Goal: Task Accomplishment & Management: Complete application form

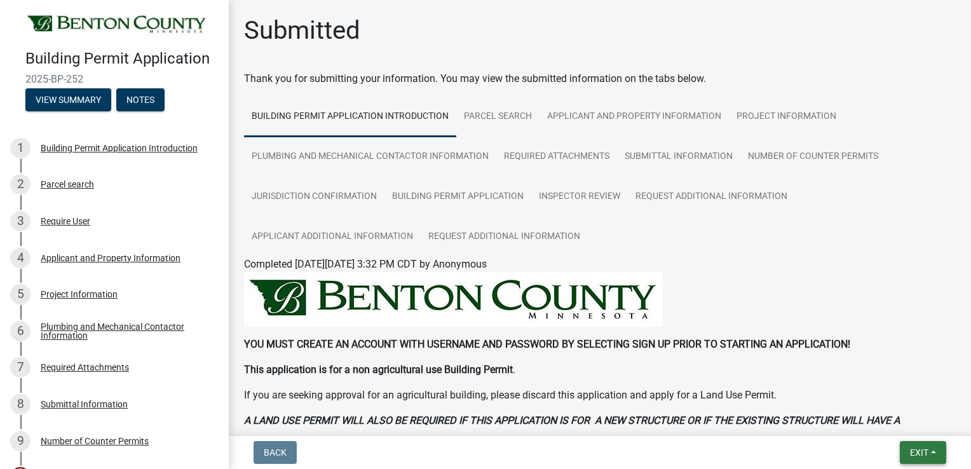
click at [910, 451] on span "Exit" at bounding box center [919, 452] width 18 height 10
click at [890, 422] on button "Save & Exit" at bounding box center [896, 419] width 102 height 30
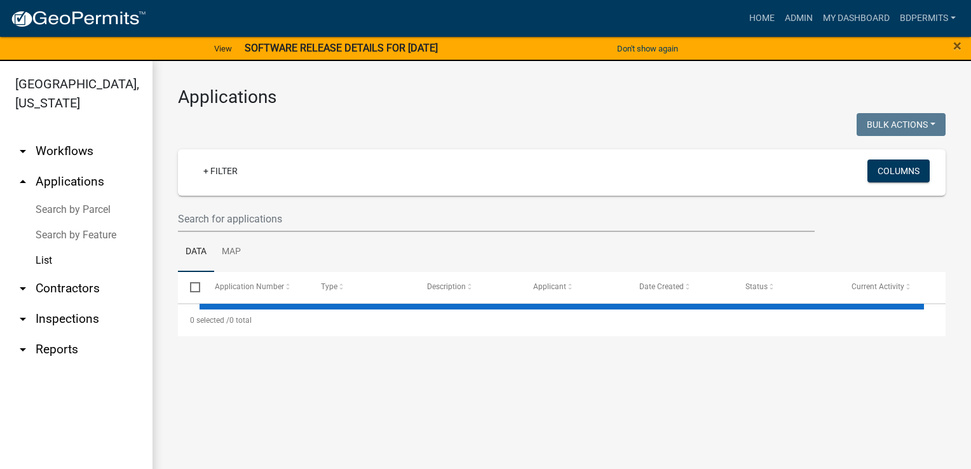
select select "3: 100"
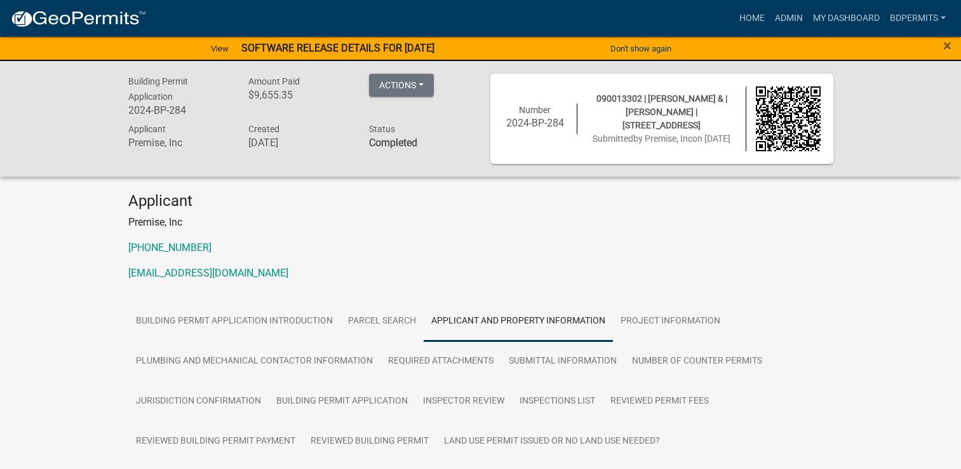
scroll to position [1658, 0]
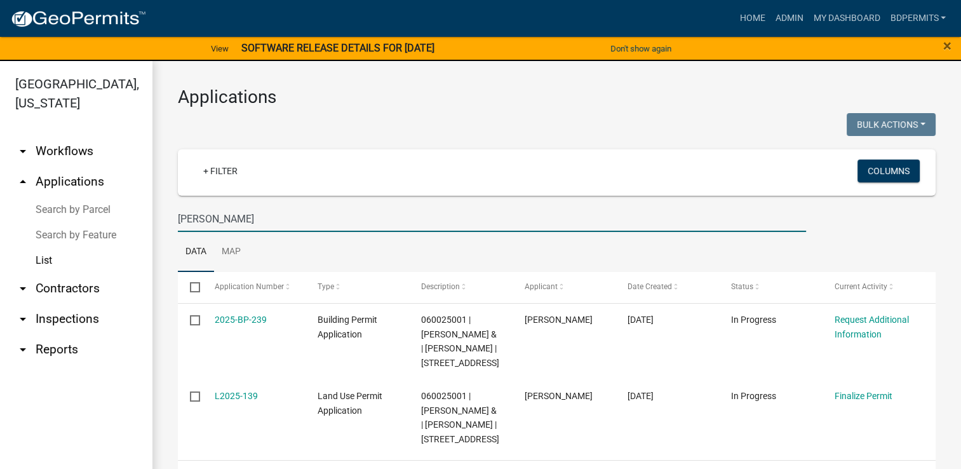
click at [252, 320] on link "2025-BP-239" at bounding box center [241, 320] width 52 height 10
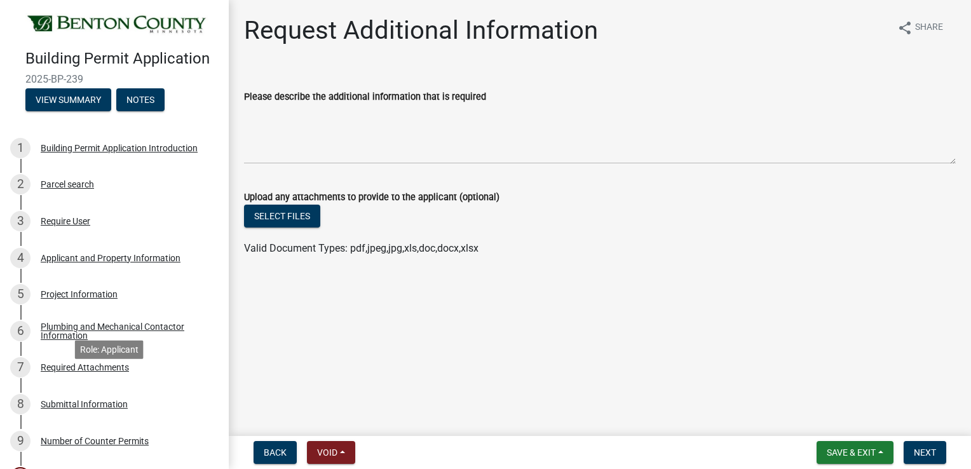
click at [107, 372] on div "Required Attachments" at bounding box center [85, 367] width 88 height 9
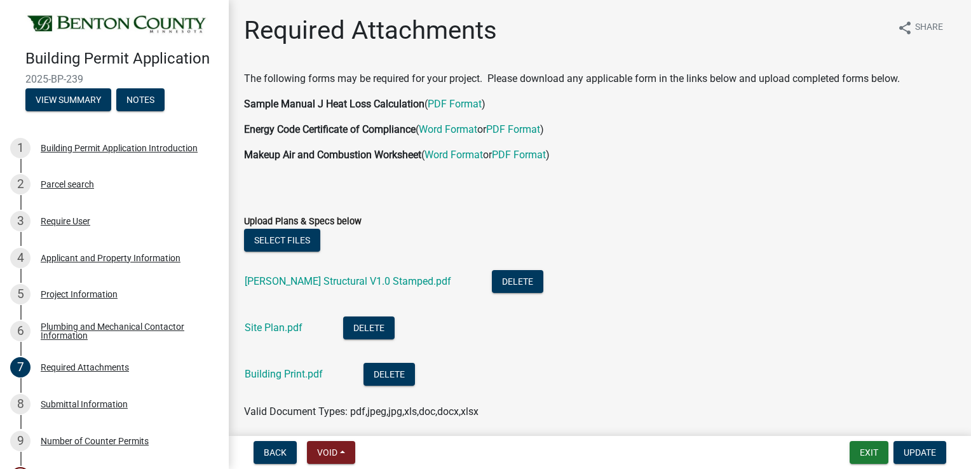
click at [308, 278] on link "Grittner Structural V1.0 Stamped.pdf" at bounding box center [348, 281] width 207 height 12
click at [290, 374] on link "Building Print.pdf" at bounding box center [284, 374] width 78 height 12
click at [72, 111] on button "View Summary" at bounding box center [68, 99] width 86 height 23
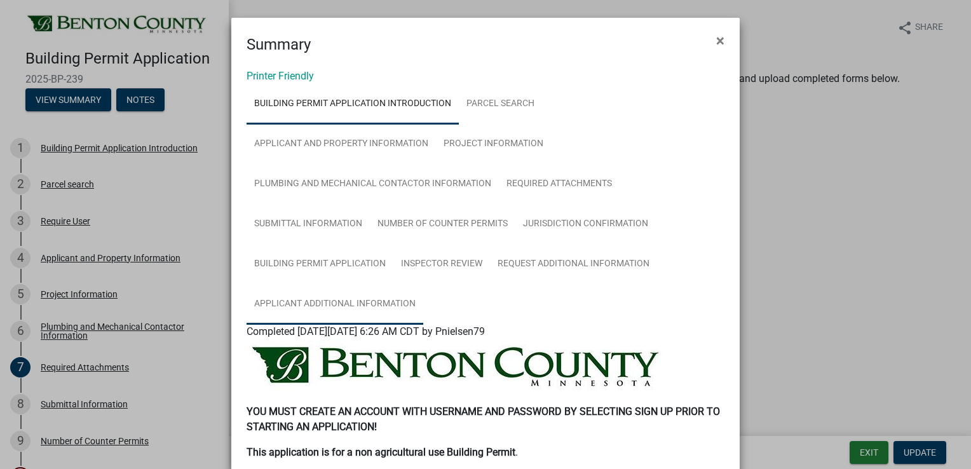
click at [391, 309] on link "Applicant Additional Information" at bounding box center [335, 304] width 177 height 41
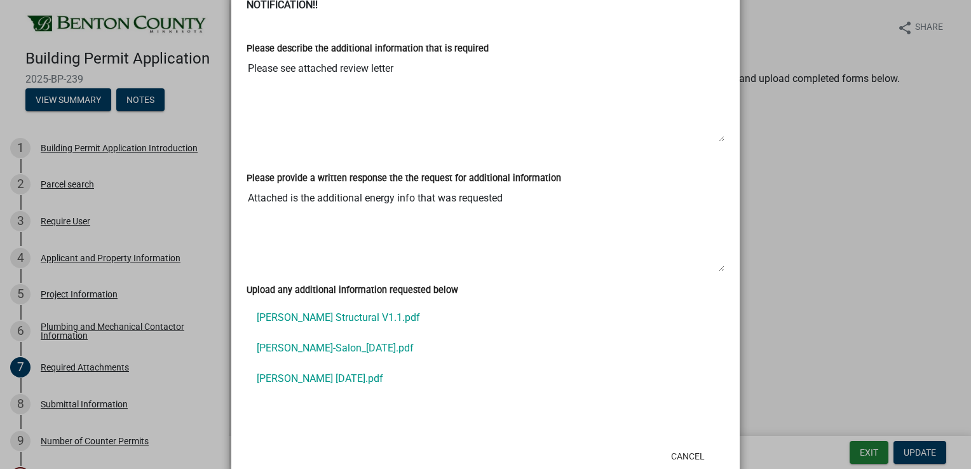
scroll to position [393, 0]
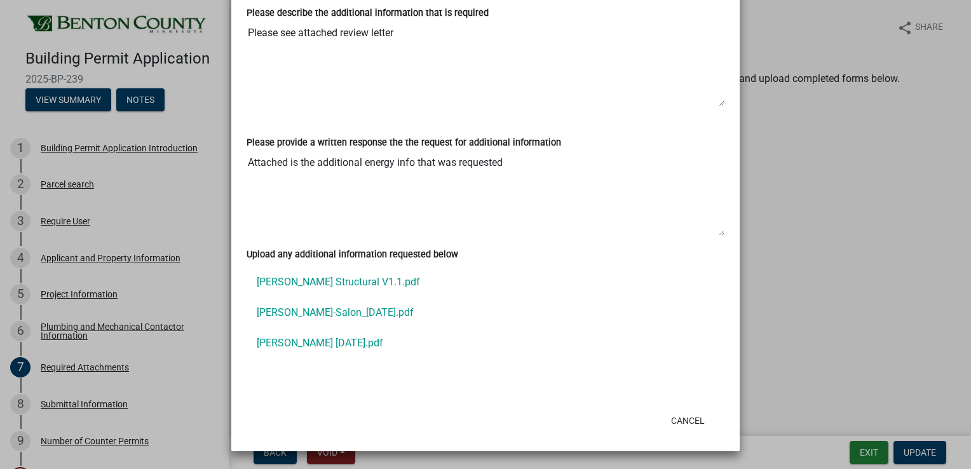
click at [331, 312] on link "Grittner-Salon_10-01-25.pdf" at bounding box center [486, 312] width 478 height 30
click at [334, 344] on link "Grittner CD 10-1-25.pdf" at bounding box center [486, 343] width 478 height 30
click at [109, 388] on ngb-modal-window "Summary × Printer Friendly Building Permit Application Introduction Parcel sear…" at bounding box center [485, 234] width 971 height 469
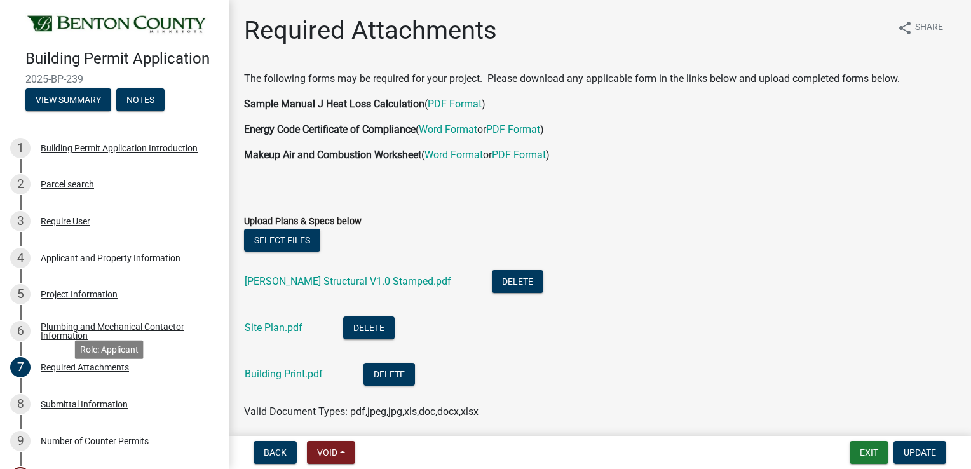
click at [112, 377] on div "7 Required Attachments" at bounding box center [109, 367] width 198 height 20
click at [110, 372] on div "Required Attachments" at bounding box center [85, 367] width 88 height 9
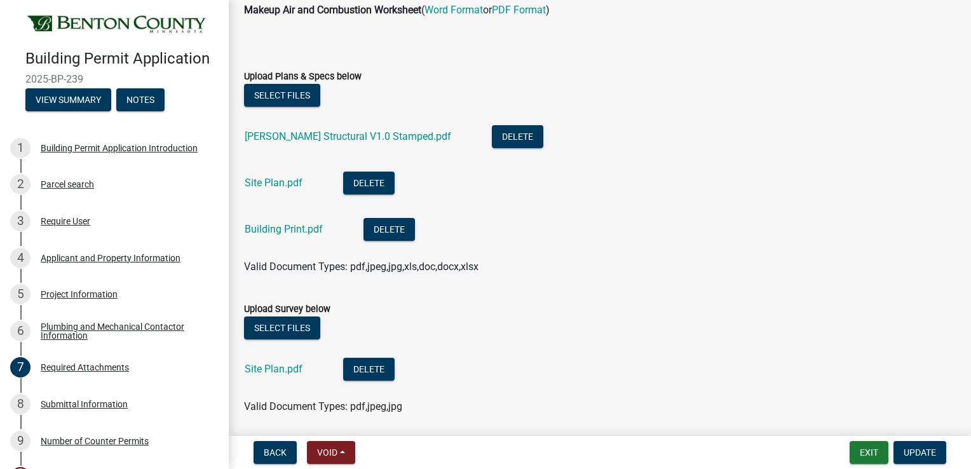
scroll to position [318, 0]
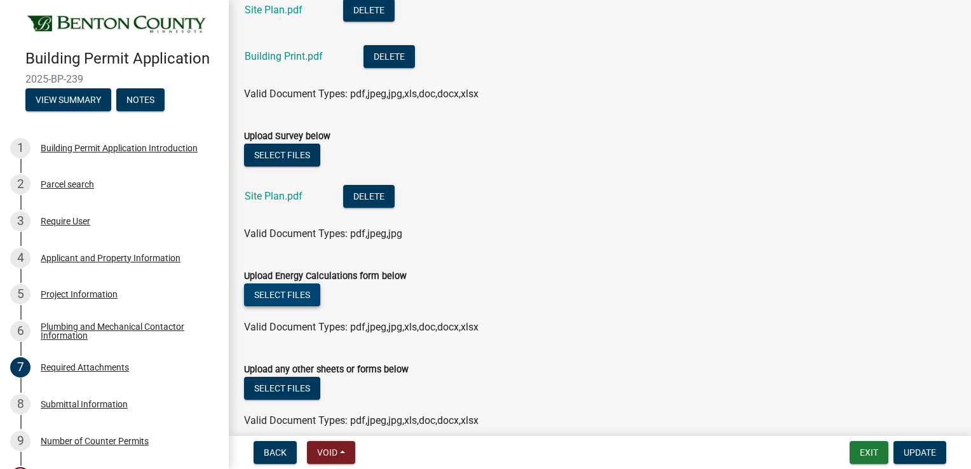
click at [292, 292] on button "Select files" at bounding box center [282, 294] width 76 height 23
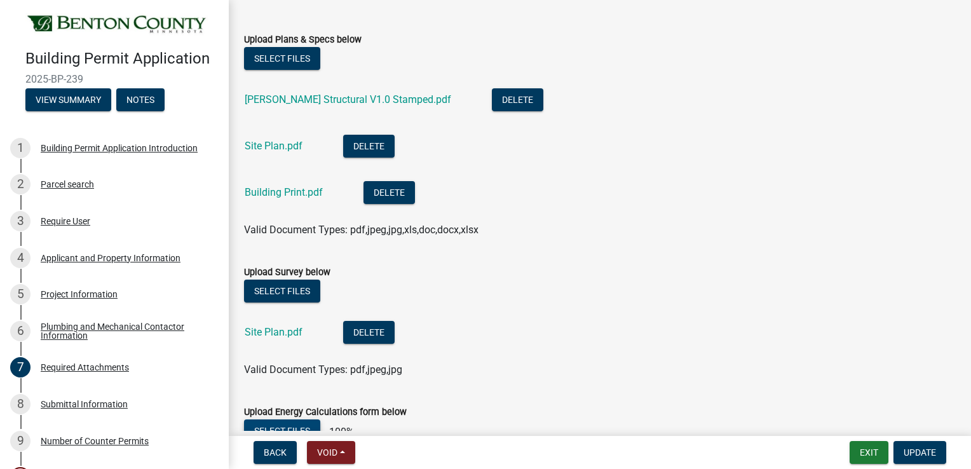
scroll to position [64, 0]
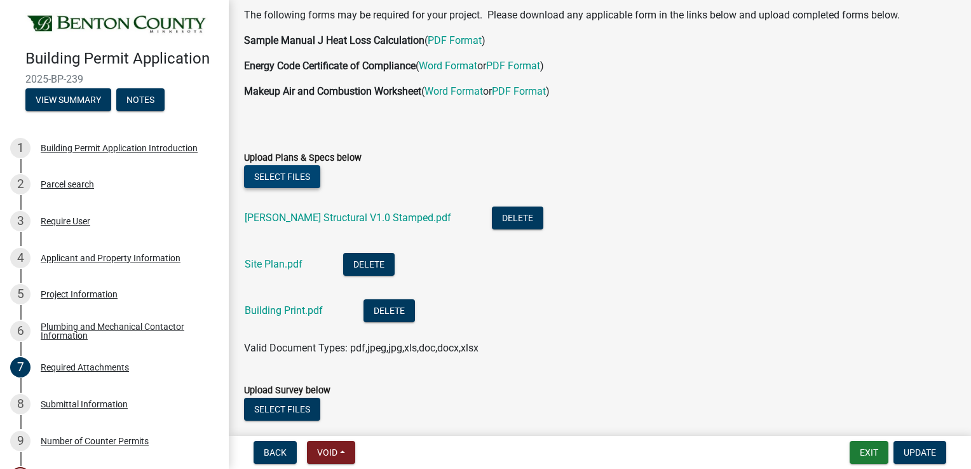
click at [287, 173] on button "Select files" at bounding box center [282, 176] width 76 height 23
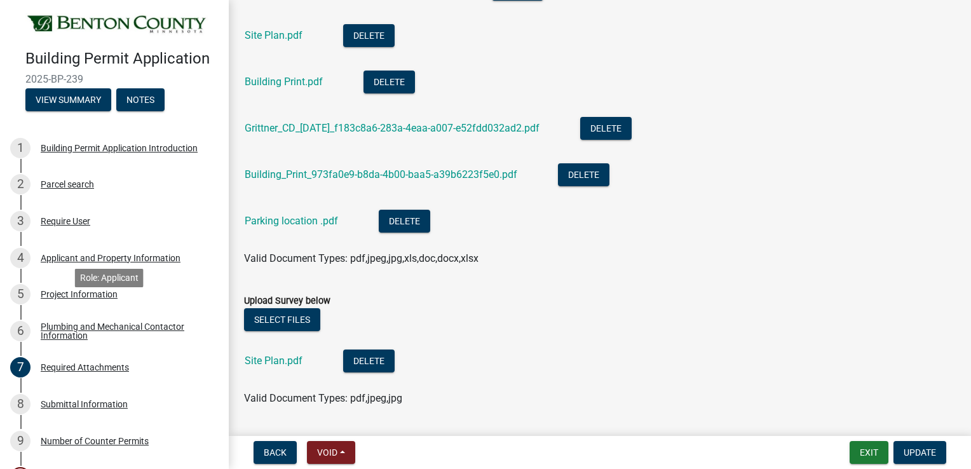
scroll to position [254, 0]
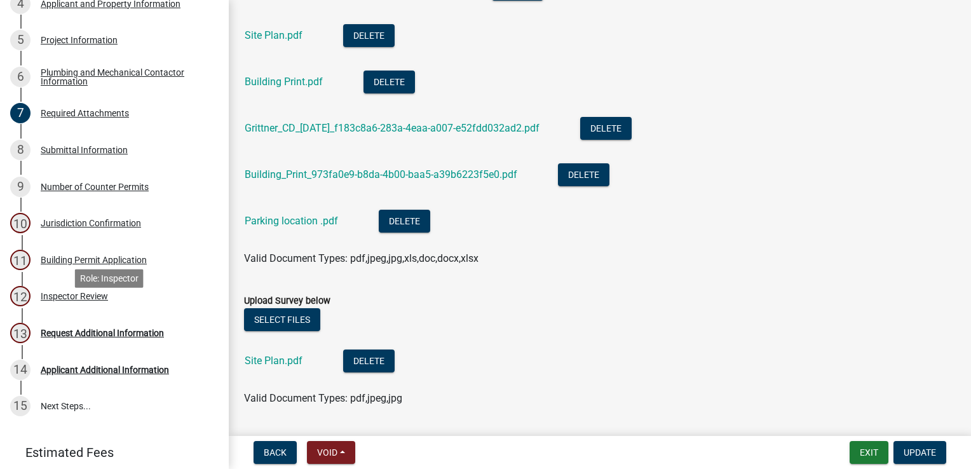
click at [60, 301] on div "Inspector Review" at bounding box center [74, 296] width 67 height 9
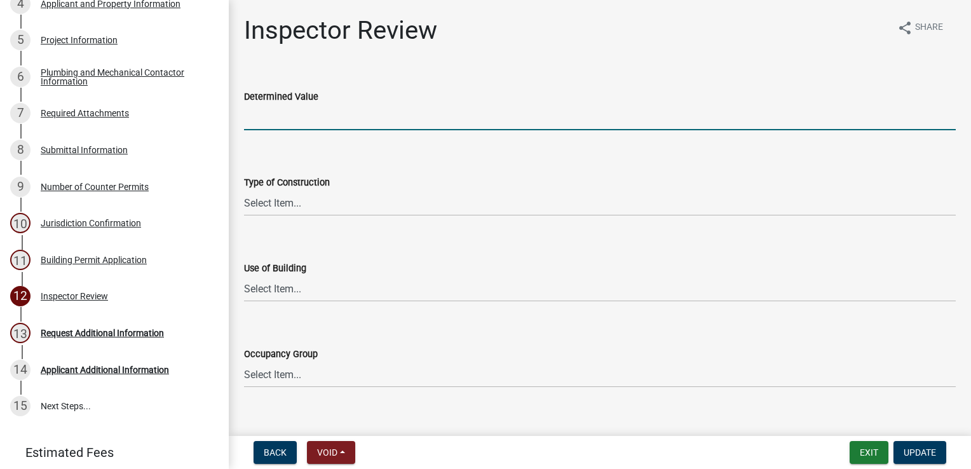
click at [277, 123] on input "text" at bounding box center [600, 117] width 712 height 26
click at [252, 210] on select "Select Item... I-A [PERSON_NAME]-A II-B III-A III-B IV V-A V-B" at bounding box center [600, 203] width 712 height 26
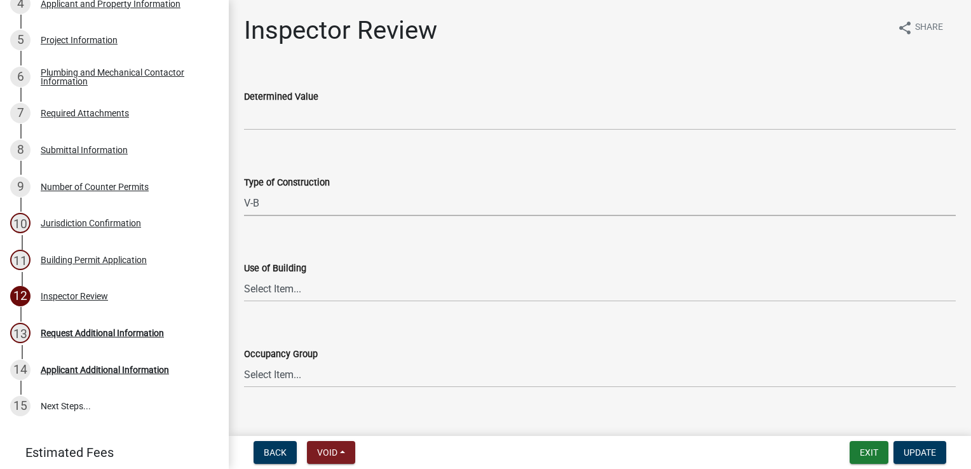
click at [244, 190] on select "Select Item... I-A [PERSON_NAME]-A II-B III-A III-B IV V-A V-B" at bounding box center [600, 203] width 712 height 26
select select "94a12757-2a59-4079-8756-dca9431867ef"
click at [269, 288] on select "Select Item... IBC IRC" at bounding box center [600, 289] width 712 height 26
click at [244, 276] on select "Select Item... IBC IRC" at bounding box center [600, 289] width 712 height 26
select select "8f088688-c92d-4055-8d7c-034c03af5c5c"
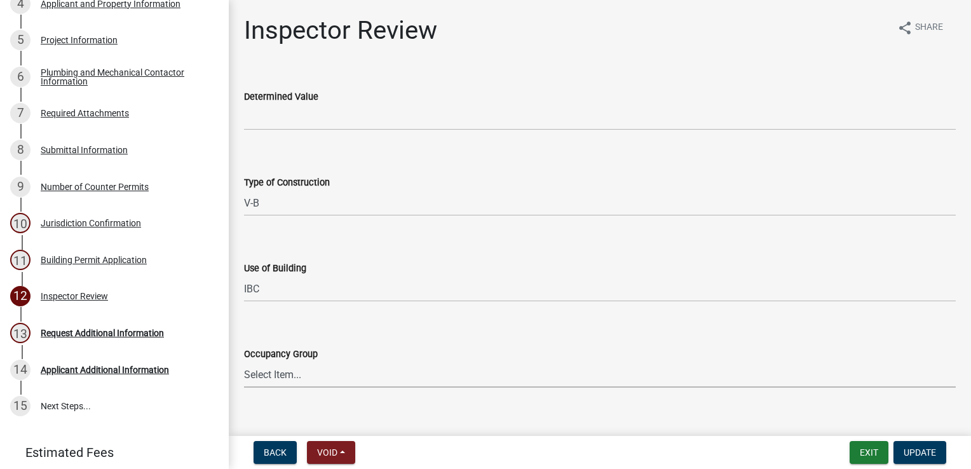
click at [261, 367] on select "Select Item... IRC 1 IRC 2 IRC 3 IRC 4 A-1 A-2 A-3 A-4 B F-1 F-2 H-1 H-2 H-3 H-…" at bounding box center [600, 375] width 712 height 26
click at [244, 362] on select "Select Item... IRC 1 IRC 2 IRC 3 IRC 4 A-1 A-2 A-3 A-4 B F-1 F-2 H-1 H-2 H-3 H-…" at bounding box center [600, 375] width 712 height 26
select select "614531e4-85ea-49f6-95ff-dcaa80db5ebf"
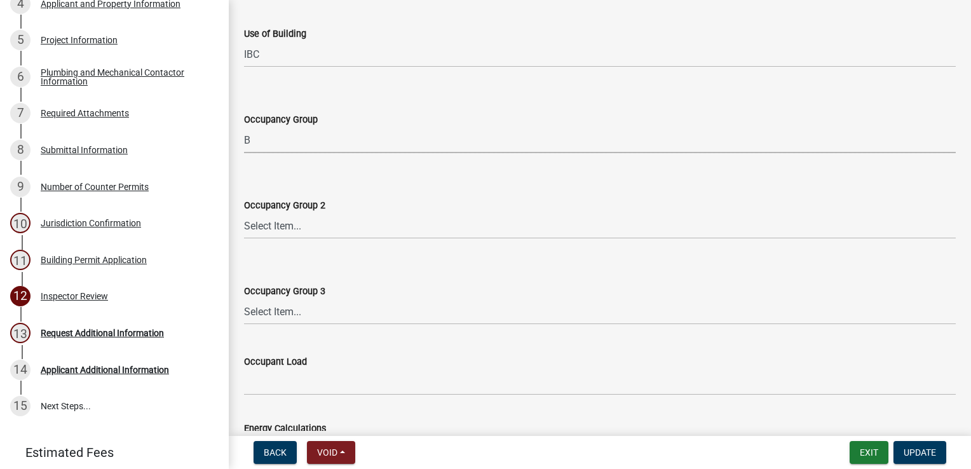
scroll to position [254, 0]
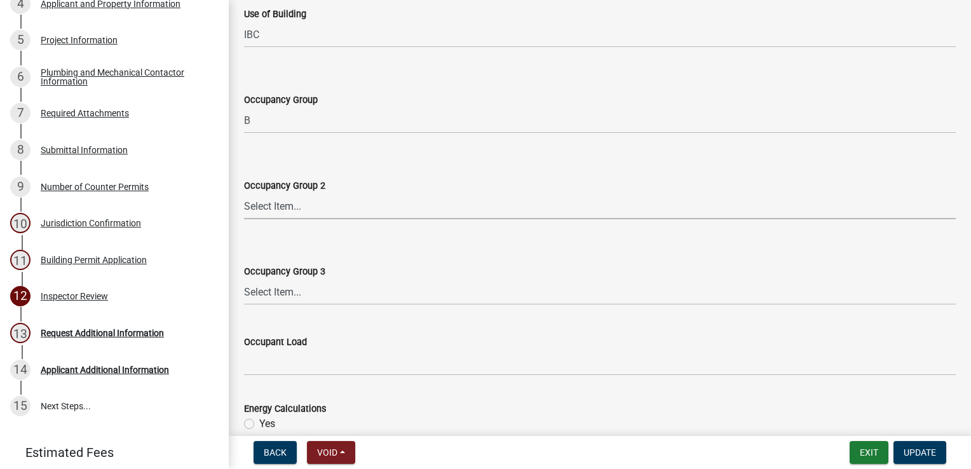
drag, startPoint x: 266, startPoint y: 212, endPoint x: 266, endPoint y: 203, distance: 8.3
click at [267, 210] on select "Select Item... N/A IRC 1 IRC 2 IRC 3 IRC 4 A-1 A-2 A-3 A-4 B F-1 F-2 H-1 H-2 H-…" at bounding box center [600, 206] width 712 height 26
click at [244, 193] on select "Select Item... N/A IRC 1 IRC 2 IRC 3 IRC 4 A-1 A-2 A-3 A-4 B F-1 F-2 H-1 H-2 H-…" at bounding box center [600, 206] width 712 height 26
select select "01e81cc6-5471-4d23-846a-dd8ed409f54c"
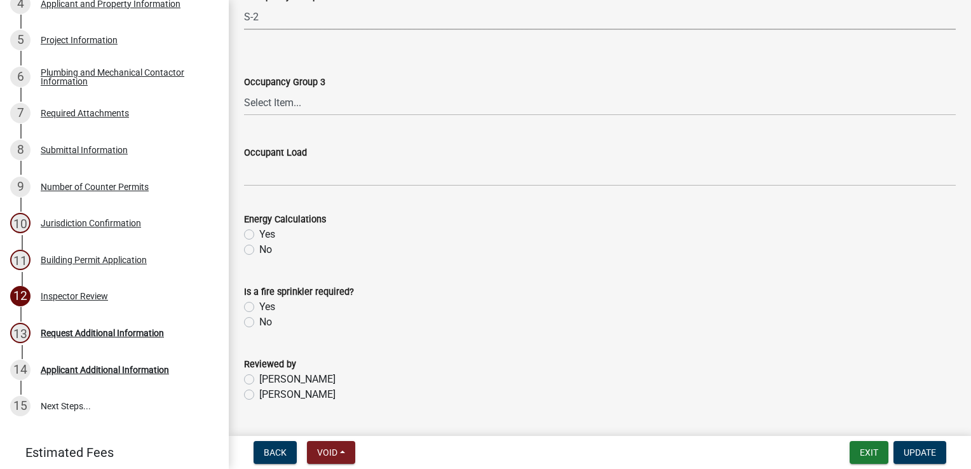
scroll to position [445, 0]
click at [259, 390] on label "[PERSON_NAME]" at bounding box center [297, 393] width 76 height 15
click at [259, 390] on input "[PERSON_NAME]" at bounding box center [263, 390] width 8 height 8
radio input "true"
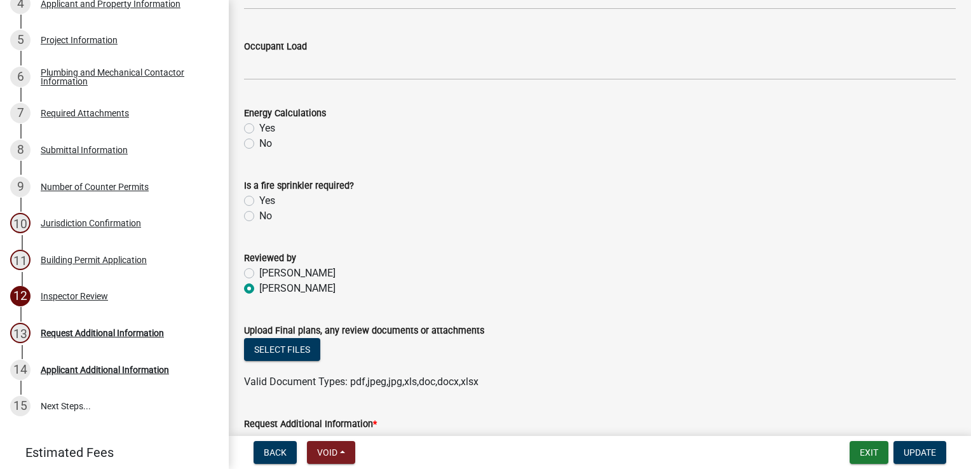
scroll to position [641, 0]
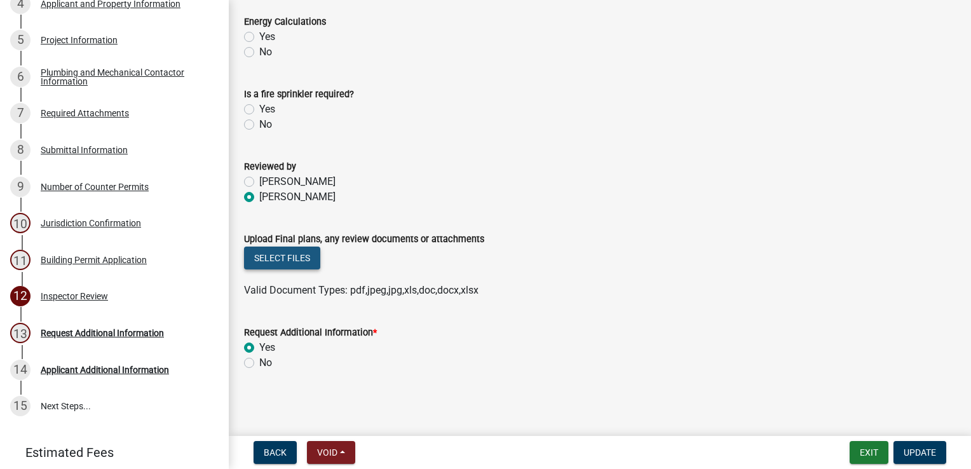
click at [268, 255] on button "Select files" at bounding box center [282, 258] width 76 height 23
click at [301, 254] on button "Select files" at bounding box center [282, 258] width 76 height 23
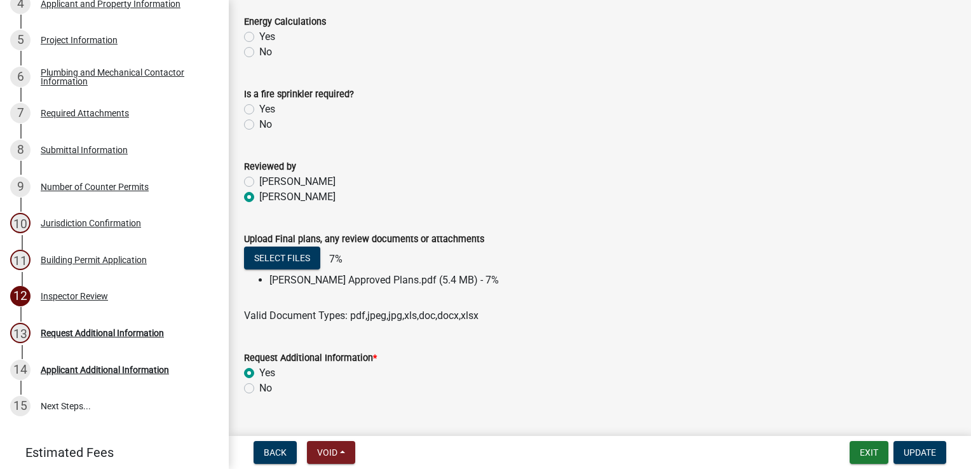
click at [259, 390] on label "No" at bounding box center [265, 388] width 13 height 15
click at [259, 389] on input "No" at bounding box center [263, 385] width 8 height 8
radio input "true"
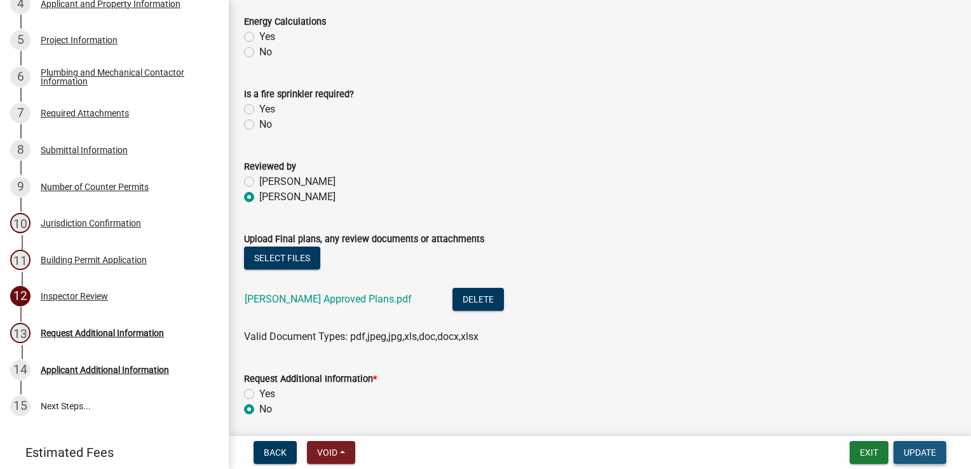
click at [912, 454] on span "Update" at bounding box center [920, 452] width 32 height 10
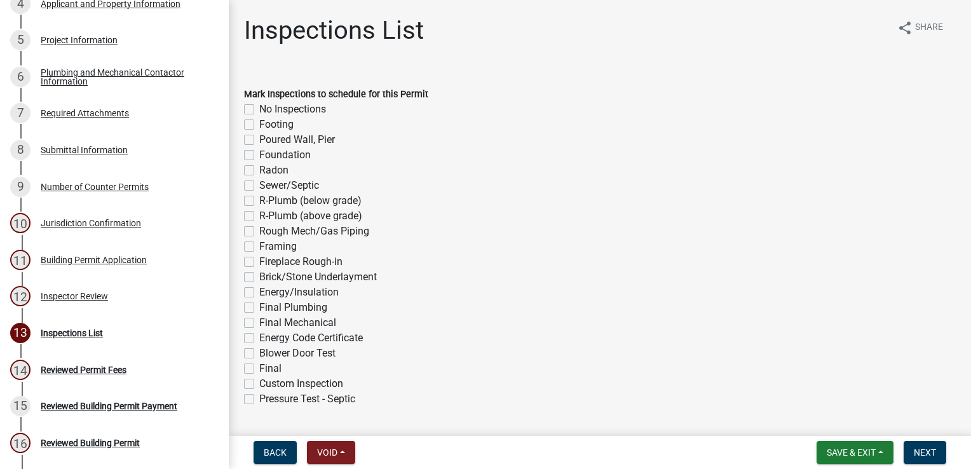
scroll to position [400, 0]
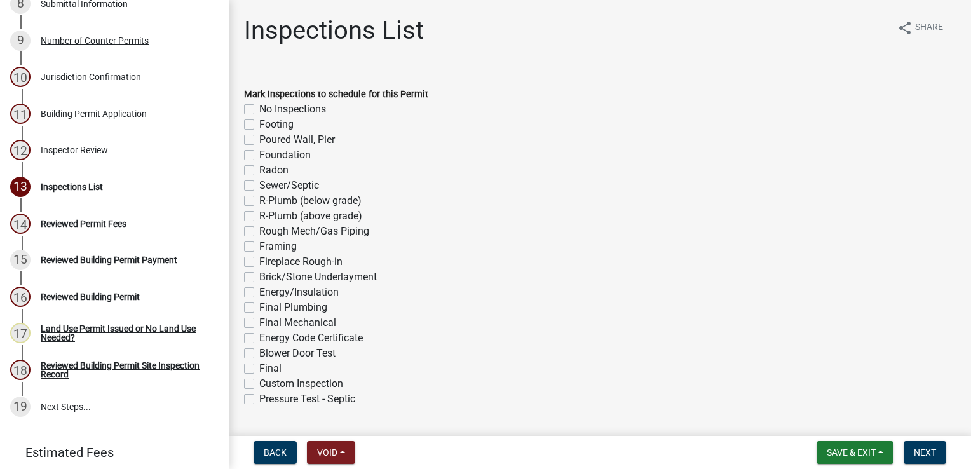
click at [259, 121] on label "Footing" at bounding box center [276, 124] width 34 height 15
click at [259, 121] on input "Footing" at bounding box center [263, 121] width 8 height 8
checkbox input "true"
checkbox input "false"
checkbox input "true"
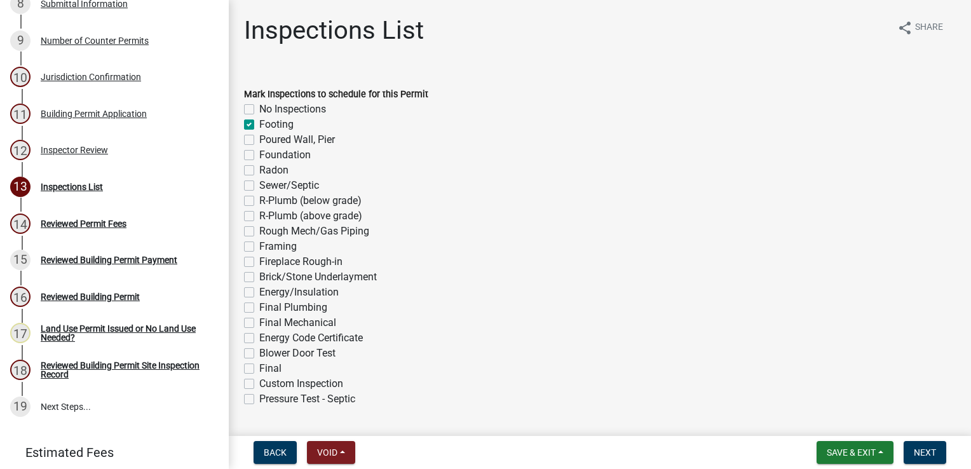
checkbox input "false"
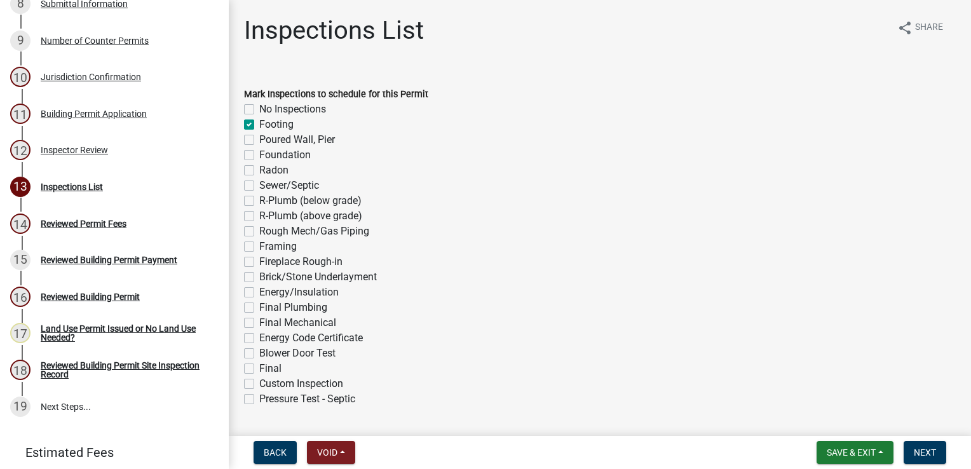
checkbox input "false"
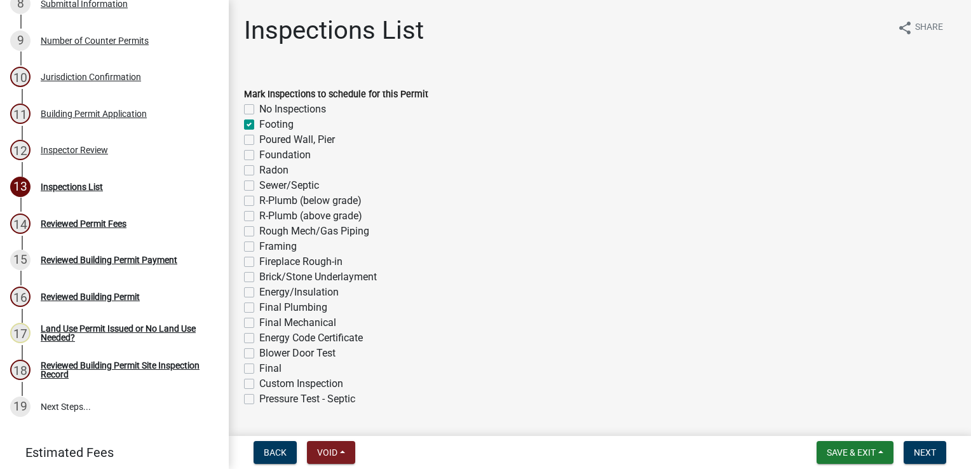
checkbox input "false"
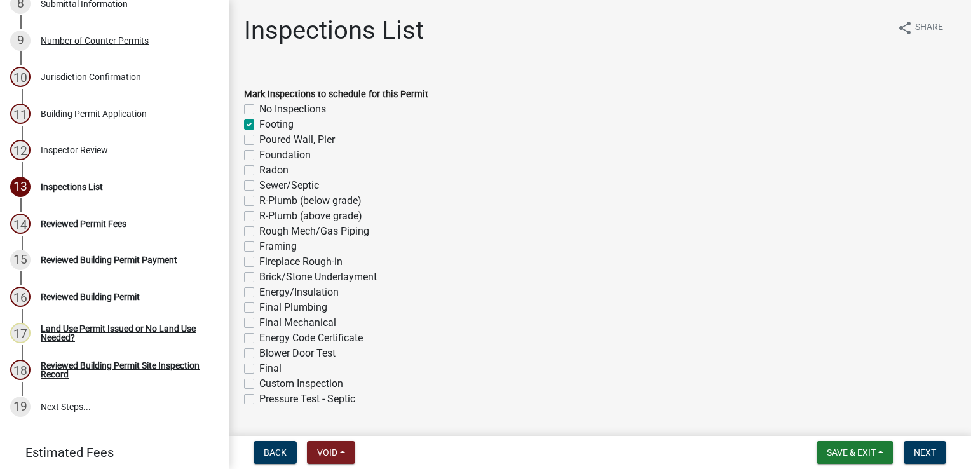
checkbox input "false"
click at [259, 154] on label "Foundation" at bounding box center [284, 154] width 51 height 15
click at [259, 154] on input "Foundation" at bounding box center [263, 151] width 8 height 8
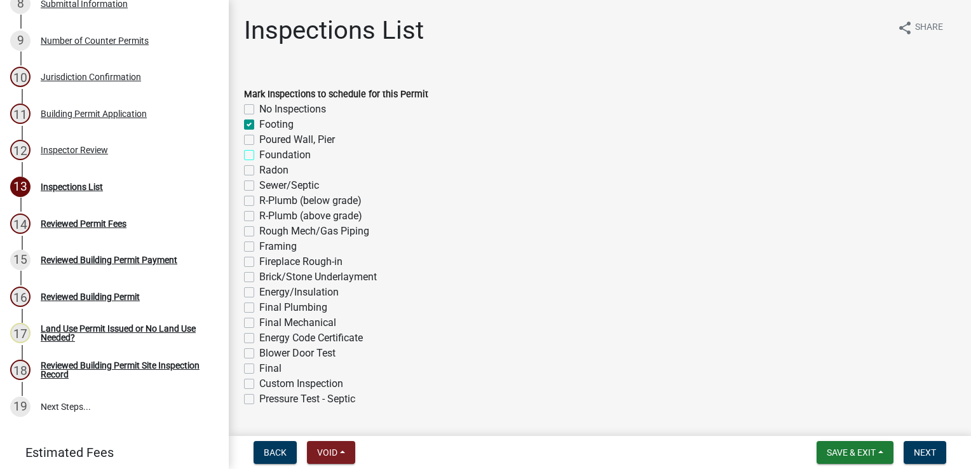
checkbox input "true"
checkbox input "false"
checkbox input "true"
checkbox input "false"
checkbox input "true"
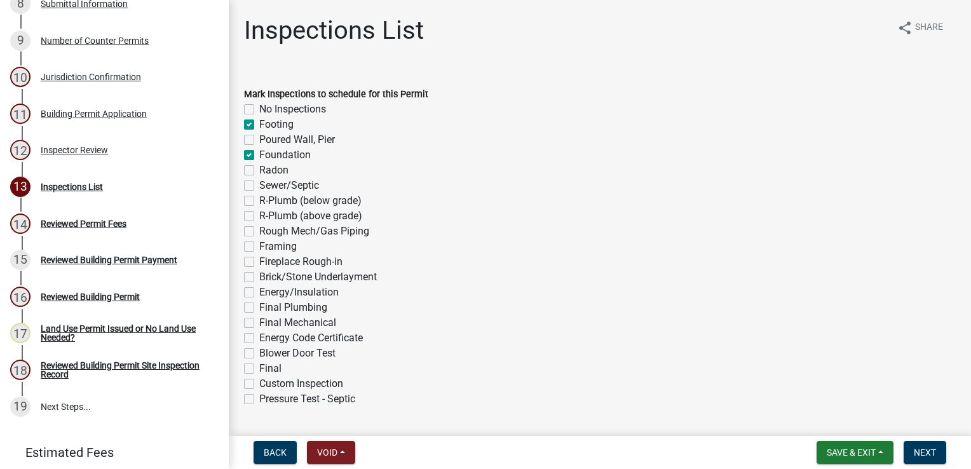
checkbox input "false"
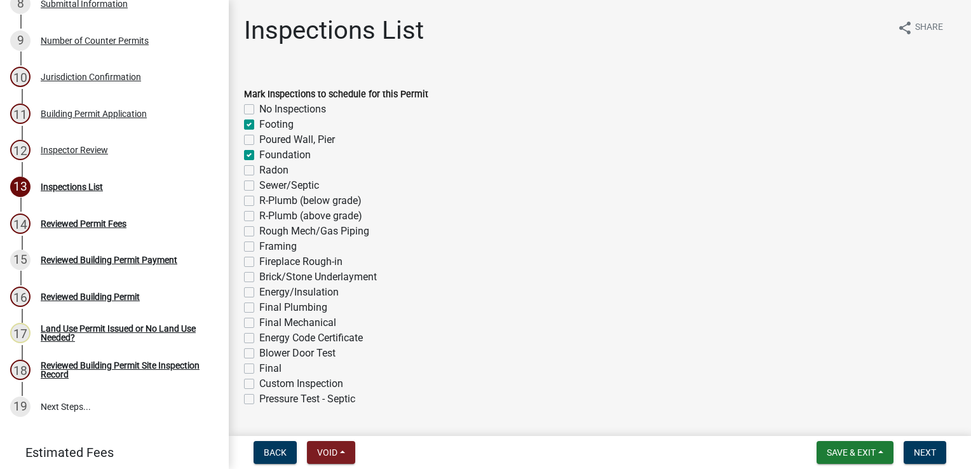
checkbox input "false"
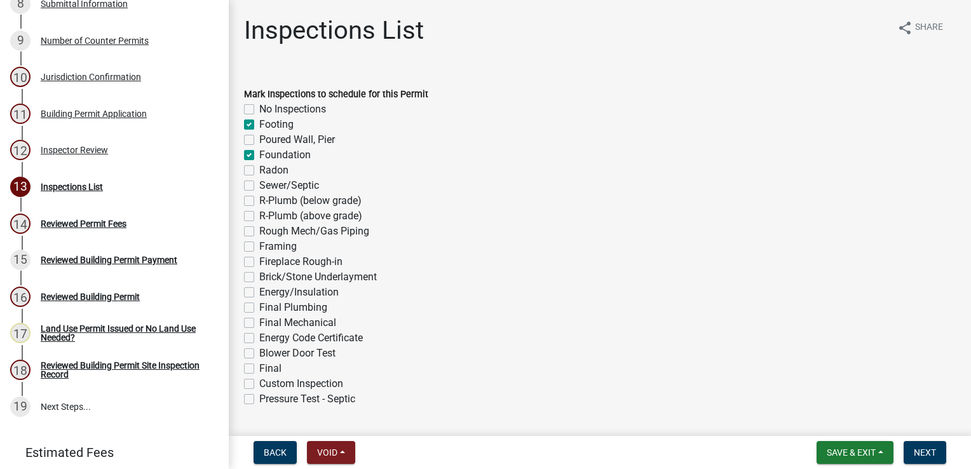
checkbox input "false"
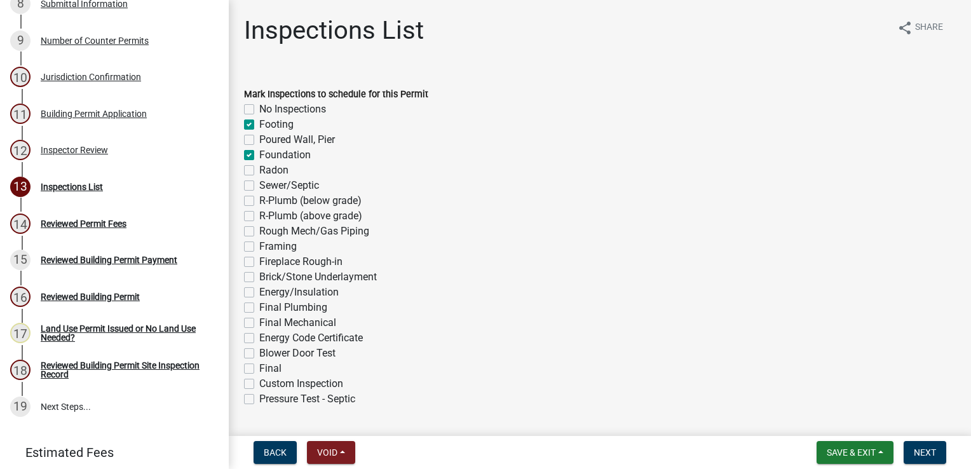
checkbox input "false"
click at [259, 182] on label "Sewer/Septic" at bounding box center [289, 185] width 60 height 15
click at [259, 182] on input "Sewer/Septic" at bounding box center [263, 182] width 8 height 8
checkbox input "true"
checkbox input "false"
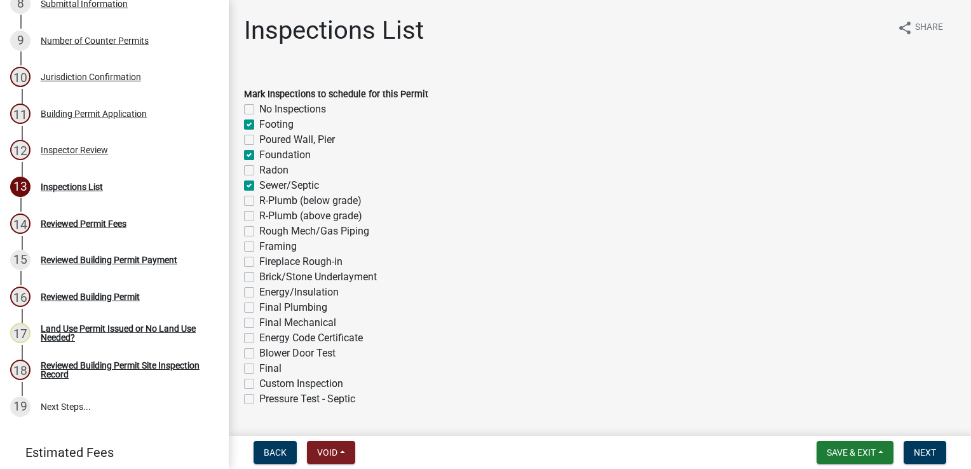
checkbox input "true"
checkbox input "false"
checkbox input "true"
checkbox input "false"
checkbox input "true"
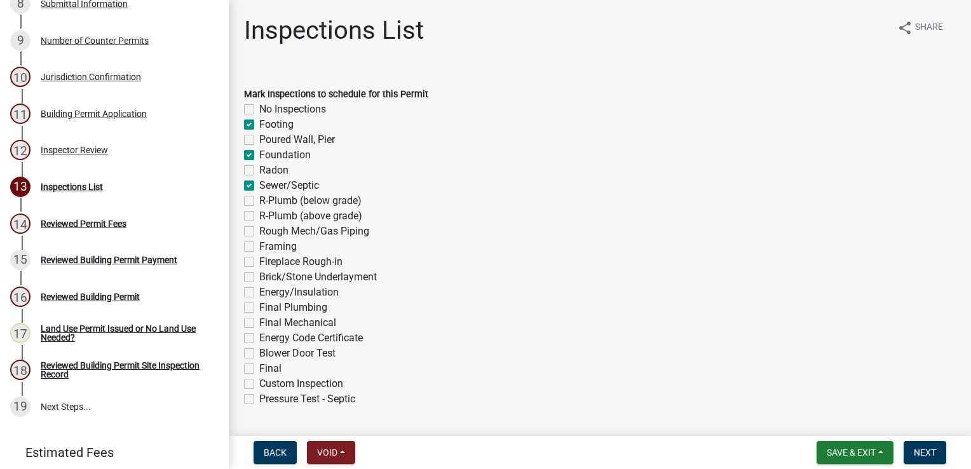
checkbox input "false"
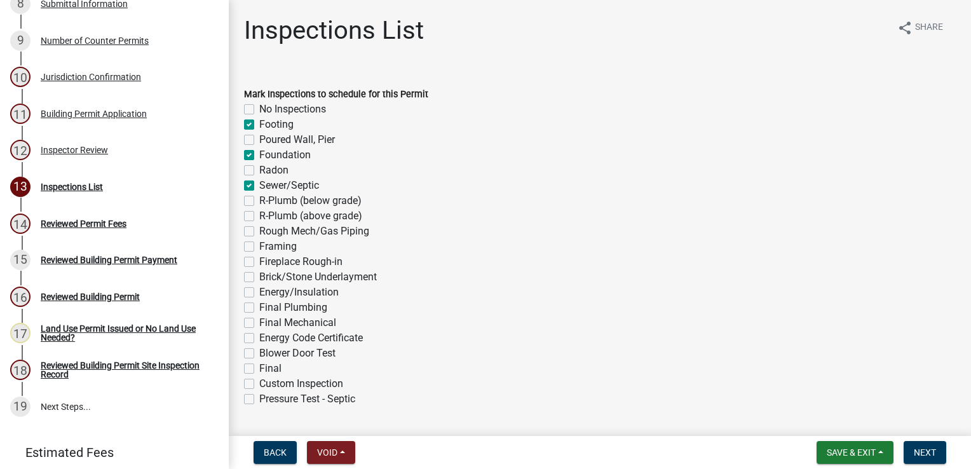
checkbox input "false"
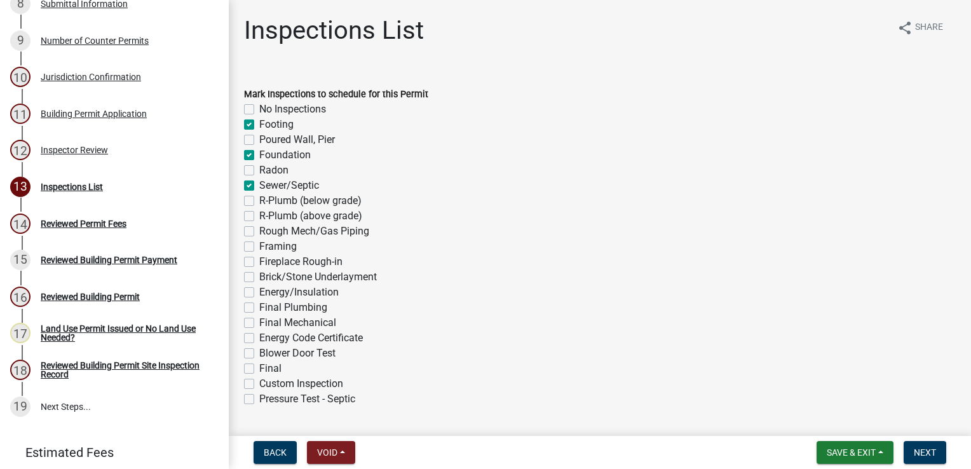
checkbox input "false"
click at [259, 247] on label "Framing" at bounding box center [277, 246] width 37 height 15
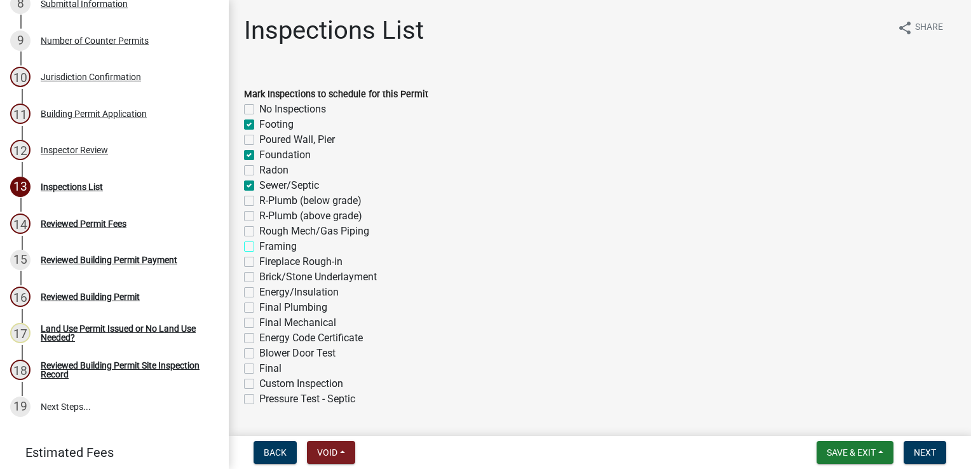
click at [259, 247] on input "Framing" at bounding box center [263, 243] width 8 height 8
checkbox input "true"
checkbox input "false"
checkbox input "true"
checkbox input "false"
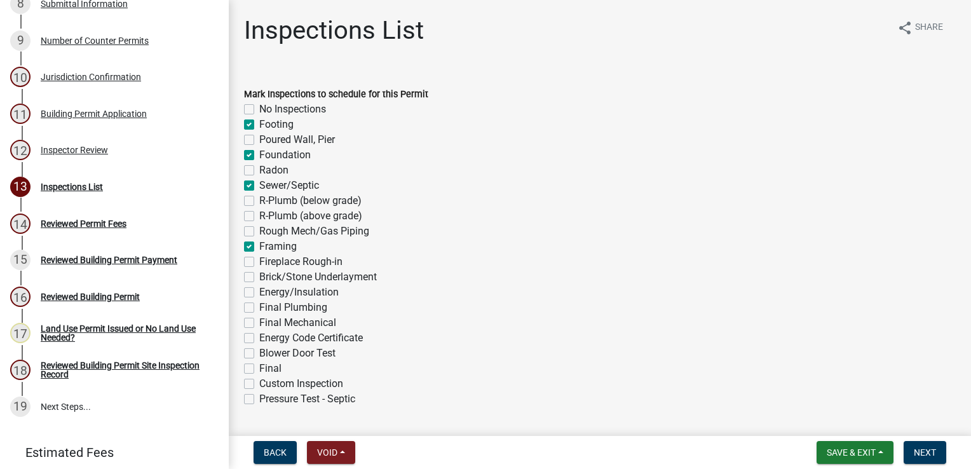
checkbox input "true"
checkbox input "false"
checkbox input "true"
checkbox input "false"
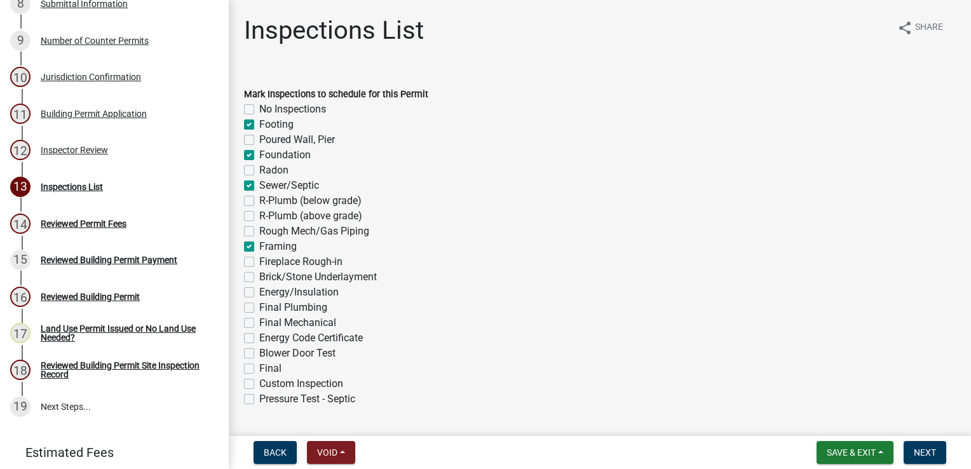
checkbox input "false"
checkbox input "true"
checkbox input "false"
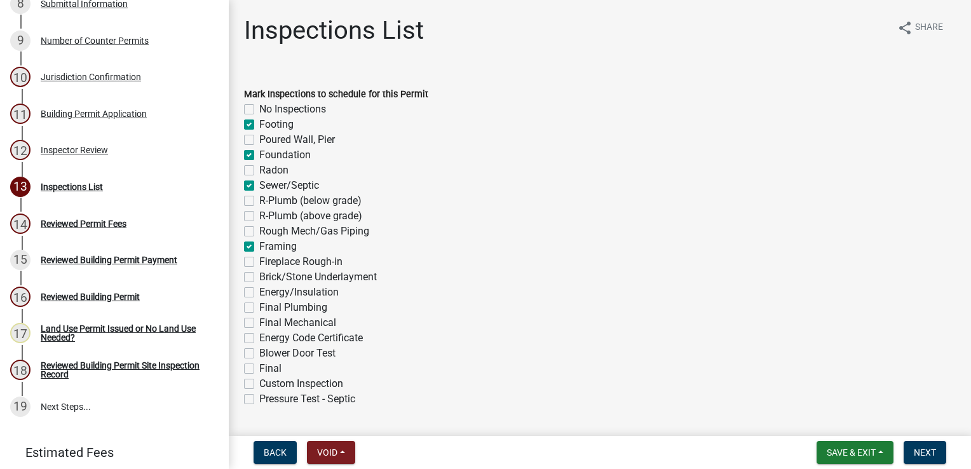
checkbox input "false"
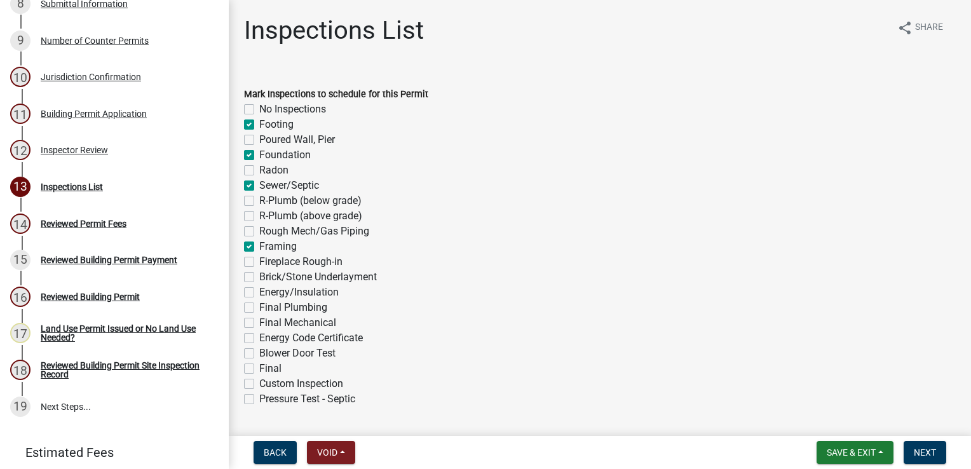
checkbox input "false"
click at [259, 292] on label "Energy/Insulation" at bounding box center [298, 292] width 79 height 15
click at [259, 292] on input "Energy/Insulation" at bounding box center [263, 289] width 8 height 8
checkbox input "true"
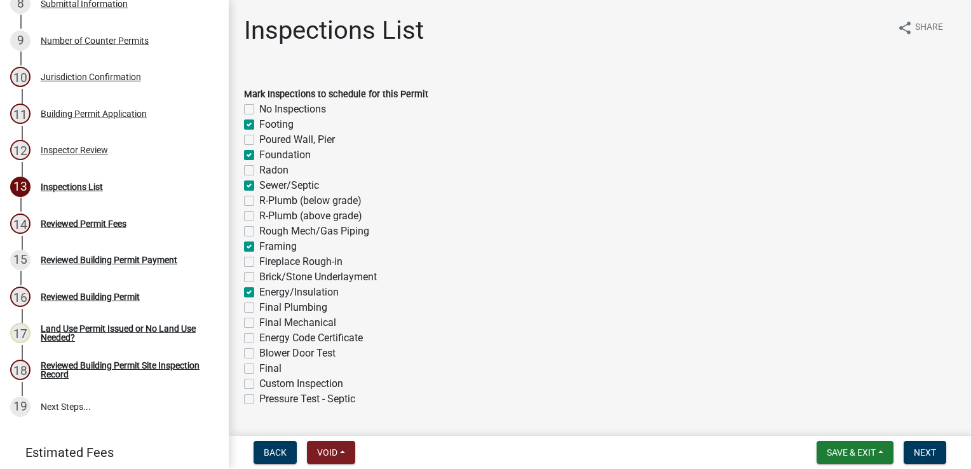
checkbox input "false"
checkbox input "true"
checkbox input "false"
checkbox input "true"
checkbox input "false"
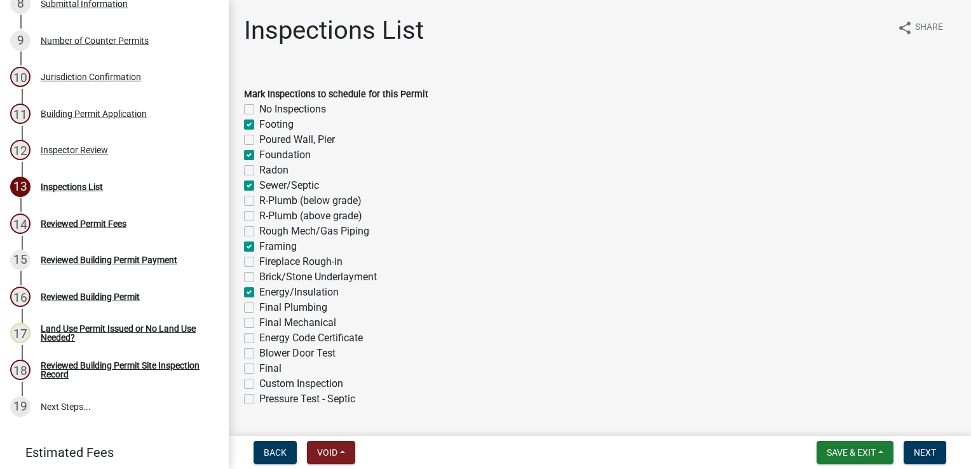
checkbox input "true"
checkbox input "false"
checkbox input "true"
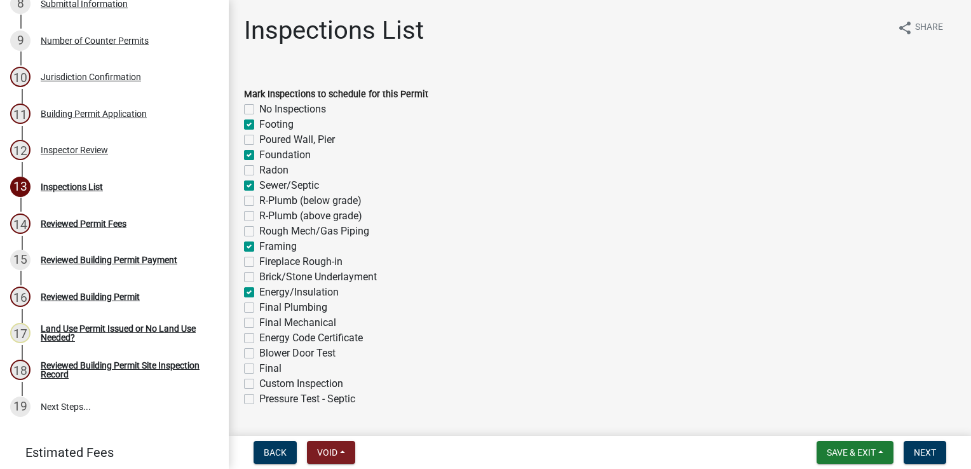
checkbox input "false"
checkbox input "true"
checkbox input "false"
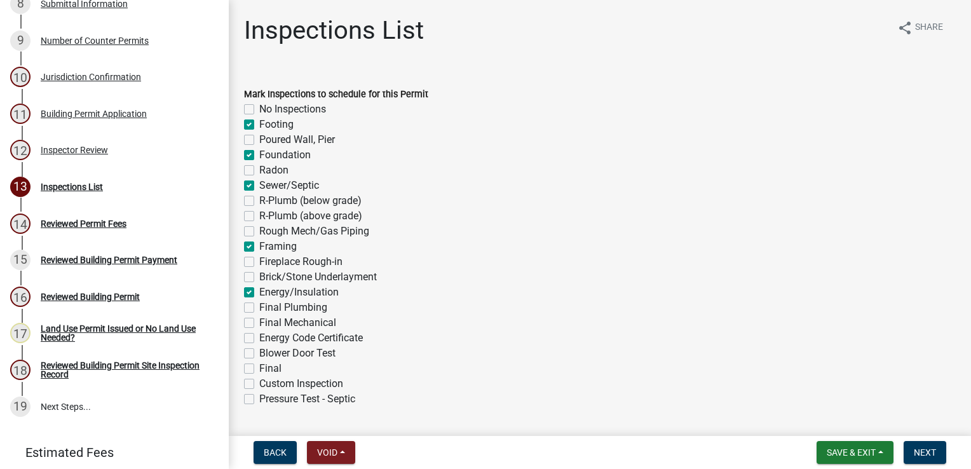
checkbox input "false"
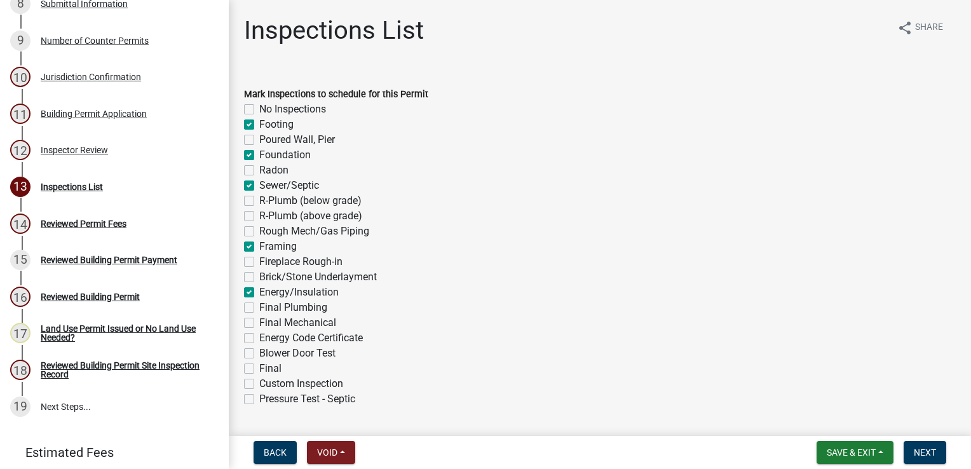
click at [259, 372] on label "Final" at bounding box center [270, 368] width 22 height 15
click at [259, 369] on input "Final" at bounding box center [263, 365] width 8 height 8
checkbox input "true"
checkbox input "false"
checkbox input "true"
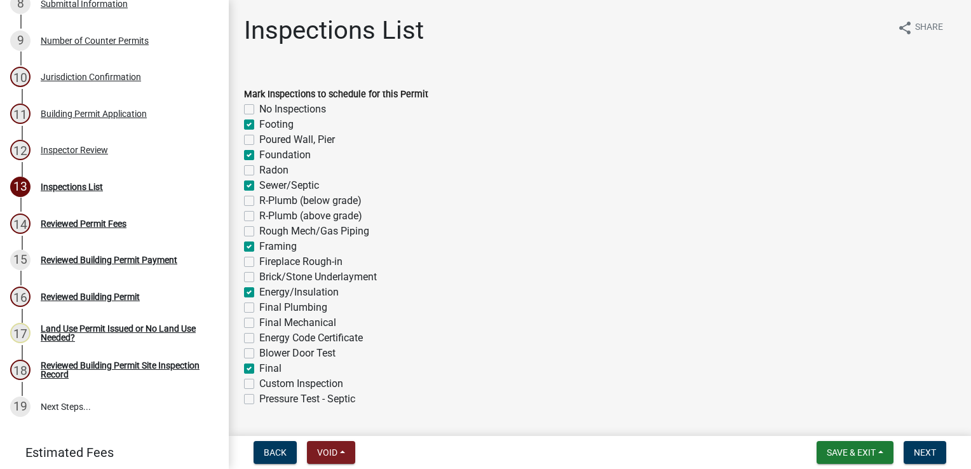
checkbox input "false"
checkbox input "true"
checkbox input "false"
checkbox input "true"
checkbox input "false"
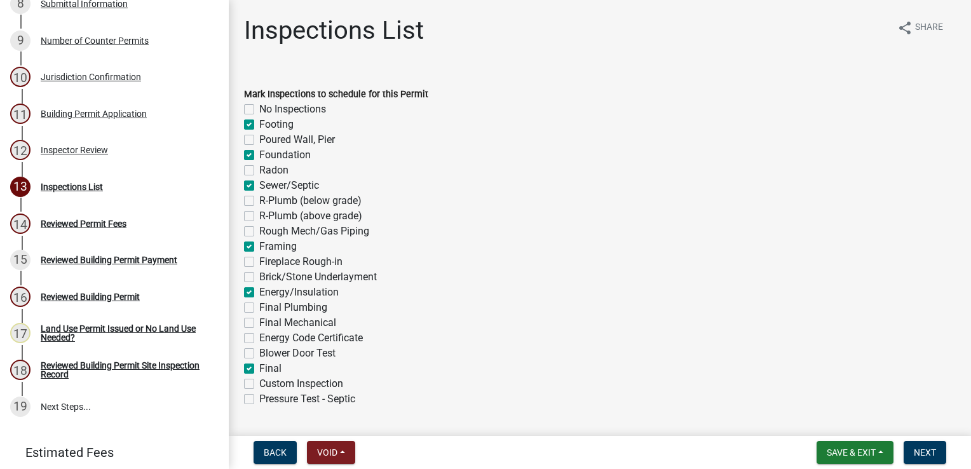
checkbox input "false"
checkbox input "true"
checkbox input "false"
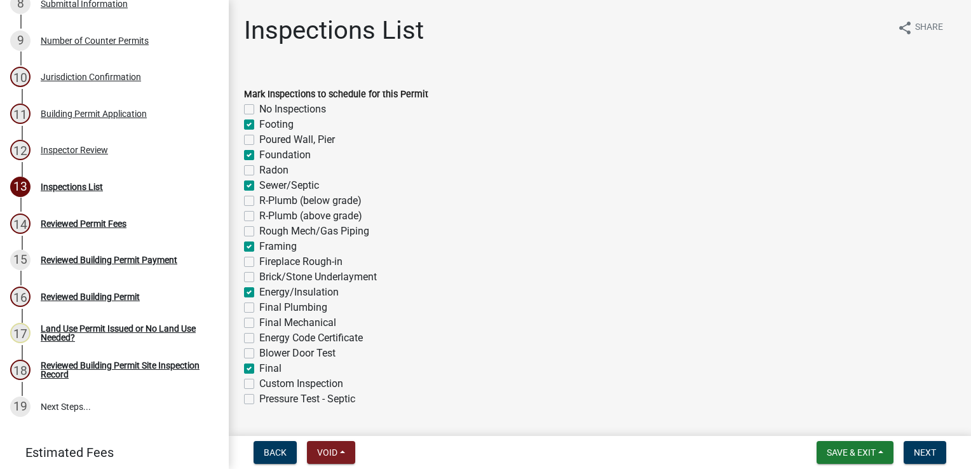
checkbox input "true"
checkbox input "false"
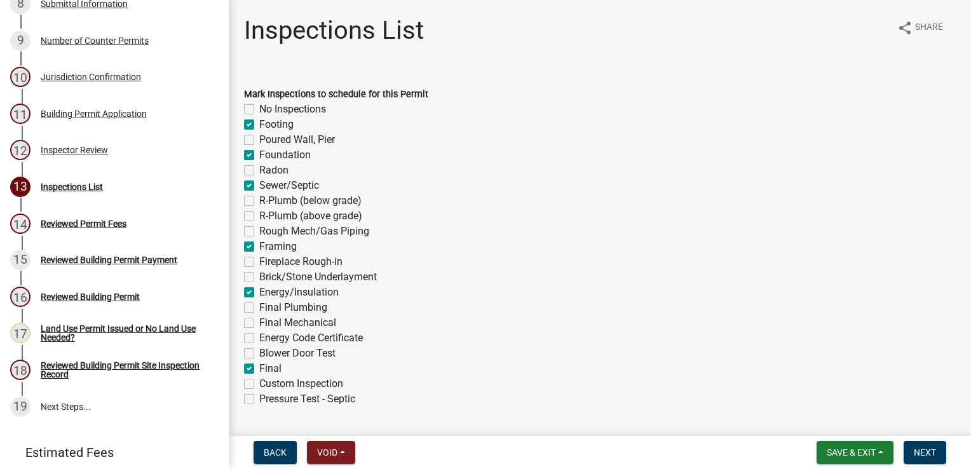
checkbox input "true"
checkbox input "false"
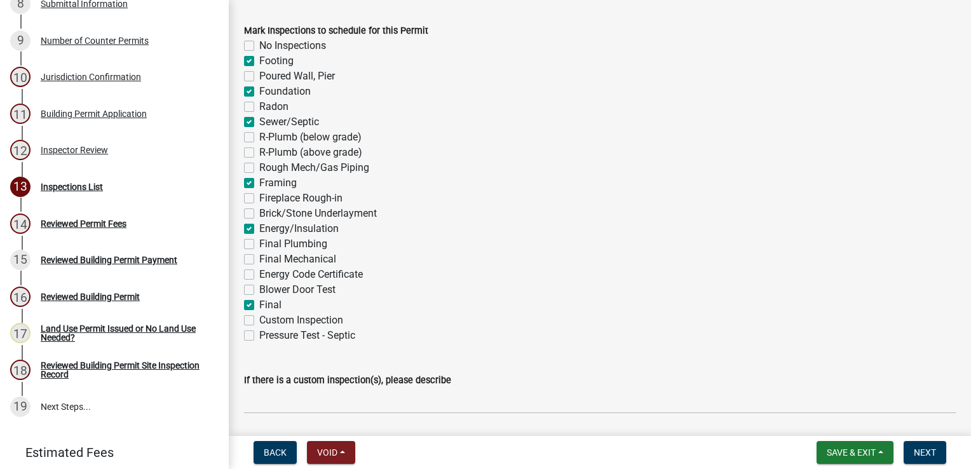
click at [259, 323] on label "Custom Inspection" at bounding box center [301, 320] width 84 height 15
click at [259, 321] on input "Custom Inspection" at bounding box center [263, 317] width 8 height 8
checkbox input "true"
checkbox input "false"
checkbox input "true"
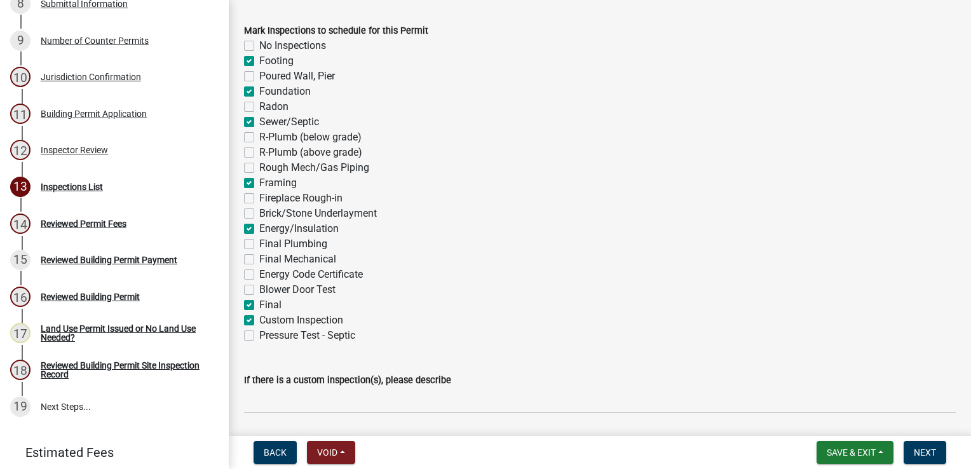
checkbox input "false"
checkbox input "true"
checkbox input "false"
checkbox input "true"
checkbox input "false"
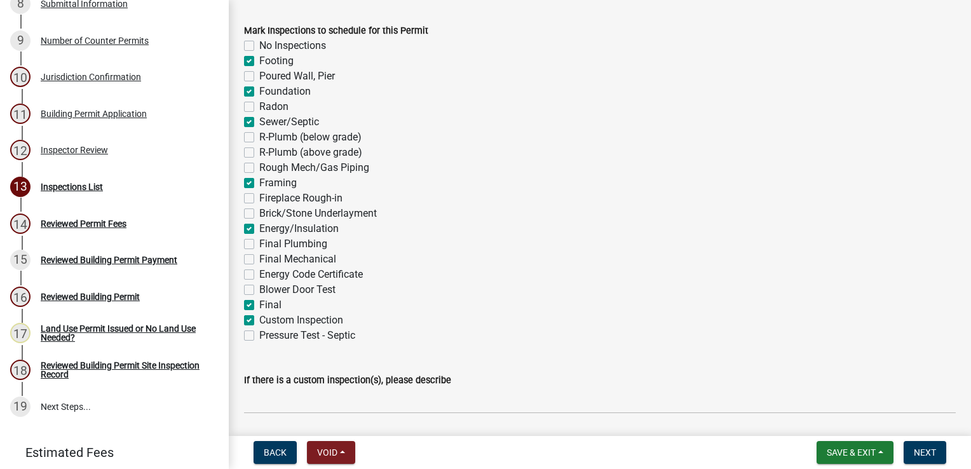
checkbox input "false"
checkbox input "true"
checkbox input "false"
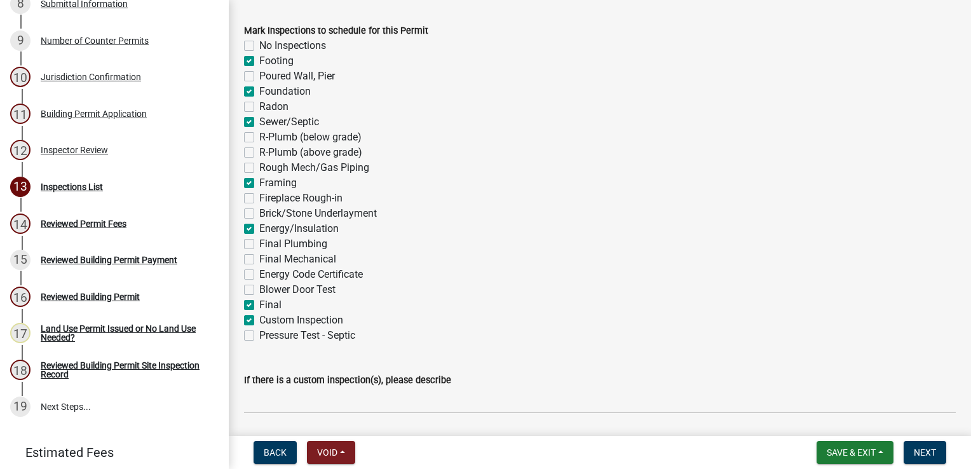
checkbox input "true"
checkbox input "false"
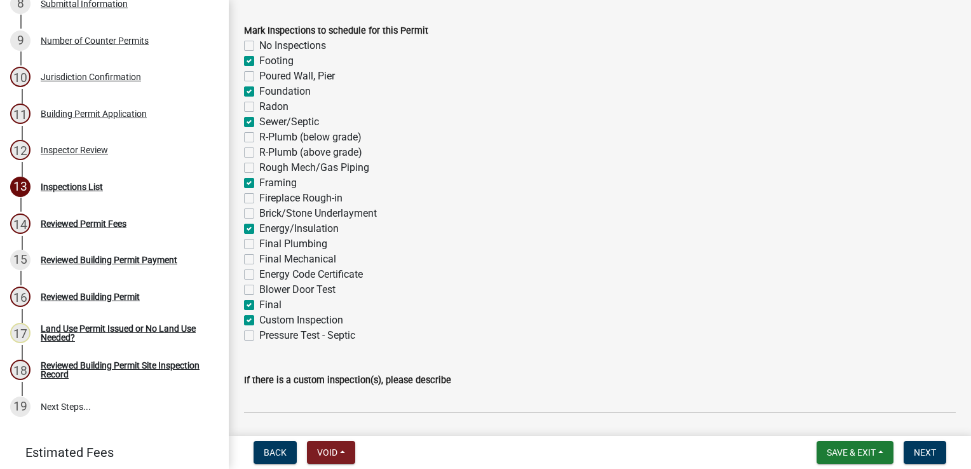
checkbox input "true"
checkbox input "false"
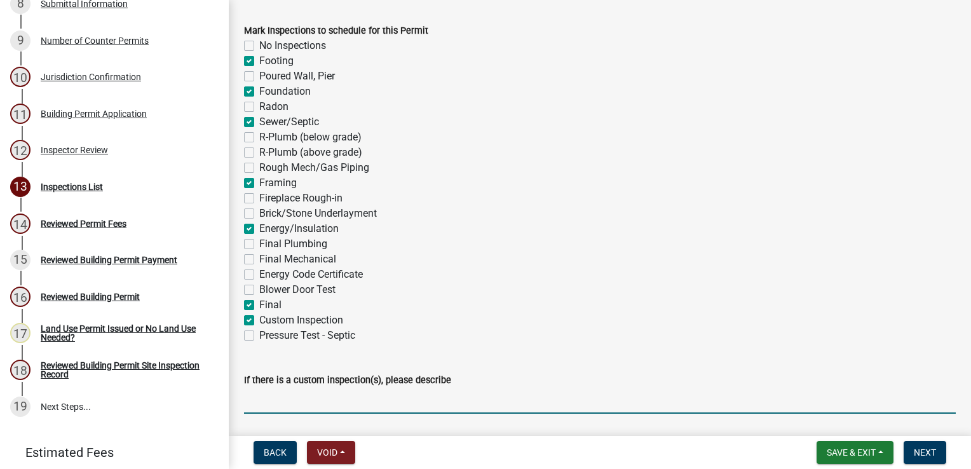
click at [301, 400] on input "If there is a custom inspection(s), please describe" at bounding box center [600, 401] width 712 height 26
click at [288, 395] on input "accessibility" at bounding box center [600, 401] width 712 height 26
click at [273, 405] on input "accessibility" at bounding box center [600, 401] width 712 height 26
drag, startPoint x: 277, startPoint y: 400, endPoint x: 306, endPoint y: 405, distance: 29.0
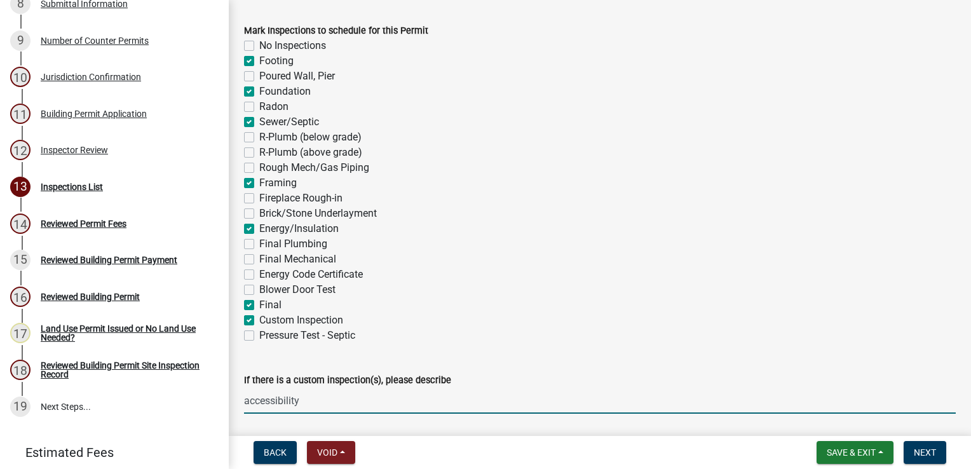
click at [306, 405] on input "accessibility" at bounding box center [600, 401] width 712 height 26
click at [337, 405] on input "accessibility" at bounding box center [600, 401] width 712 height 26
type input "accessibility - exit and emergency lighting"
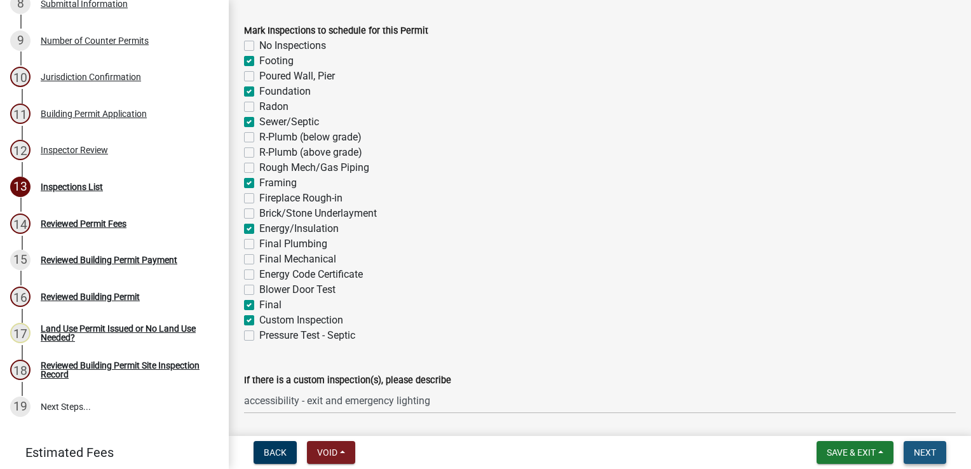
click at [928, 453] on span "Next" at bounding box center [925, 452] width 22 height 10
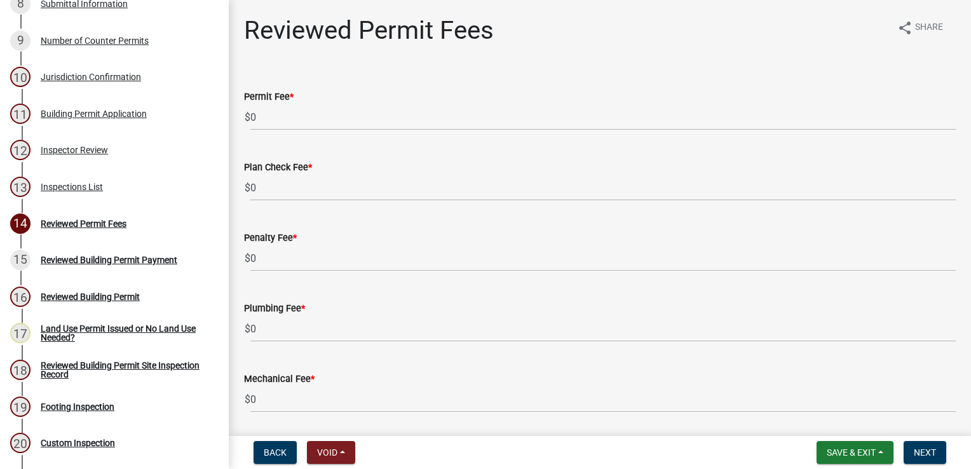
scroll to position [656, 0]
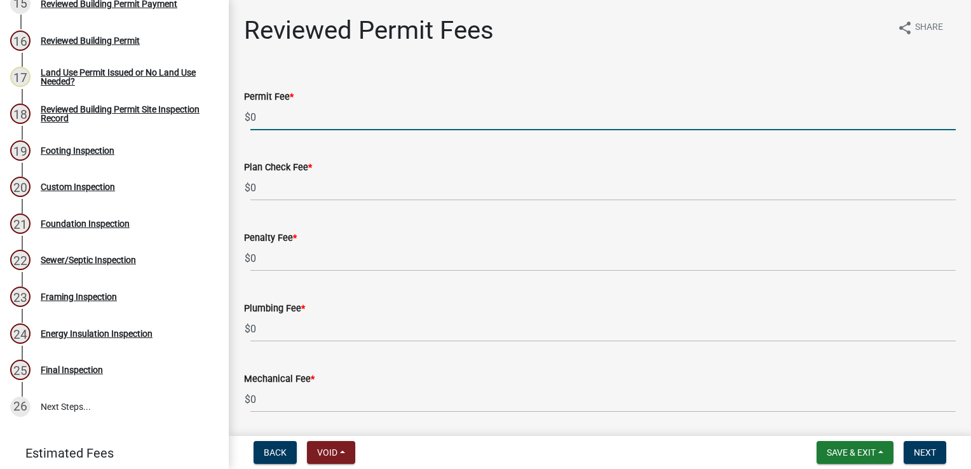
click at [296, 115] on input "0" at bounding box center [602, 117] width 705 height 26
type input "1232"
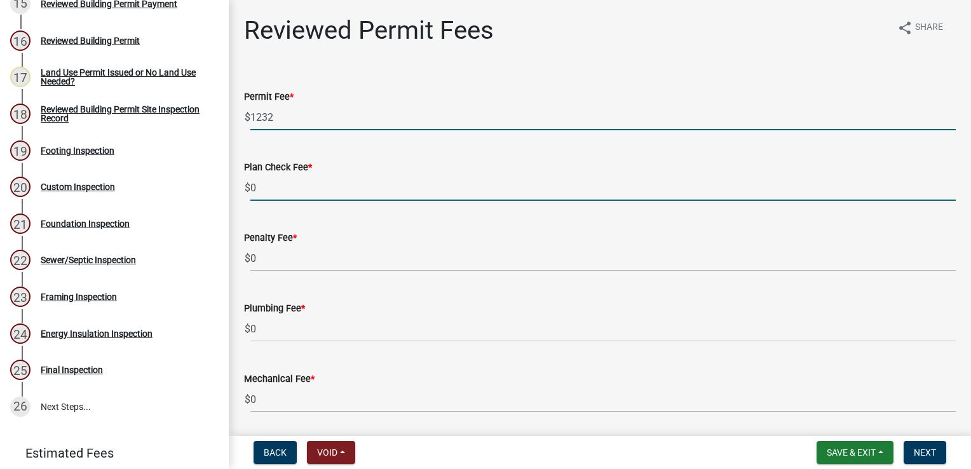
click at [283, 187] on input "0" at bounding box center [602, 188] width 705 height 26
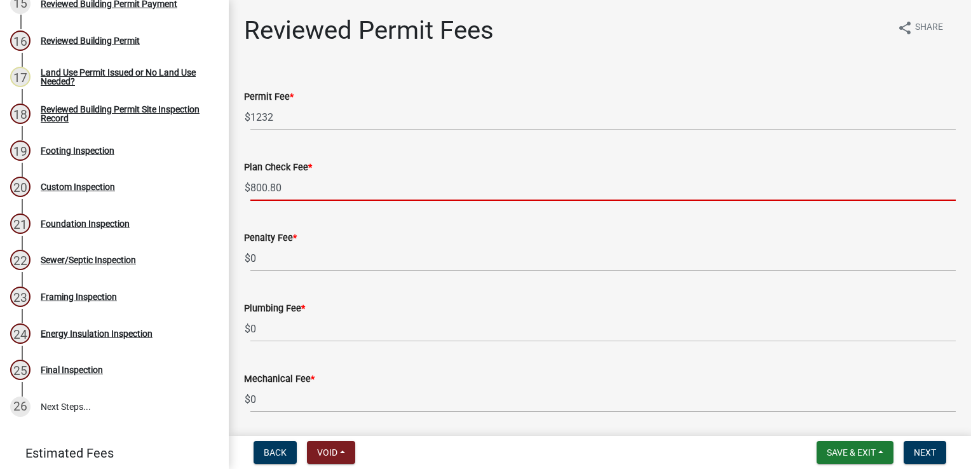
type input "800.80"
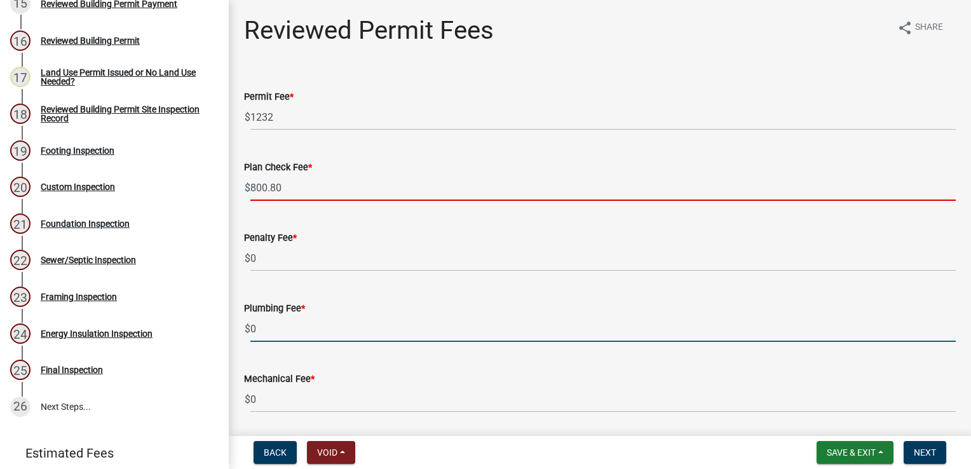
drag, startPoint x: 269, startPoint y: 330, endPoint x: 250, endPoint y: 328, distance: 19.7
click at [266, 330] on input "0" at bounding box center [602, 329] width 705 height 26
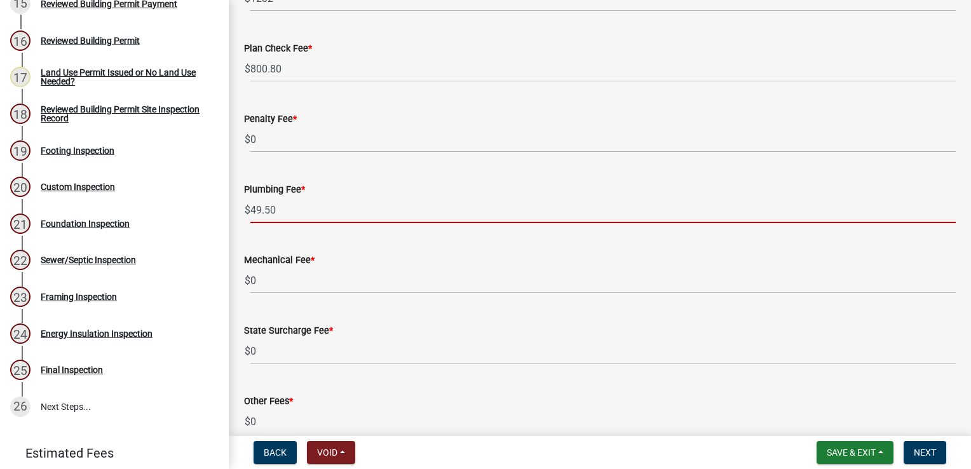
scroll to position [127, 0]
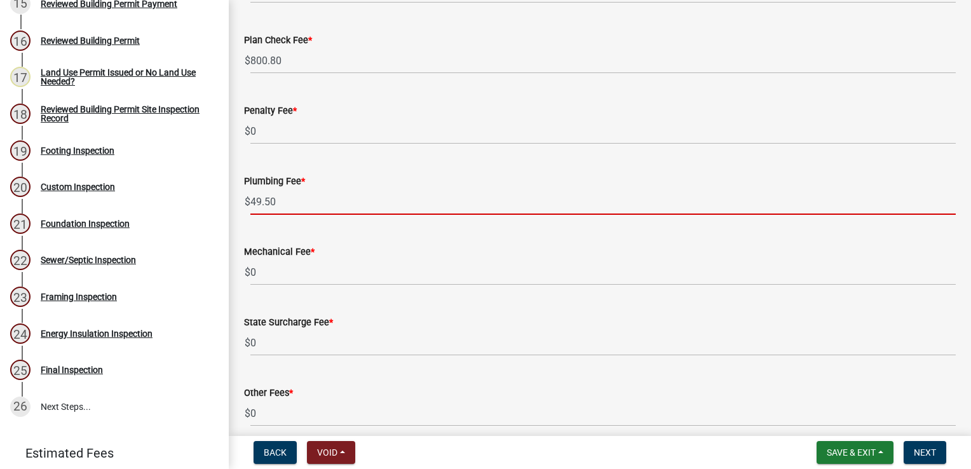
type input "49.50"
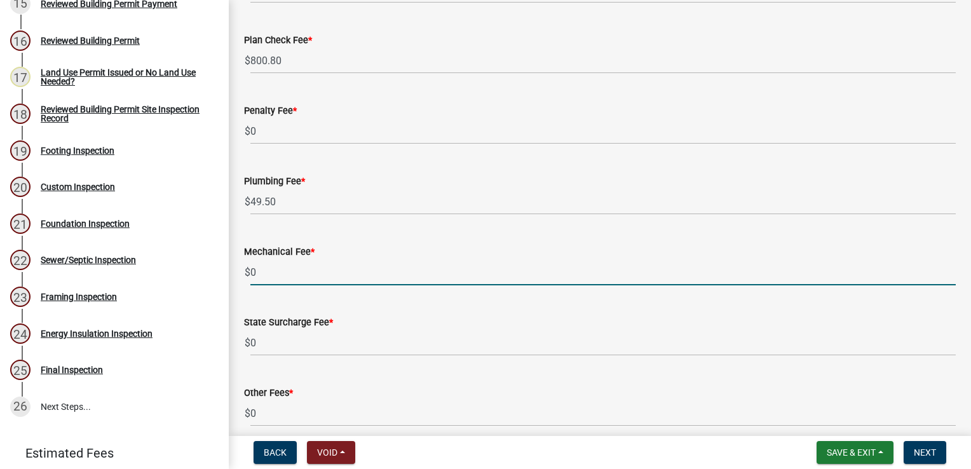
click at [272, 269] on input "0" at bounding box center [602, 272] width 705 height 26
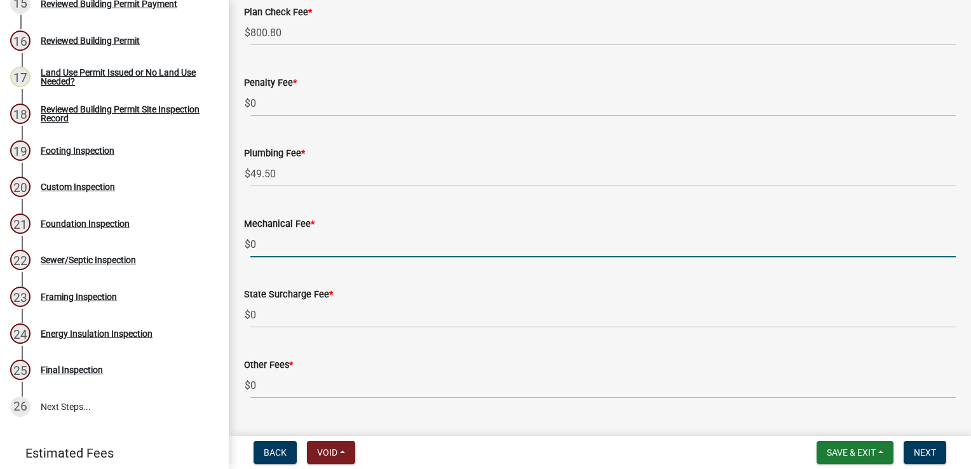
scroll to position [183, 0]
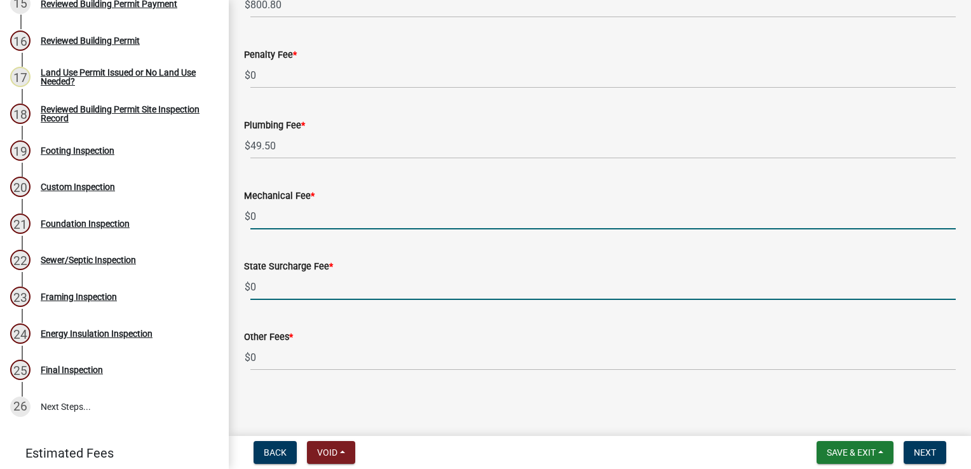
click at [266, 283] on input "0" at bounding box center [602, 287] width 705 height 26
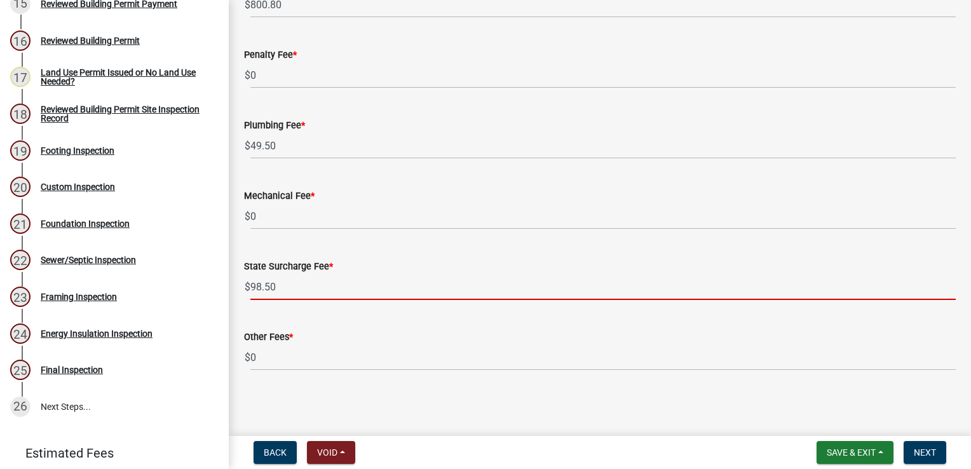
click at [259, 285] on input "98.50" at bounding box center [602, 287] width 705 height 26
type input "97.50"
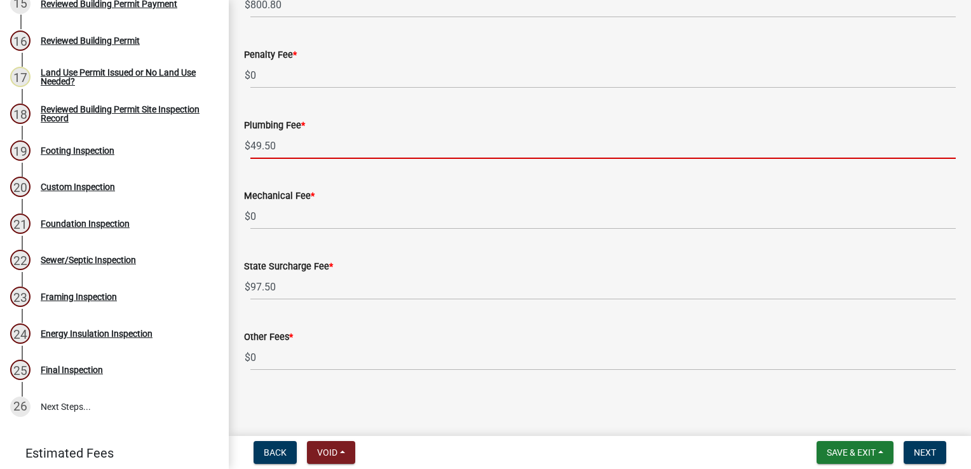
click at [279, 140] on input "49.50" at bounding box center [602, 146] width 705 height 26
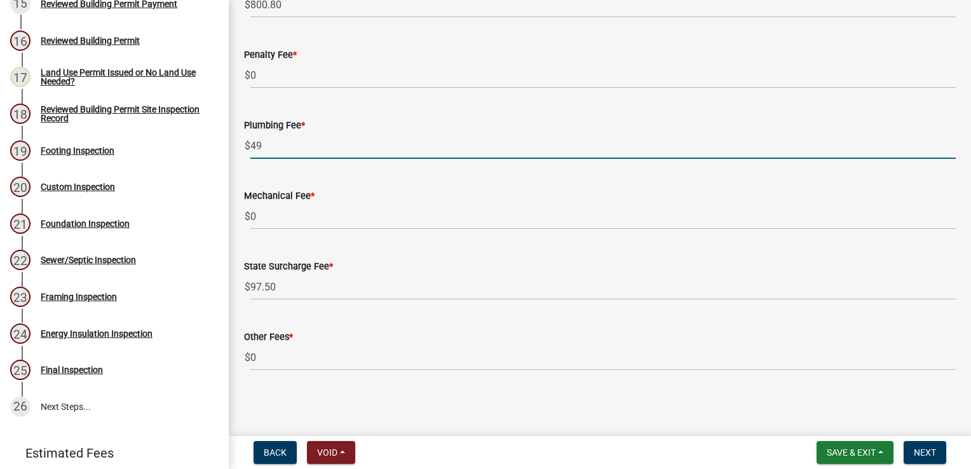
type input "4"
type input "0"
click at [876, 452] on button "Save & Exit" at bounding box center [854, 452] width 77 height 23
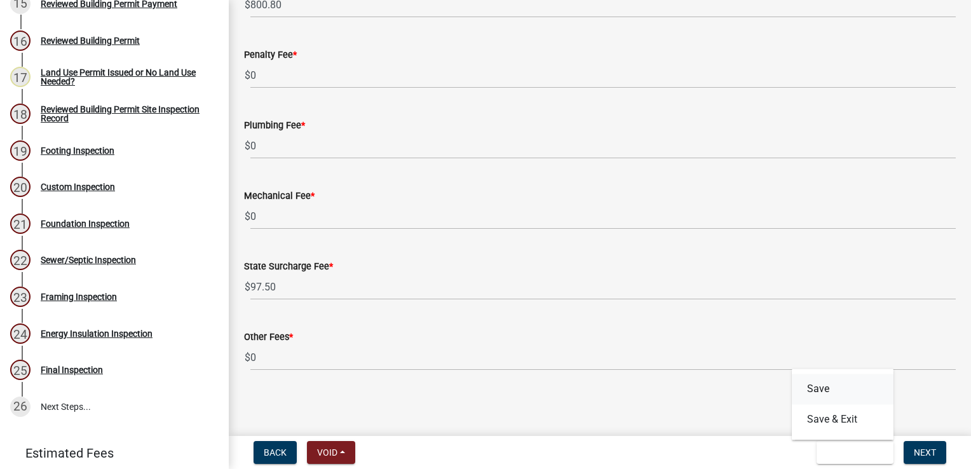
click at [823, 393] on button "Save" at bounding box center [843, 389] width 102 height 30
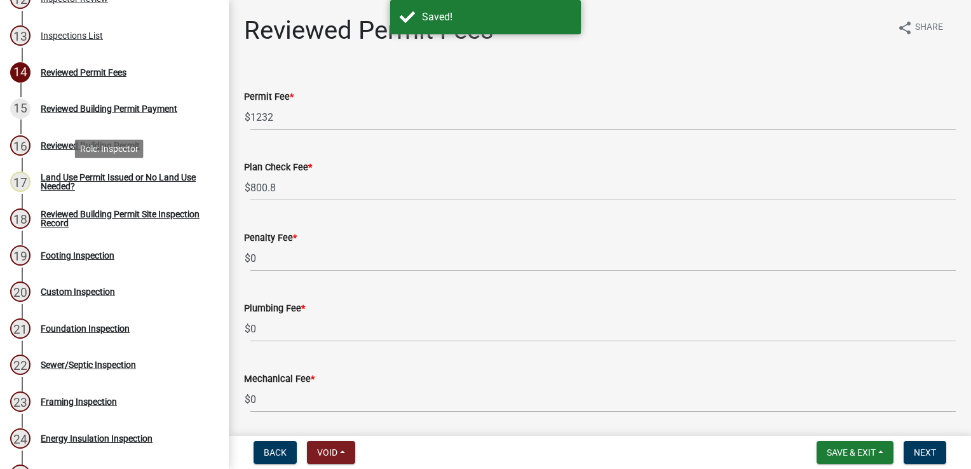
scroll to position [529, 0]
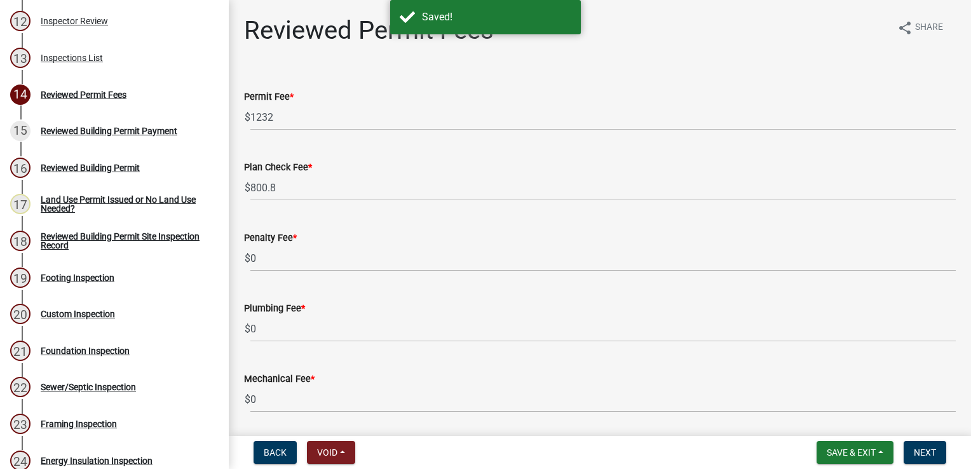
click at [64, 62] on div "Inspections List" at bounding box center [72, 57] width 62 height 9
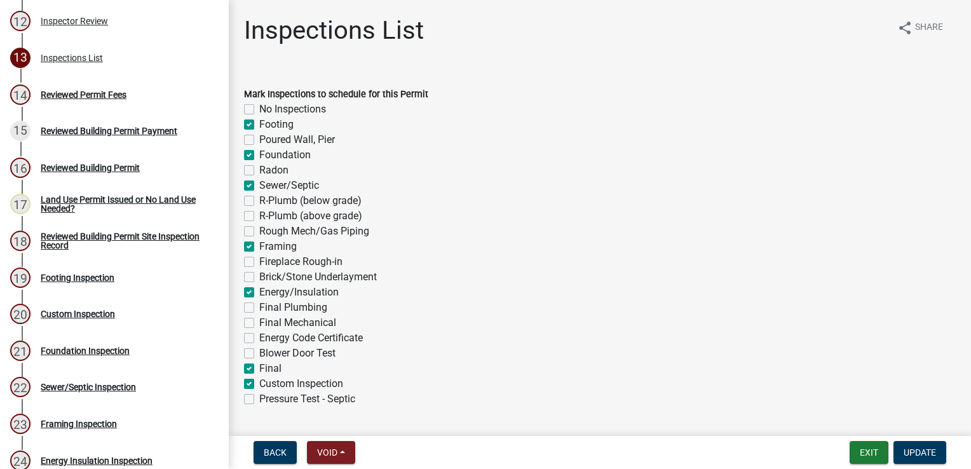
click at [259, 182] on label "Sewer/Septic" at bounding box center [289, 185] width 60 height 15
click at [259, 182] on input "Sewer/Septic" at bounding box center [263, 182] width 8 height 8
checkbox input "false"
checkbox input "true"
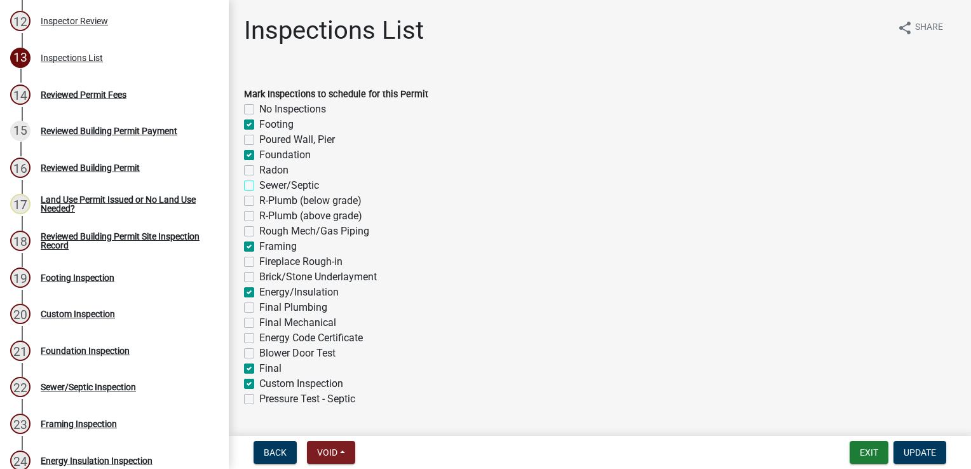
checkbox input "false"
checkbox input "true"
checkbox input "false"
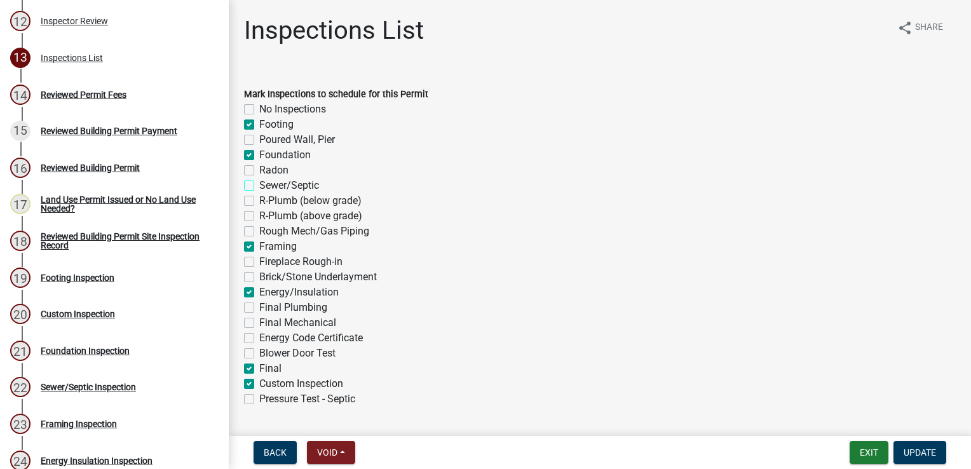
checkbox input "false"
checkbox input "true"
checkbox input "false"
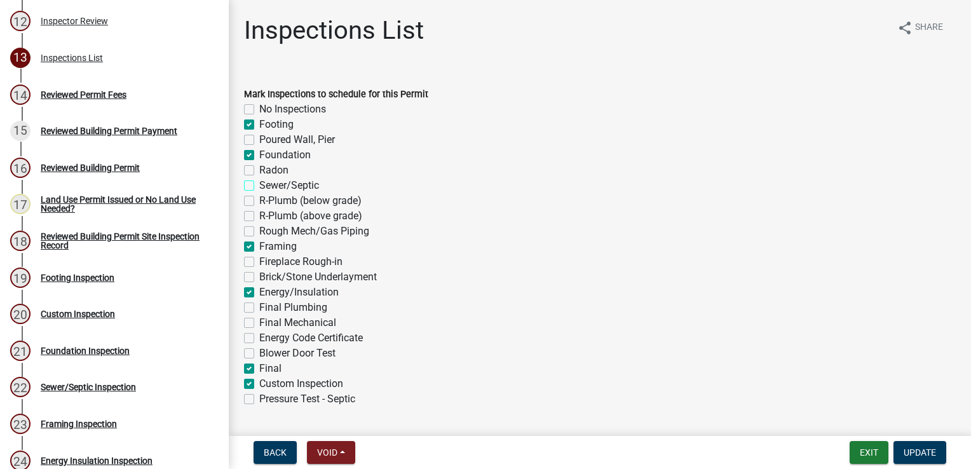
checkbox input "true"
checkbox input "false"
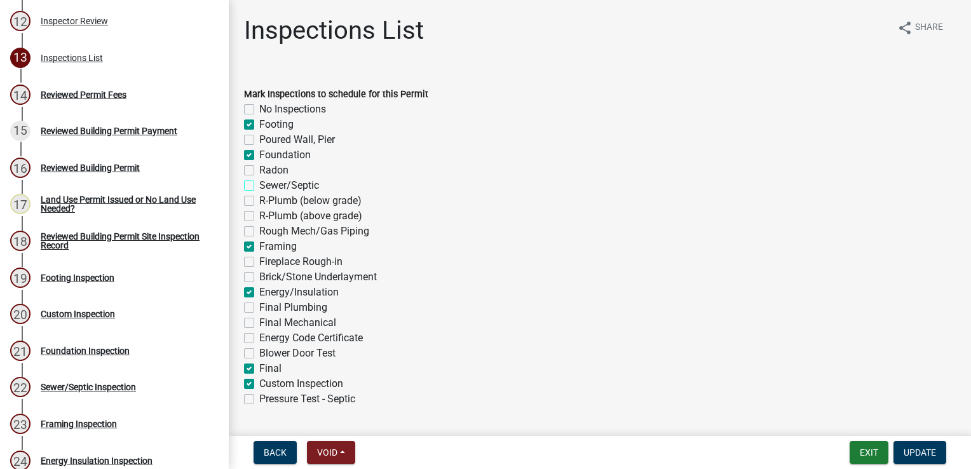
checkbox input "true"
checkbox input "false"
click at [923, 448] on span "Update" at bounding box center [920, 452] width 32 height 10
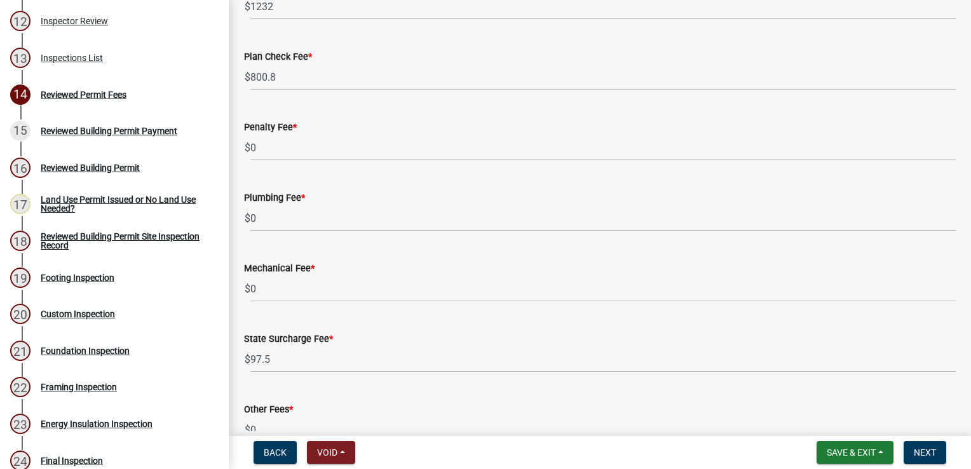
scroll to position [183, 0]
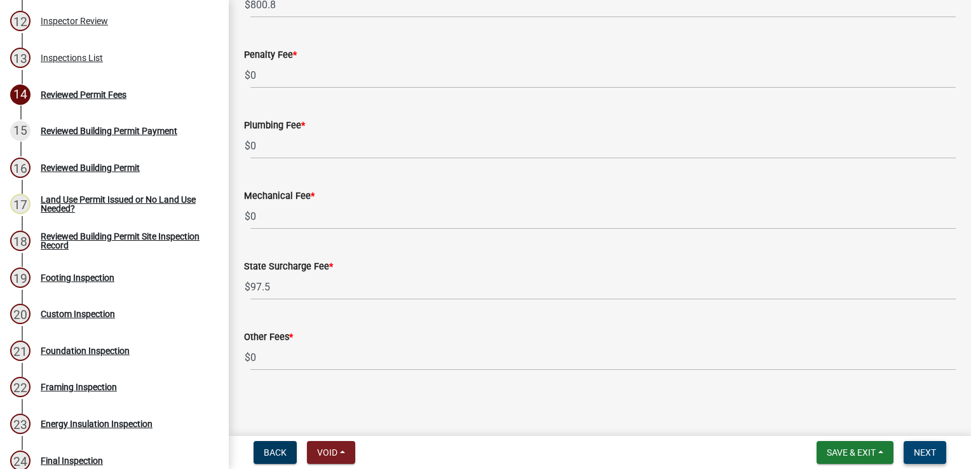
click at [920, 448] on span "Next" at bounding box center [925, 452] width 22 height 10
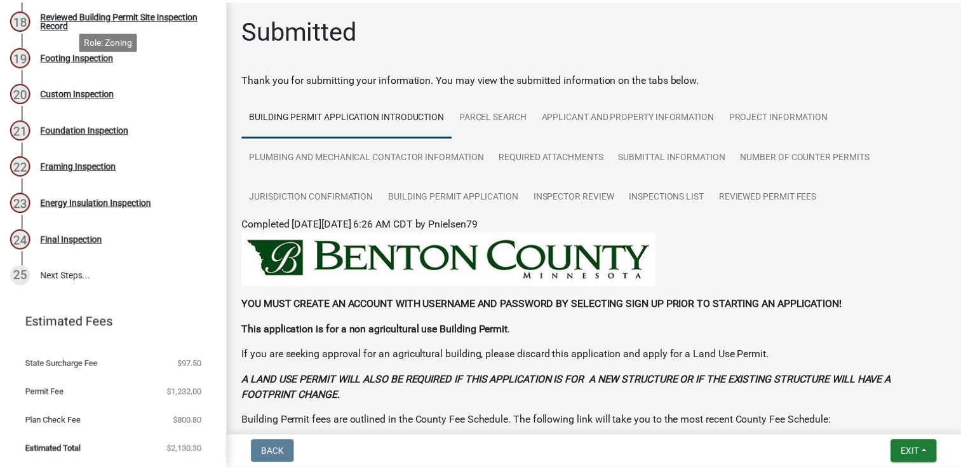
scroll to position [768, 0]
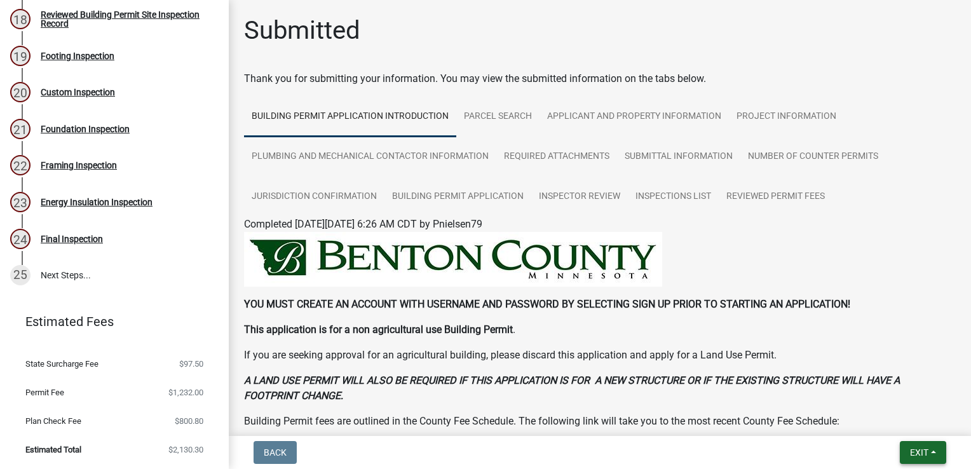
click at [921, 457] on button "Exit" at bounding box center [923, 452] width 46 height 23
click at [895, 417] on button "Save & Exit" at bounding box center [896, 419] width 102 height 30
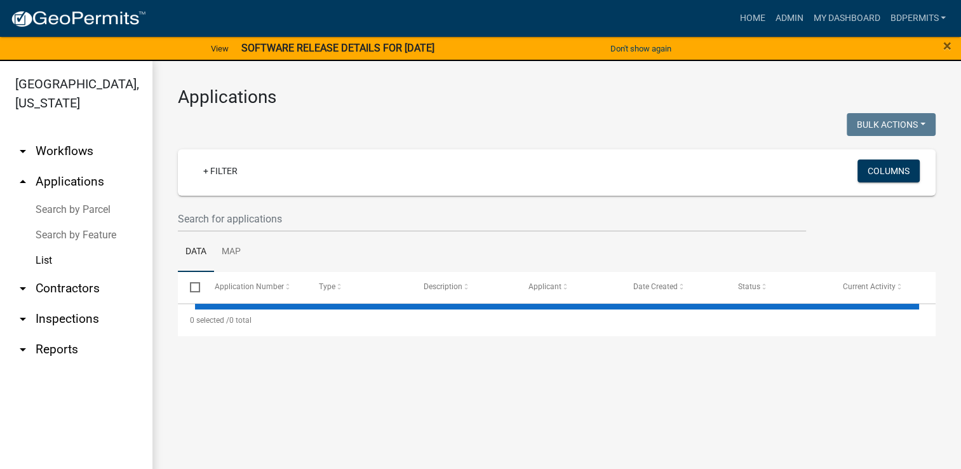
select select "3: 100"
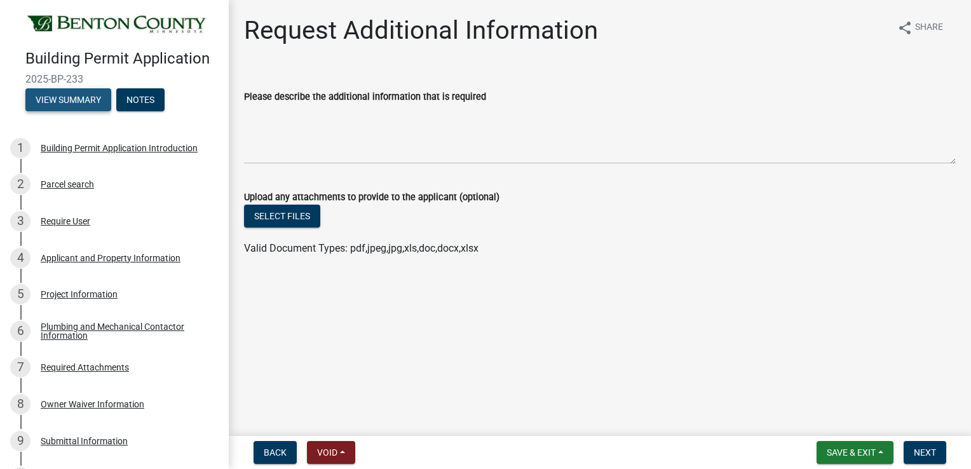
click at [74, 111] on button "View Summary" at bounding box center [68, 99] width 86 height 23
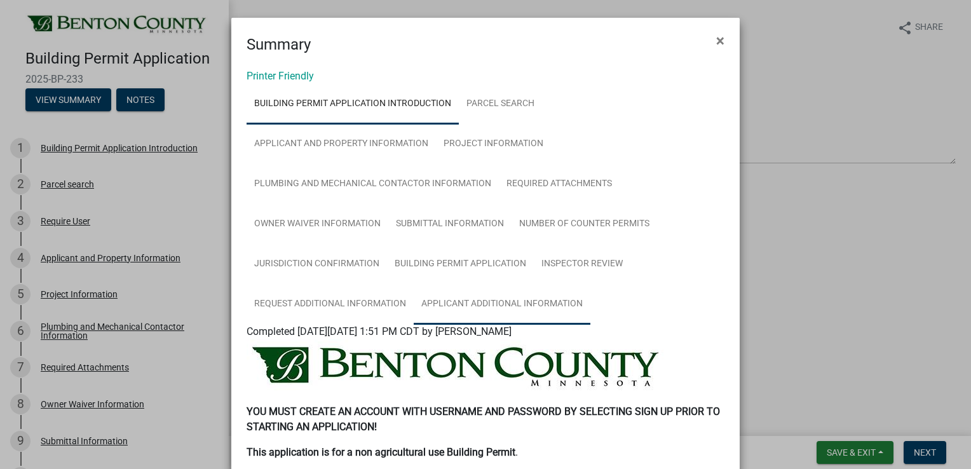
click at [455, 304] on link "Applicant Additional Information" at bounding box center [502, 304] width 177 height 41
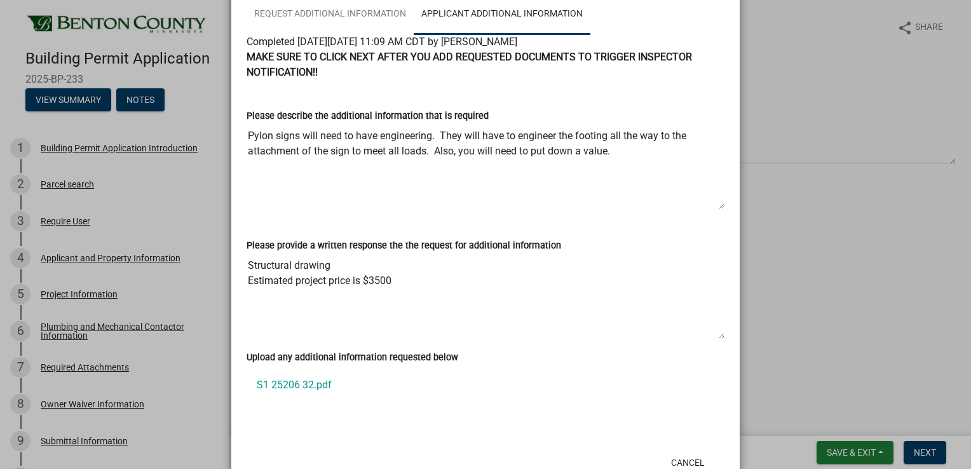
scroll to position [318, 0]
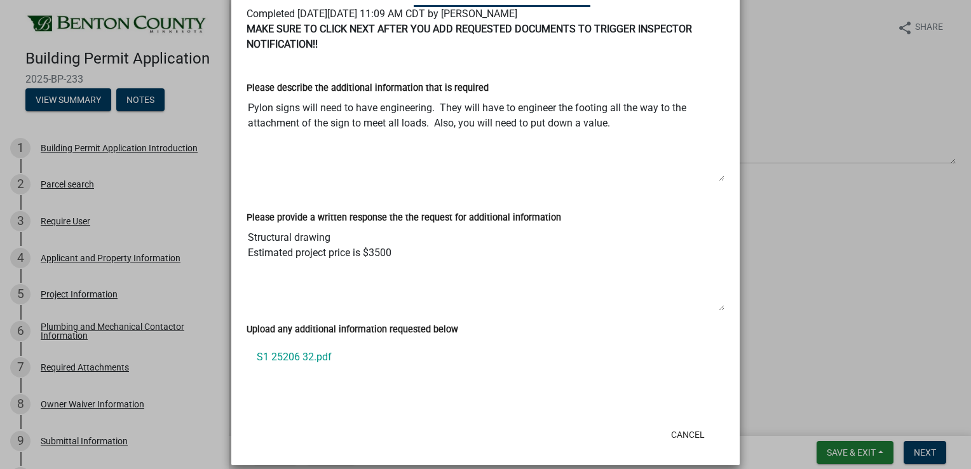
click at [279, 352] on link "S1 25206 32.pdf" at bounding box center [486, 357] width 478 height 30
click at [167, 370] on ngb-modal-window "Summary × Printer Friendly Building Permit Application Introduction Parcel sear…" at bounding box center [485, 234] width 971 height 469
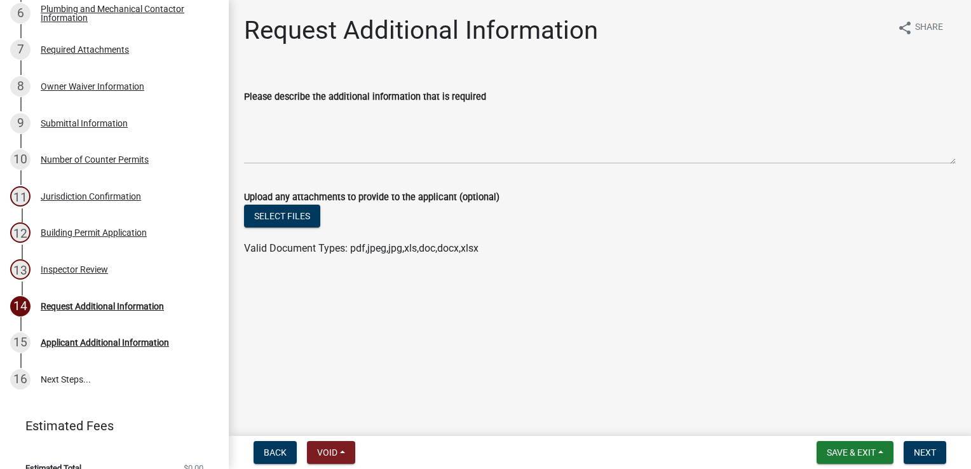
click at [85, 274] on div "Inspector Review" at bounding box center [74, 269] width 67 height 9
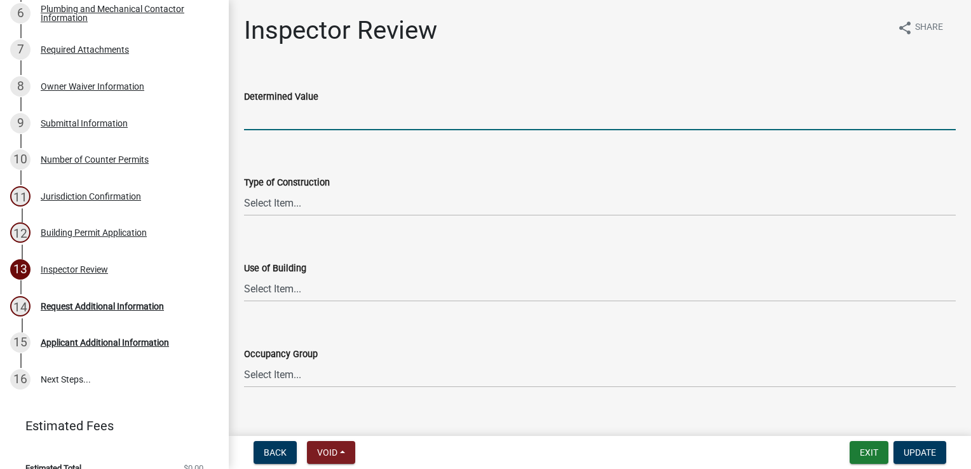
click at [280, 116] on input "text" at bounding box center [600, 117] width 712 height 26
type input "3500"
click at [285, 203] on select "Select Item... I-A [PERSON_NAME]-A II-B III-A III-B IV V-A V-B" at bounding box center [600, 203] width 712 height 26
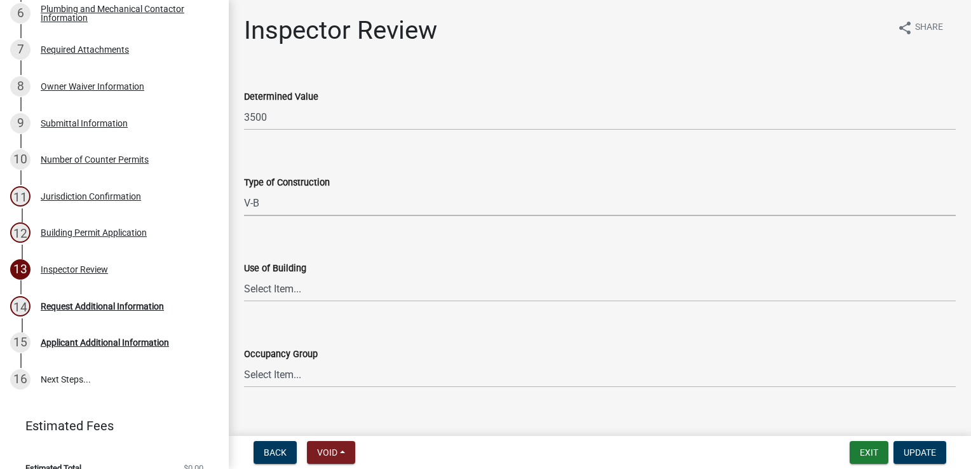
click at [244, 190] on select "Select Item... I-A [PERSON_NAME]-A II-B III-A III-B IV V-A V-B" at bounding box center [600, 203] width 712 height 26
select select "94a12757-2a59-4079-8756-dca9431867ef"
click at [265, 278] on select "Select Item... IBC IRC" at bounding box center [600, 289] width 712 height 26
click at [244, 276] on select "Select Item... IBC IRC" at bounding box center [600, 289] width 712 height 26
select select "8f088688-c92d-4055-8d7c-034c03af5c5c"
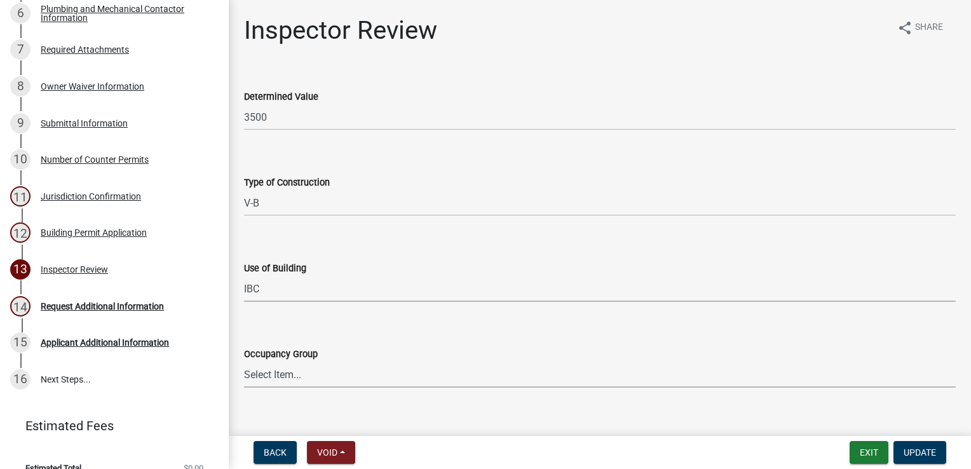
click at [276, 379] on select "Select Item... IRC 1 IRC 2 IRC 3 IRC 4 A-1 A-2 A-3 A-4 B F-1 F-2 H-1 H-2 H-3 H-…" at bounding box center [600, 375] width 712 height 26
click at [244, 362] on select "Select Item... IRC 1 IRC 2 IRC 3 IRC 4 A-1 A-2 A-3 A-4 B F-1 F-2 H-1 H-2 H-3 H-…" at bounding box center [600, 375] width 712 height 26
select select "371feeef-6c58-40a5-b18d-4128cea5dc1a"
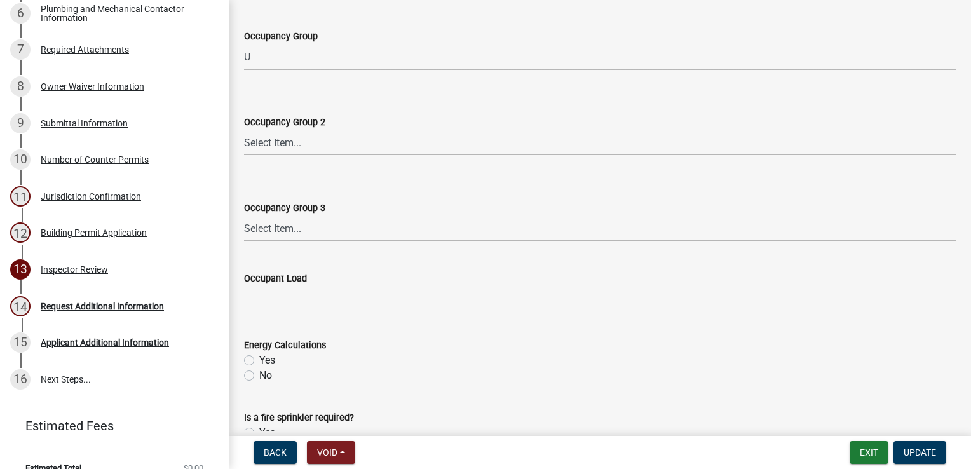
scroll to position [635, 0]
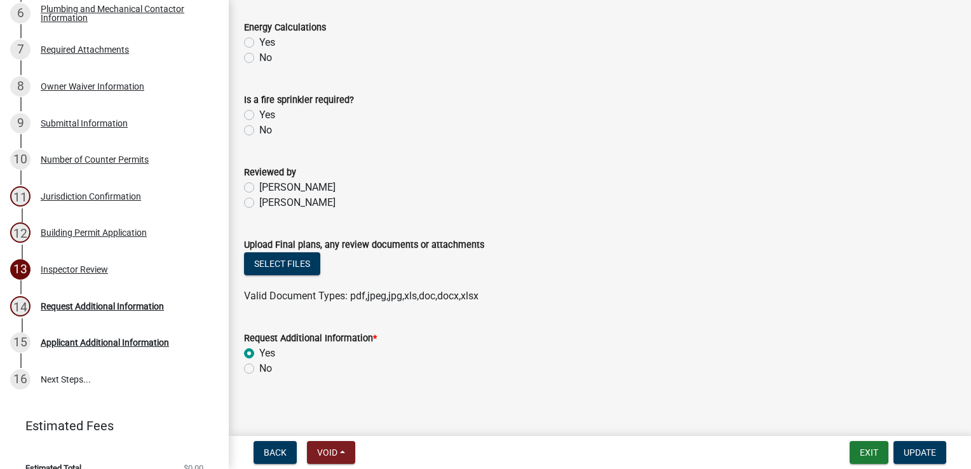
click at [259, 201] on label "[PERSON_NAME]" at bounding box center [297, 202] width 76 height 15
click at [259, 201] on input "[PERSON_NAME]" at bounding box center [263, 199] width 8 height 8
radio input "true"
click at [268, 257] on button "Select files" at bounding box center [282, 263] width 76 height 23
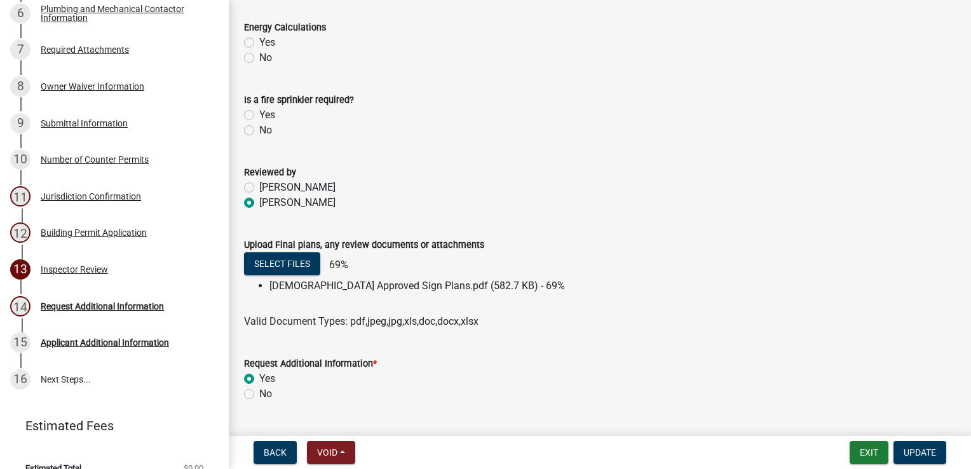
click at [259, 393] on label "No" at bounding box center [265, 393] width 13 height 15
click at [259, 393] on input "No" at bounding box center [263, 390] width 8 height 8
radio input "true"
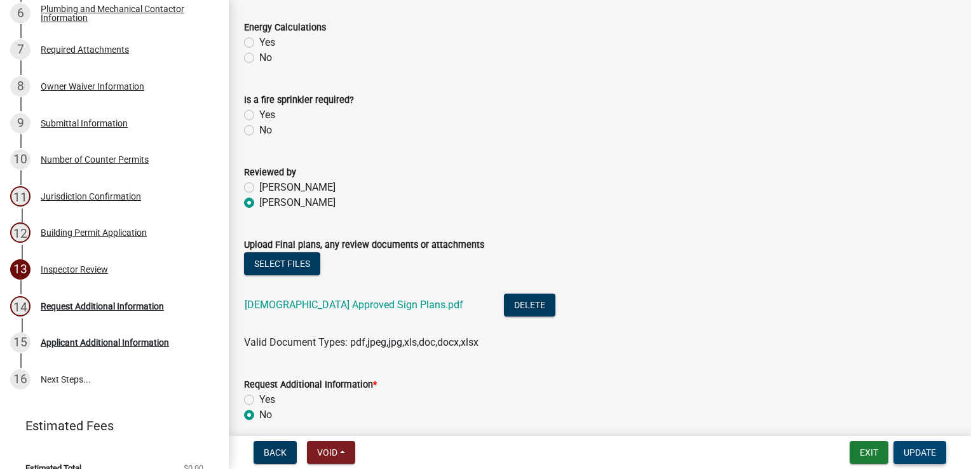
click at [926, 456] on span "Update" at bounding box center [920, 452] width 32 height 10
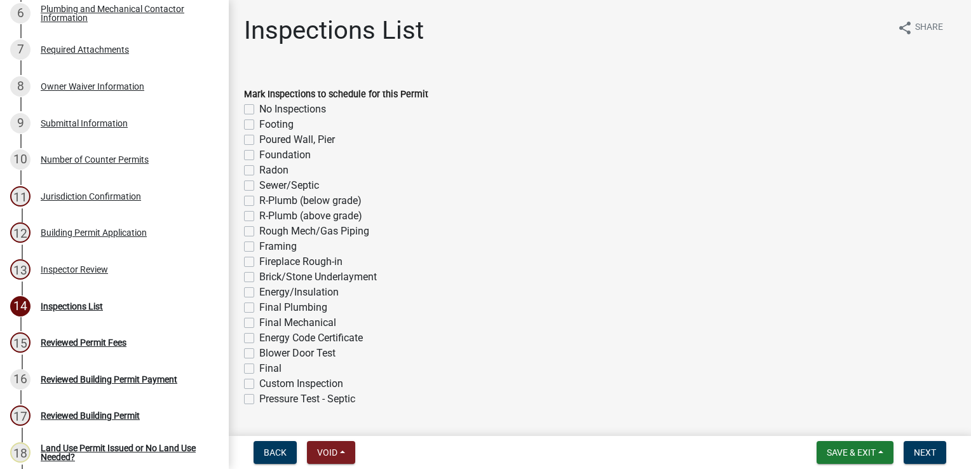
scroll to position [464, 0]
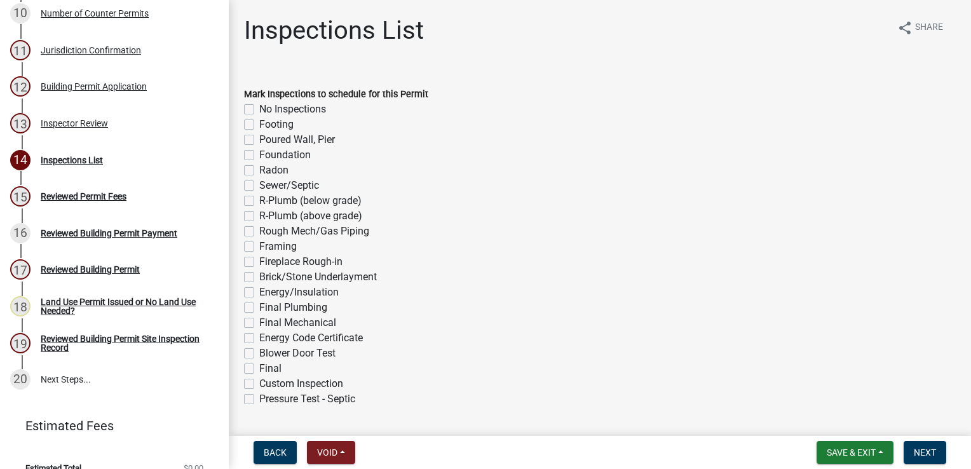
click at [259, 123] on label "Footing" at bounding box center [276, 124] width 34 height 15
click at [259, 123] on input "Footing" at bounding box center [263, 121] width 8 height 8
checkbox input "true"
checkbox input "false"
checkbox input "true"
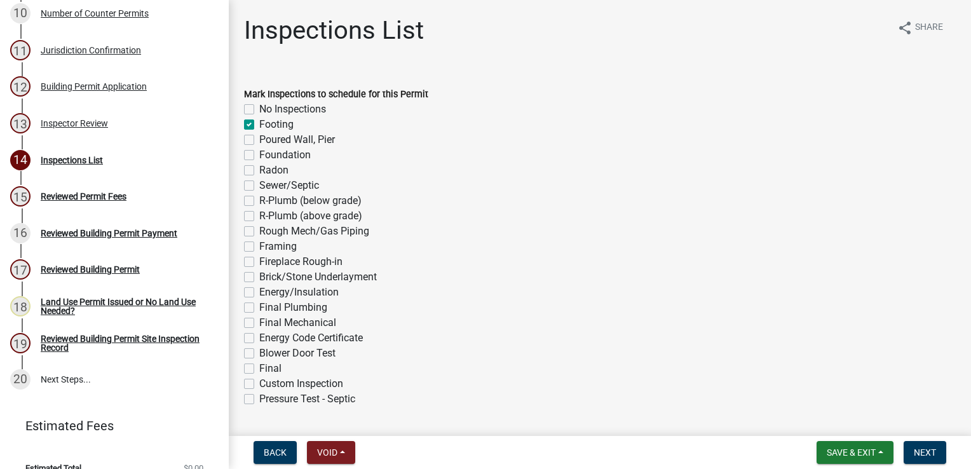
checkbox input "false"
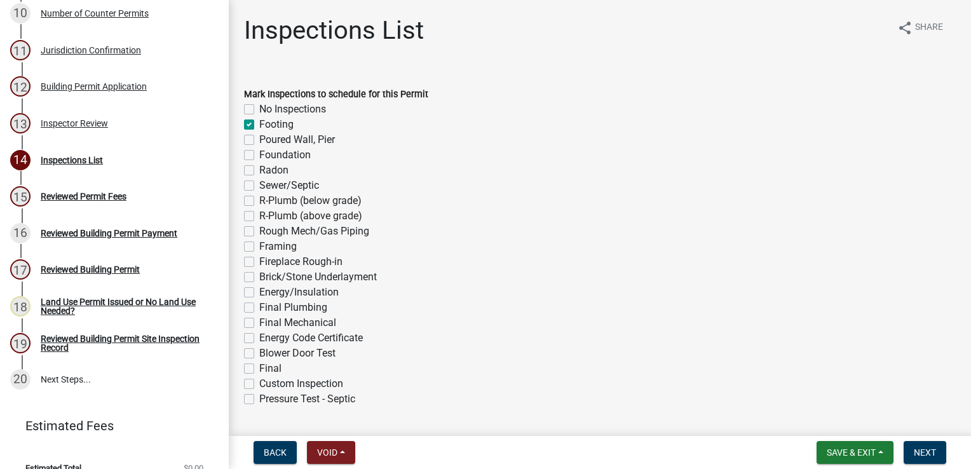
checkbox input "false"
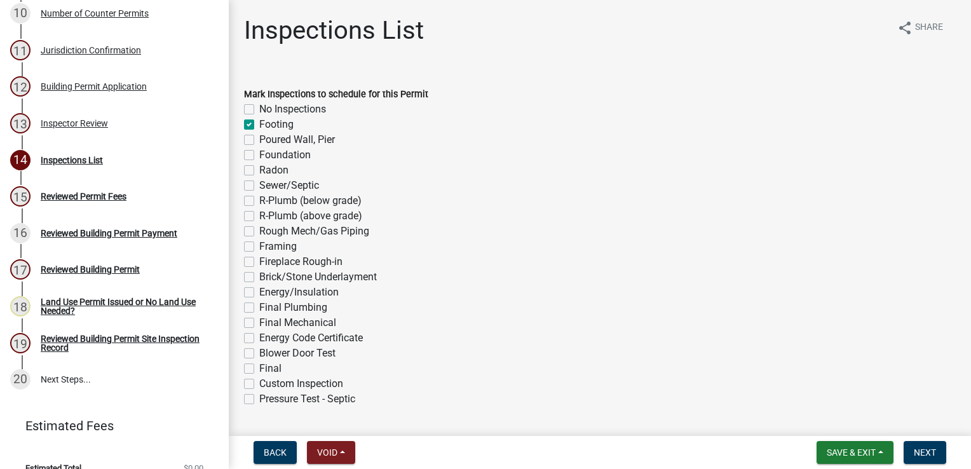
checkbox input "false"
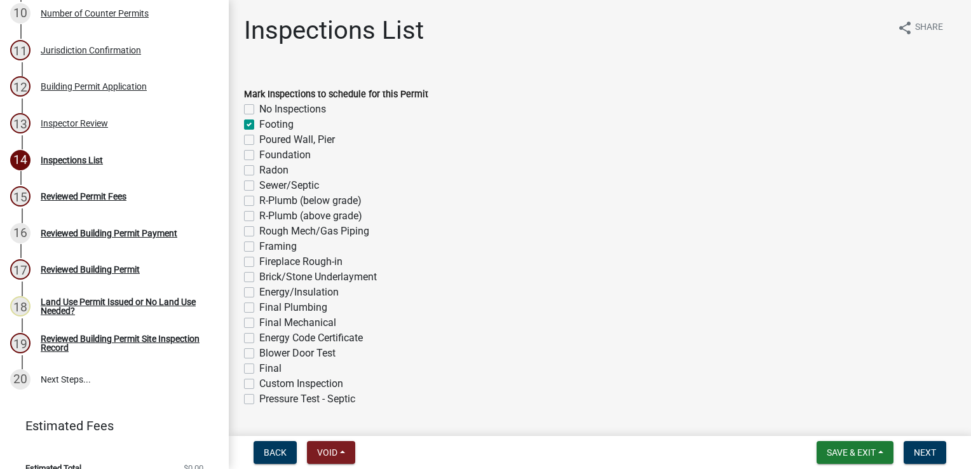
checkbox input "false"
click at [259, 370] on label "Final" at bounding box center [270, 368] width 22 height 15
click at [259, 369] on input "Final" at bounding box center [263, 365] width 8 height 8
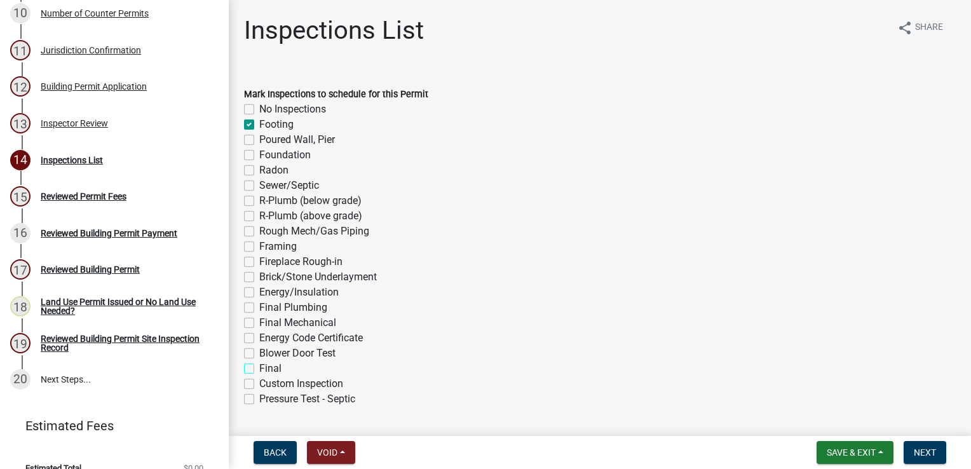
checkbox input "true"
checkbox input "false"
checkbox input "true"
checkbox input "false"
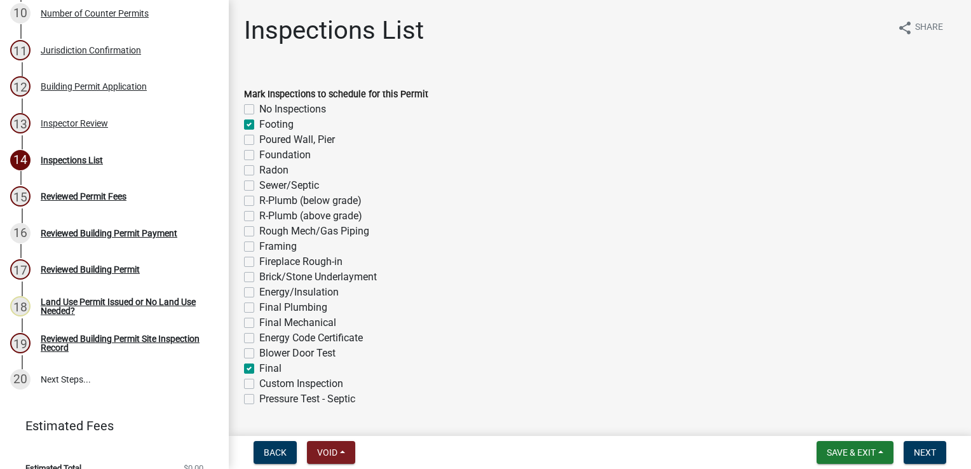
checkbox input "false"
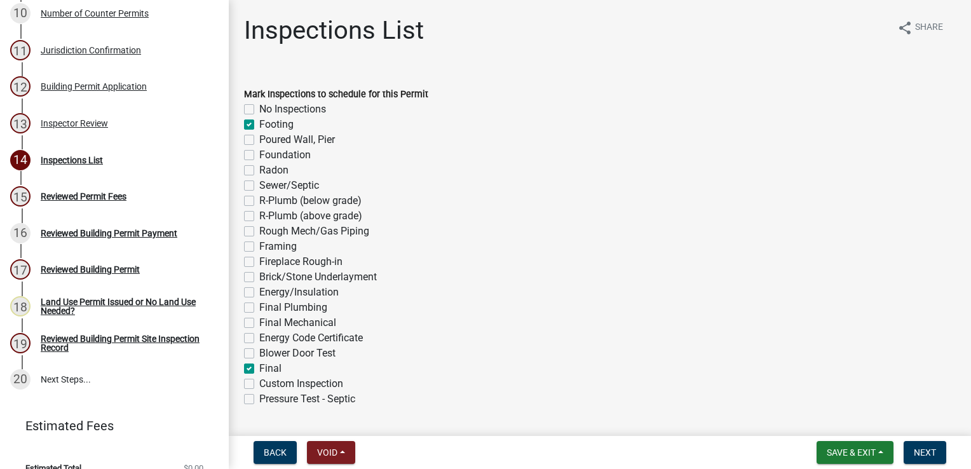
checkbox input "false"
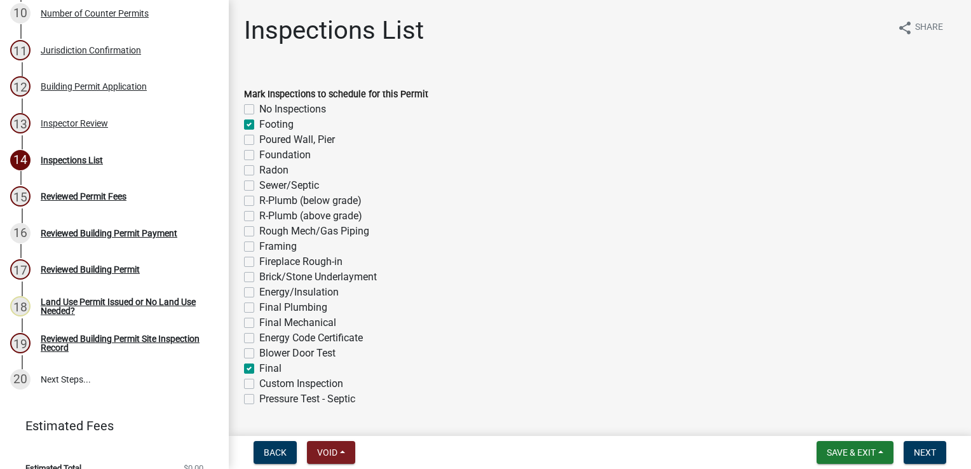
checkbox input "false"
checkbox input "true"
checkbox input "false"
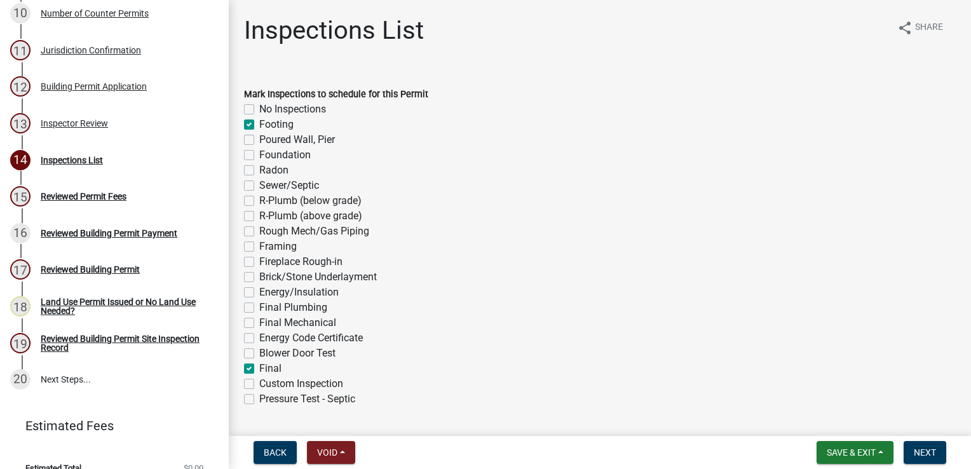
checkbox input "false"
click at [931, 451] on span "Next" at bounding box center [925, 452] width 22 height 10
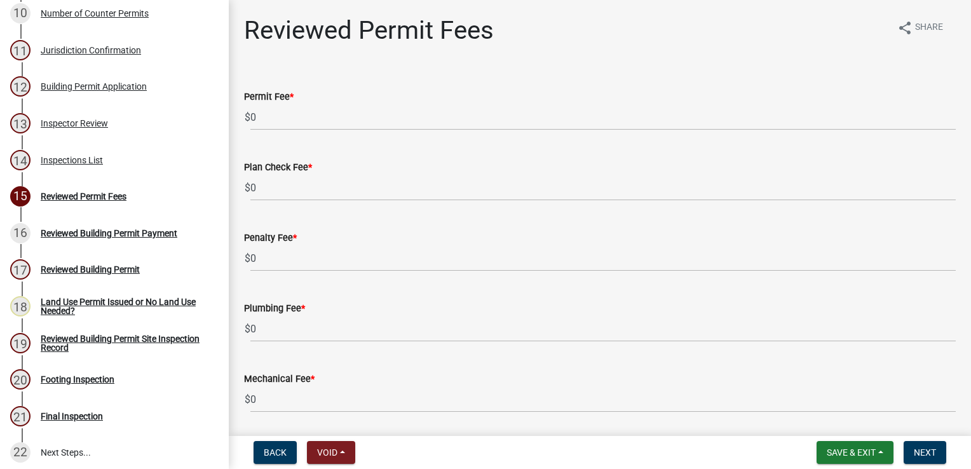
scroll to position [537, 0]
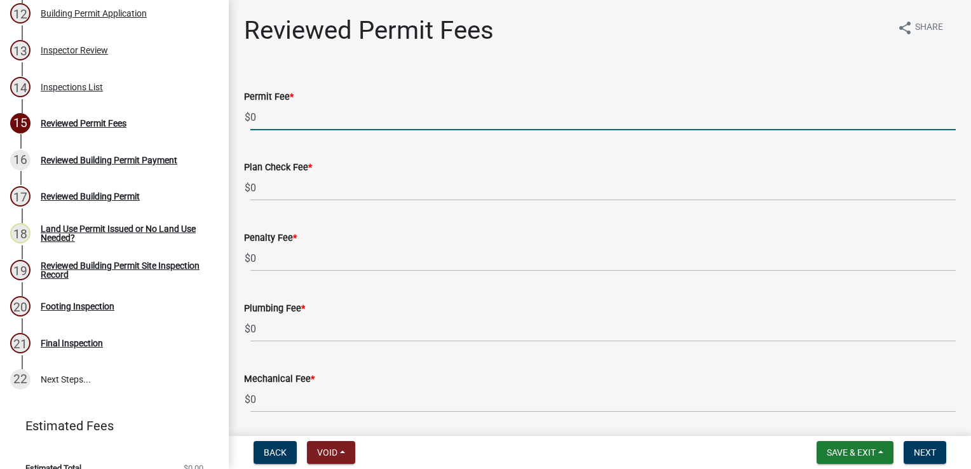
click at [269, 112] on input "0" at bounding box center [602, 117] width 705 height 26
type input "62"
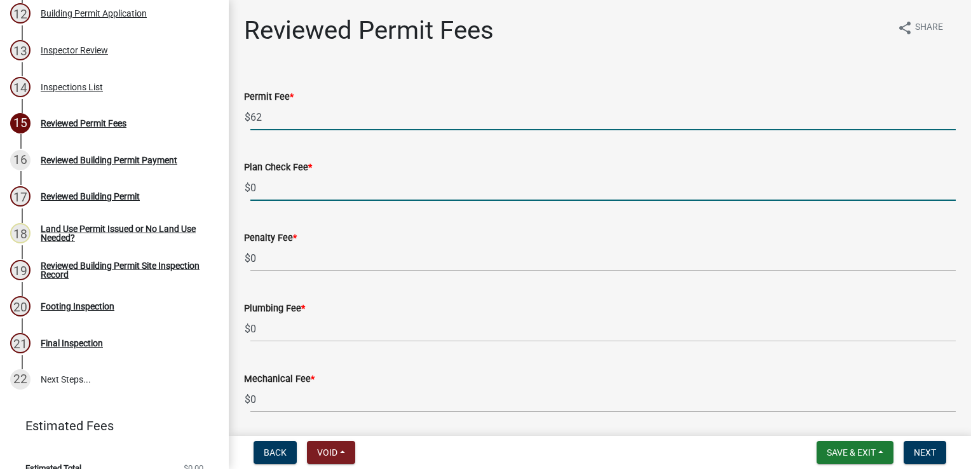
click at [292, 192] on input "0" at bounding box center [602, 188] width 705 height 26
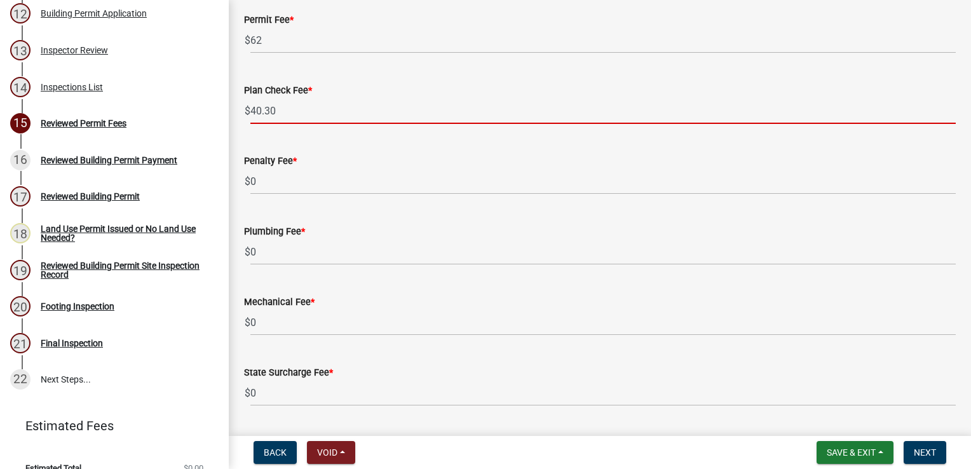
scroll to position [183, 0]
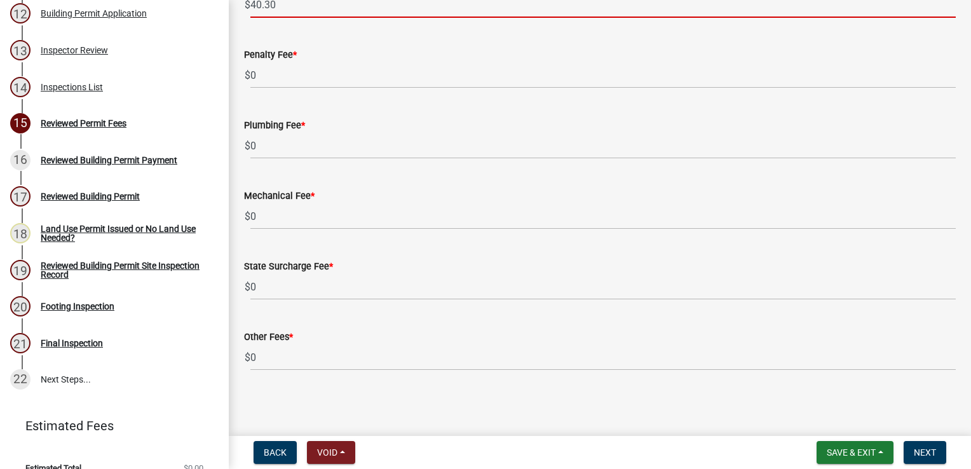
type input "40.30"
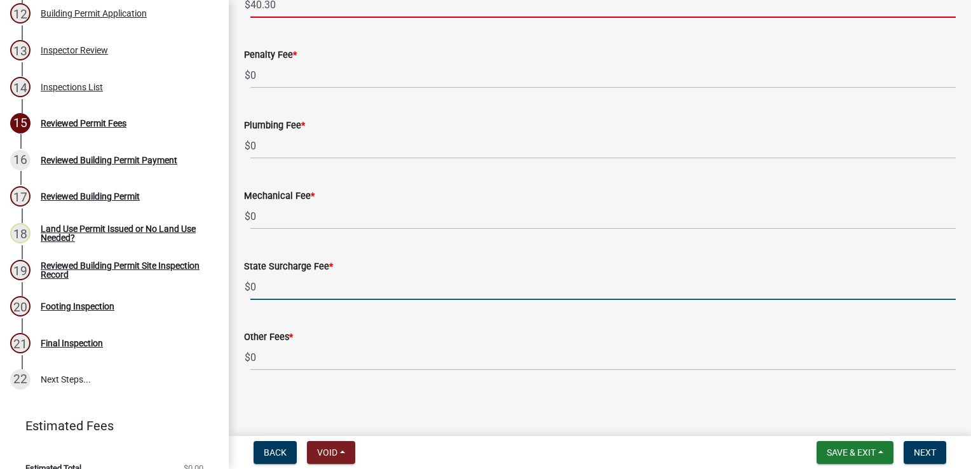
click at [287, 285] on input "0" at bounding box center [602, 287] width 705 height 26
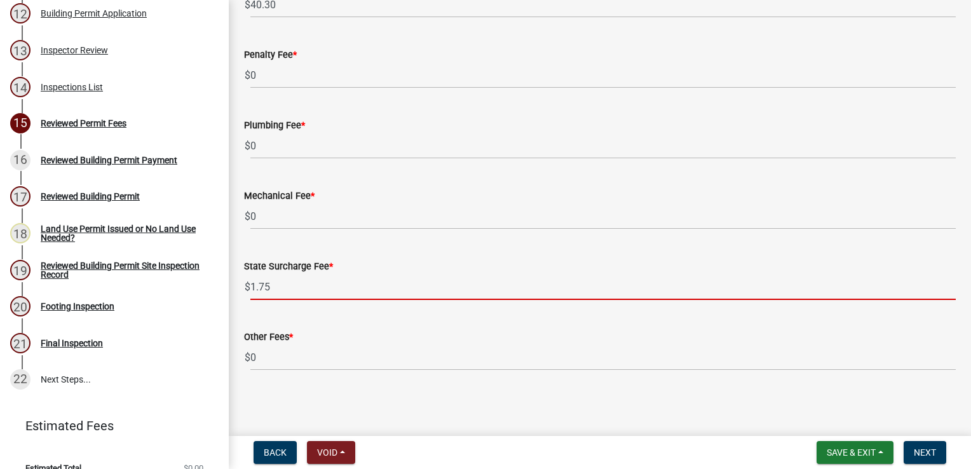
type input "1.75"
click at [940, 450] on button "Next" at bounding box center [925, 452] width 43 height 23
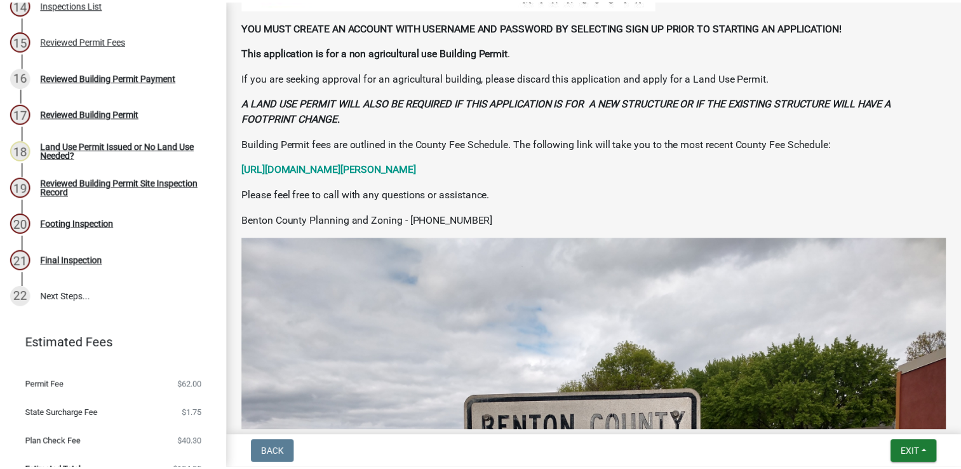
scroll to position [658, 0]
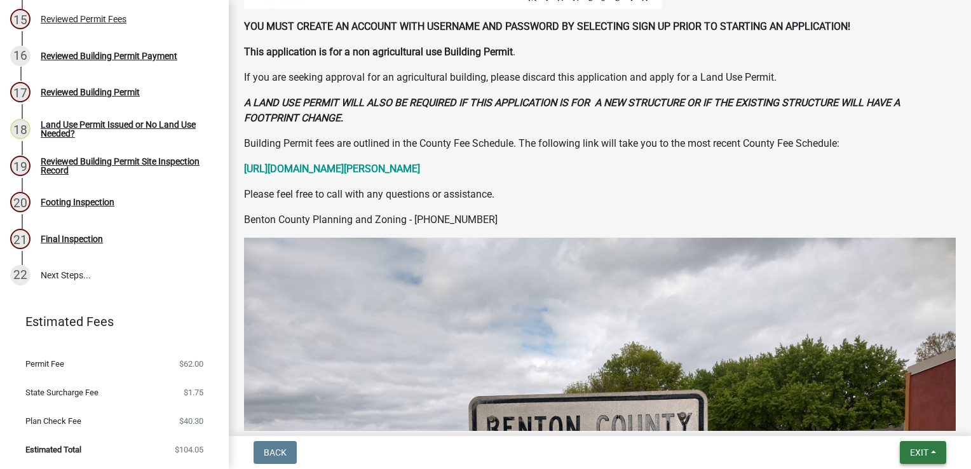
click at [915, 450] on span "Exit" at bounding box center [919, 452] width 18 height 10
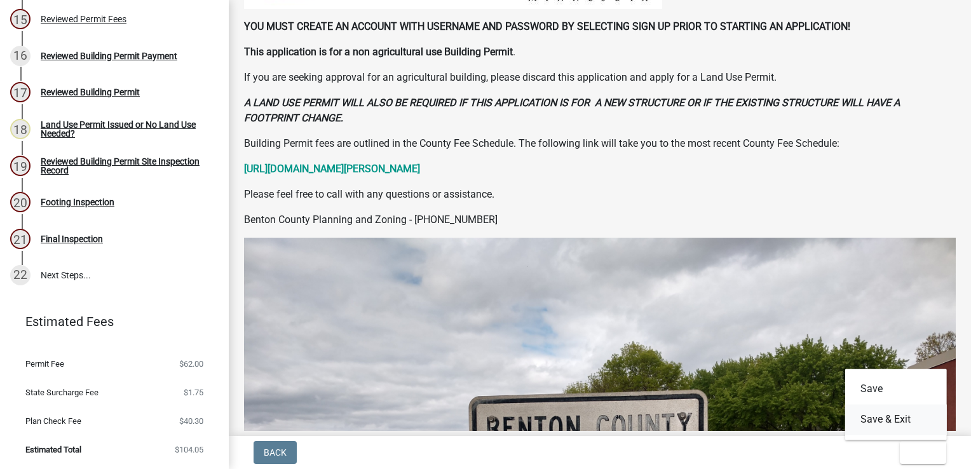
click at [905, 423] on button "Save & Exit" at bounding box center [896, 419] width 102 height 30
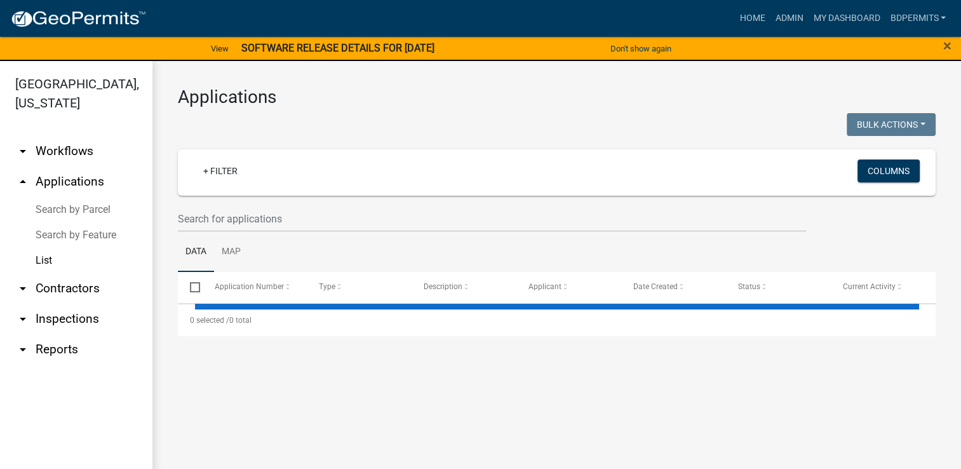
select select "3: 100"
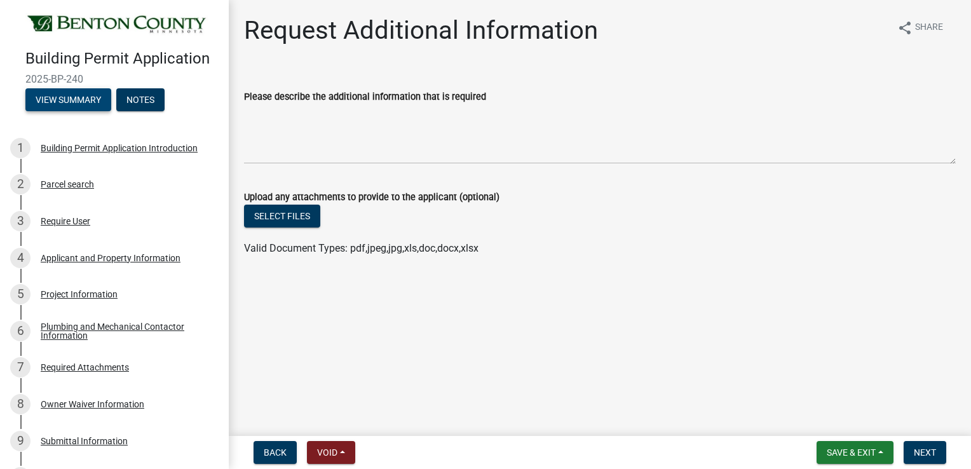
click at [71, 111] on button "View Summary" at bounding box center [68, 99] width 86 height 23
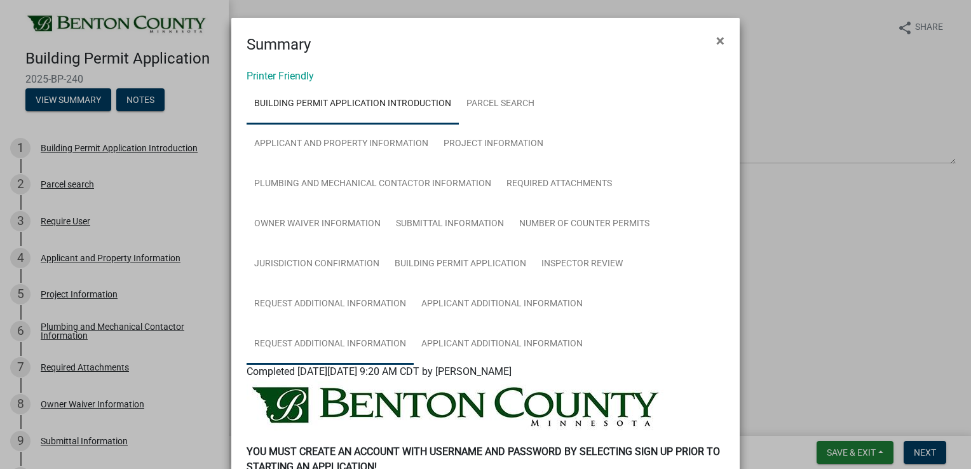
click at [345, 347] on link "Request Additional Information" at bounding box center [330, 344] width 167 height 41
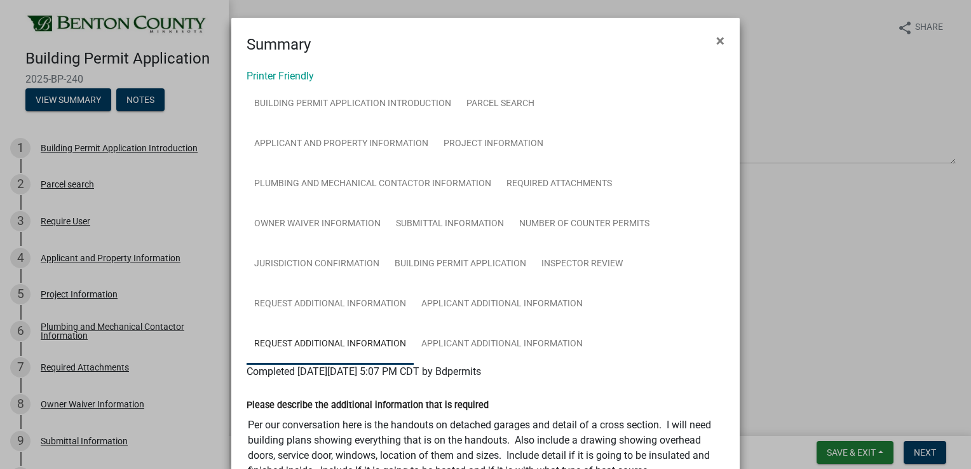
scroll to position [232, 0]
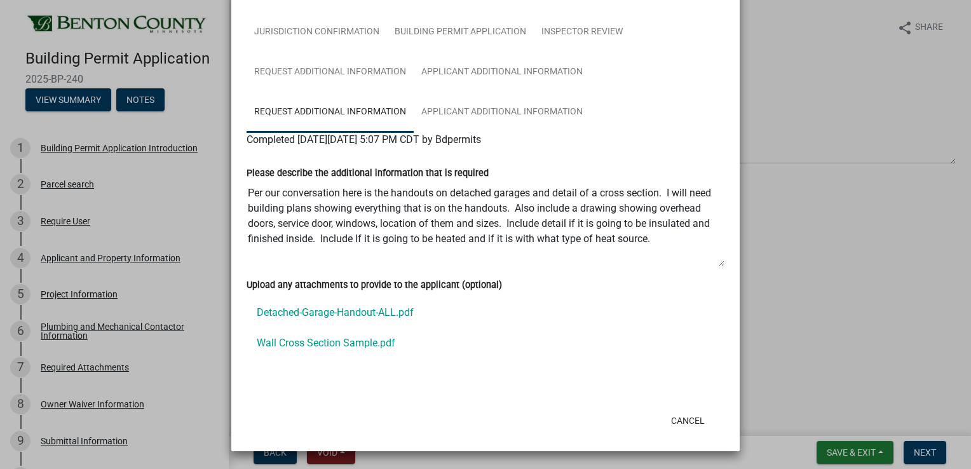
click at [372, 348] on link "Wall Cross Section Sample.pdf" at bounding box center [486, 343] width 478 height 30
click at [453, 114] on link "Applicant Additional Information" at bounding box center [502, 112] width 177 height 41
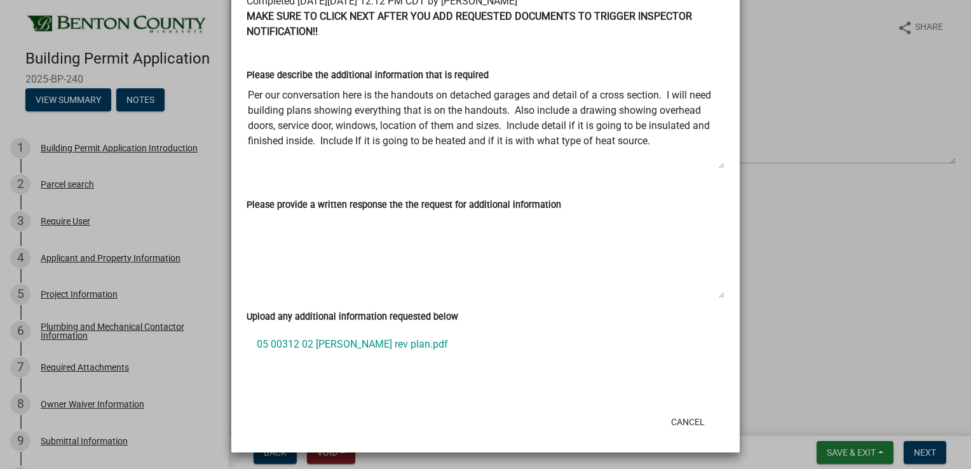
scroll to position [372, 0]
click at [351, 346] on link "05 00312 02 [PERSON_NAME] rev plan.pdf" at bounding box center [486, 343] width 478 height 30
click at [201, 396] on ngb-modal-window "Summary × Printer Friendly Building Permit Application Introduction Parcel sear…" at bounding box center [485, 234] width 971 height 469
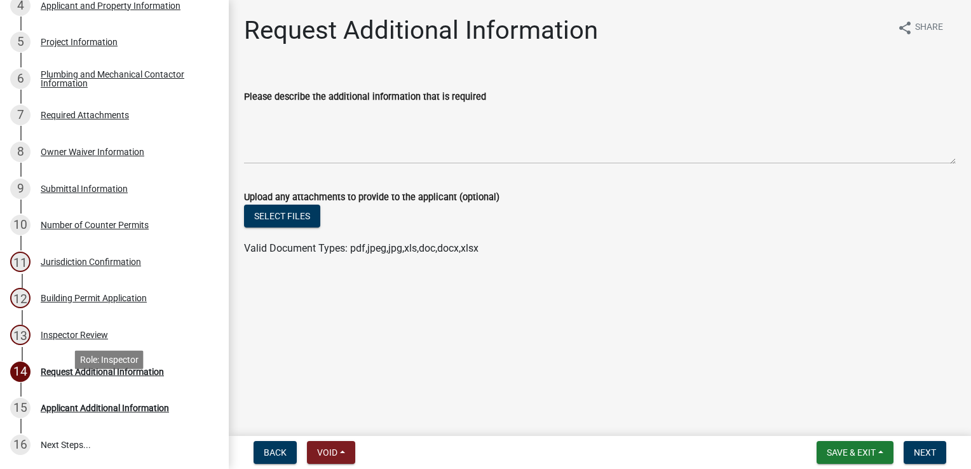
scroll to position [254, 0]
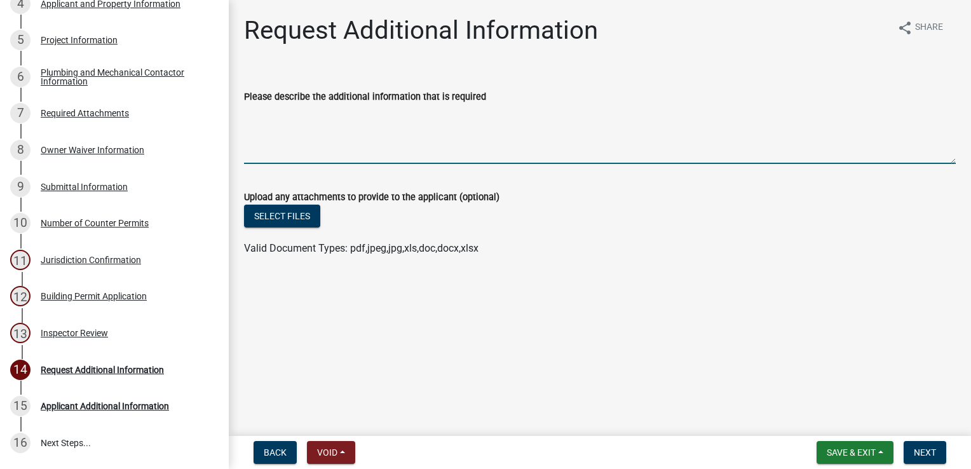
click at [297, 113] on textarea "Please describe the additional information that is required" at bounding box center [600, 134] width 712 height 60
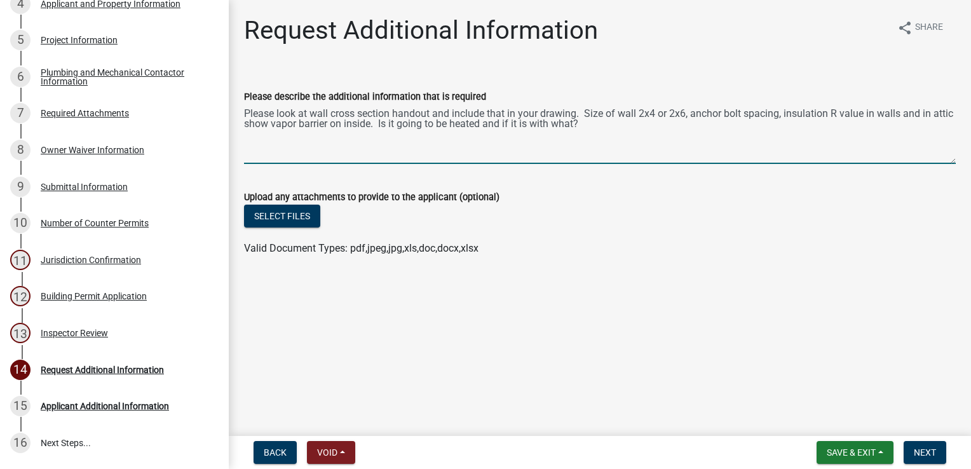
type textarea "Please look at wall cross section handout and include that in your drawing. Siz…"
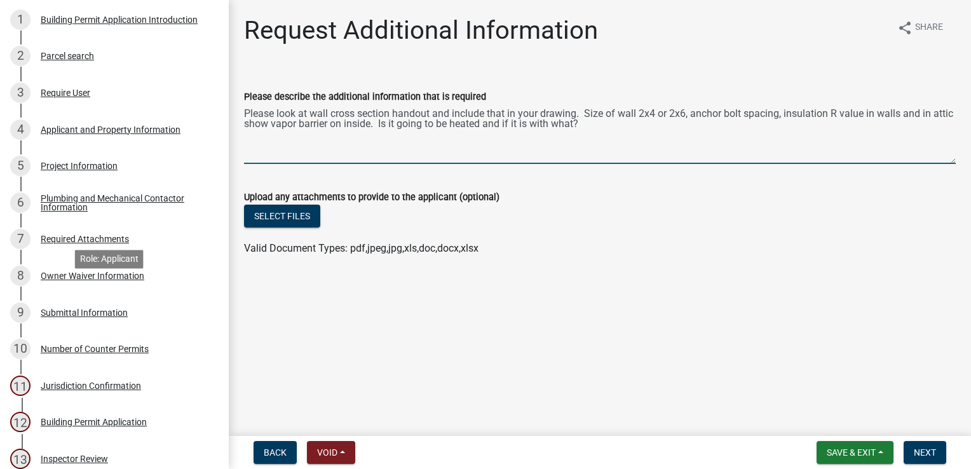
scroll to position [127, 0]
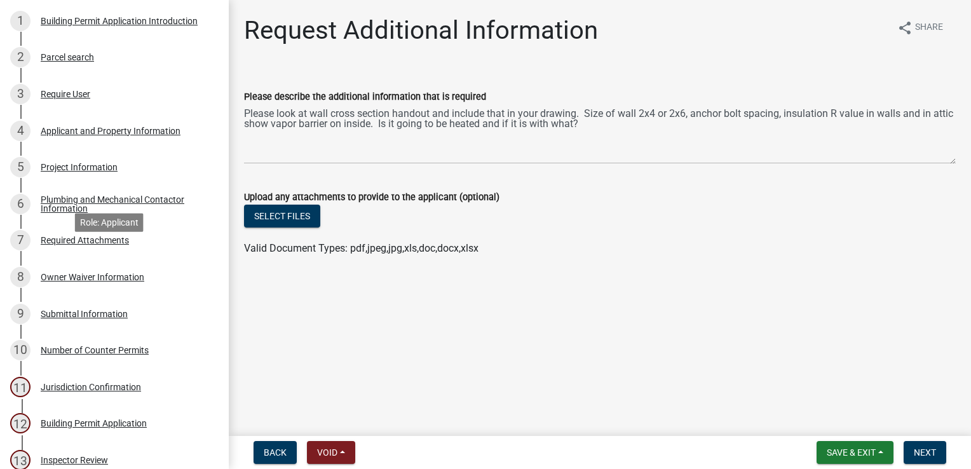
click at [94, 245] on div "Required Attachments" at bounding box center [85, 240] width 88 height 9
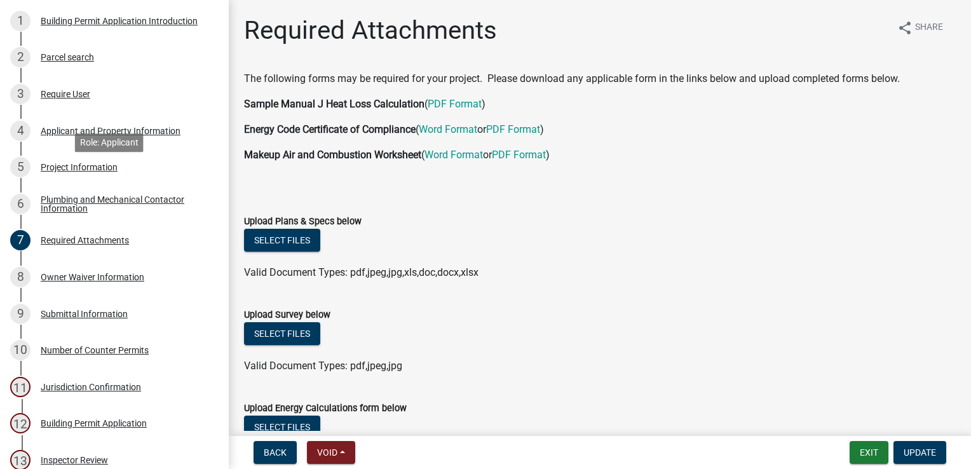
scroll to position [0, 0]
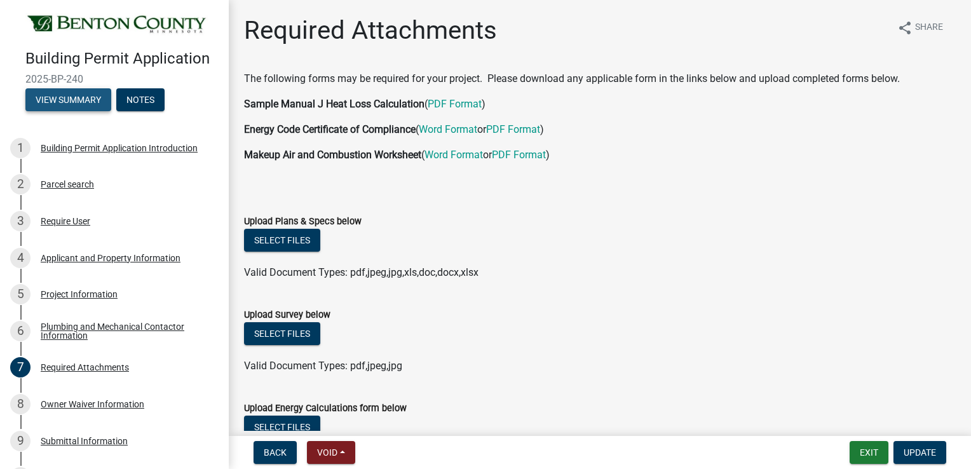
click at [71, 111] on button "View Summary" at bounding box center [68, 99] width 86 height 23
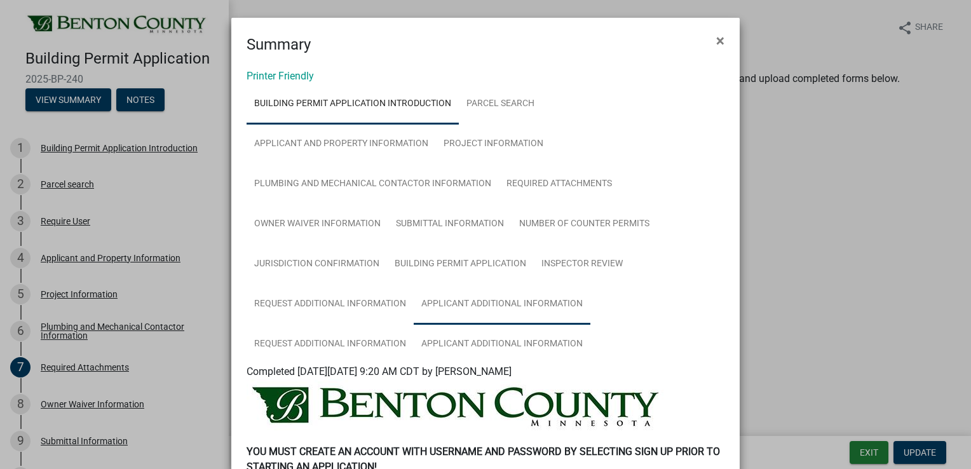
click at [511, 306] on link "Applicant Additional Information" at bounding box center [502, 304] width 177 height 41
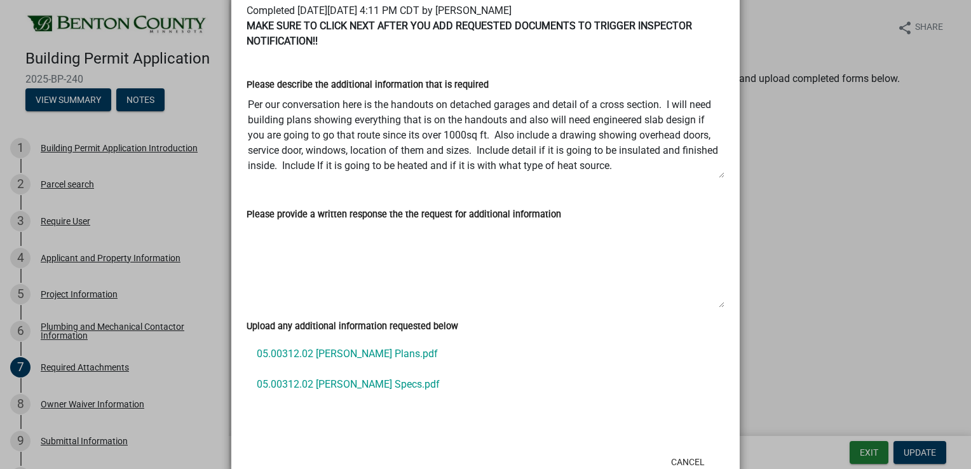
scroll to position [402, 0]
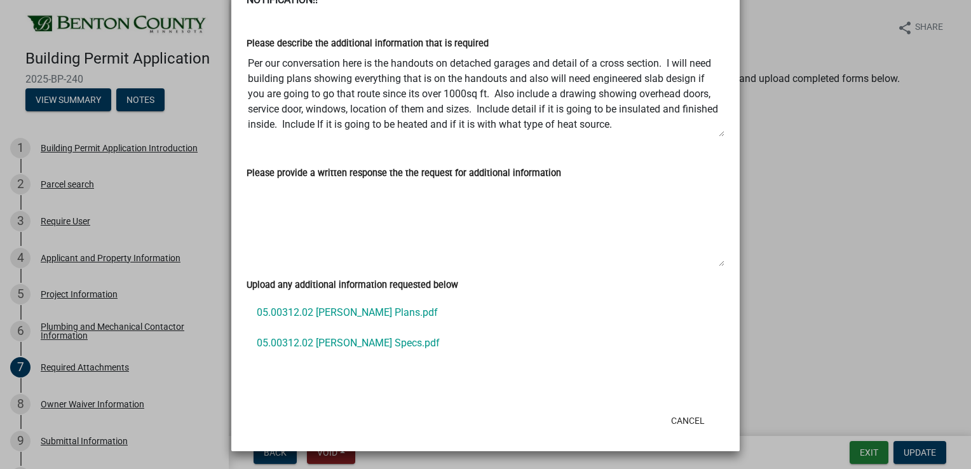
click at [356, 311] on link "05.00312.02 Mitchell Plans.pdf" at bounding box center [486, 312] width 478 height 30
click at [301, 345] on link "05.00312.02 Mitchell Truss Specs.pdf" at bounding box center [486, 343] width 478 height 30
click at [799, 185] on ngb-modal-window "Summary × Printer Friendly Building Permit Application Introduction Parcel sear…" at bounding box center [485, 234] width 971 height 469
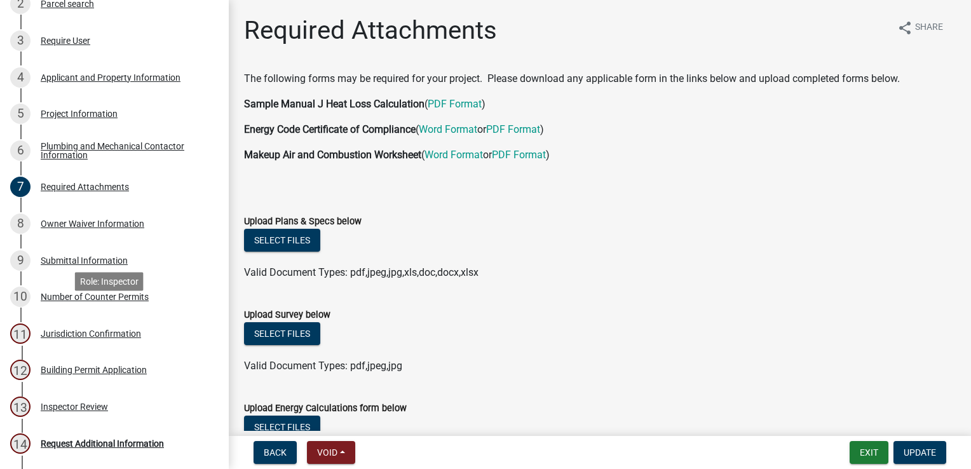
scroll to position [353, 0]
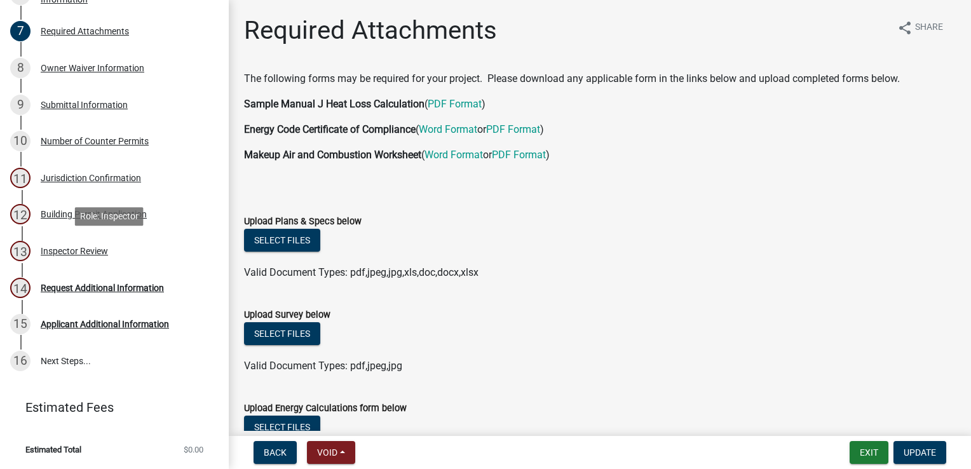
click at [62, 253] on div "Inspector Review" at bounding box center [74, 251] width 67 height 9
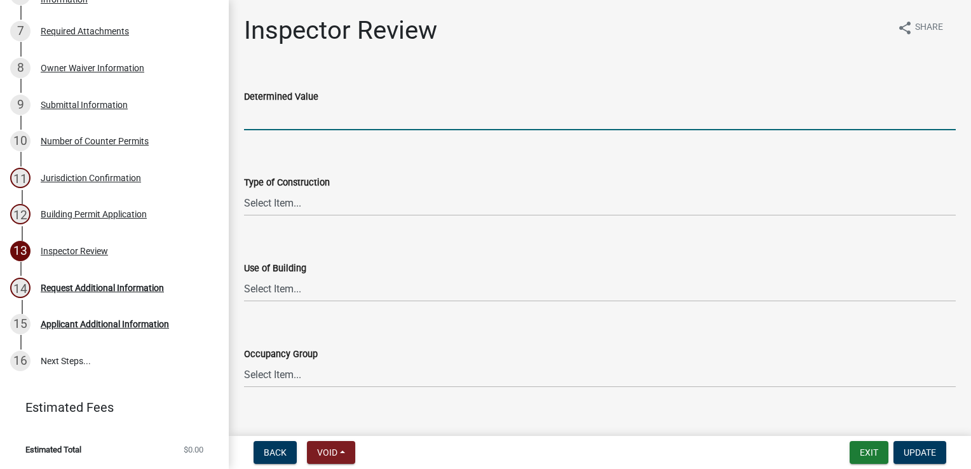
click at [275, 113] on input "text" at bounding box center [600, 117] width 712 height 26
type input "76582.4"
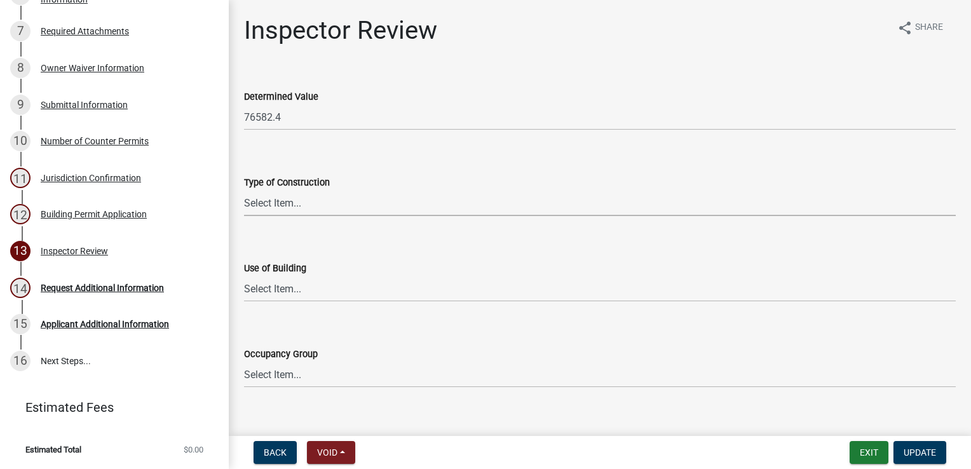
click at [294, 202] on select "Select Item... I-A [PERSON_NAME]-A II-B III-A III-B IV V-A V-B" at bounding box center [600, 203] width 712 height 26
click at [244, 190] on select "Select Item... I-A [PERSON_NAME]-A II-B III-A III-B IV V-A V-B" at bounding box center [600, 203] width 712 height 26
select select "94a12757-2a59-4079-8756-dca9431867ef"
click at [252, 277] on select "Select Item... IBC IRC" at bounding box center [600, 289] width 712 height 26
click at [244, 276] on select "Select Item... IBC IRC" at bounding box center [600, 289] width 712 height 26
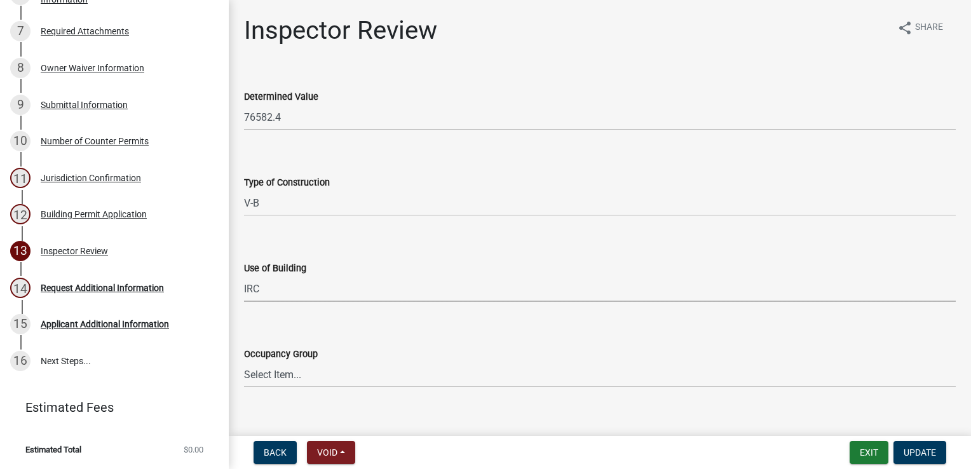
select select "6dc0760e-8c08-4580-9fe9-6a7ebc6918b6"
drag, startPoint x: 266, startPoint y: 374, endPoint x: 268, endPoint y: 367, distance: 7.1
click at [266, 374] on select "Select Item... IRC 1 IRC 2 IRC 3 IRC 4 A-1 A-2 A-3 A-4 B F-1 F-2 H-1 H-2 H-3 H-…" at bounding box center [600, 375] width 712 height 26
click at [244, 362] on select "Select Item... IRC 1 IRC 2 IRC 3 IRC 4 A-1 A-2 A-3 A-4 B F-1 F-2 H-1 H-2 H-3 H-…" at bounding box center [600, 375] width 712 height 26
select select "0198996b-7c5b-4e1d-9fce-5545e98e8655"
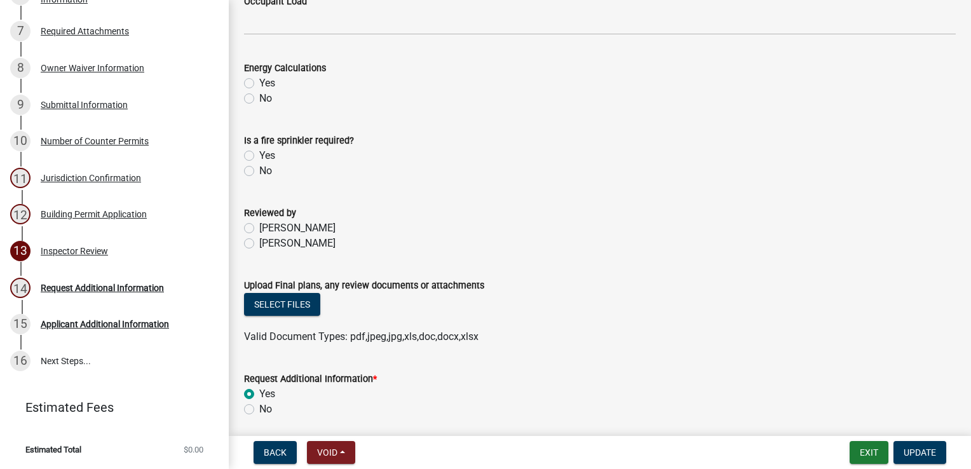
scroll to position [635, 0]
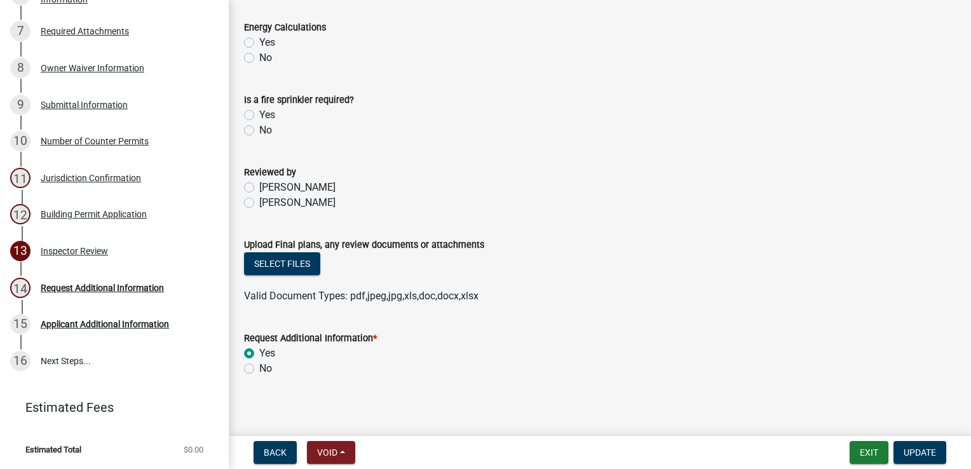
click at [259, 205] on label "[PERSON_NAME]" at bounding box center [297, 202] width 76 height 15
click at [259, 203] on input "[PERSON_NAME]" at bounding box center [263, 199] width 8 height 8
radio input "true"
click at [281, 266] on button "Select files" at bounding box center [282, 263] width 76 height 23
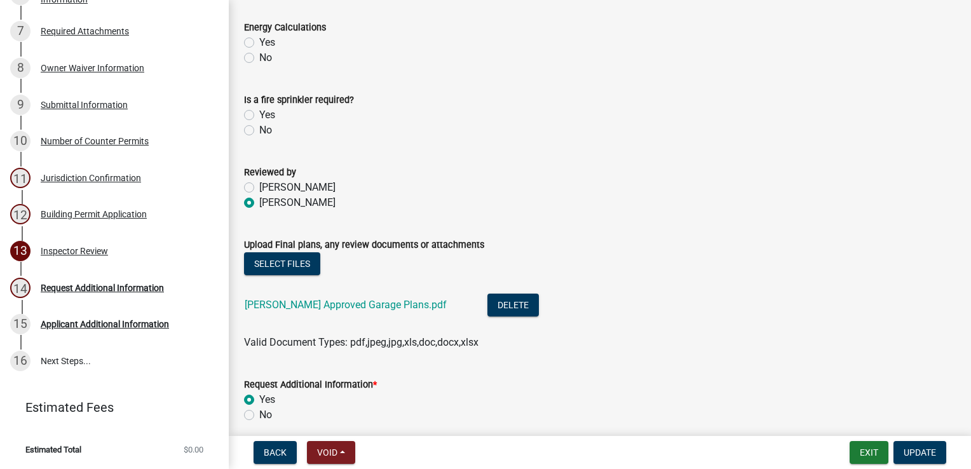
click at [259, 416] on label "No" at bounding box center [265, 414] width 13 height 15
click at [259, 416] on input "No" at bounding box center [263, 411] width 8 height 8
radio input "true"
click at [915, 456] on span "Update" at bounding box center [920, 452] width 32 height 10
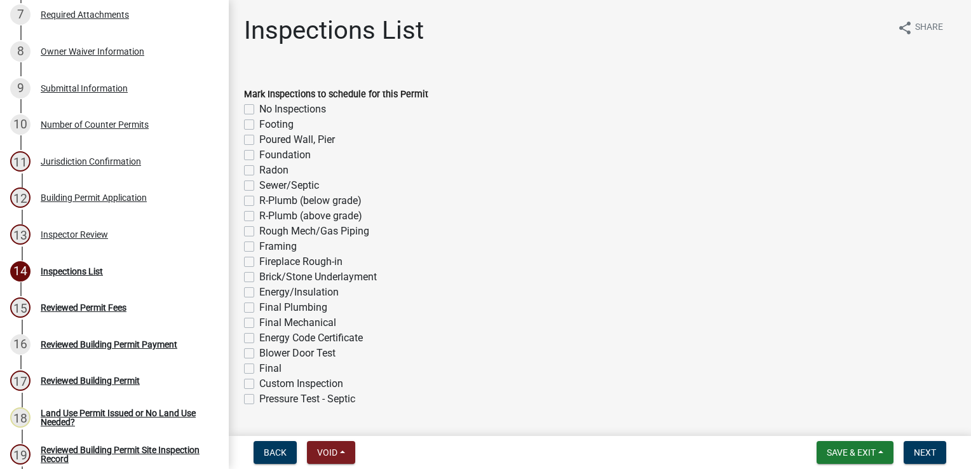
scroll to position [499, 0]
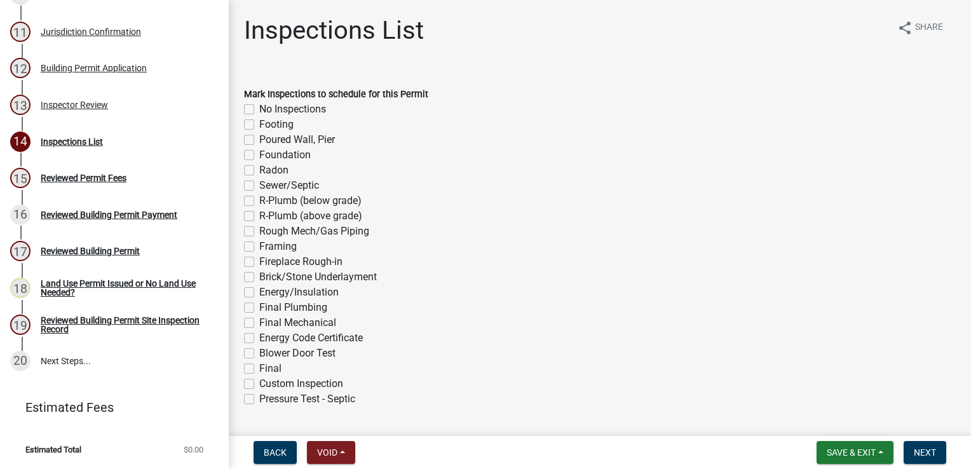
click at [259, 125] on label "Footing" at bounding box center [276, 124] width 34 height 15
click at [259, 125] on input "Footing" at bounding box center [263, 121] width 8 height 8
checkbox input "true"
checkbox input "false"
checkbox input "true"
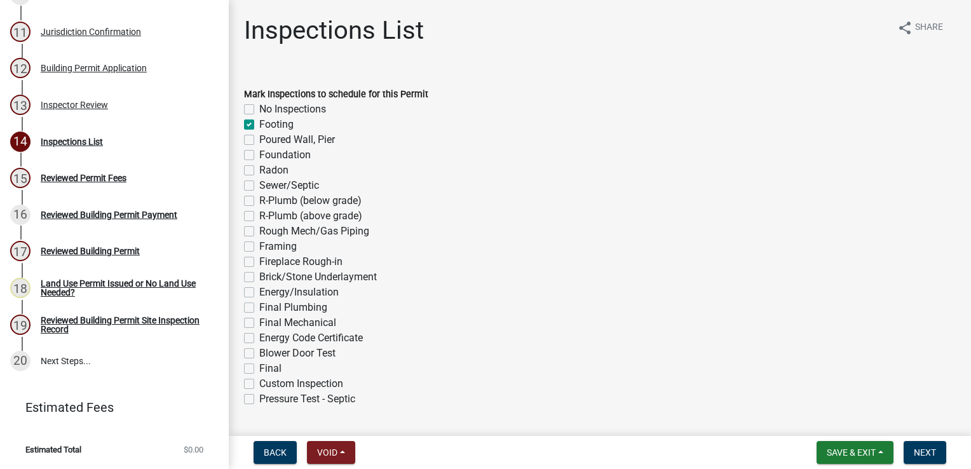
checkbox input "false"
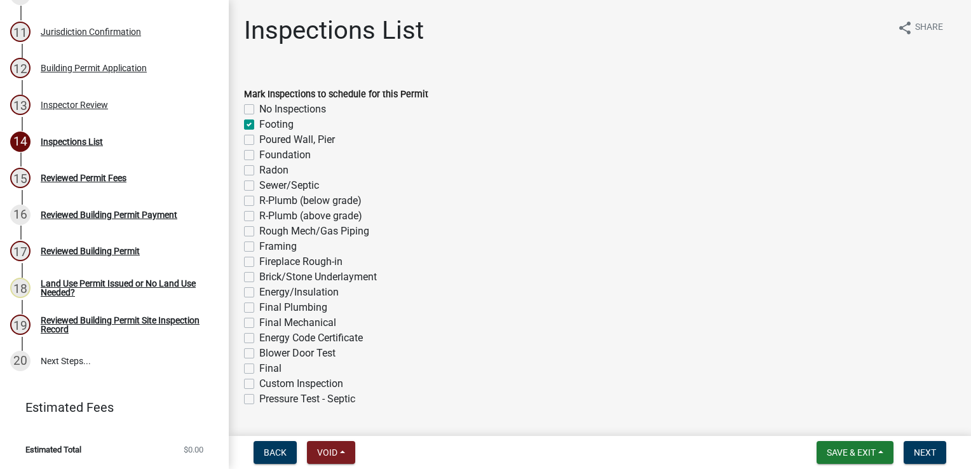
checkbox input "false"
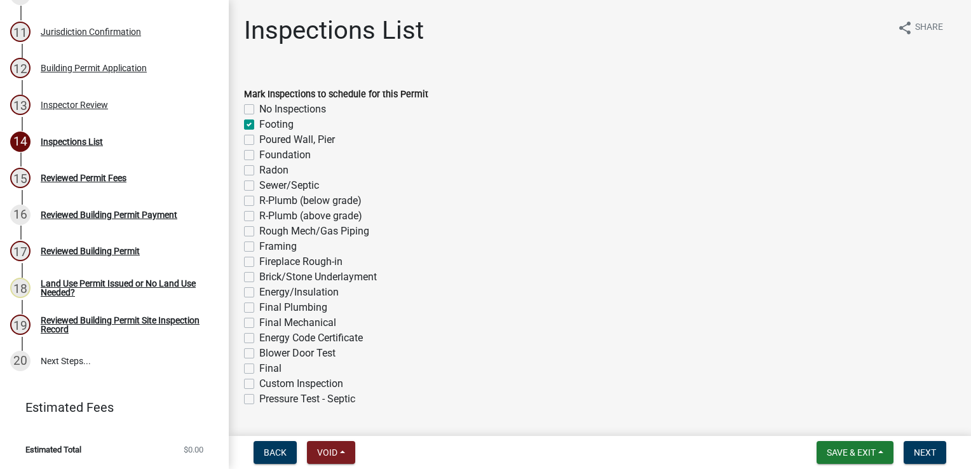
checkbox input "false"
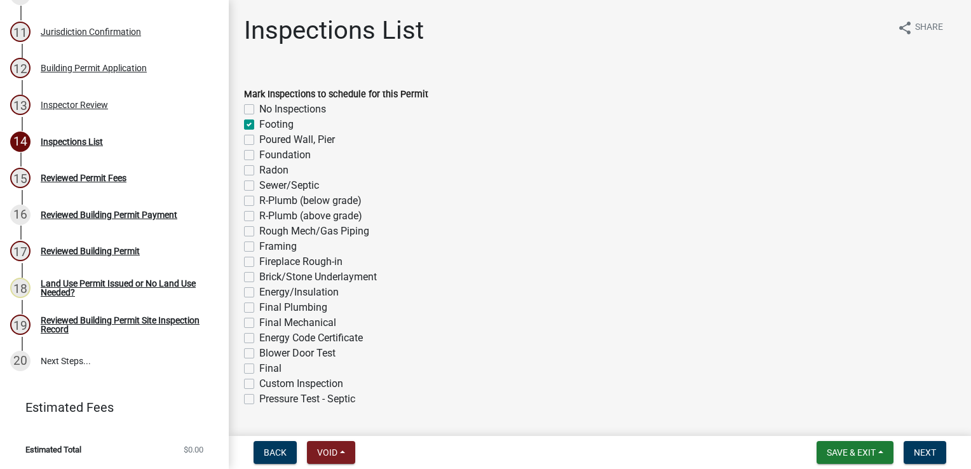
checkbox input "false"
click at [259, 155] on label "Foundation" at bounding box center [284, 154] width 51 height 15
click at [259, 155] on input "Foundation" at bounding box center [263, 151] width 8 height 8
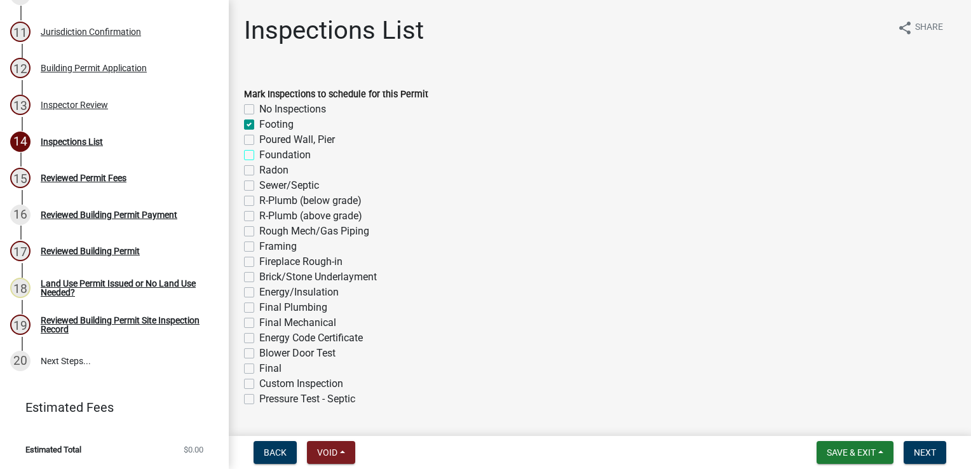
checkbox input "true"
checkbox input "false"
checkbox input "true"
checkbox input "false"
checkbox input "true"
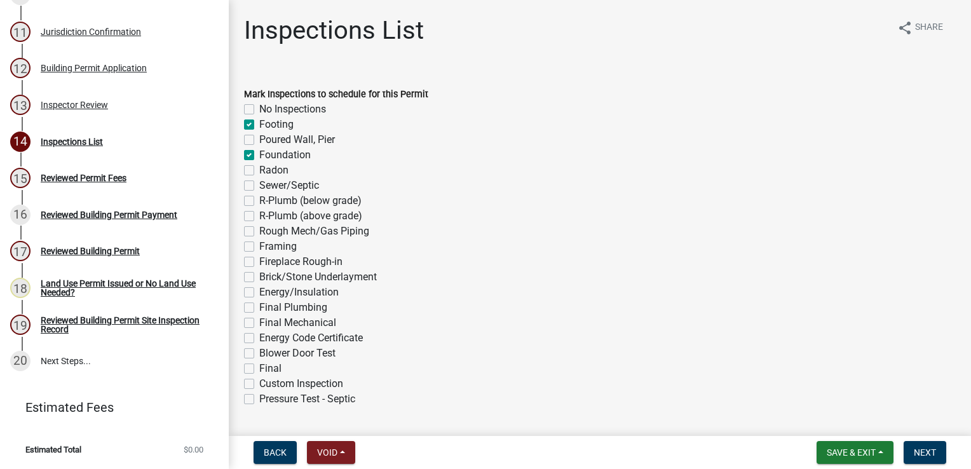
checkbox input "false"
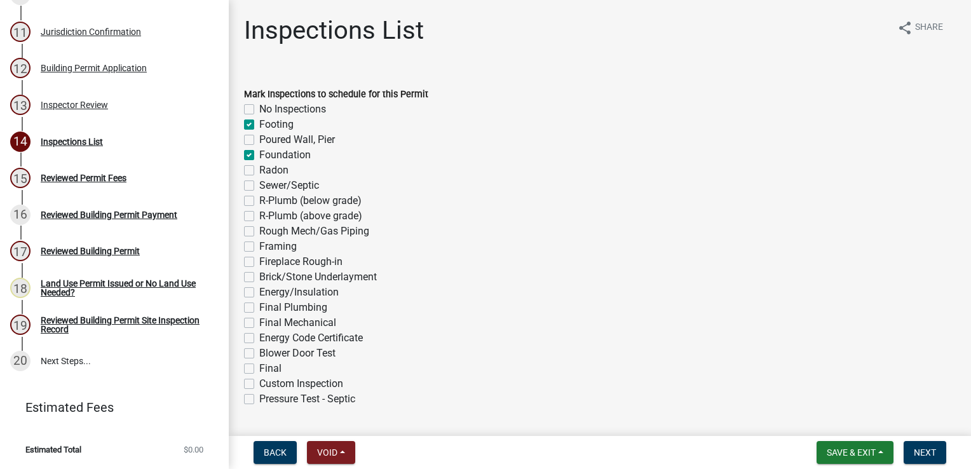
checkbox input "false"
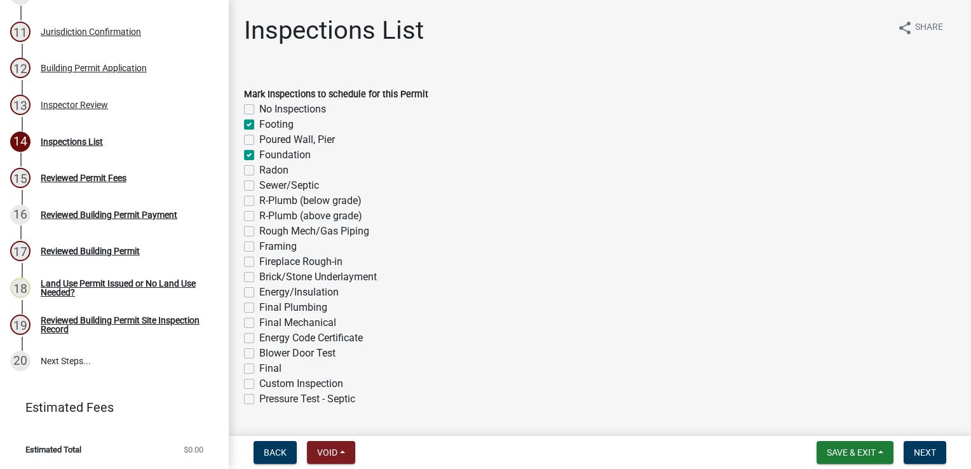
checkbox input "false"
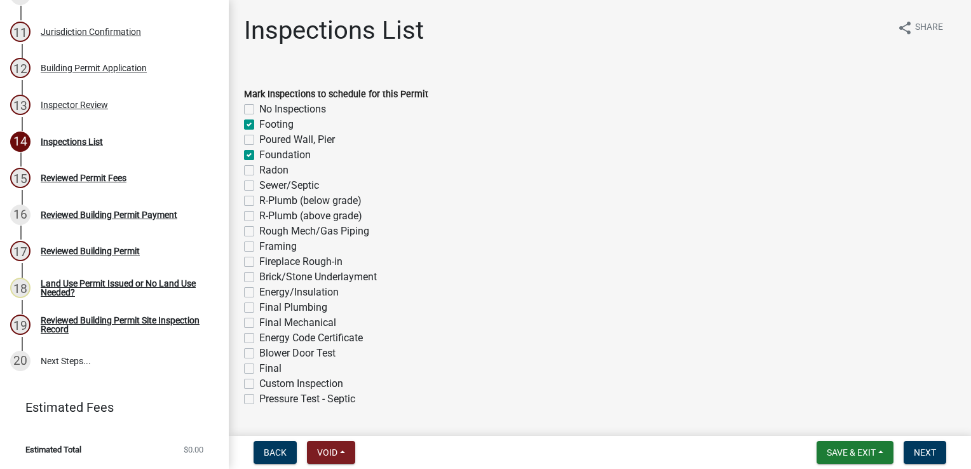
checkbox input "false"
click at [259, 247] on label "Framing" at bounding box center [277, 246] width 37 height 15
click at [259, 247] on input "Framing" at bounding box center [263, 243] width 8 height 8
checkbox input "true"
checkbox input "false"
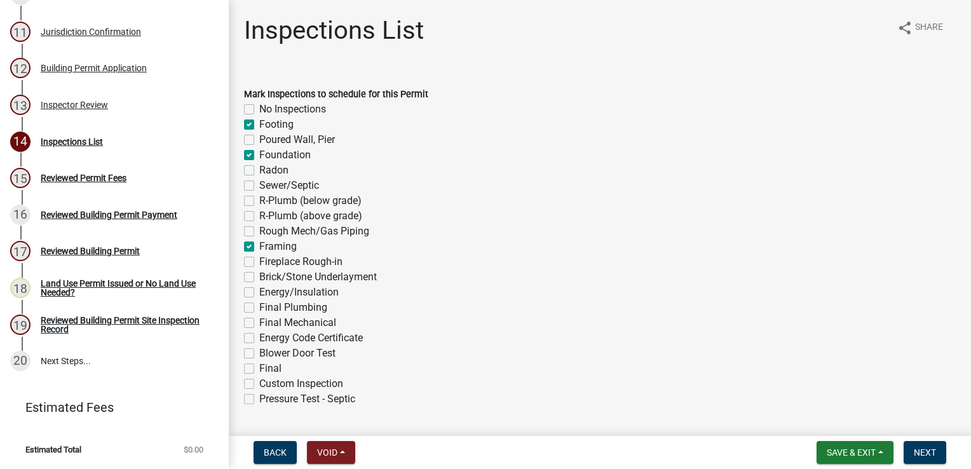
checkbox input "true"
checkbox input "false"
checkbox input "true"
checkbox input "false"
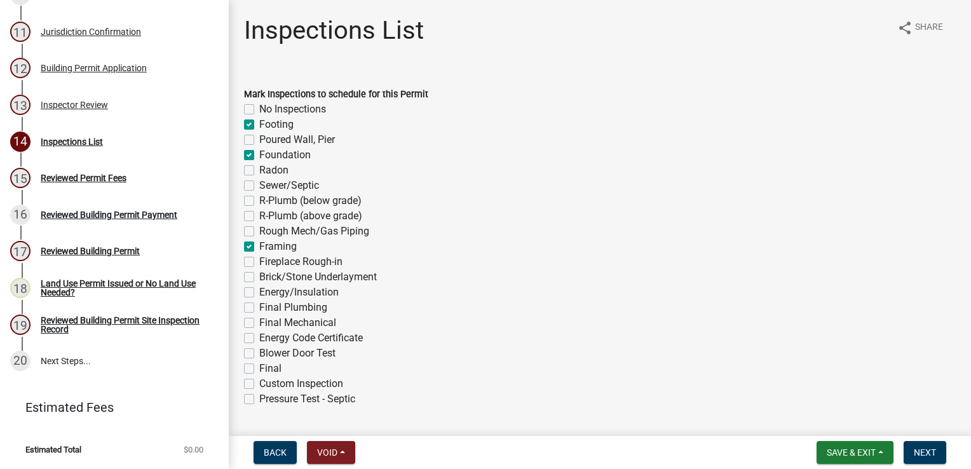
checkbox input "false"
checkbox input "true"
checkbox input "false"
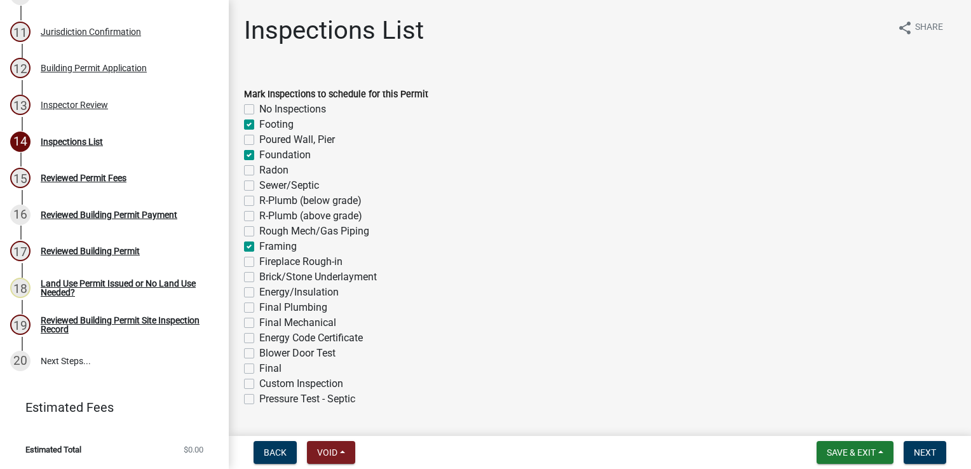
checkbox input "false"
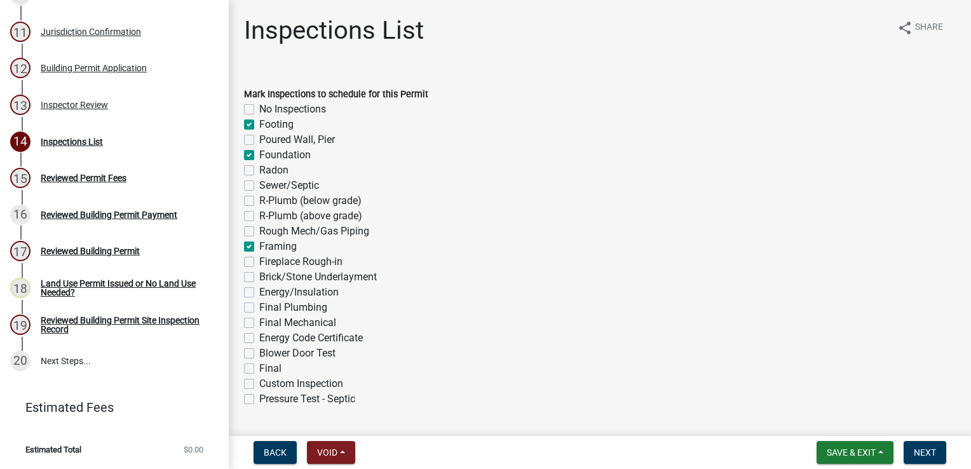
checkbox input "false"
click at [259, 293] on label "Energy/Insulation" at bounding box center [298, 292] width 79 height 15
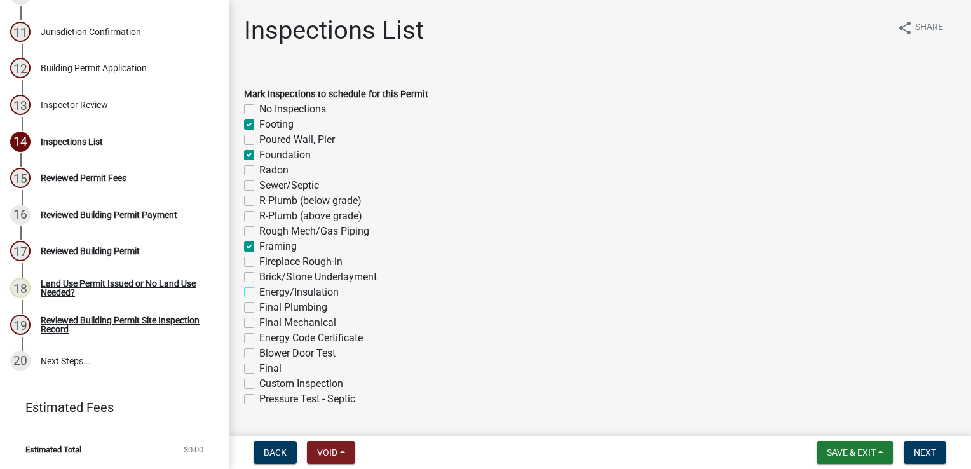
click at [259, 293] on input "Energy/Insulation" at bounding box center [263, 289] width 8 height 8
checkbox input "true"
checkbox input "false"
checkbox input "true"
checkbox input "false"
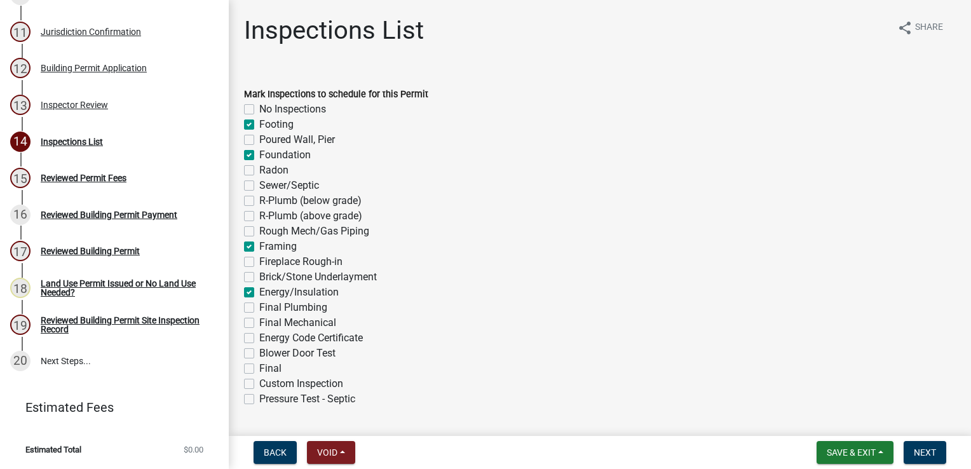
checkbox input "true"
checkbox input "false"
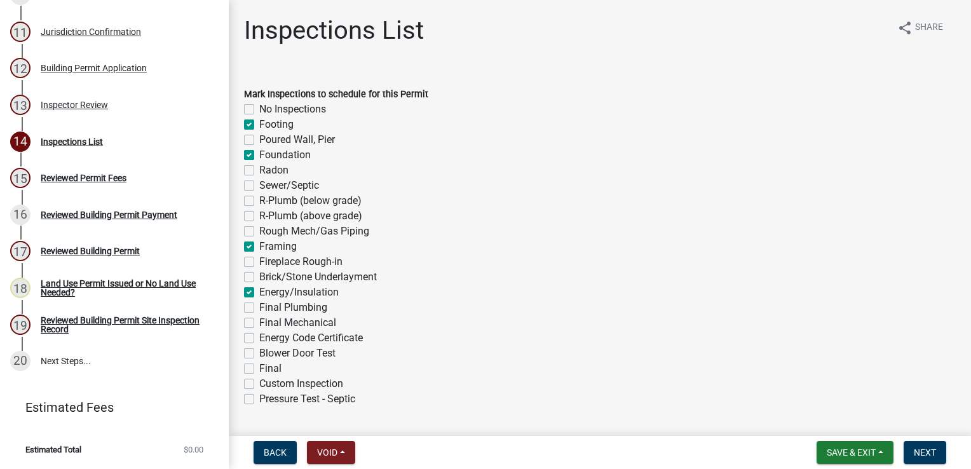
checkbox input "false"
checkbox input "true"
checkbox input "false"
checkbox input "true"
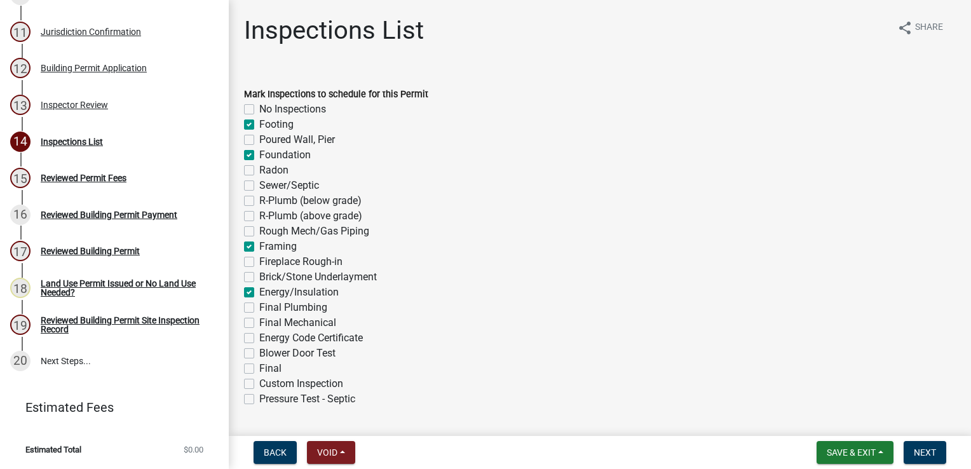
checkbox input "false"
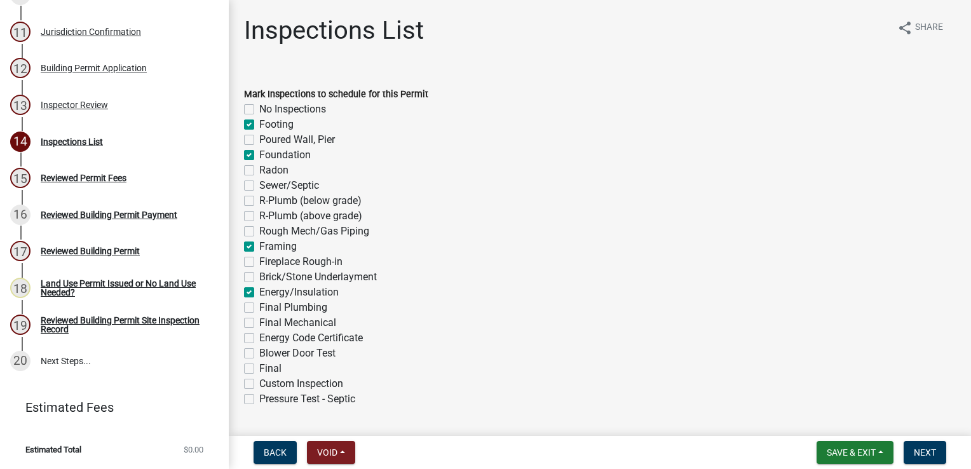
checkbox input "false"
click at [259, 367] on label "Final" at bounding box center [270, 368] width 22 height 15
click at [259, 367] on input "Final" at bounding box center [263, 365] width 8 height 8
checkbox input "true"
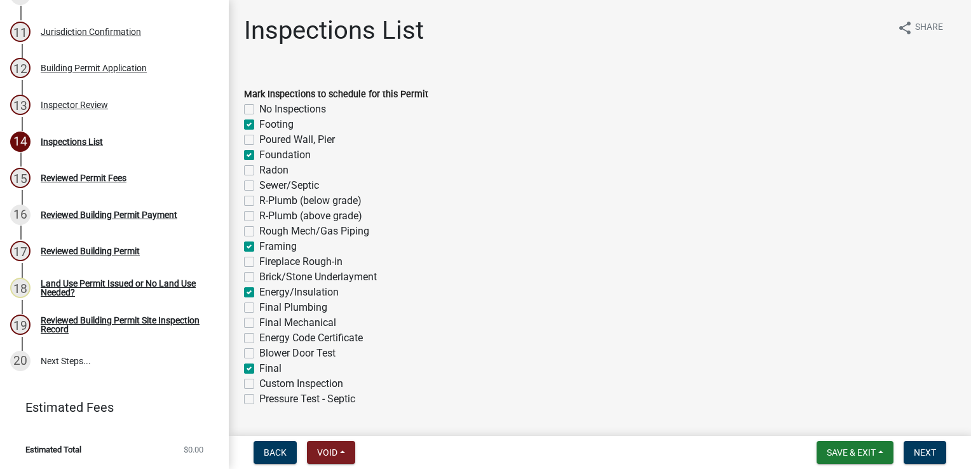
checkbox input "false"
checkbox input "true"
checkbox input "false"
checkbox input "true"
checkbox input "false"
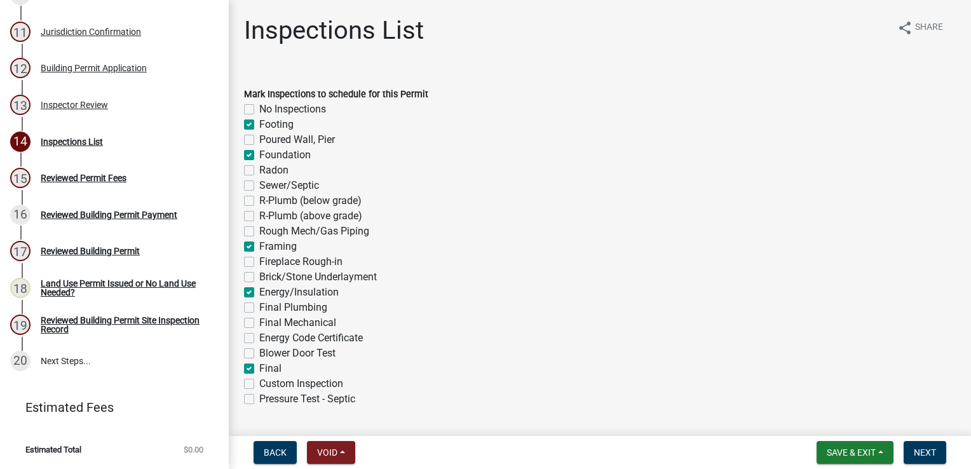
checkbox input "false"
checkbox input "true"
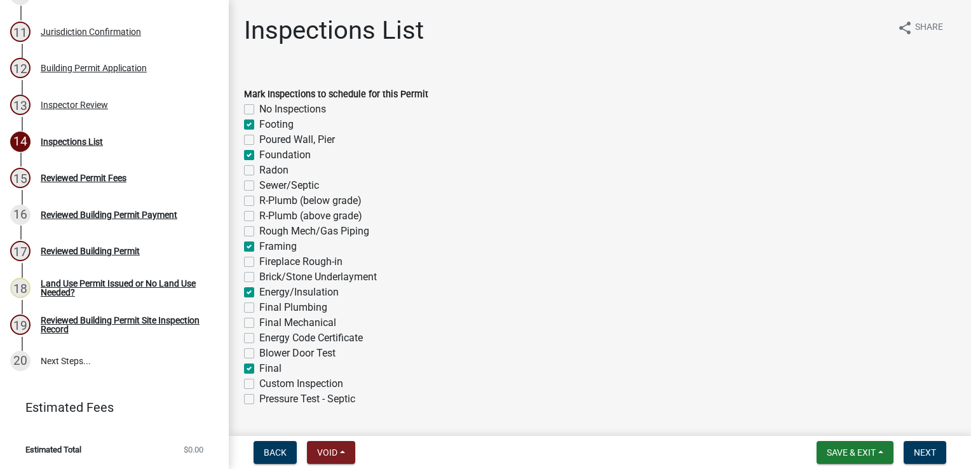
checkbox input "false"
checkbox input "true"
checkbox input "false"
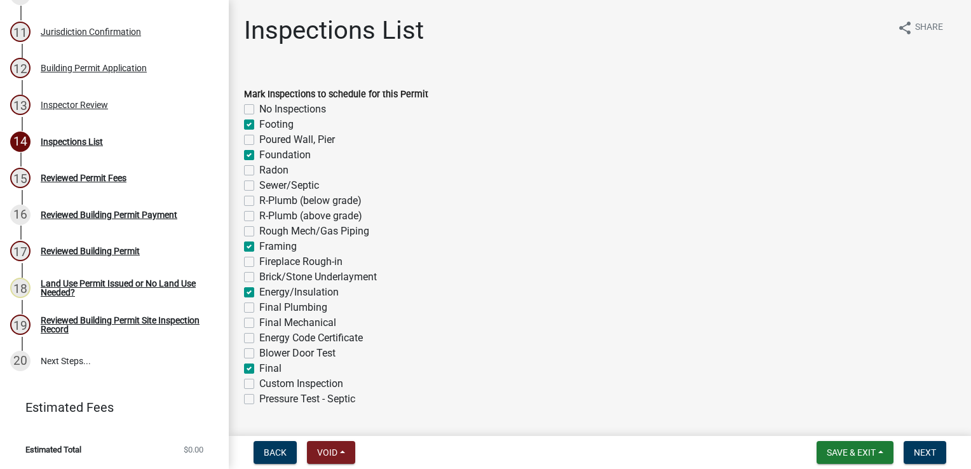
checkbox input "false"
checkbox input "true"
checkbox input "false"
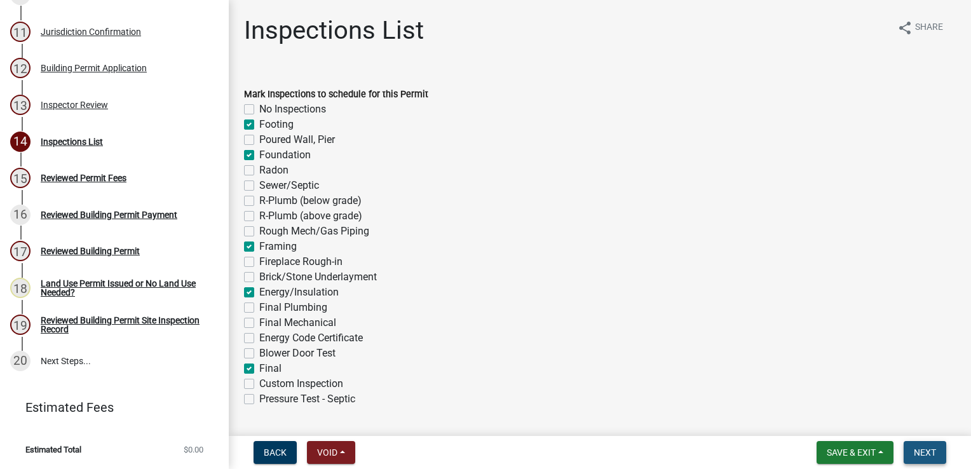
click at [921, 457] on button "Next" at bounding box center [925, 452] width 43 height 23
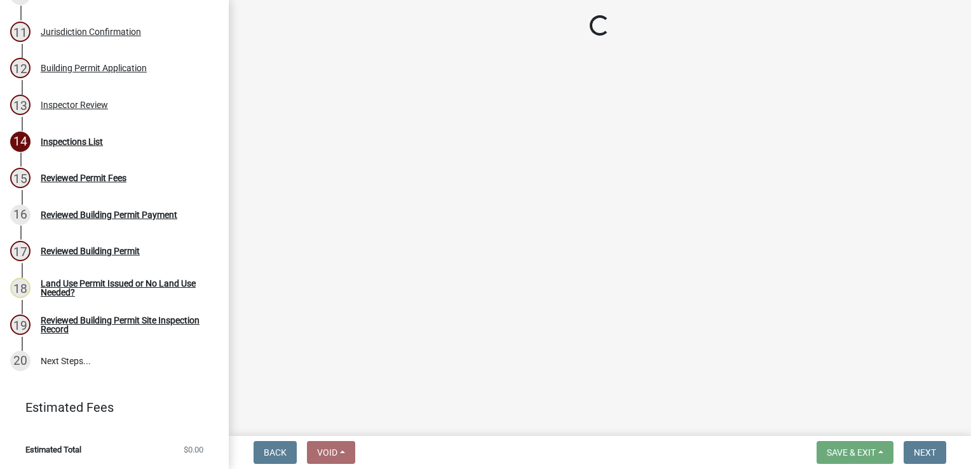
scroll to position [682, 0]
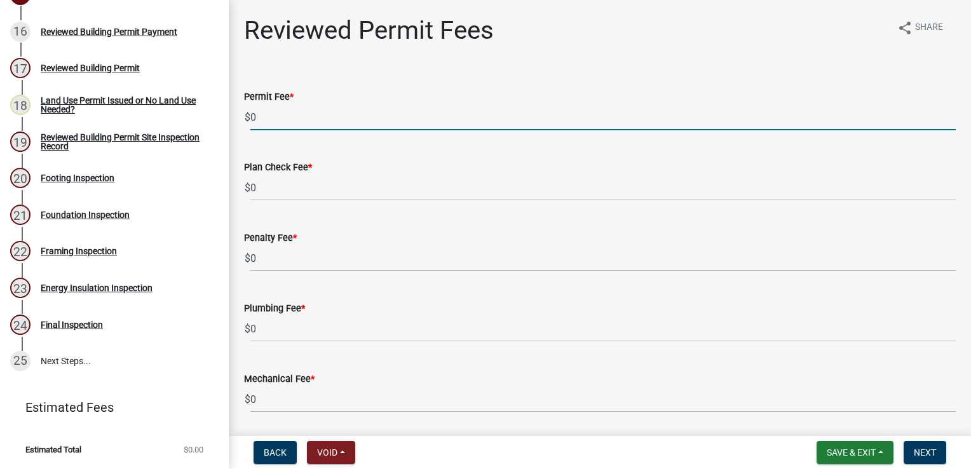
click at [297, 116] on input "0" at bounding box center [602, 117] width 705 height 26
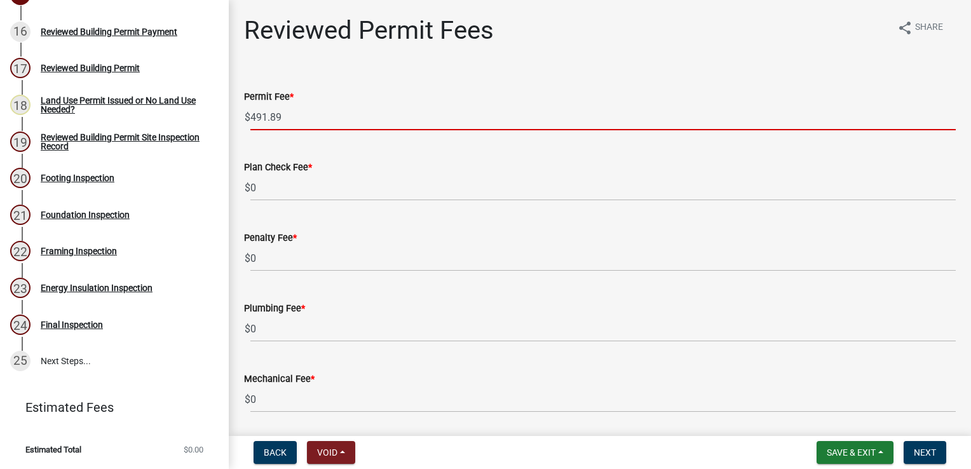
type input "491.89"
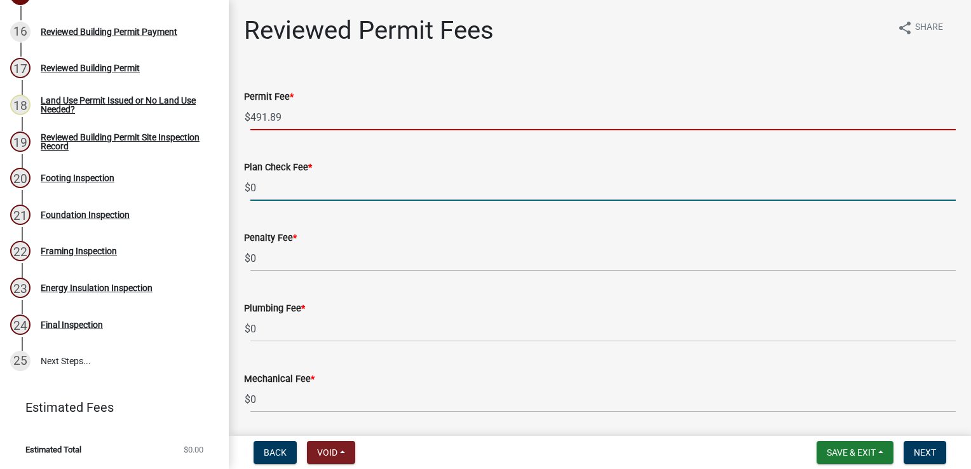
click at [301, 187] on input "0" at bounding box center [602, 188] width 705 height 26
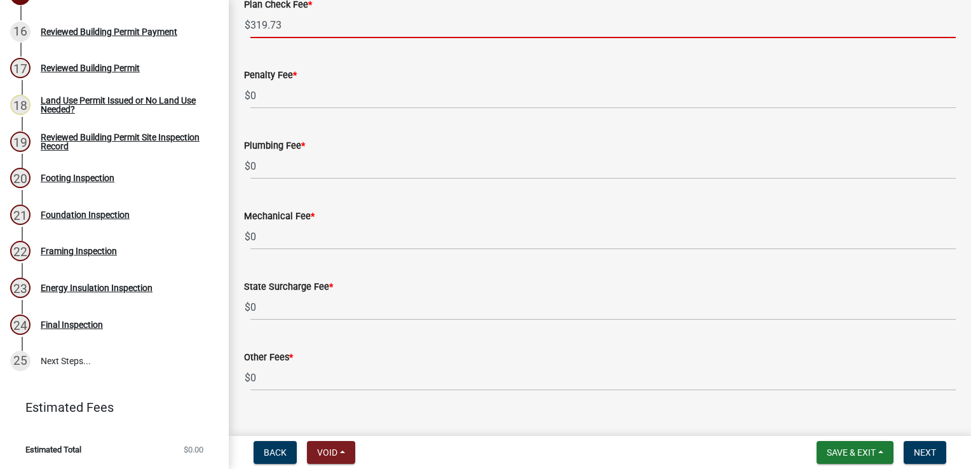
scroll to position [183, 0]
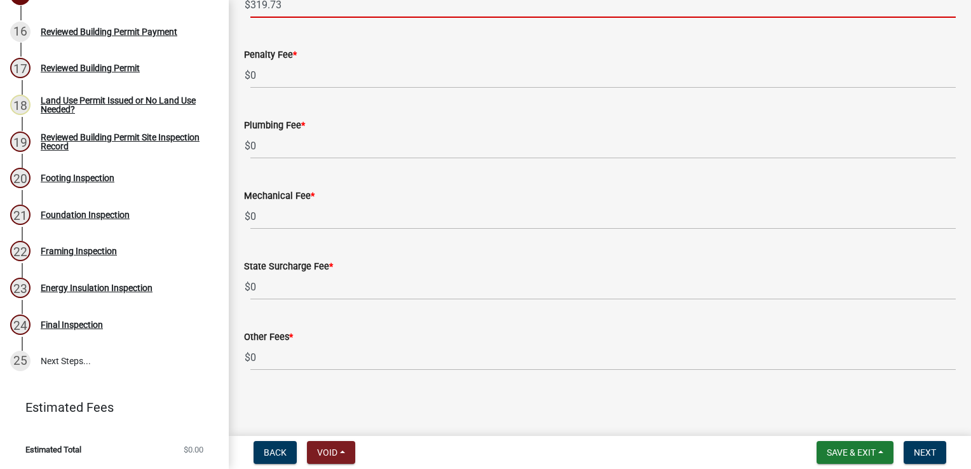
type input "319.73"
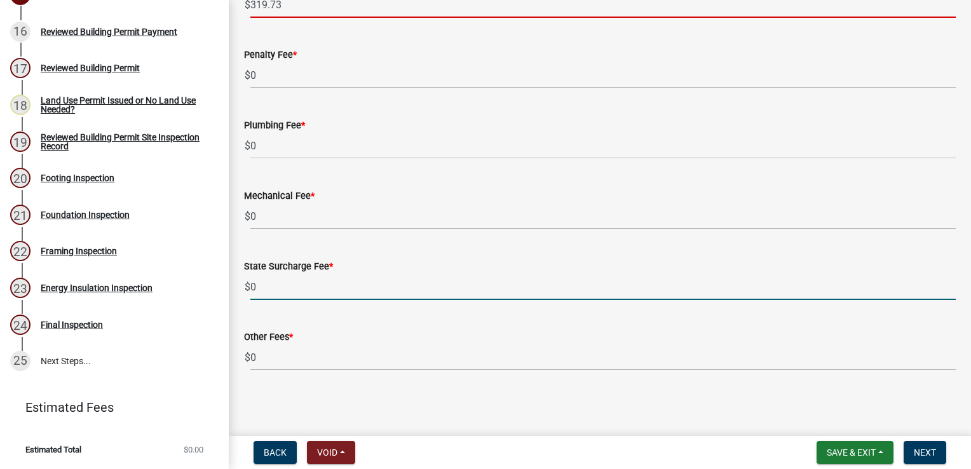
click at [280, 291] on input "0" at bounding box center [602, 287] width 705 height 26
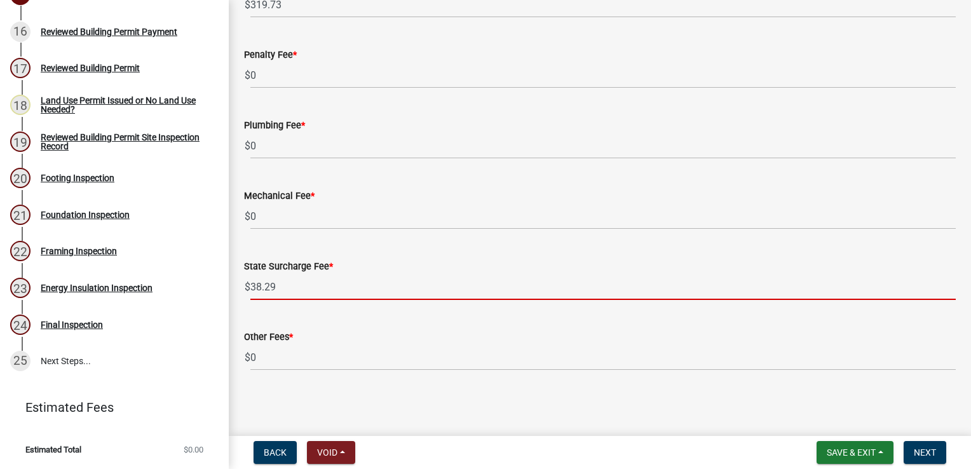
type input "38.29"
drag, startPoint x: 930, startPoint y: 454, endPoint x: 916, endPoint y: 434, distance: 24.7
click at [930, 454] on span "Next" at bounding box center [925, 452] width 22 height 10
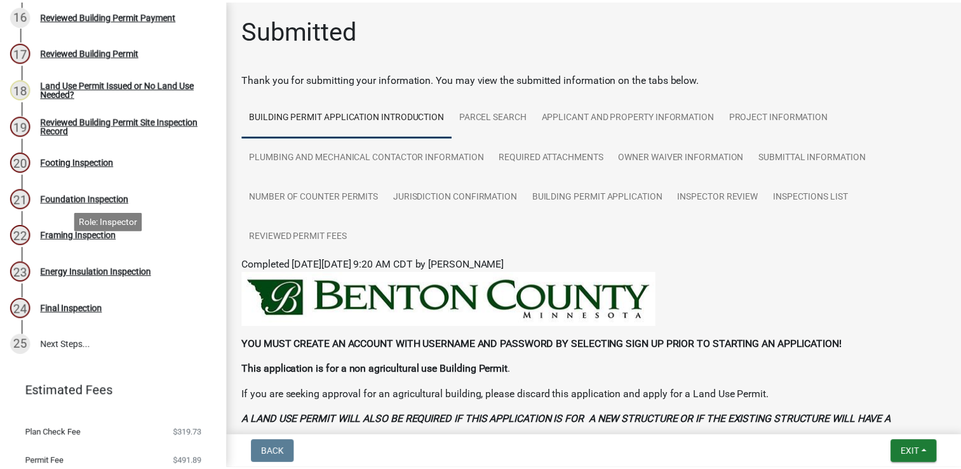
scroll to position [768, 0]
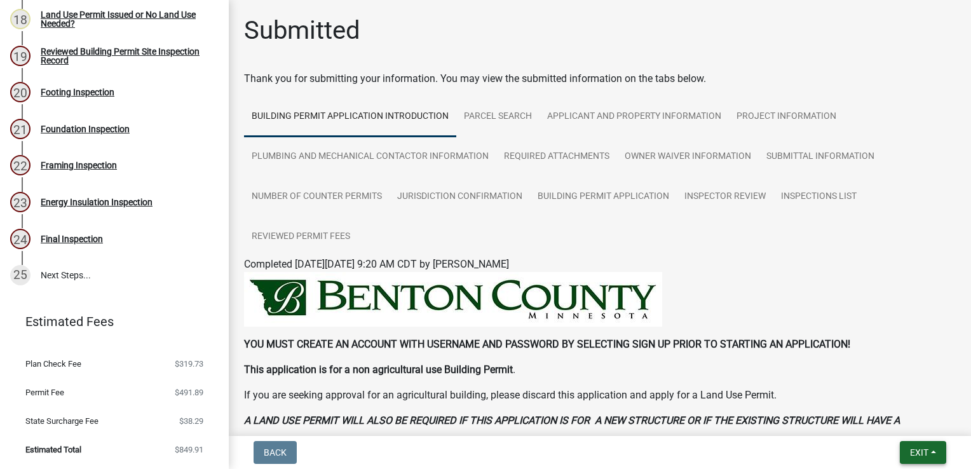
click at [905, 443] on button "Exit" at bounding box center [923, 452] width 46 height 23
click at [896, 419] on button "Save & Exit" at bounding box center [896, 419] width 102 height 30
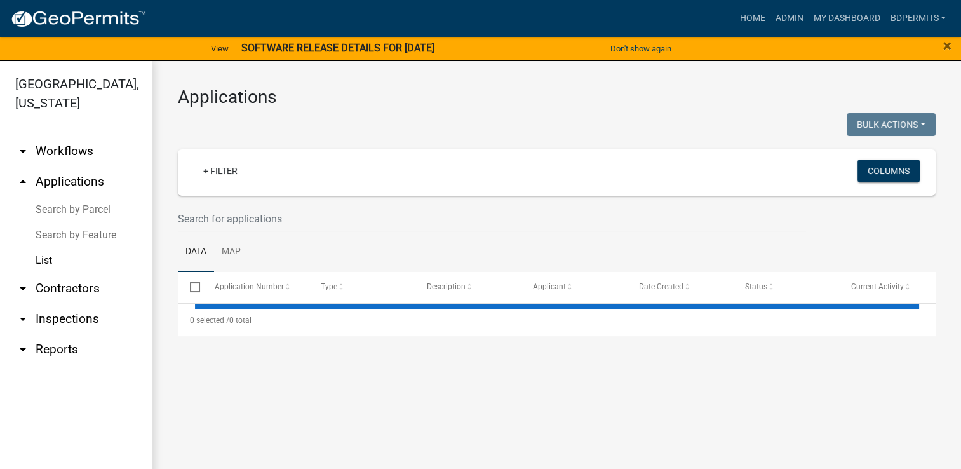
select select "3: 100"
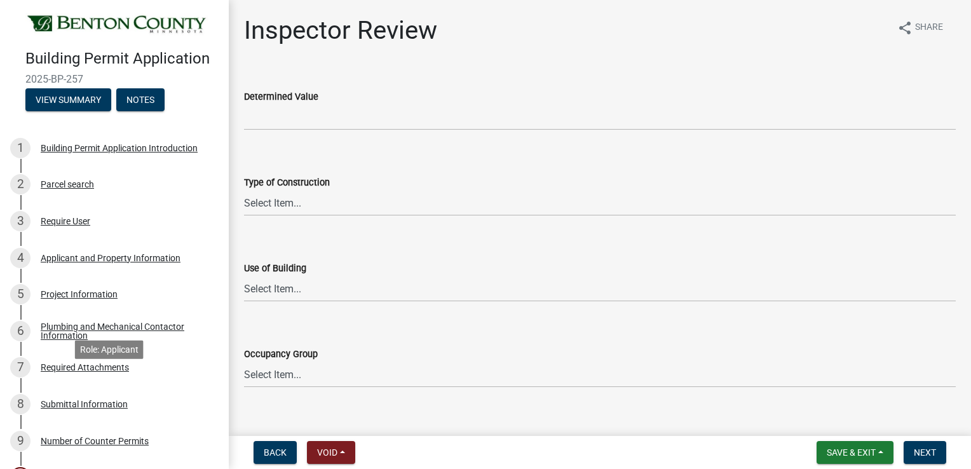
click at [109, 377] on div "7 Required Attachments" at bounding box center [109, 367] width 198 height 20
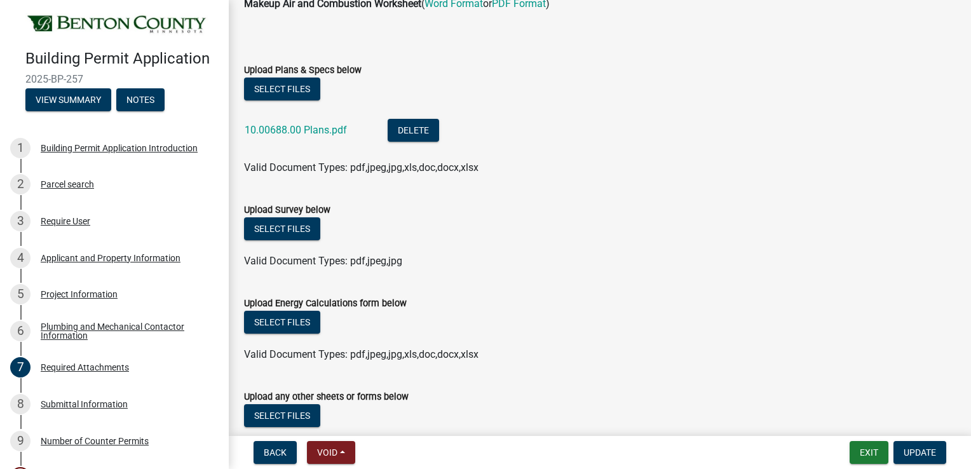
scroll to position [46, 0]
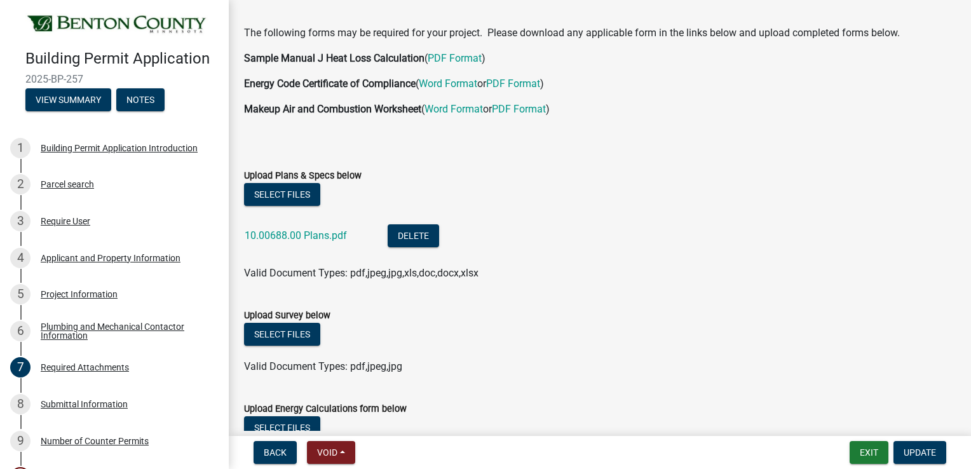
click at [289, 233] on link "10.00688.00 Plans.pdf" at bounding box center [296, 235] width 102 height 12
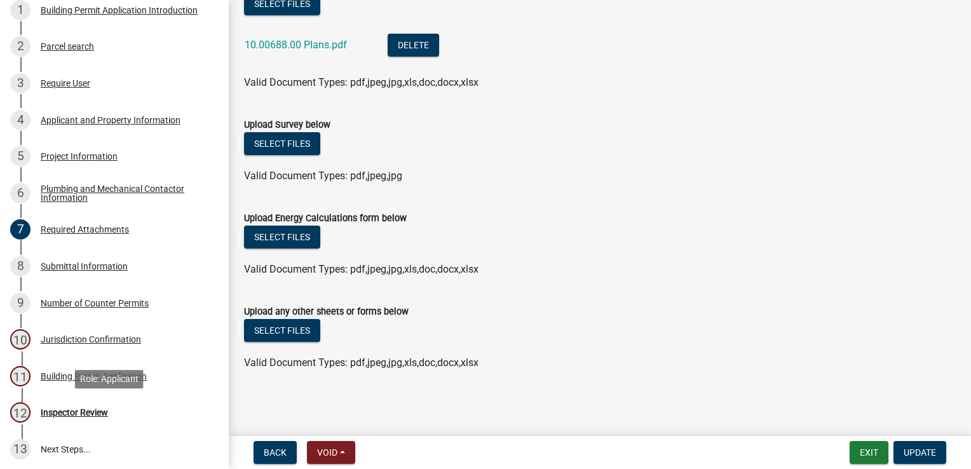
scroll to position [243, 0]
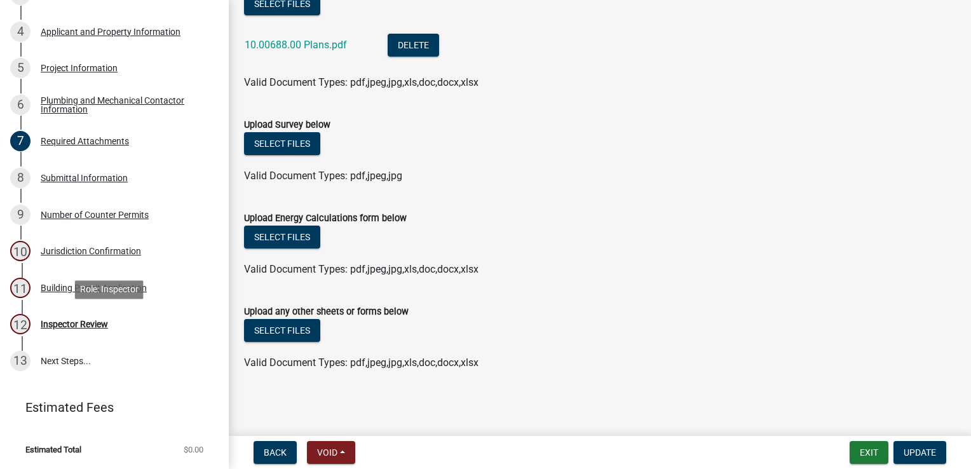
click at [88, 327] on div "Inspector Review" at bounding box center [74, 324] width 67 height 9
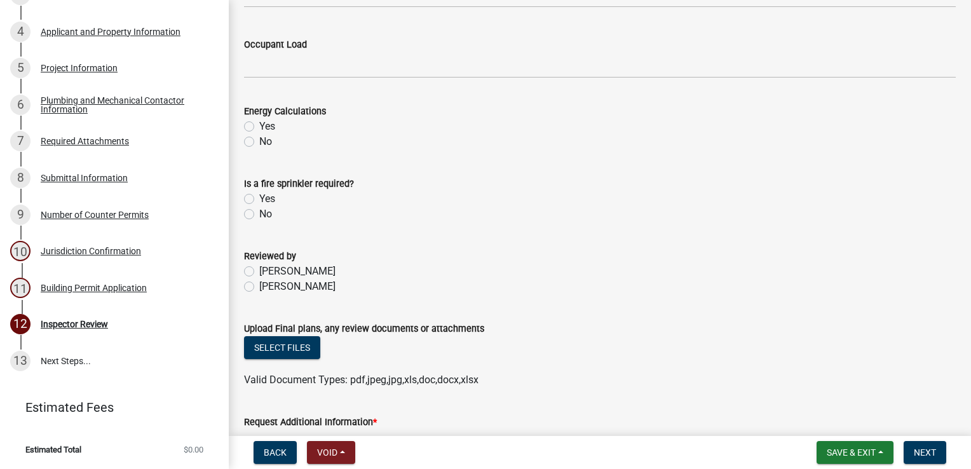
scroll to position [641, 0]
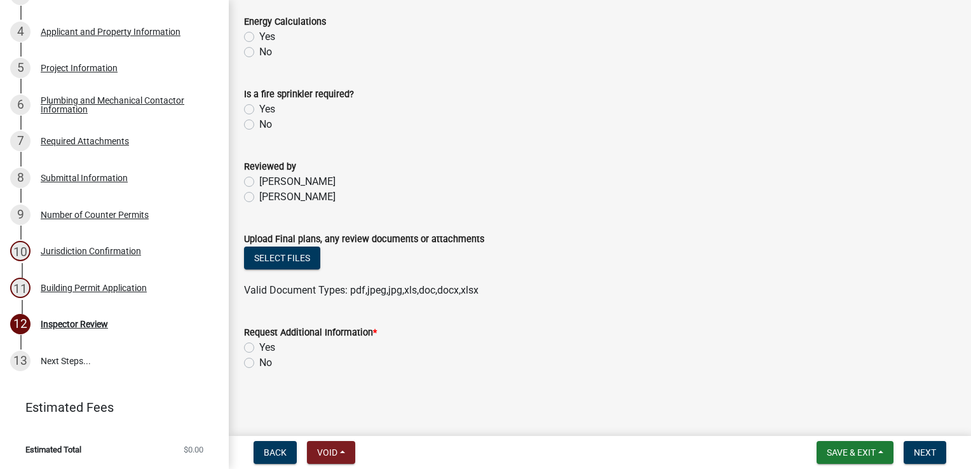
click at [259, 348] on label "Yes" at bounding box center [267, 347] width 16 height 15
click at [259, 348] on input "Yes" at bounding box center [263, 344] width 8 height 8
radio input "true"
click at [915, 447] on span "Next" at bounding box center [925, 452] width 22 height 10
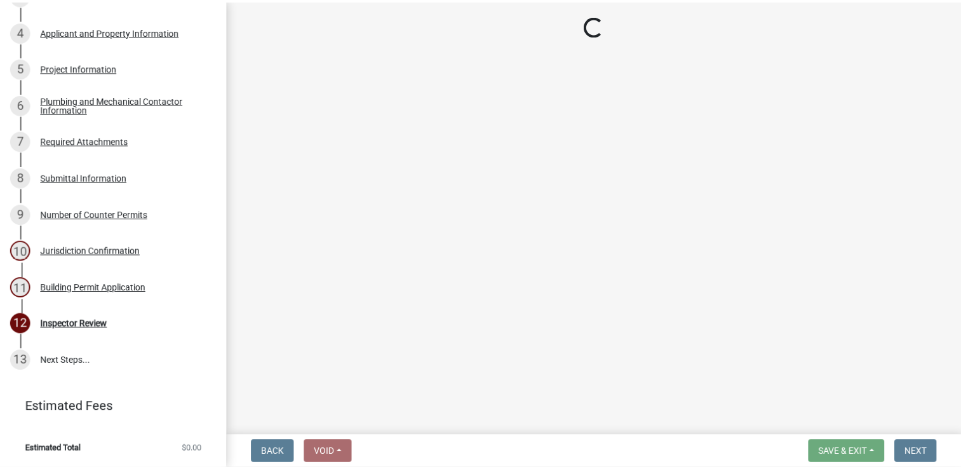
scroll to position [316, 0]
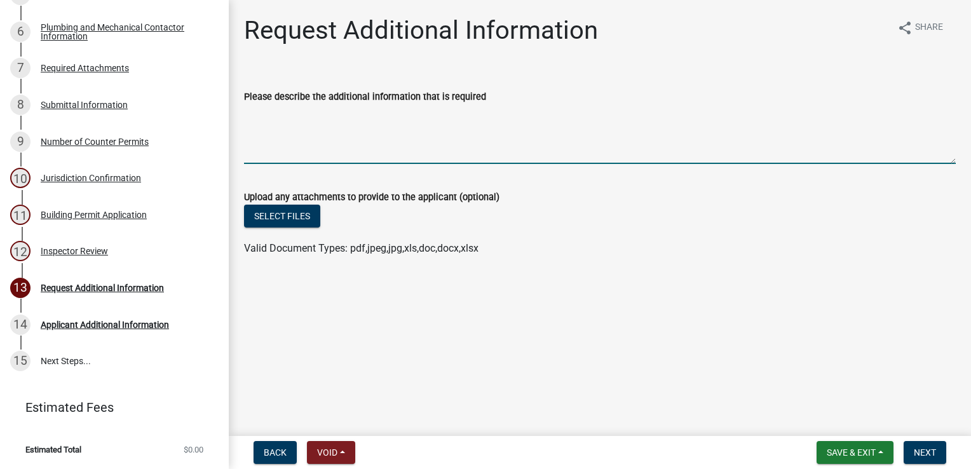
click at [281, 109] on textarea "Please describe the additional information that is required" at bounding box center [600, 134] width 712 height 60
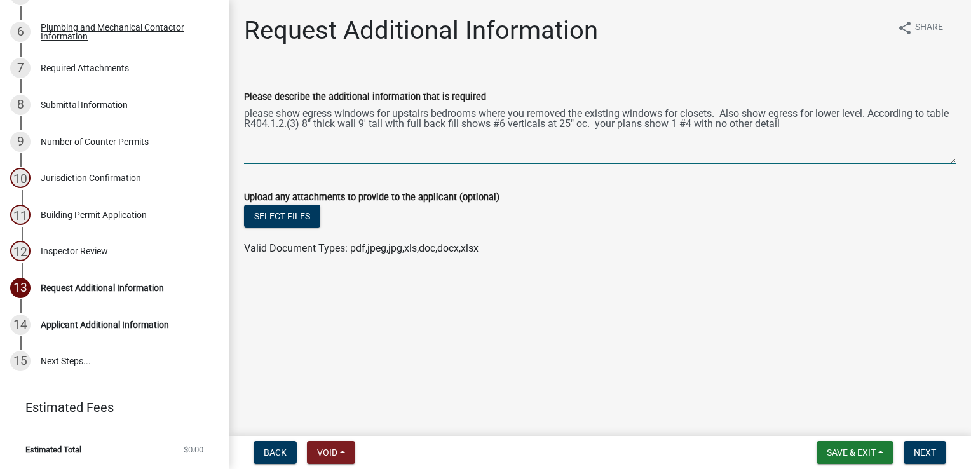
type textarea "please show egress windows for upstairs bedrooms where you removed the existing…"
click at [923, 454] on span "Next" at bounding box center [925, 452] width 22 height 10
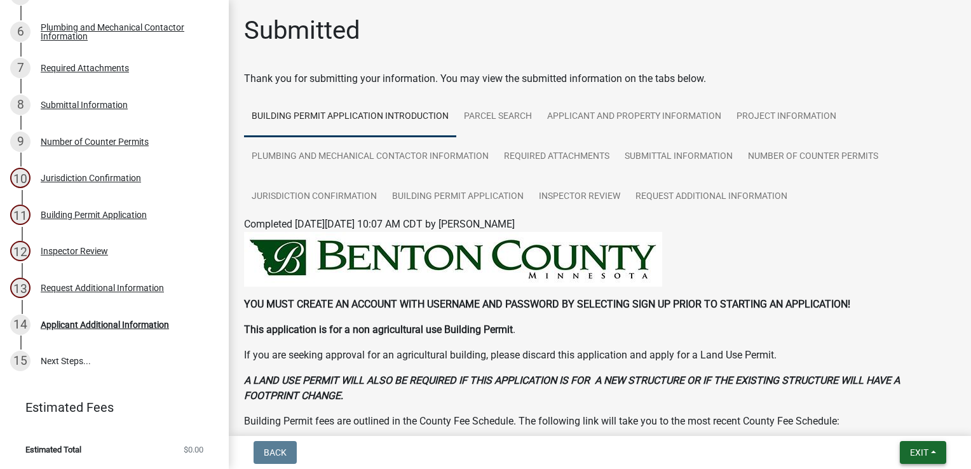
click at [914, 450] on span "Exit" at bounding box center [919, 452] width 18 height 10
click at [890, 412] on button "Save & Exit" at bounding box center [896, 419] width 102 height 30
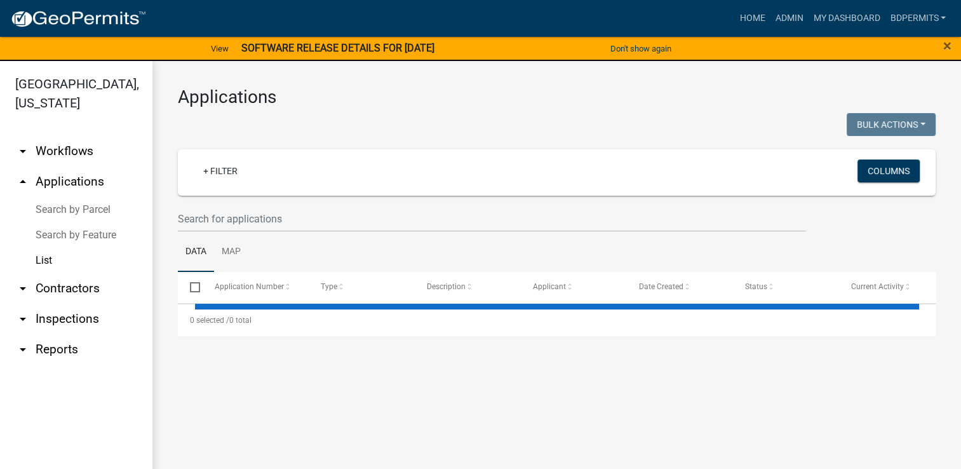
select select "3: 100"
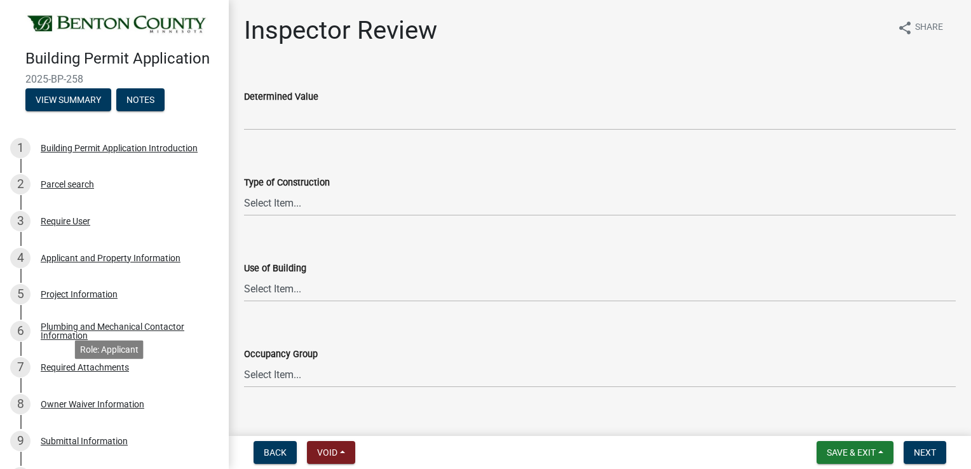
click at [86, 372] on div "Required Attachments" at bounding box center [85, 367] width 88 height 9
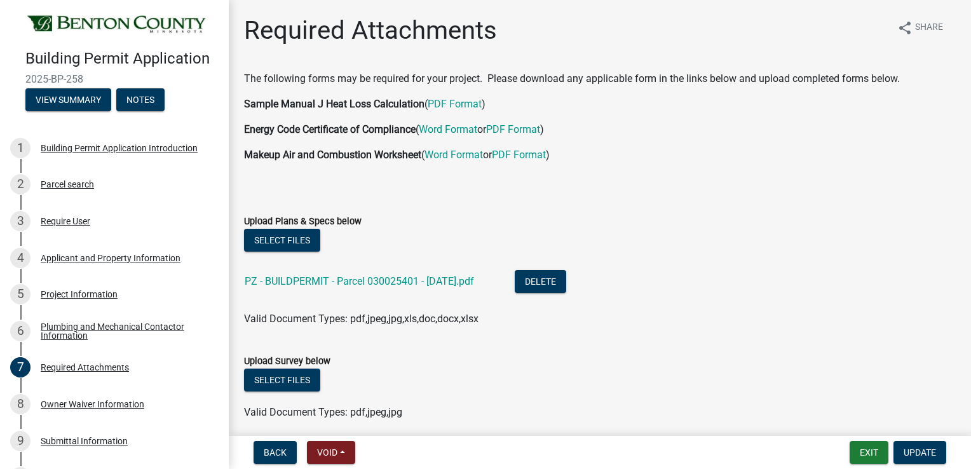
click at [396, 285] on link "PZ - BUILDPERMIT - Parcel 030025401 - [DATE].pdf" at bounding box center [359, 281] width 229 height 12
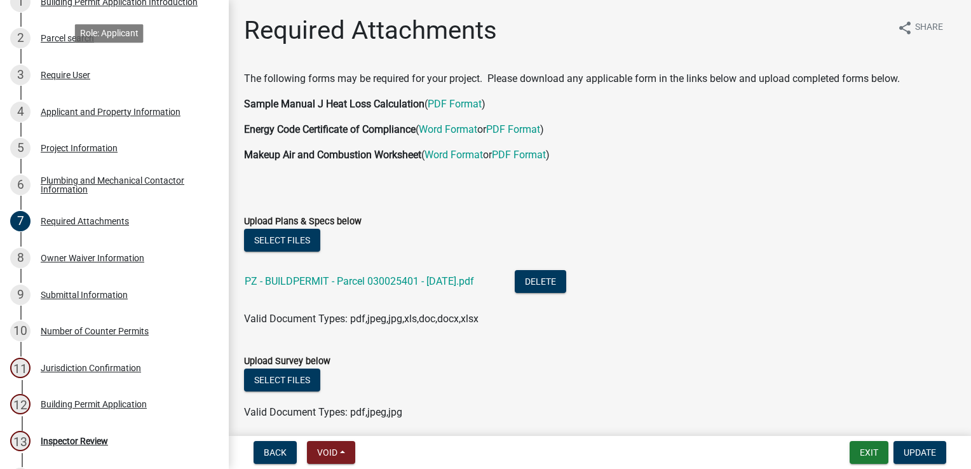
scroll to position [280, 0]
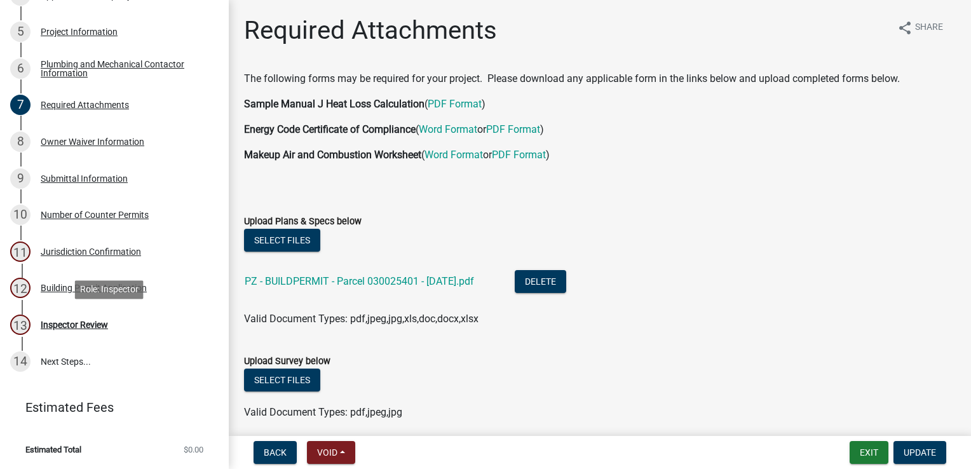
click at [91, 325] on div "Inspector Review" at bounding box center [74, 324] width 67 height 9
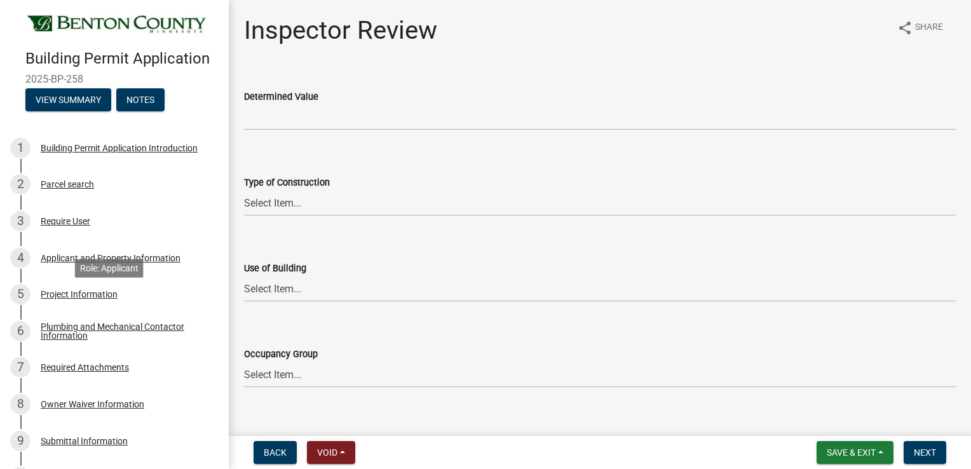
scroll to position [64, 0]
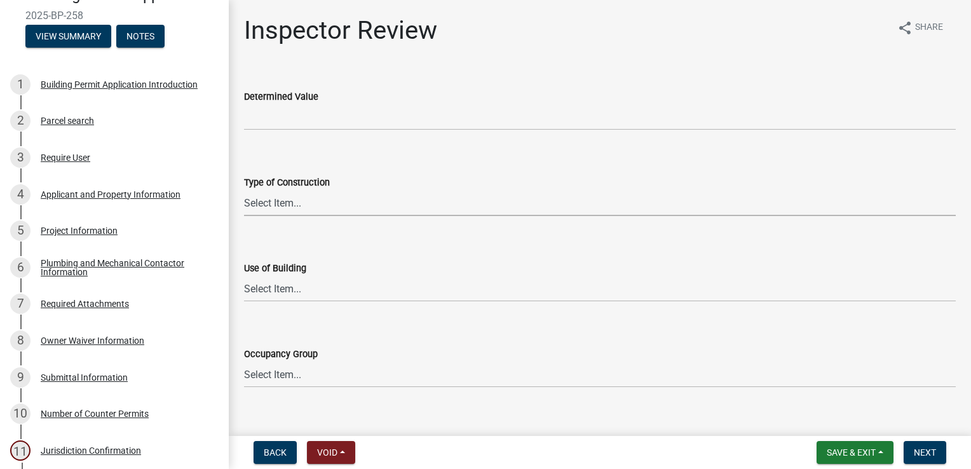
click at [266, 207] on select "Select Item... I-A [PERSON_NAME]-A II-B III-A III-B IV V-A V-B" at bounding box center [600, 203] width 712 height 26
click at [244, 190] on select "Select Item... I-A [PERSON_NAME]-A II-B III-A III-B IV V-A V-B" at bounding box center [600, 203] width 712 height 26
select select "94a12757-2a59-4079-8756-dca9431867ef"
click at [274, 292] on select "Select Item... IBC IRC" at bounding box center [600, 289] width 712 height 26
click at [244, 276] on select "Select Item... IBC IRC" at bounding box center [600, 289] width 712 height 26
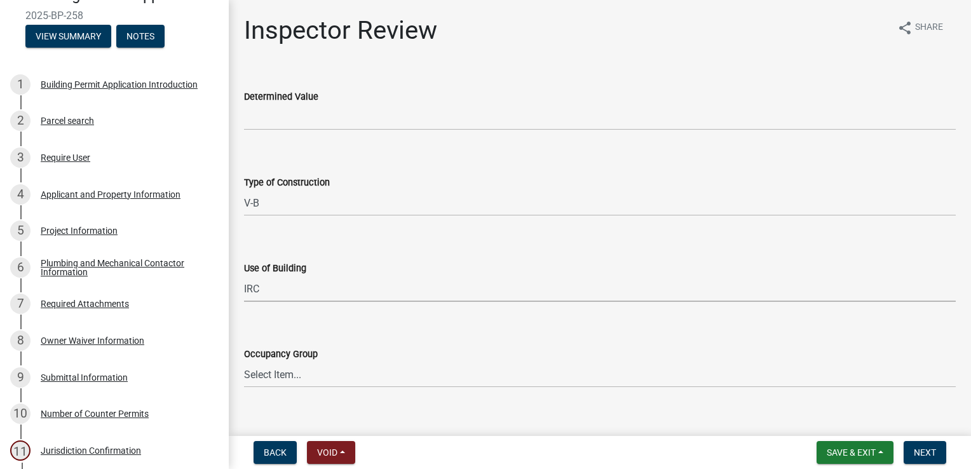
select select "6dc0760e-8c08-4580-9fe9-6a7ebc6918b6"
click at [262, 372] on select "Select Item... IRC 1 IRC 2 IRC 3 IRC 4 A-1 A-2 A-3 A-4 B F-1 F-2 H-1 H-2 H-3 H-…" at bounding box center [600, 375] width 712 height 26
click at [244, 362] on select "Select Item... IRC 1 IRC 2 IRC 3 IRC 4 A-1 A-2 A-3 A-4 B F-1 F-2 H-1 H-2 H-3 H-…" at bounding box center [600, 375] width 712 height 26
select select "523529d2-5cc6-44b9-b072-47143663a054"
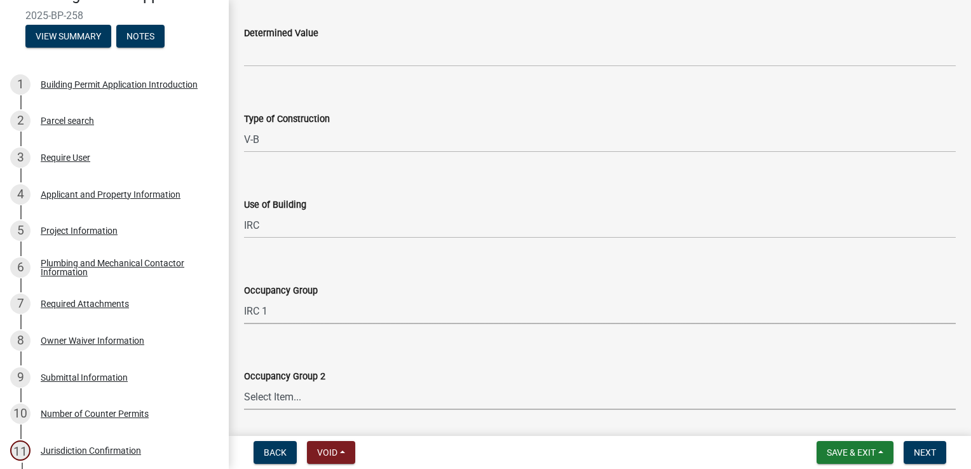
click at [280, 389] on select "Select Item... N/A IRC 1 IRC 2 IRC 3 IRC 4 A-1 A-2 A-3 A-4 B F-1 F-2 H-1 H-2 H-…" at bounding box center [600, 397] width 712 height 26
click at [244, 384] on select "Select Item... N/A IRC 1 IRC 2 IRC 3 IRC 4 A-1 A-2 A-3 A-4 B F-1 F-2 H-1 H-2 H-…" at bounding box center [600, 397] width 712 height 26
select select "0198996b-7c5b-4e1d-9fce-5545e98e8655"
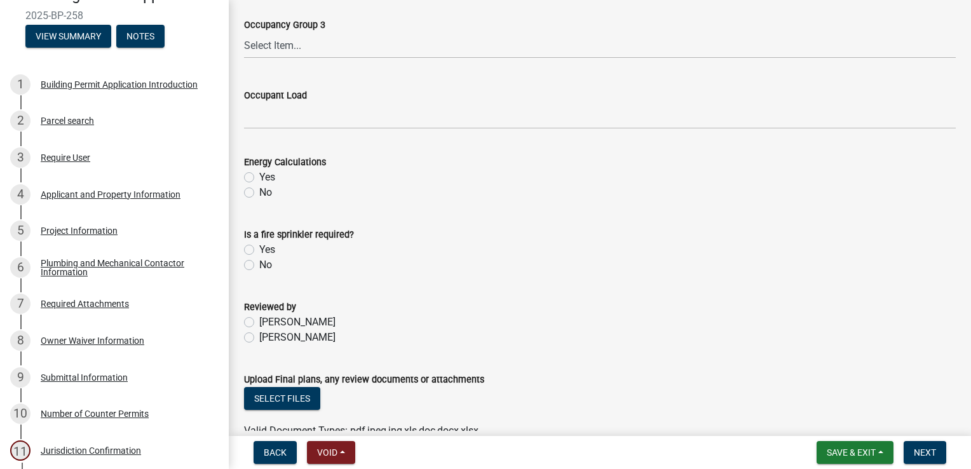
scroll to position [508, 0]
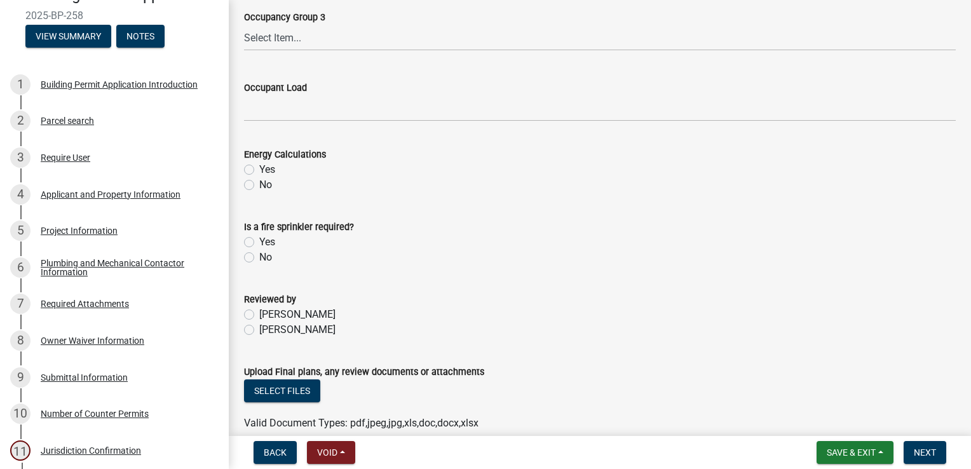
click at [259, 333] on label "[PERSON_NAME]" at bounding box center [297, 329] width 76 height 15
click at [259, 330] on input "[PERSON_NAME]" at bounding box center [263, 326] width 8 height 8
radio input "true"
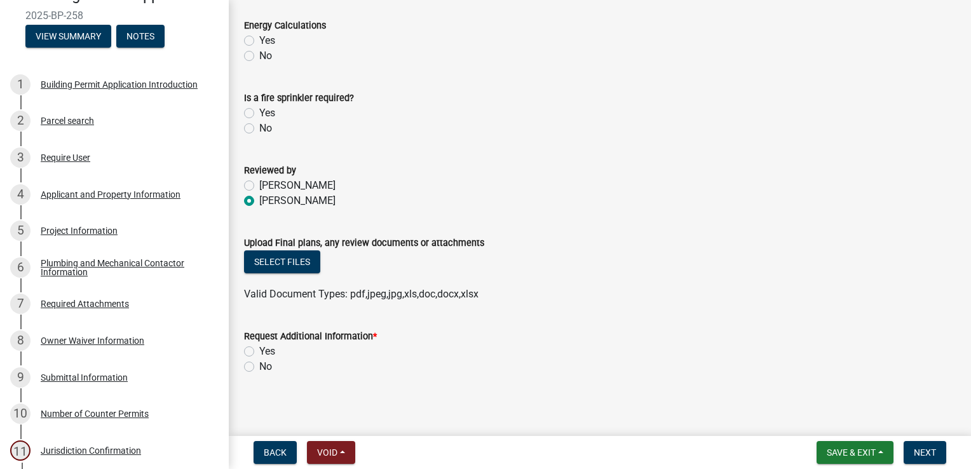
scroll to position [641, 0]
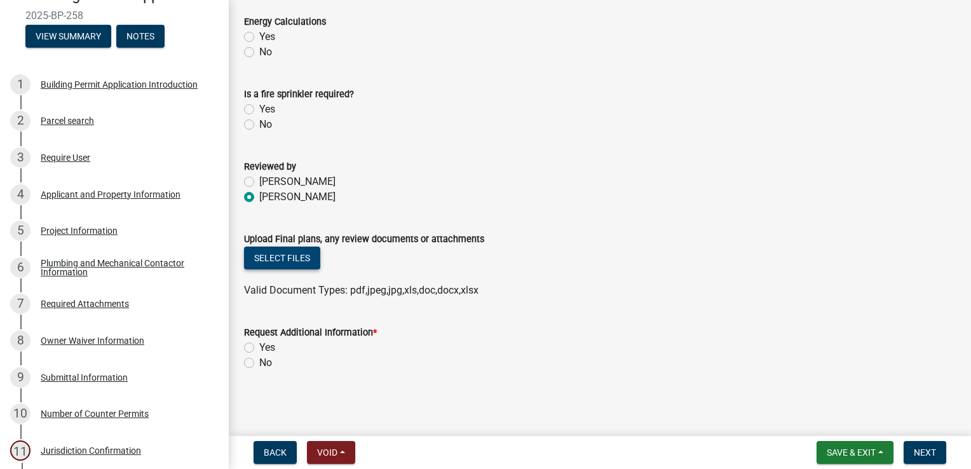
click at [289, 254] on button "Select files" at bounding box center [282, 258] width 76 height 23
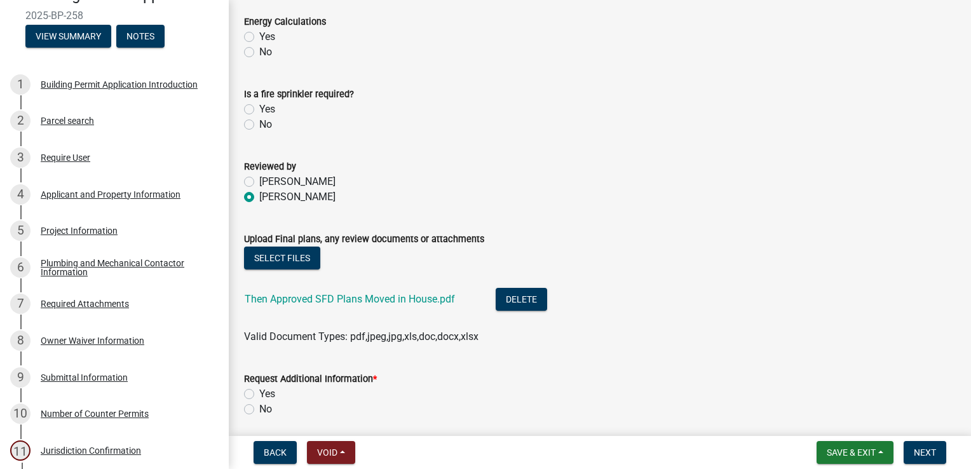
click at [259, 410] on label "No" at bounding box center [265, 409] width 13 height 15
click at [259, 410] on input "No" at bounding box center [263, 406] width 8 height 8
radio input "true"
click at [916, 458] on button "Next" at bounding box center [925, 452] width 43 height 23
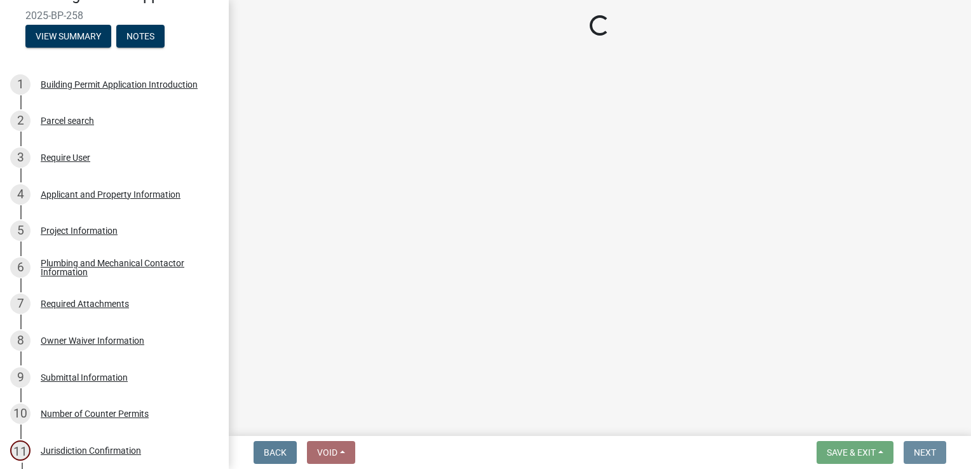
scroll to position [0, 0]
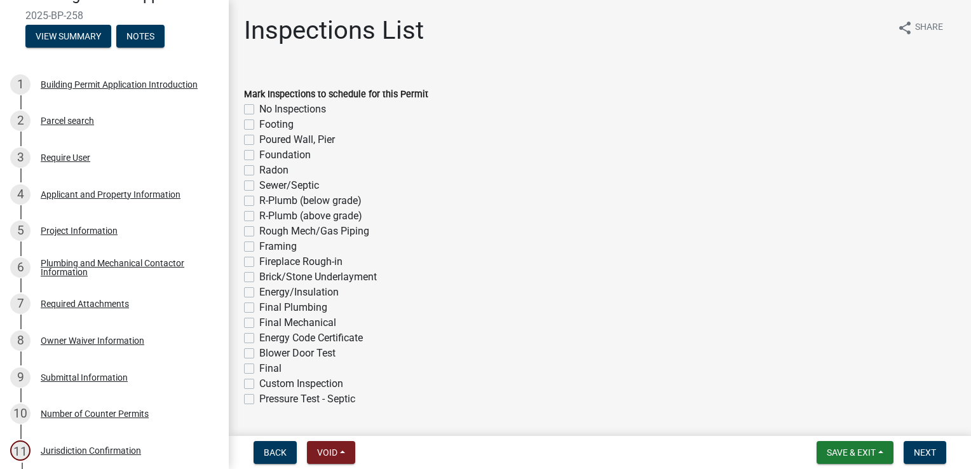
click at [259, 151] on label "Foundation" at bounding box center [284, 154] width 51 height 15
click at [259, 151] on input "Foundation" at bounding box center [263, 151] width 8 height 8
checkbox input "true"
checkbox input "false"
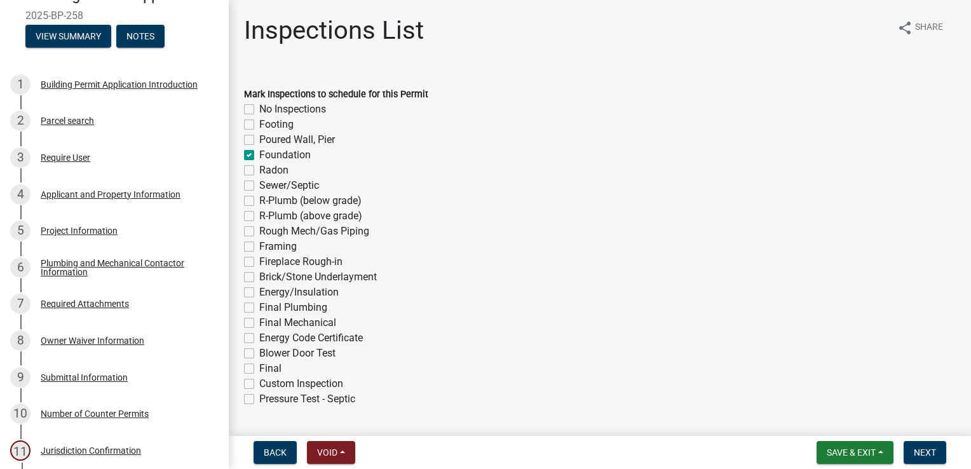
checkbox input "false"
checkbox input "true"
checkbox input "false"
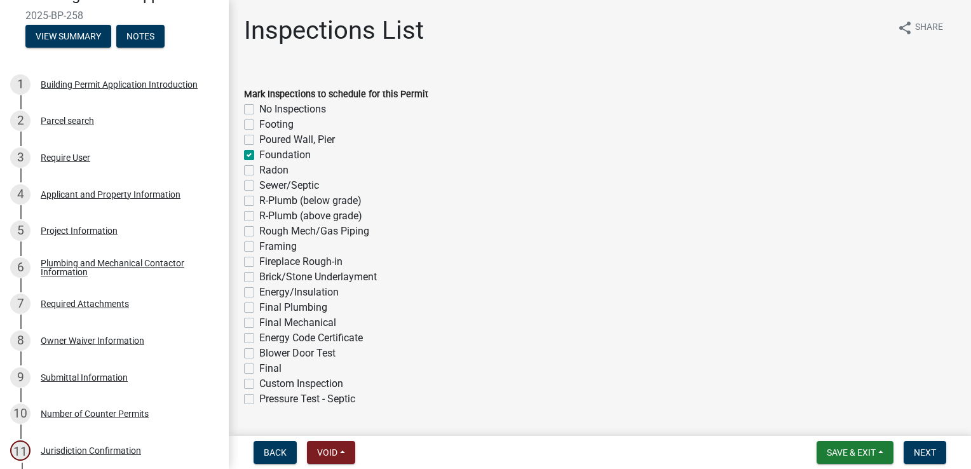
checkbox input "false"
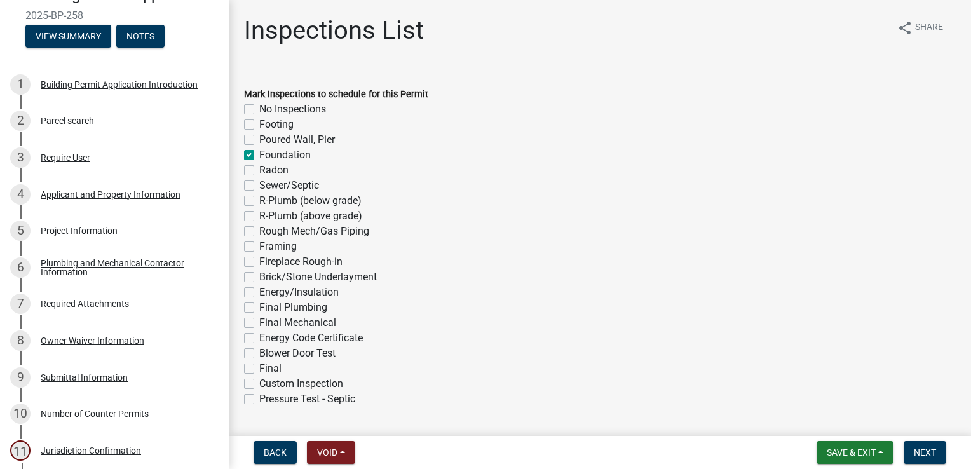
checkbox input "false"
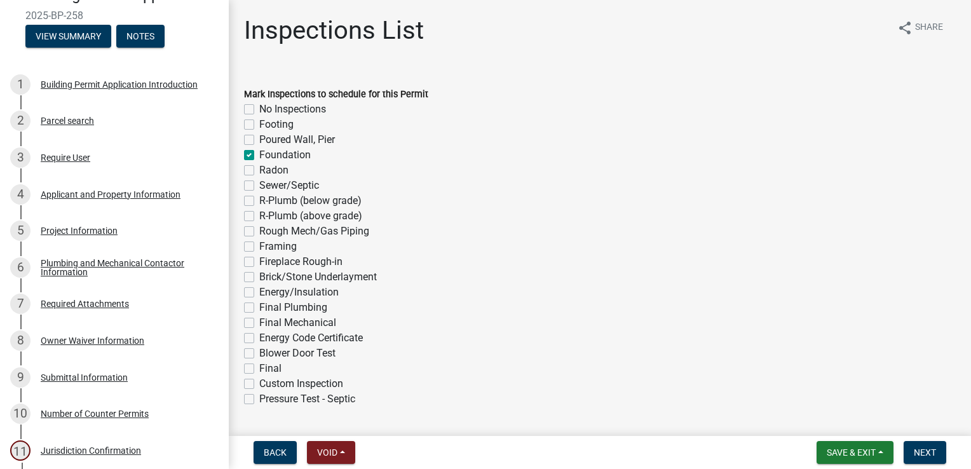
checkbox input "false"
click at [259, 167] on label "Radon" at bounding box center [273, 170] width 29 height 15
click at [259, 167] on input "Radon" at bounding box center [263, 167] width 8 height 8
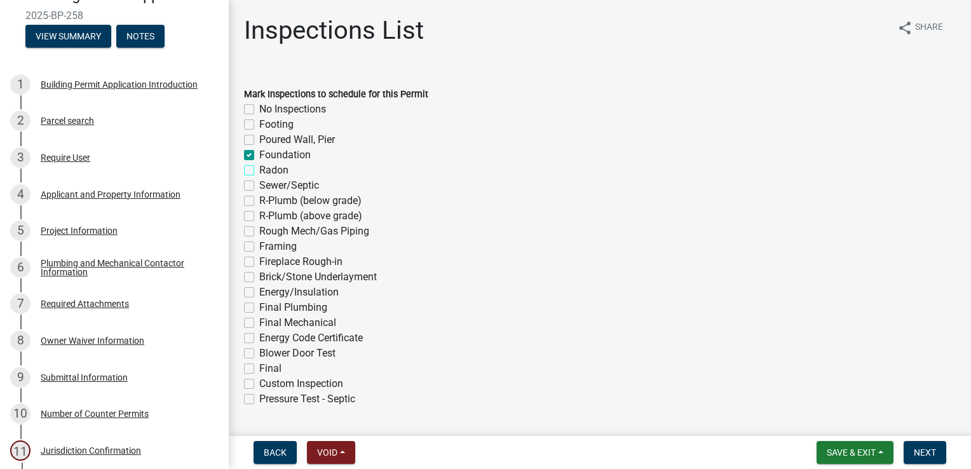
checkbox input "true"
checkbox input "false"
checkbox input "true"
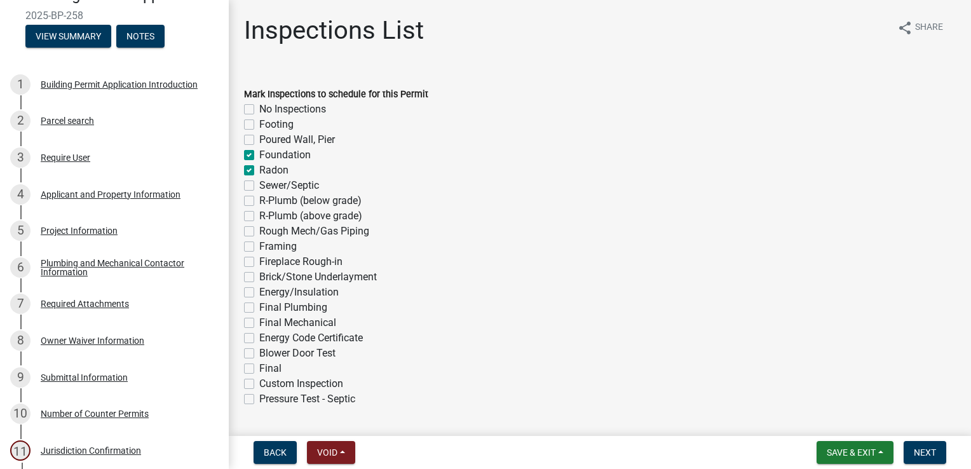
checkbox input "true"
checkbox input "false"
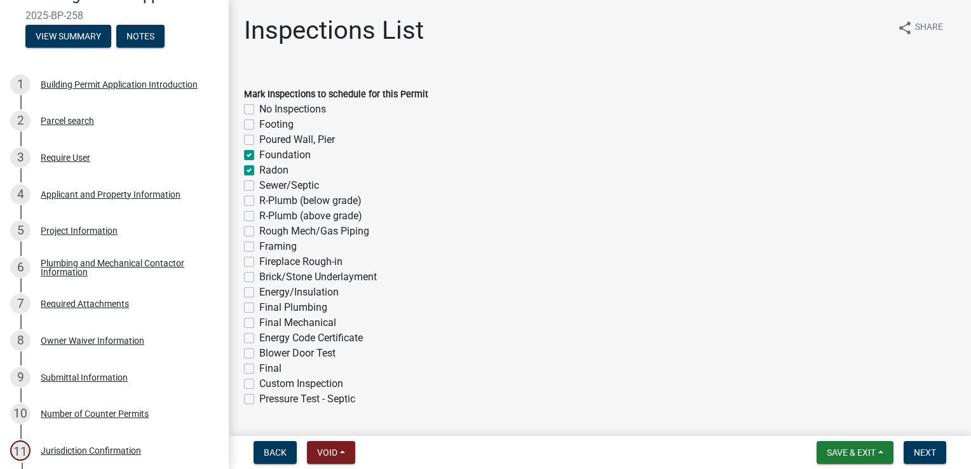
checkbox input "false"
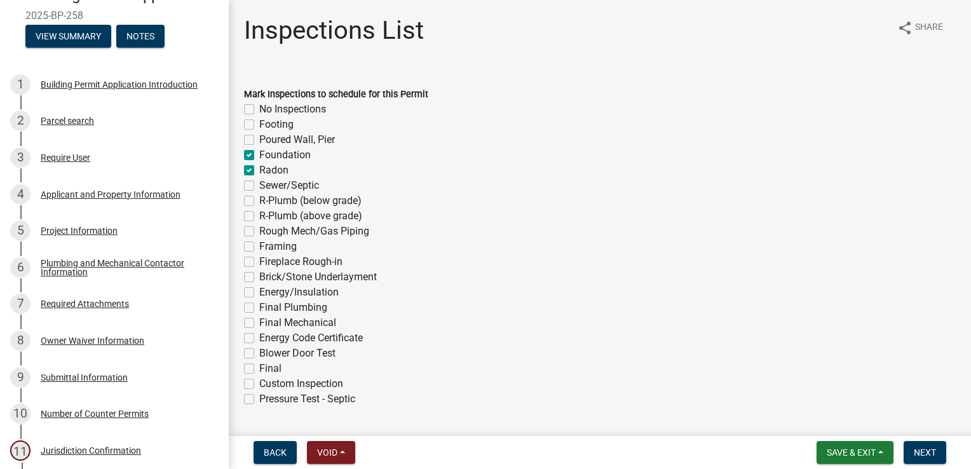
checkbox input "false"
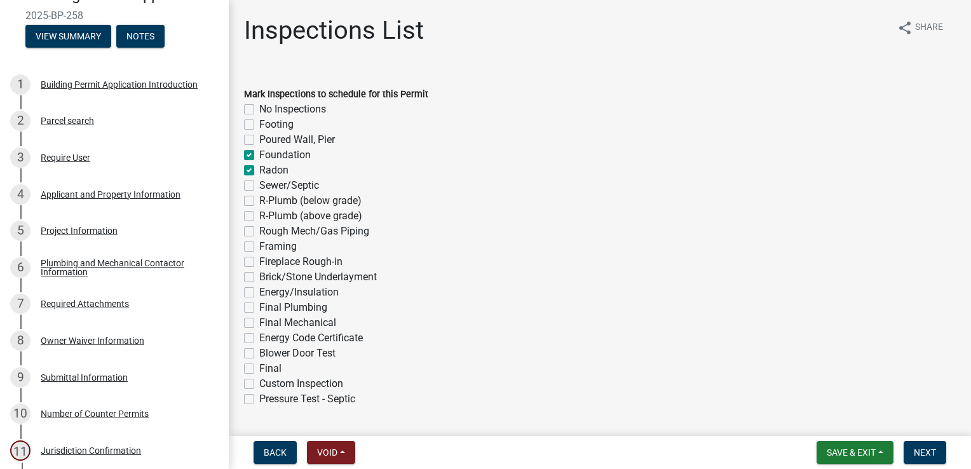
checkbox input "false"
click at [259, 187] on label "Sewer/Septic" at bounding box center [289, 185] width 60 height 15
click at [259, 186] on input "Sewer/Septic" at bounding box center [263, 182] width 8 height 8
checkbox input "true"
checkbox input "false"
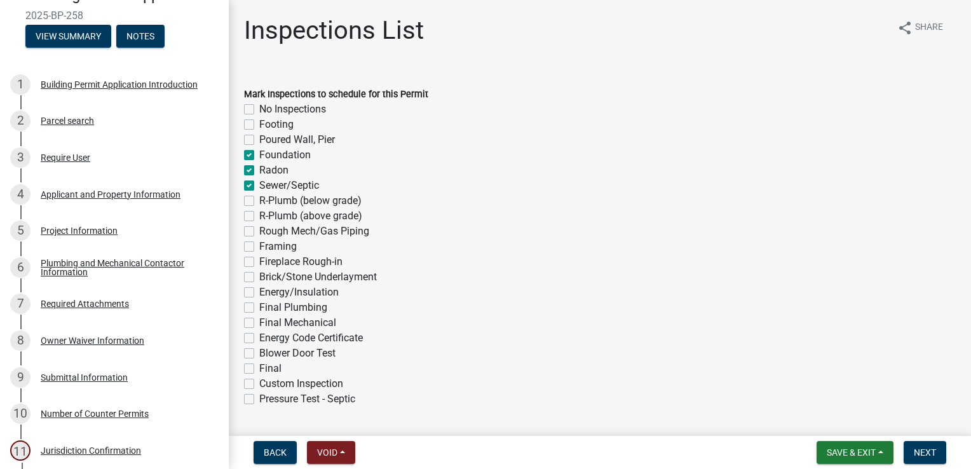
checkbox input "false"
checkbox input "true"
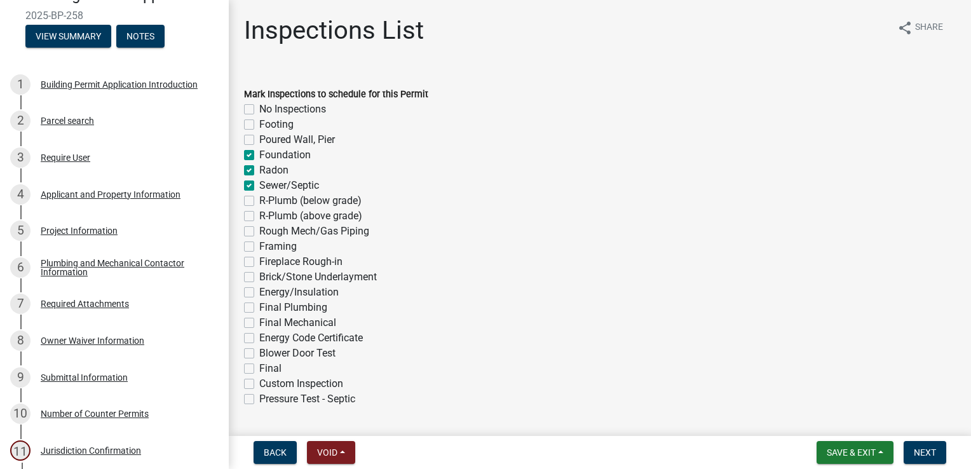
checkbox input "false"
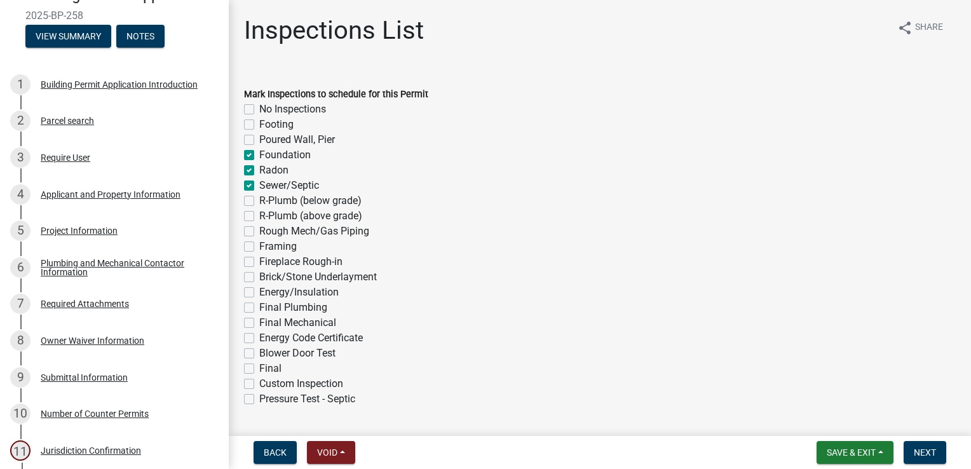
checkbox input "false"
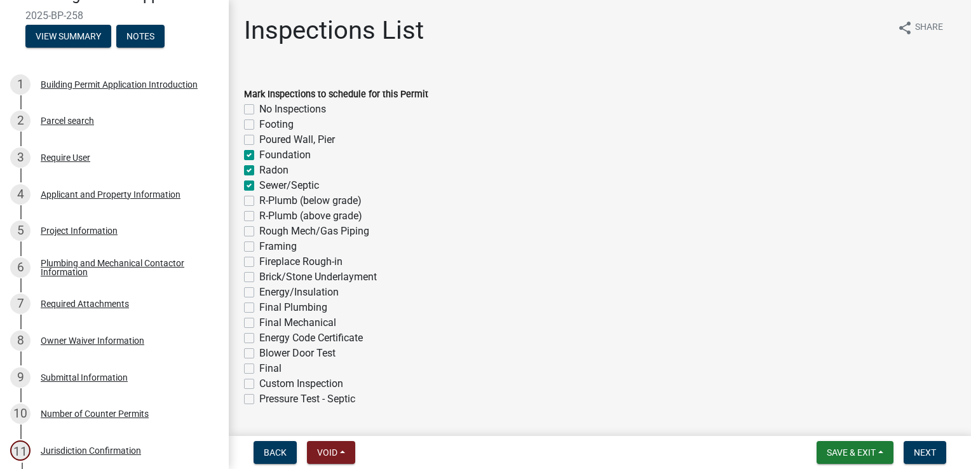
checkbox input "false"
click at [259, 200] on label "R-Plumb (below grade)" at bounding box center [310, 200] width 102 height 15
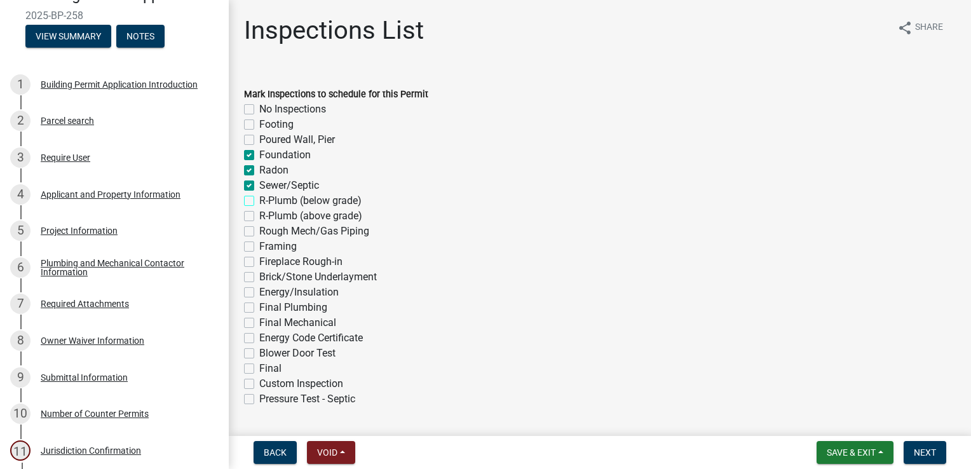
click at [259, 200] on input "R-Plumb (below grade)" at bounding box center [263, 197] width 8 height 8
checkbox input "true"
checkbox input "false"
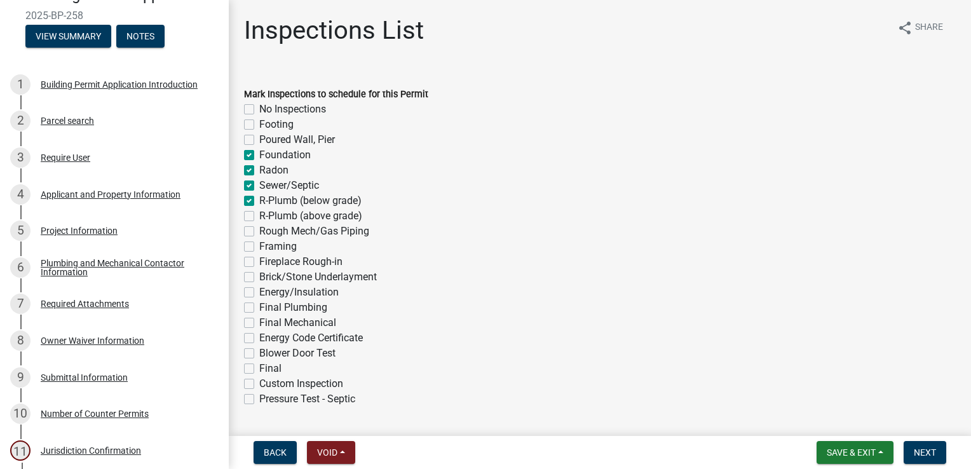
checkbox input "true"
checkbox input "false"
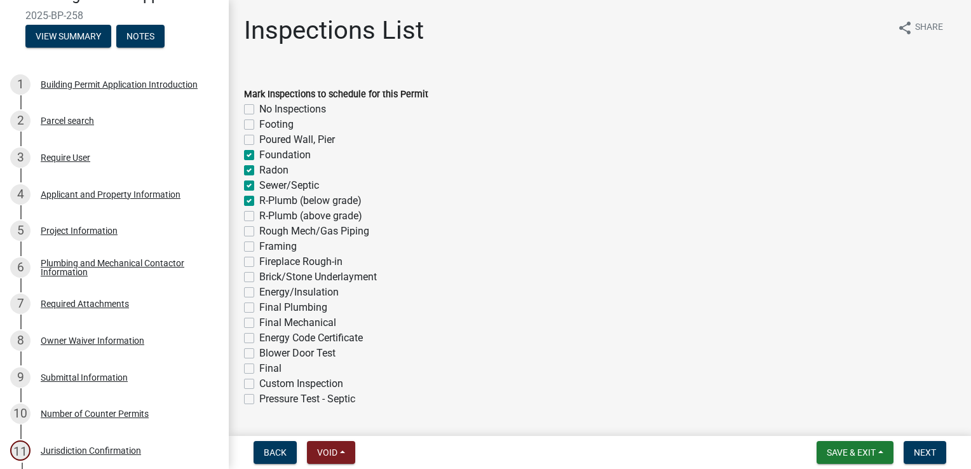
checkbox input "false"
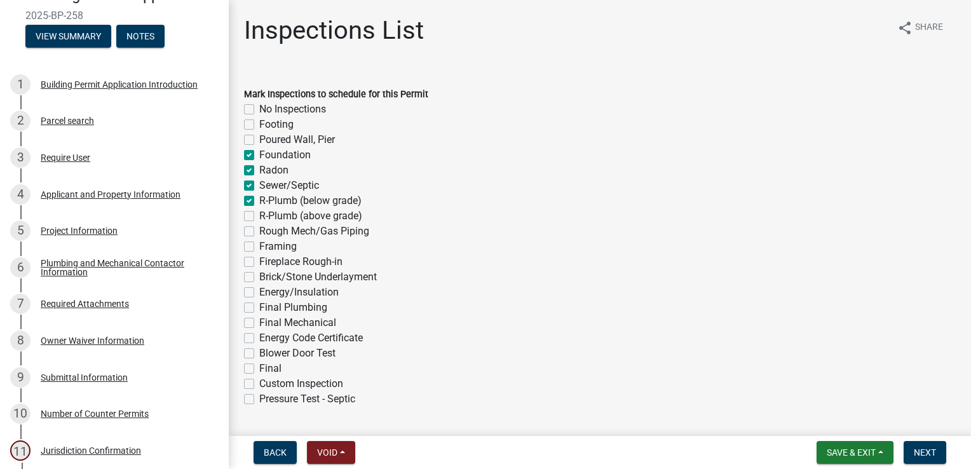
checkbox input "false"
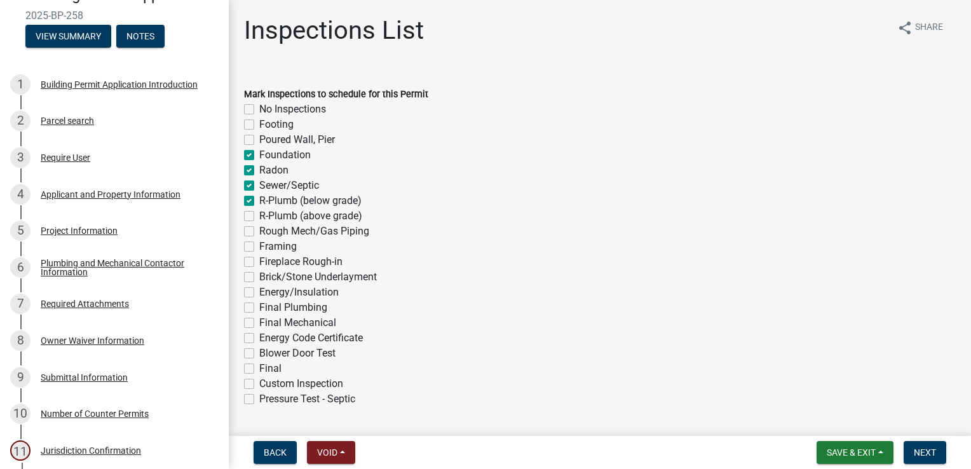
checkbox input "false"
click at [259, 215] on label "R-Plumb (above grade)" at bounding box center [310, 215] width 103 height 15
click at [259, 215] on input "R-Plumb (above grade)" at bounding box center [263, 212] width 8 height 8
checkbox input "true"
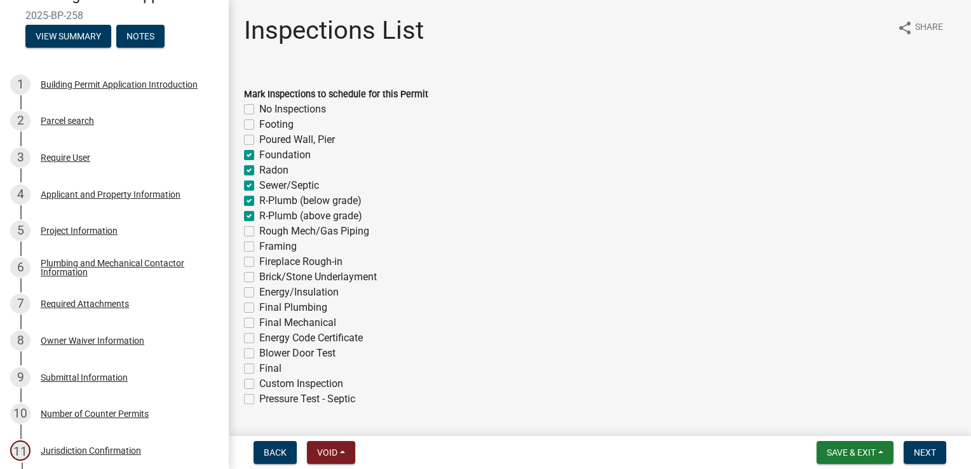
checkbox input "false"
checkbox input "true"
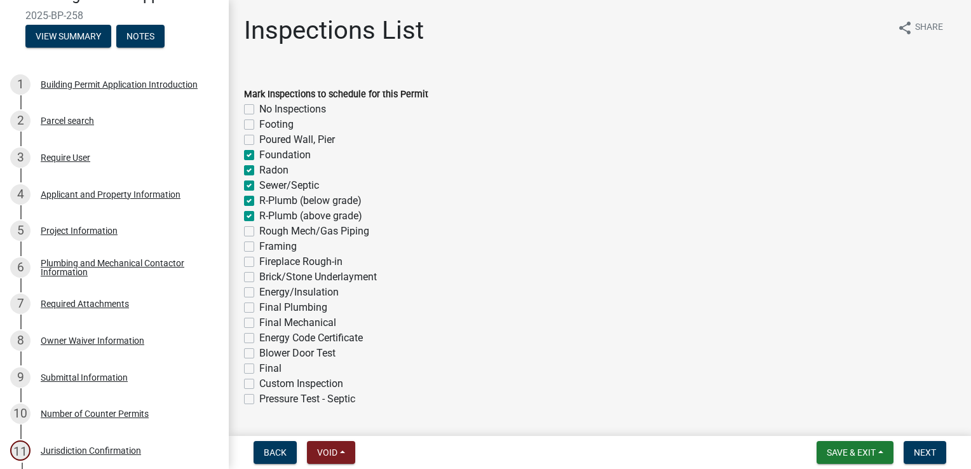
checkbox input "true"
checkbox input "false"
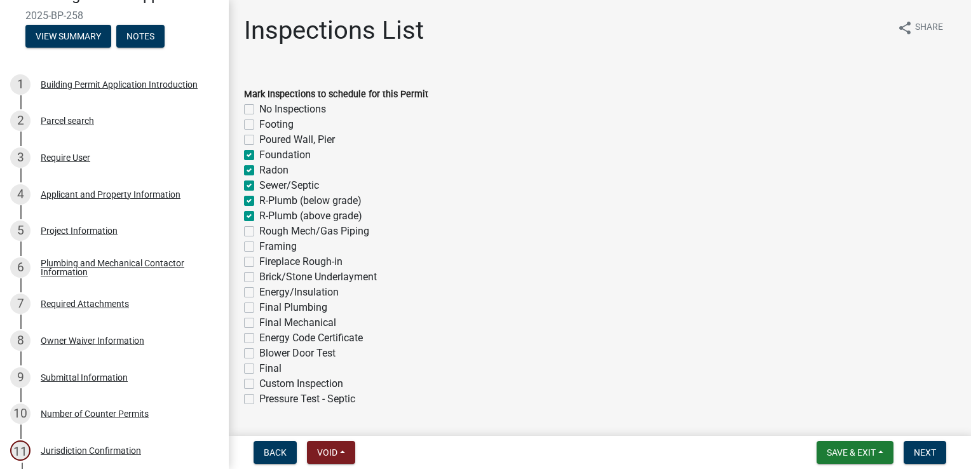
checkbox input "false"
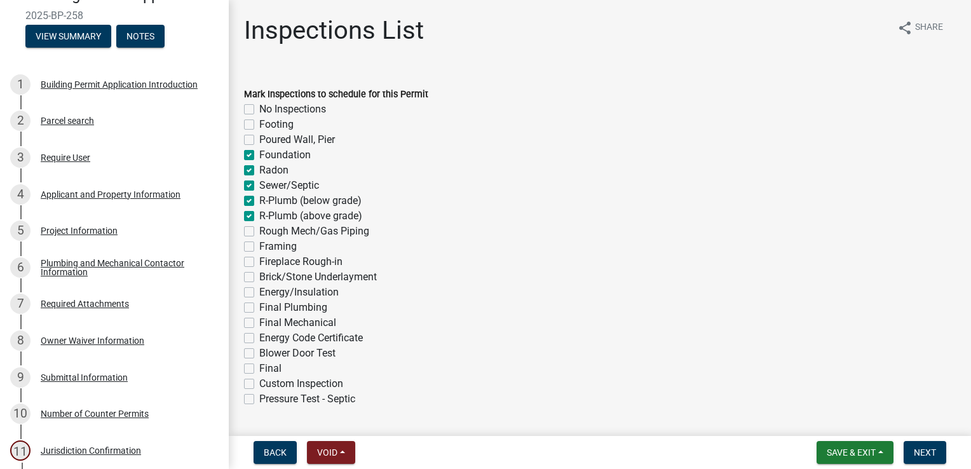
checkbox input "false"
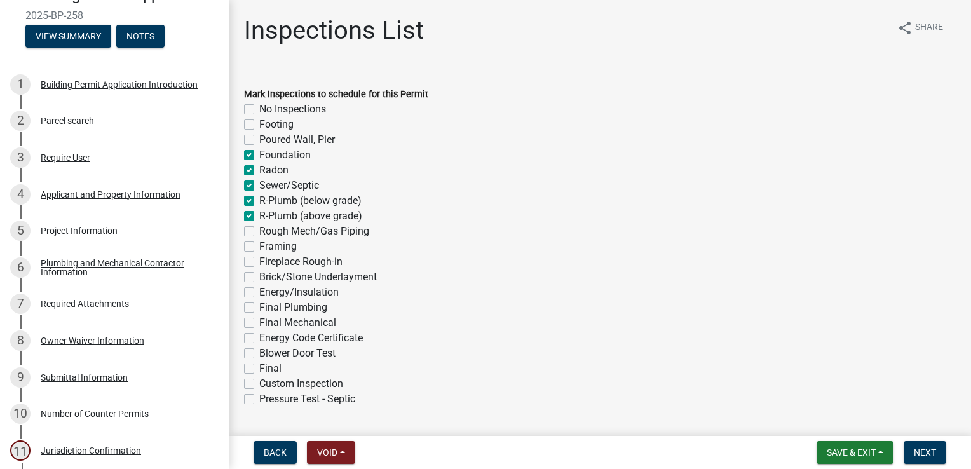
click at [259, 232] on label "Rough Mech/Gas Piping" at bounding box center [314, 231] width 110 height 15
click at [259, 232] on input "Rough Mech/Gas Piping" at bounding box center [263, 228] width 8 height 8
checkbox input "true"
checkbox input "false"
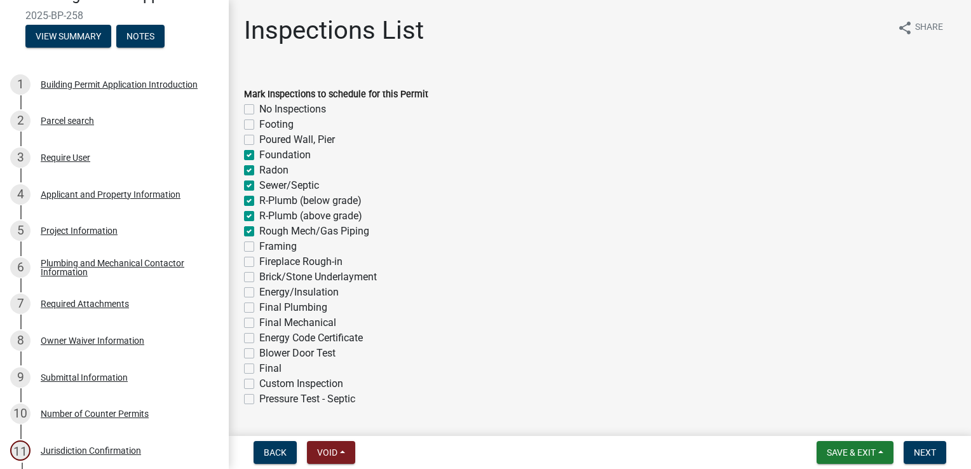
checkbox input "false"
checkbox input "true"
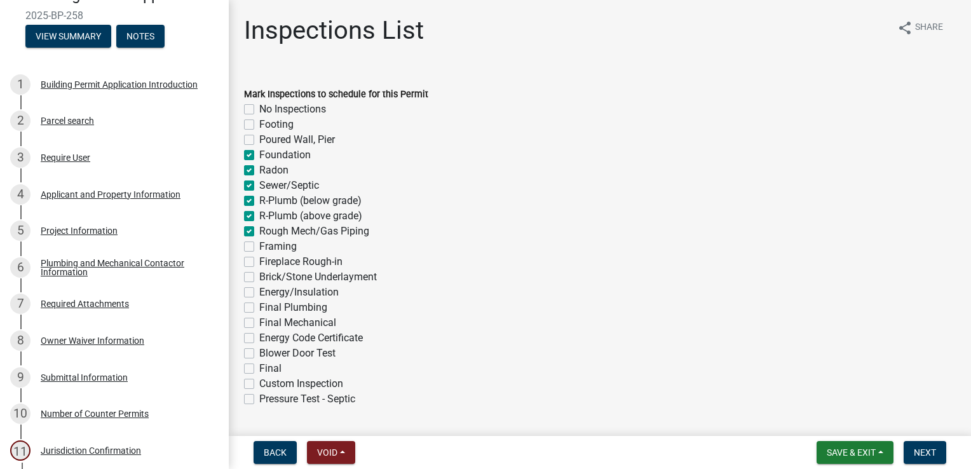
checkbox input "true"
checkbox input "false"
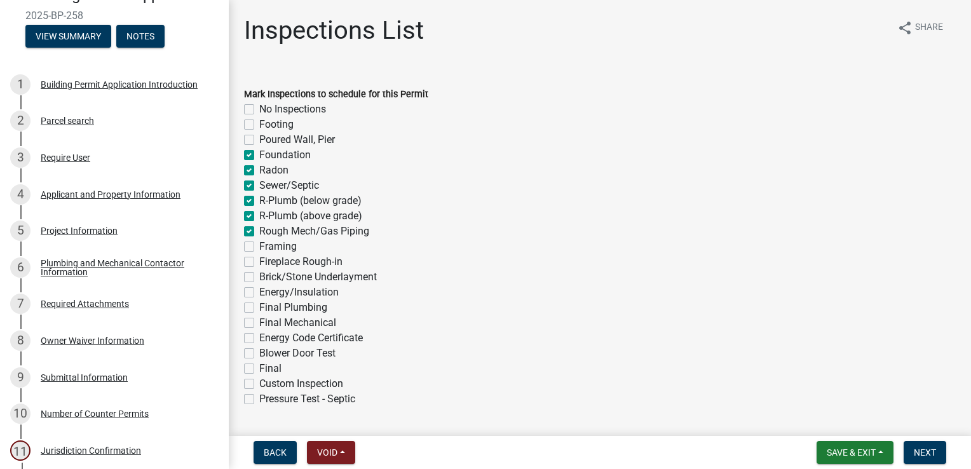
checkbox input "false"
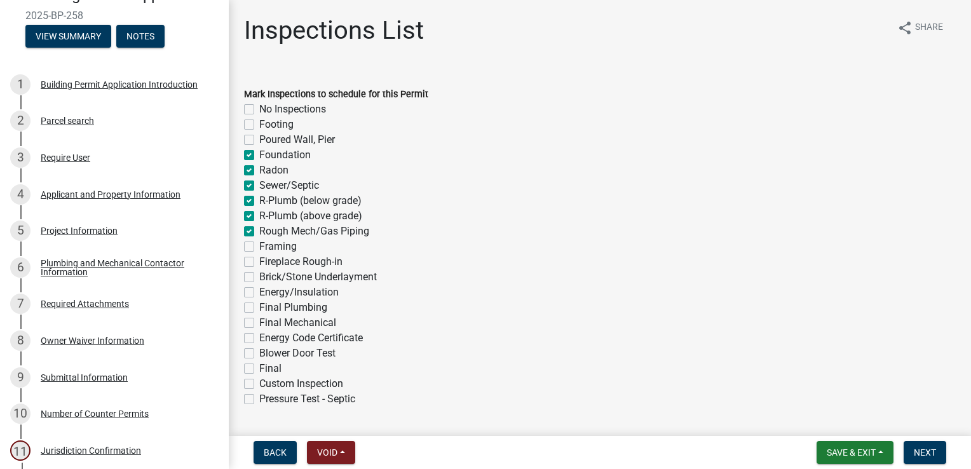
checkbox input "false"
drag, startPoint x: 246, startPoint y: 247, endPoint x: 248, endPoint y: 254, distance: 7.4
click at [259, 247] on label "Framing" at bounding box center [277, 246] width 37 height 15
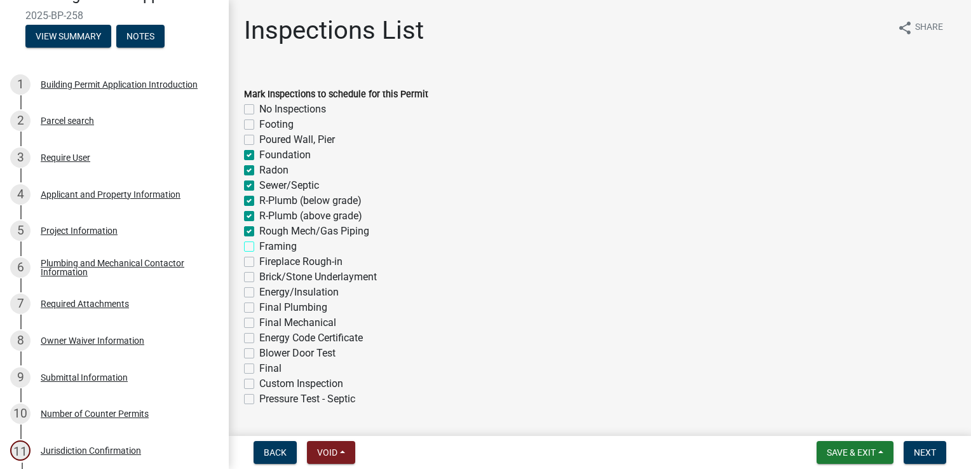
click at [259, 247] on input "Framing" at bounding box center [263, 243] width 8 height 8
checkbox input "true"
checkbox input "false"
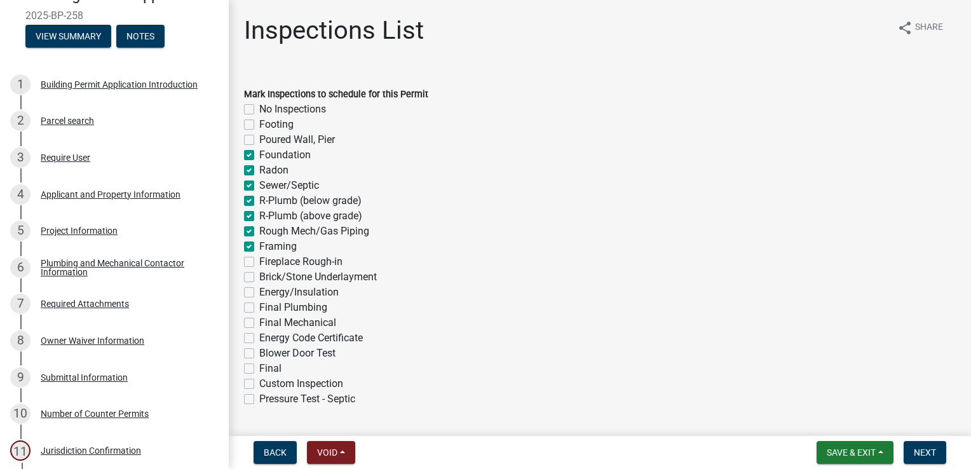
checkbox input "true"
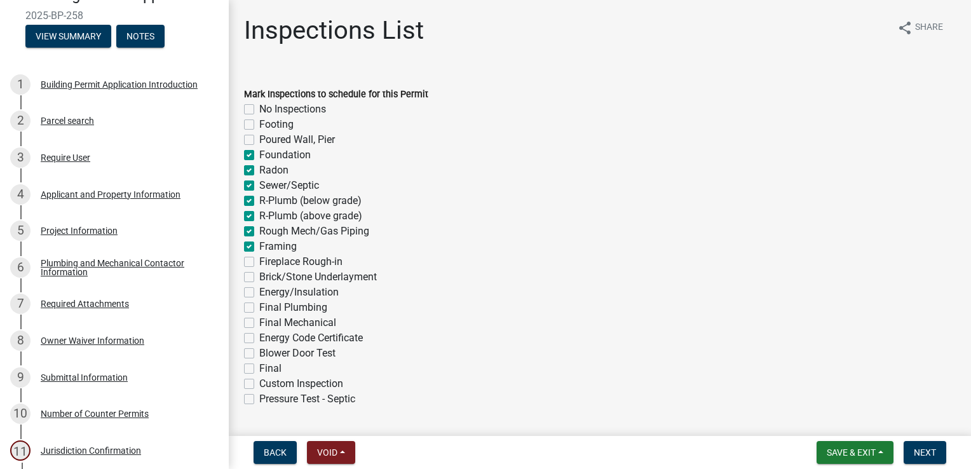
checkbox input "true"
checkbox input "false"
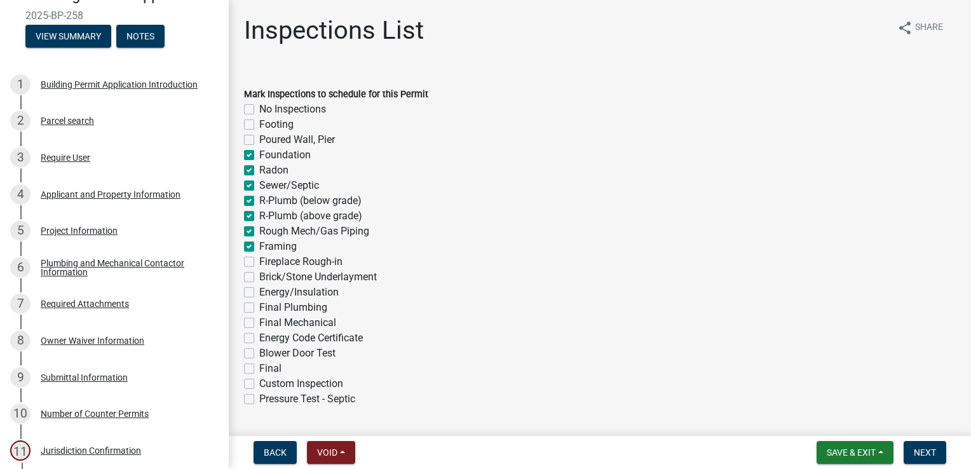
checkbox input "false"
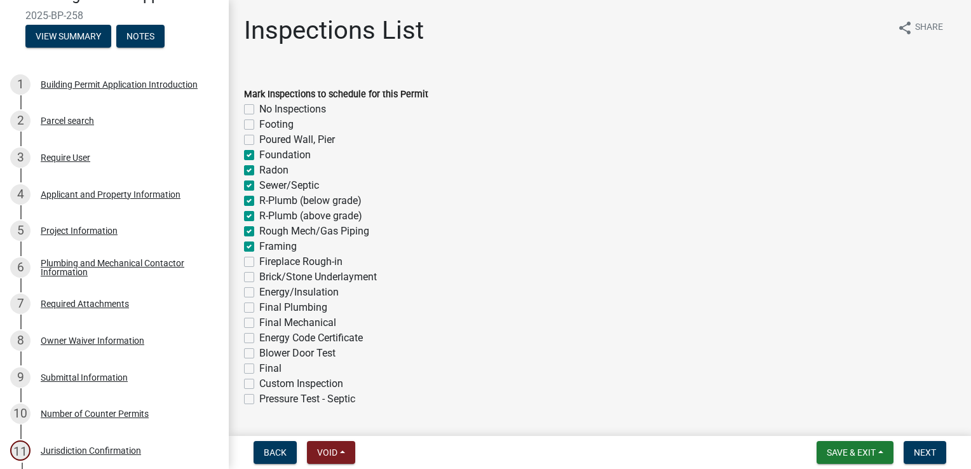
checkbox input "false"
click at [259, 294] on label "Energy/Insulation" at bounding box center [298, 292] width 79 height 15
click at [259, 293] on input "Energy/Insulation" at bounding box center [263, 289] width 8 height 8
checkbox input "true"
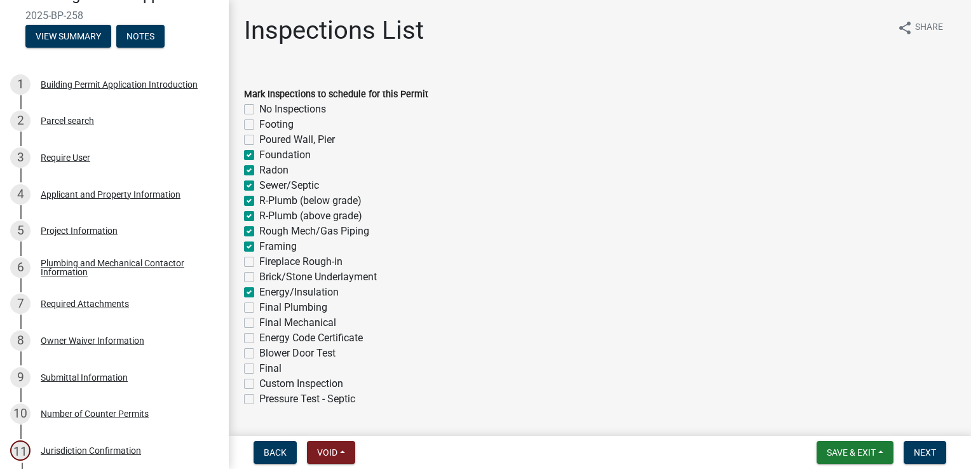
checkbox input "false"
checkbox input "true"
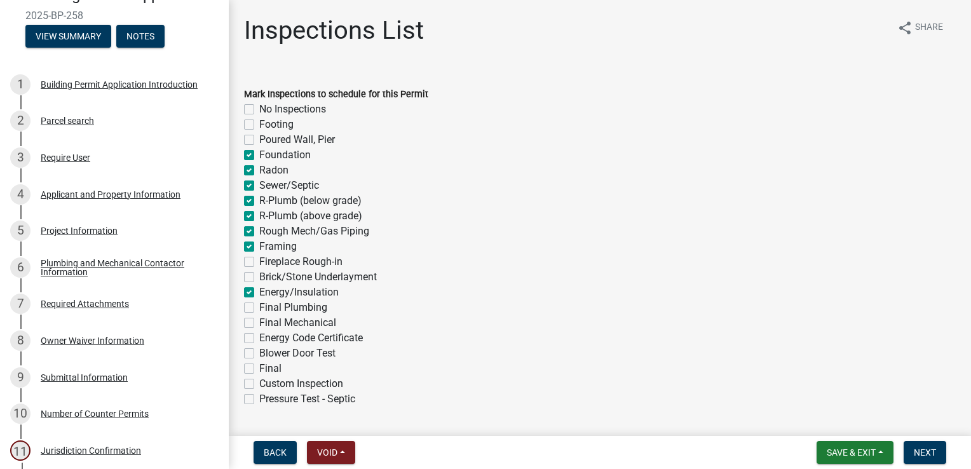
checkbox input "true"
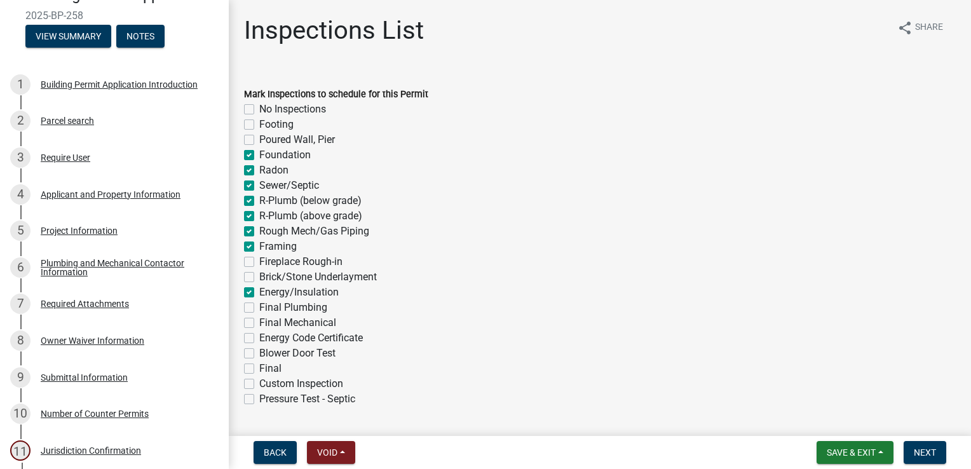
checkbox input "false"
checkbox input "true"
checkbox input "false"
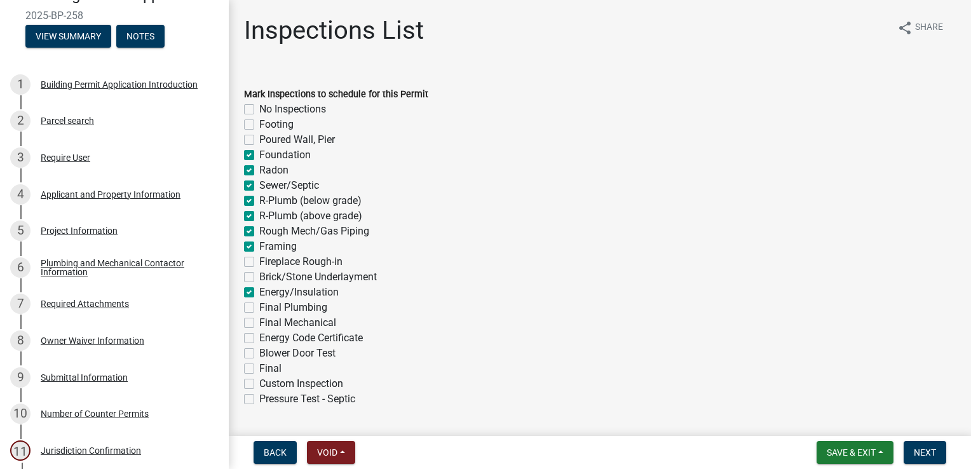
checkbox input "false"
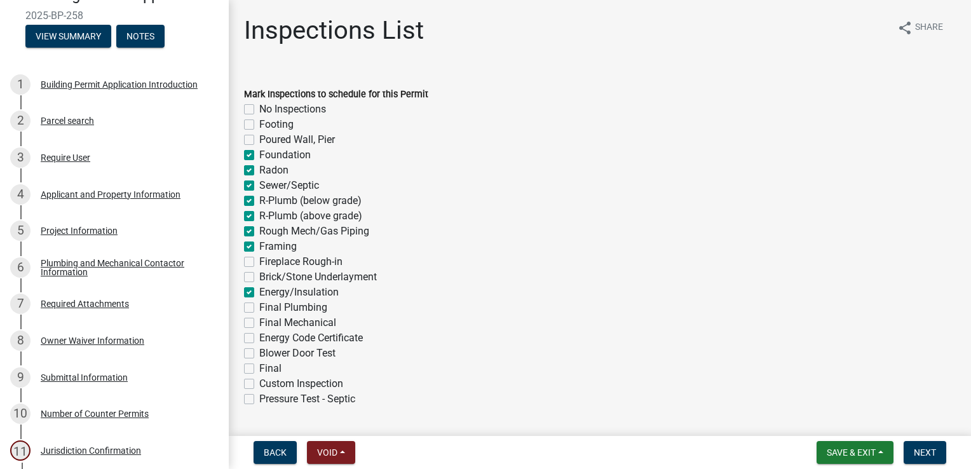
click at [259, 308] on label "Final Plumbing" at bounding box center [293, 307] width 68 height 15
click at [259, 308] on input "Final Plumbing" at bounding box center [263, 304] width 8 height 8
checkbox input "true"
checkbox input "false"
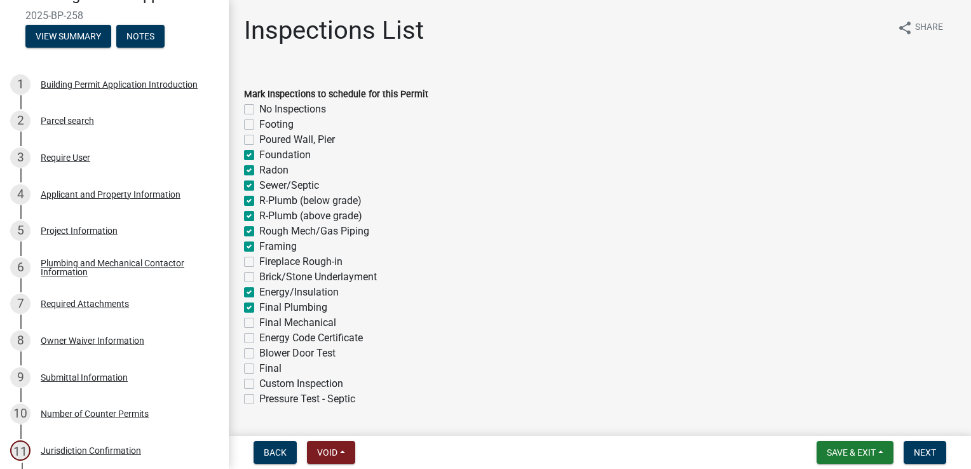
checkbox input "false"
checkbox input "true"
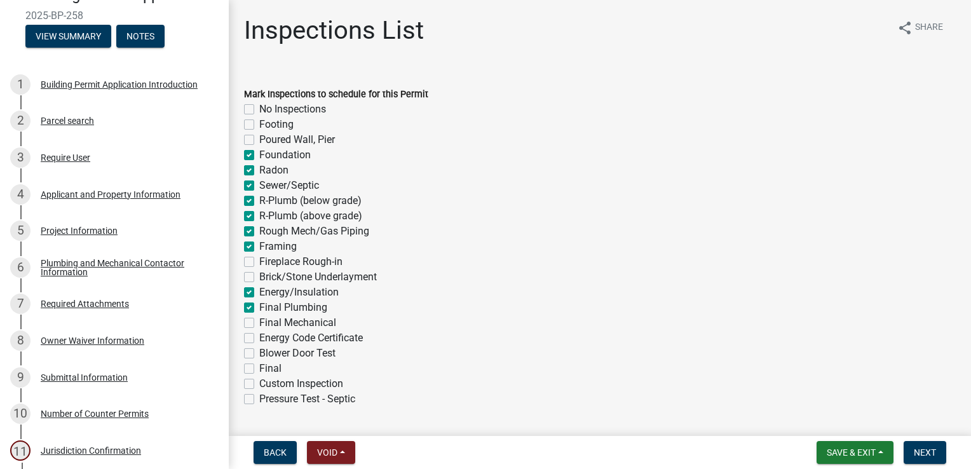
checkbox input "true"
checkbox input "false"
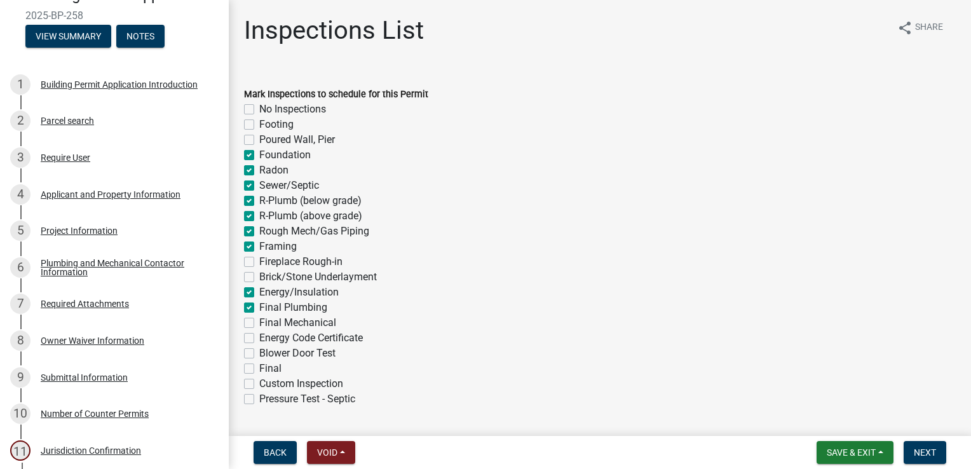
checkbox input "true"
checkbox input "false"
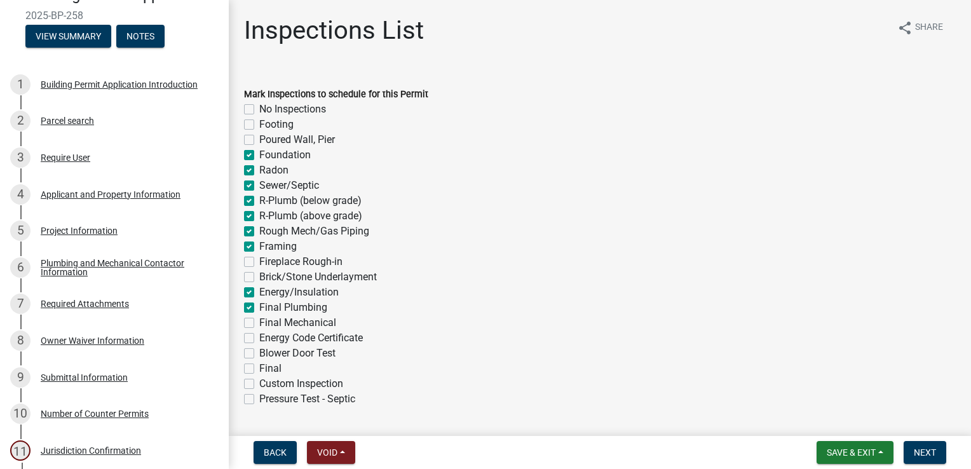
checkbox input "false"
click at [259, 322] on label "Final Mechanical" at bounding box center [297, 322] width 77 height 15
click at [259, 322] on input "Final Mechanical" at bounding box center [263, 319] width 8 height 8
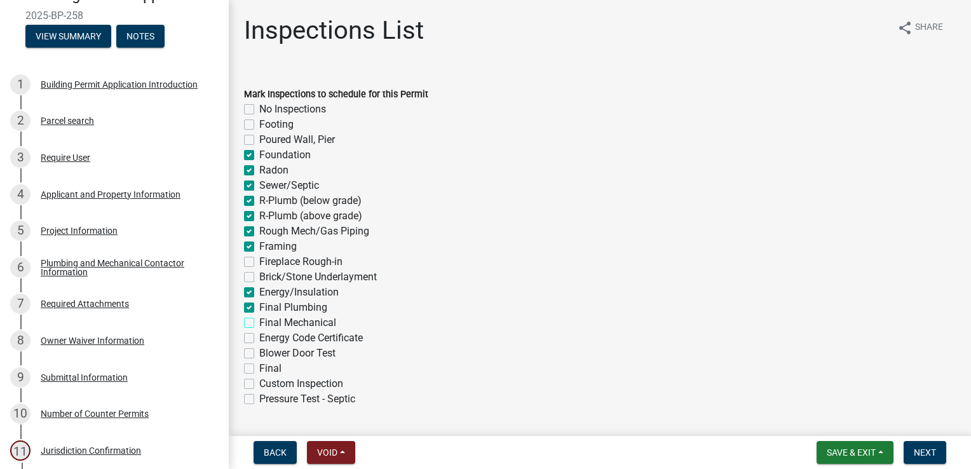
checkbox input "true"
checkbox input "false"
checkbox input "true"
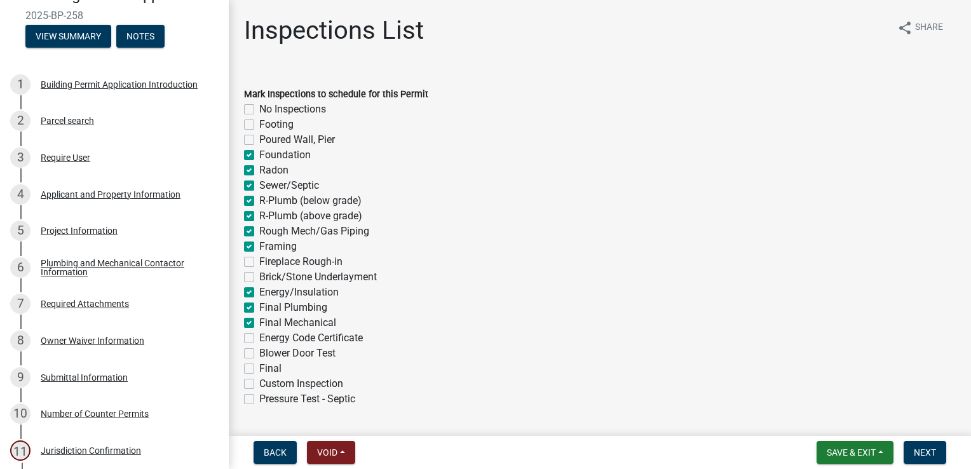
click at [259, 370] on label "Final" at bounding box center [270, 368] width 22 height 15
click at [259, 369] on input "Final" at bounding box center [263, 365] width 8 height 8
drag, startPoint x: 249, startPoint y: 384, endPoint x: 257, endPoint y: 379, distance: 8.8
click at [259, 383] on label "Custom Inspection" at bounding box center [301, 383] width 84 height 15
click at [259, 383] on input "Custom Inspection" at bounding box center [263, 380] width 8 height 8
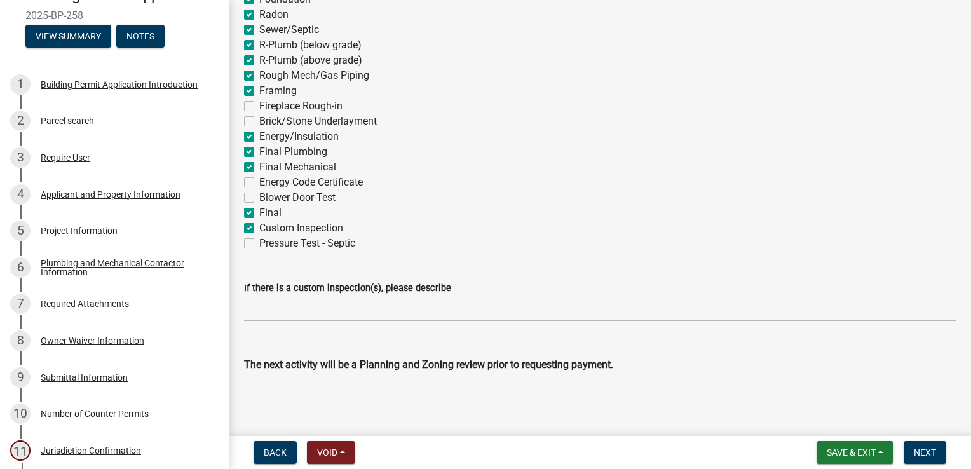
scroll to position [156, 0]
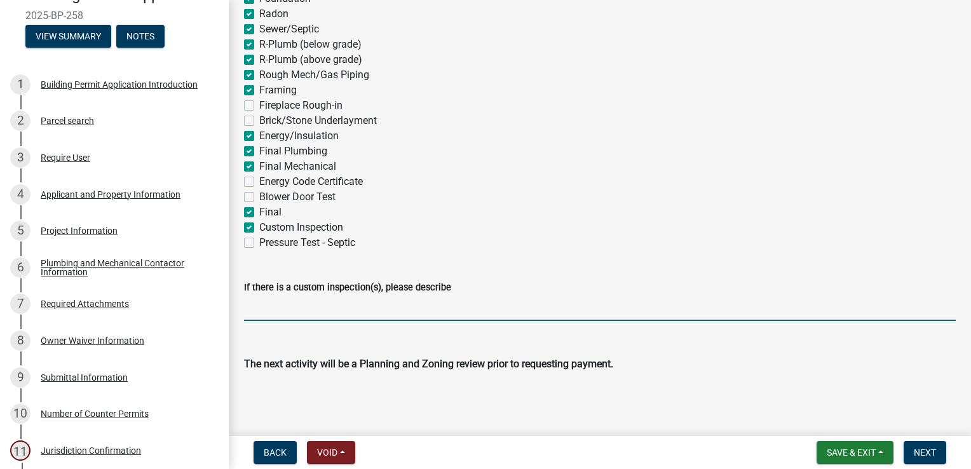
click at [302, 308] on input "If there is a custom inspection(s), please describe" at bounding box center [600, 308] width 712 height 26
click at [413, 310] on input "Move in home inspection of building" at bounding box center [600, 308] width 712 height 26
click at [925, 451] on span "Next" at bounding box center [925, 452] width 22 height 10
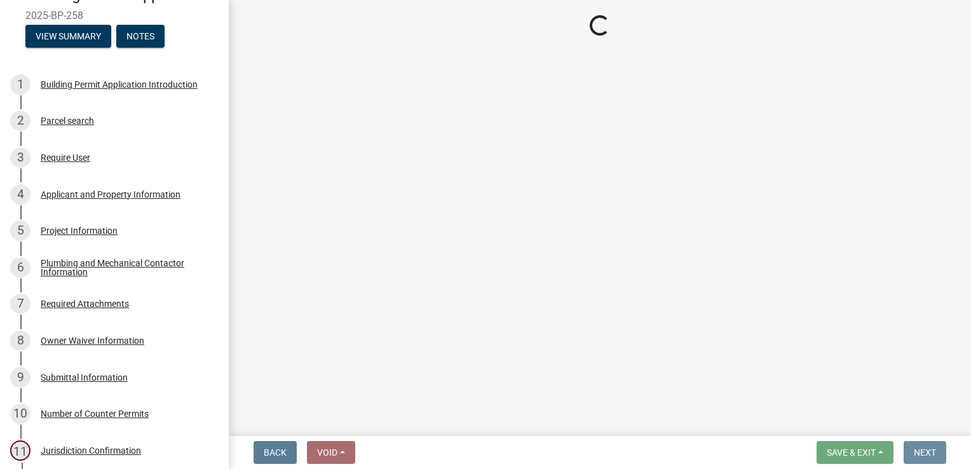
scroll to position [0, 0]
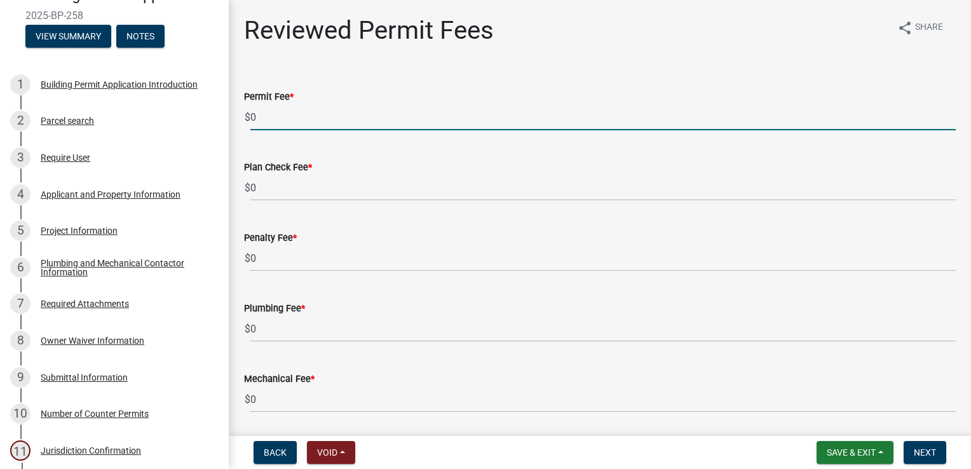
click at [290, 113] on input "0" at bounding box center [602, 117] width 705 height 26
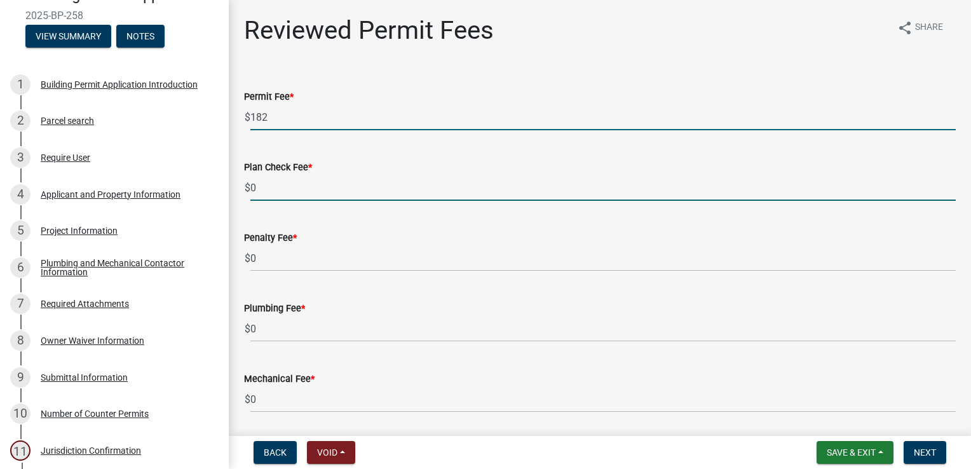
click at [281, 191] on input "0" at bounding box center [602, 188] width 705 height 26
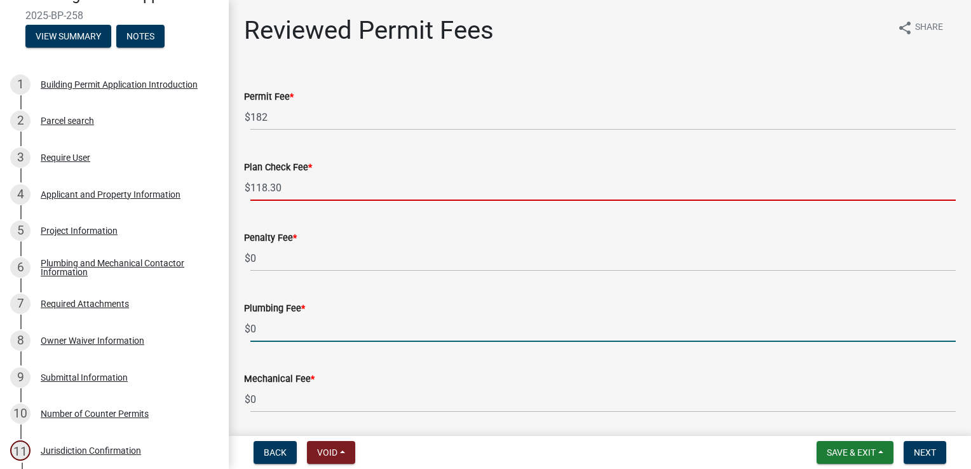
click at [262, 335] on input "0" at bounding box center [602, 329] width 705 height 26
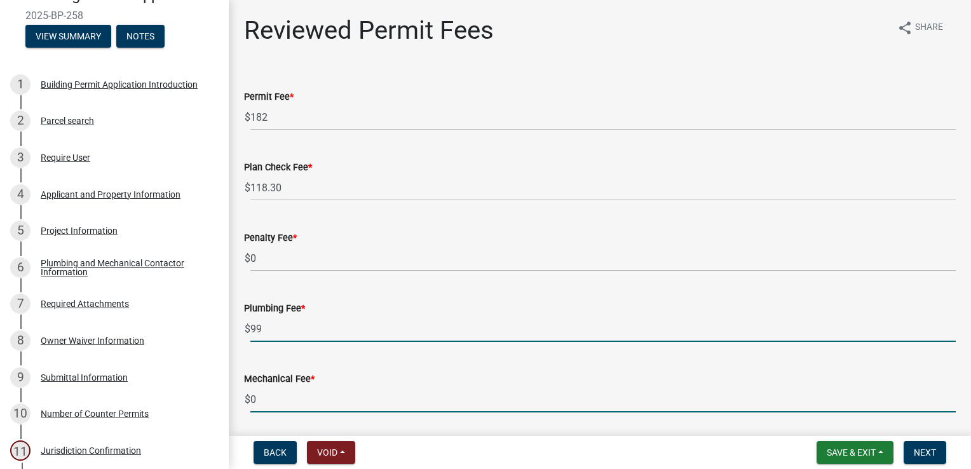
click at [306, 403] on input "0" at bounding box center [602, 399] width 705 height 26
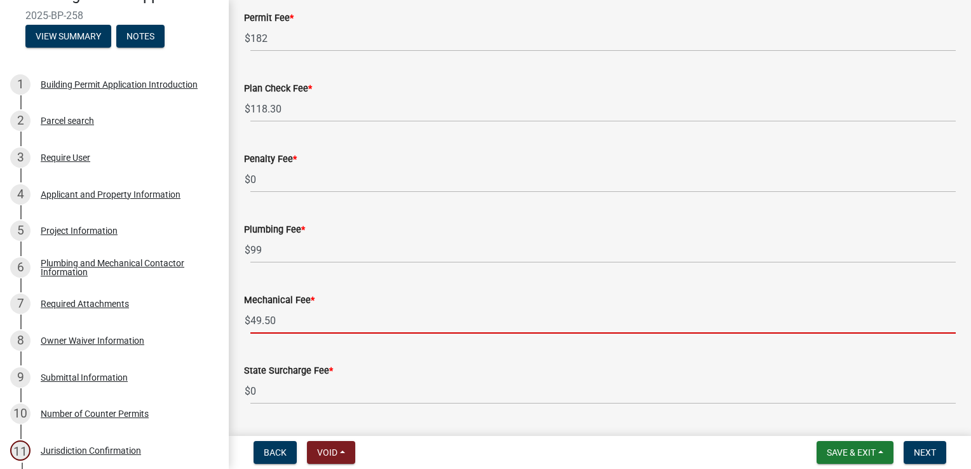
scroll to position [183, 0]
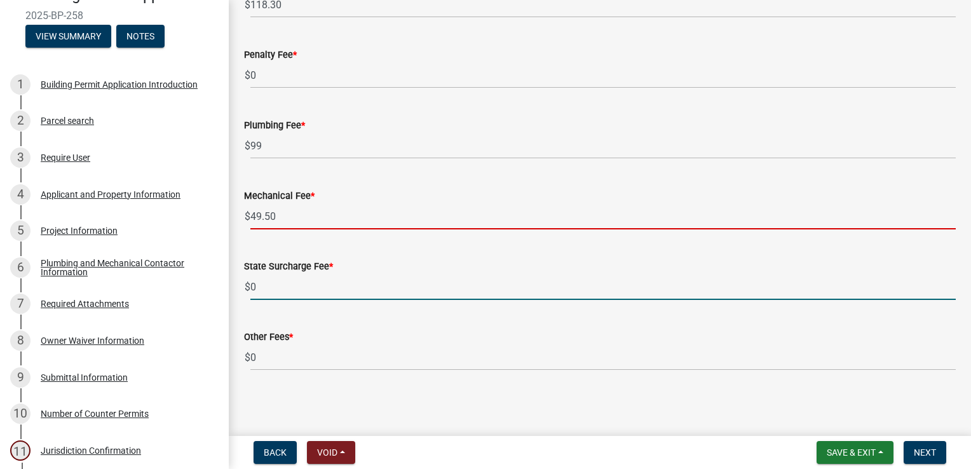
click at [289, 284] on input "0" at bounding box center [602, 287] width 705 height 26
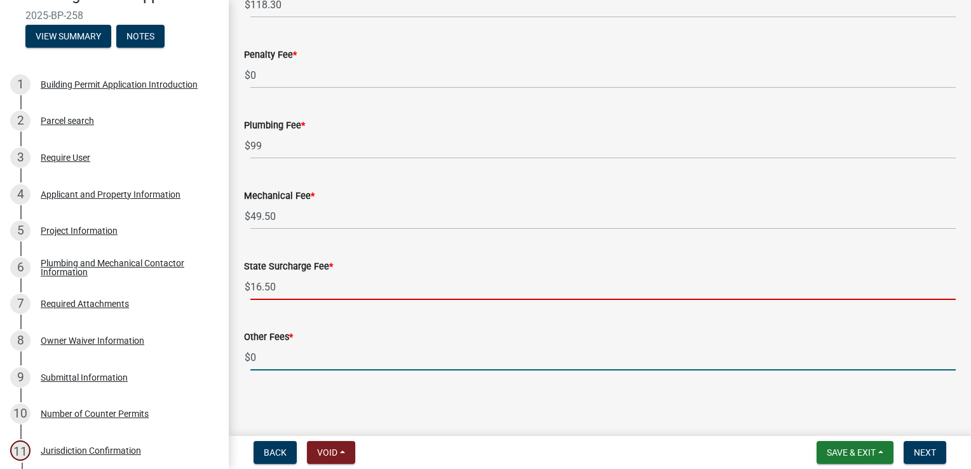
click at [280, 350] on input "0" at bounding box center [602, 357] width 705 height 26
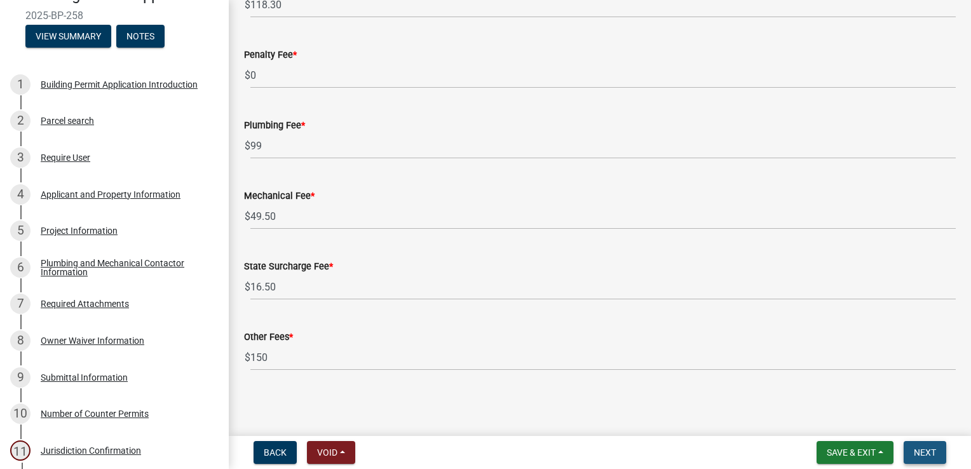
click at [938, 453] on button "Next" at bounding box center [925, 452] width 43 height 23
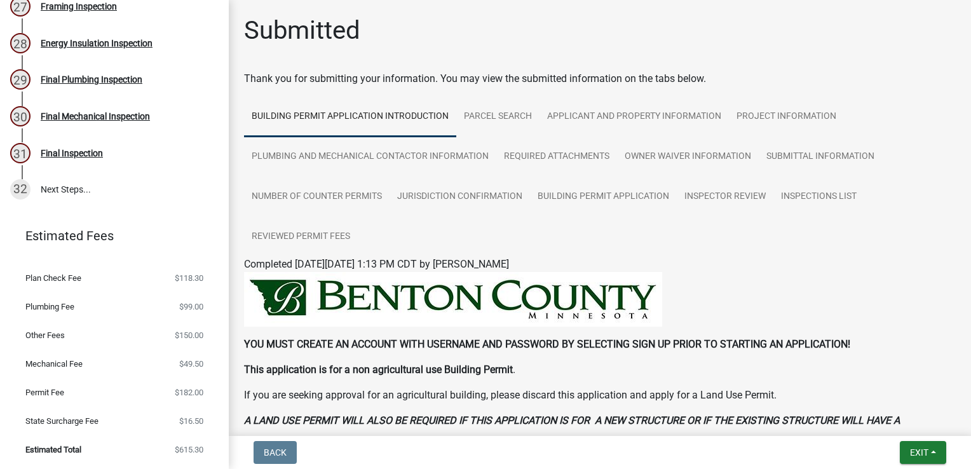
scroll to position [1109, 0]
click at [920, 449] on span "Exit" at bounding box center [919, 452] width 18 height 10
click at [892, 415] on button "Save & Exit" at bounding box center [896, 419] width 102 height 30
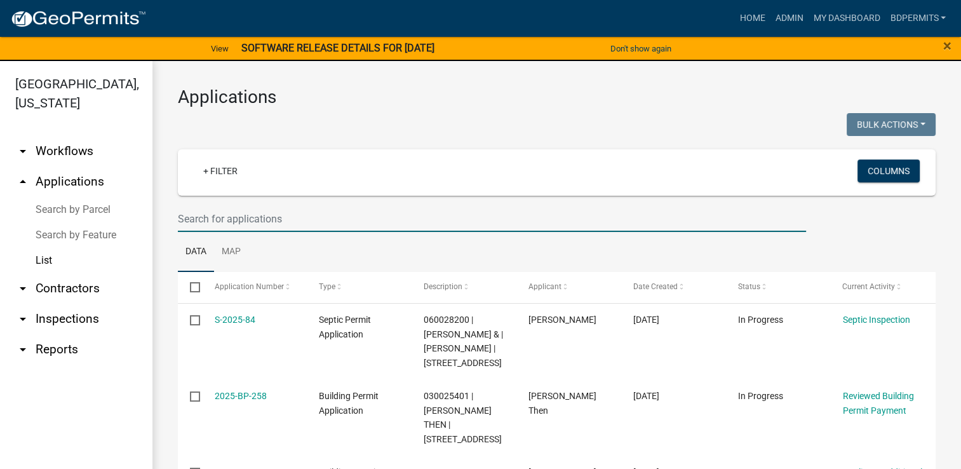
click at [257, 215] on input "text" at bounding box center [492, 219] width 628 height 26
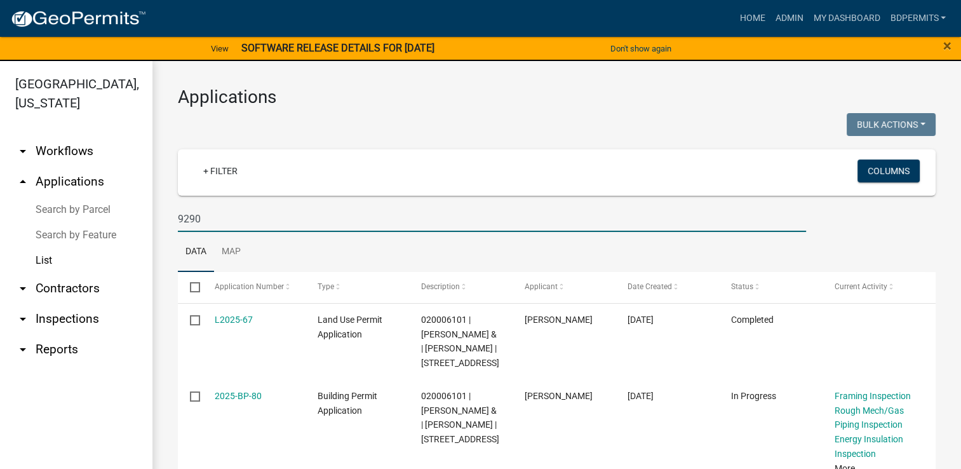
click at [243, 398] on link "2025-BP-80" at bounding box center [238, 396] width 47 height 10
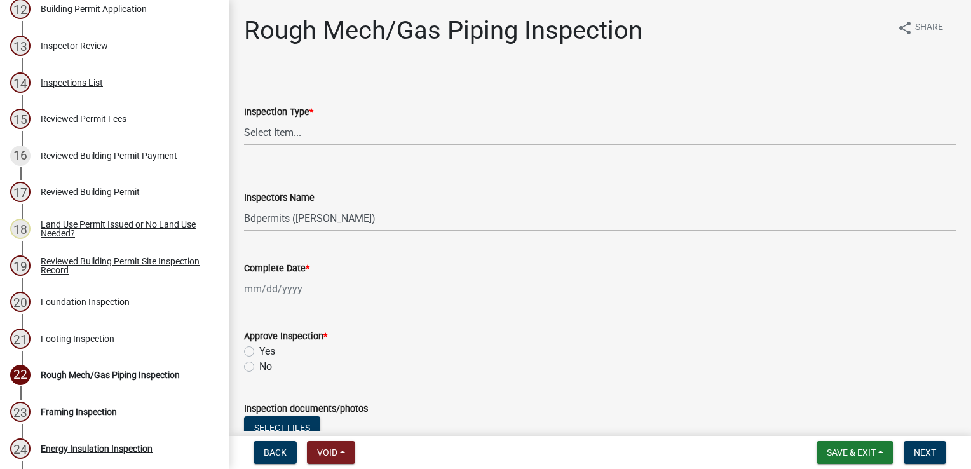
scroll to position [762, 0]
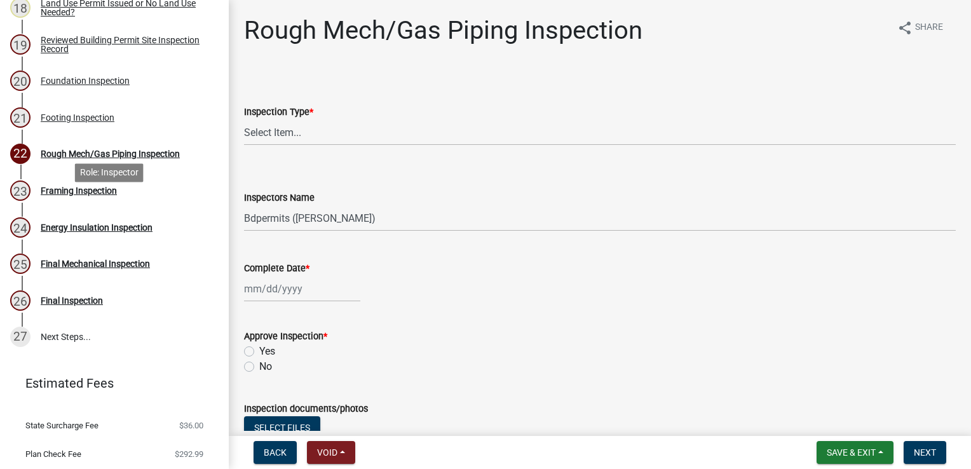
click at [80, 195] on div "Framing Inspection" at bounding box center [79, 190] width 76 height 9
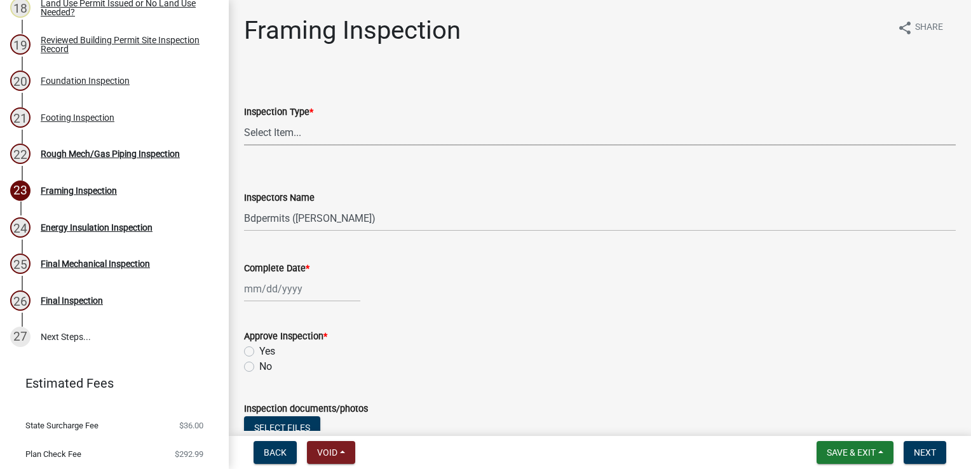
click at [297, 130] on select "Select Item... Framing" at bounding box center [600, 132] width 712 height 26
click at [244, 119] on select "Select Item... Framing" at bounding box center [600, 132] width 712 height 26
click at [276, 288] on div at bounding box center [302, 289] width 116 height 26
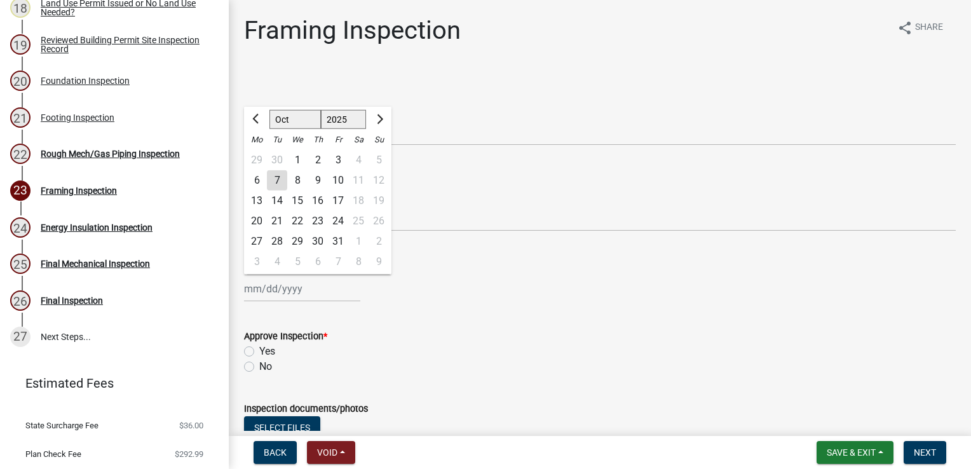
click at [277, 174] on div "7" at bounding box center [277, 180] width 20 height 20
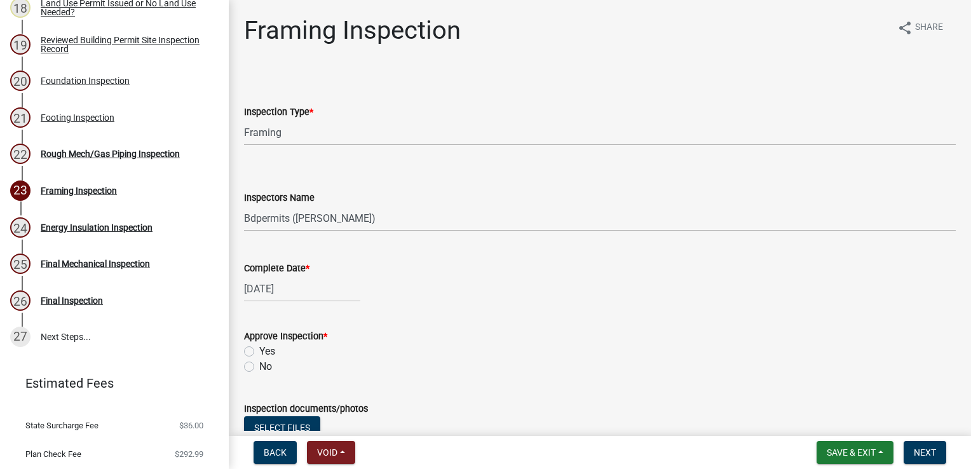
click at [259, 352] on label "Yes" at bounding box center [267, 351] width 16 height 15
click at [259, 352] on input "Yes" at bounding box center [263, 348] width 8 height 8
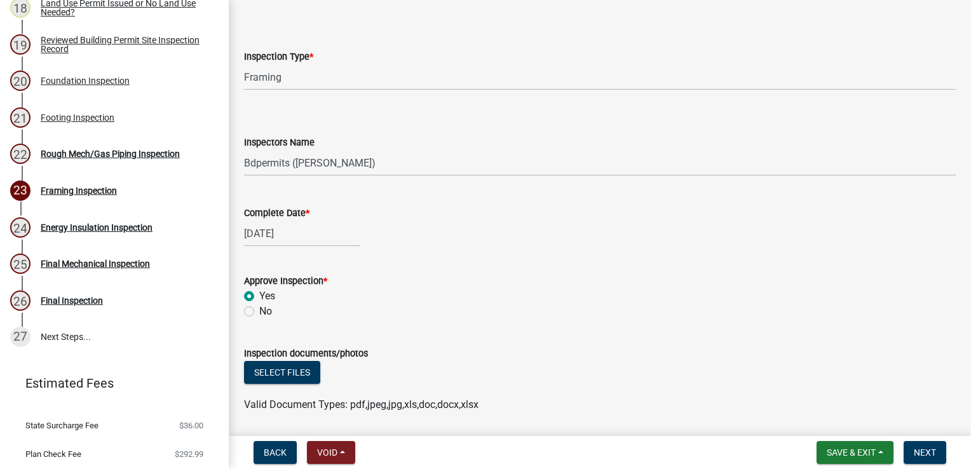
scroll to position [273, 0]
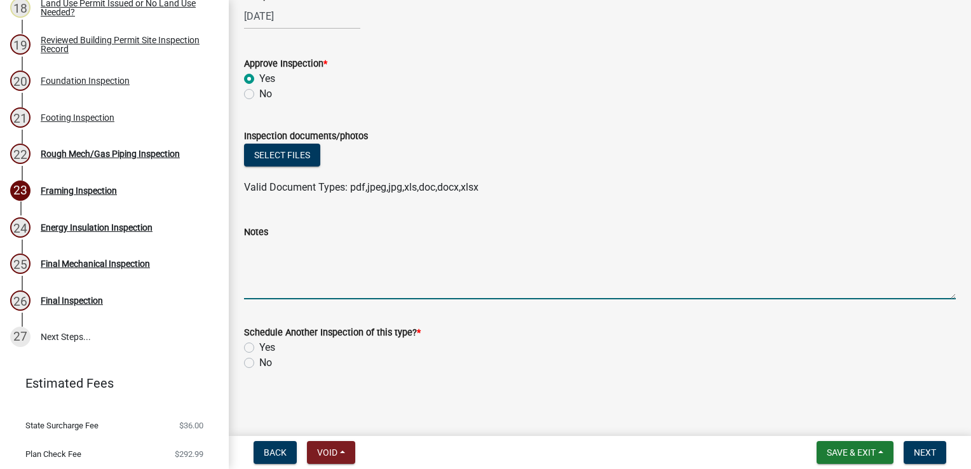
click at [265, 243] on textarea "Notes" at bounding box center [600, 270] width 712 height 60
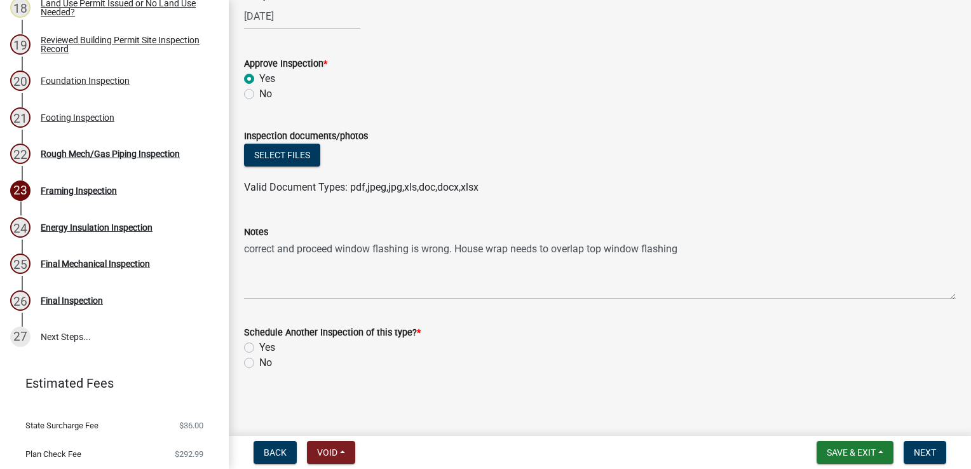
click at [259, 363] on label "No" at bounding box center [265, 362] width 13 height 15
click at [259, 363] on input "No" at bounding box center [263, 359] width 8 height 8
click at [914, 452] on span "Next" at bounding box center [925, 452] width 22 height 10
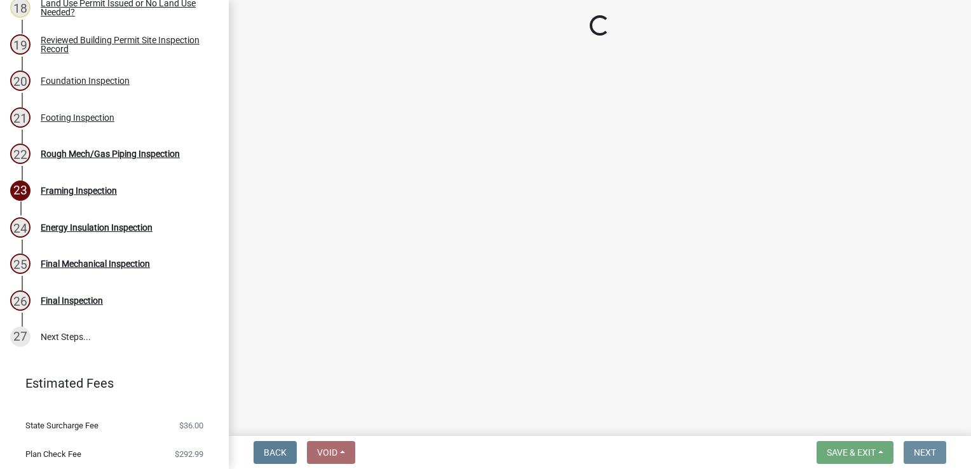
scroll to position [0, 0]
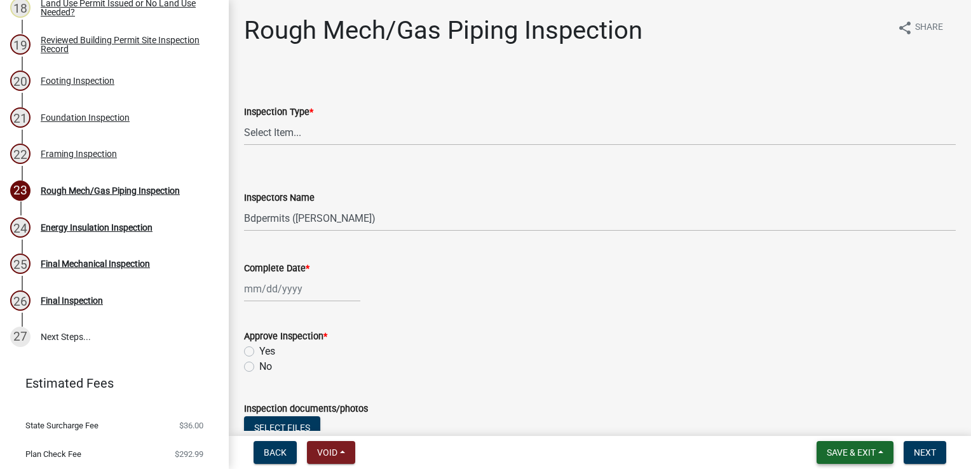
click at [842, 456] on span "Save & Exit" at bounding box center [851, 452] width 49 height 10
click at [823, 424] on button "Save & Exit" at bounding box center [843, 419] width 102 height 30
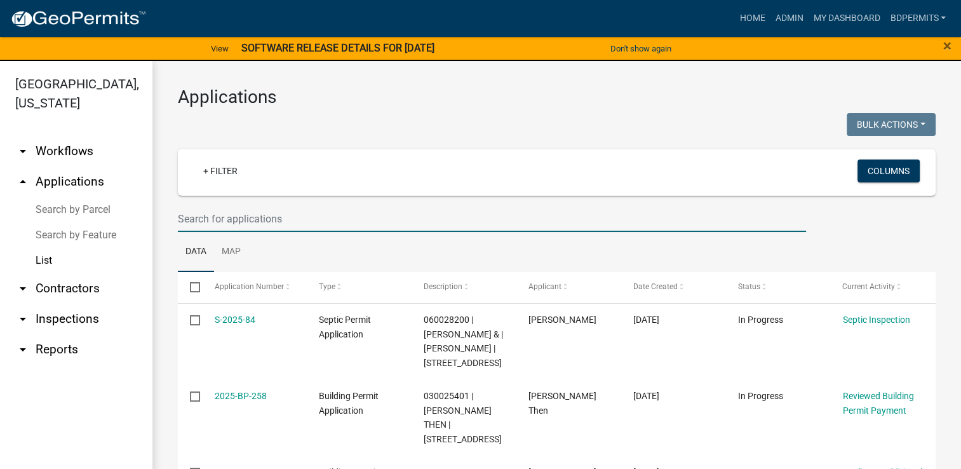
click at [284, 217] on input "text" at bounding box center [492, 219] width 628 height 26
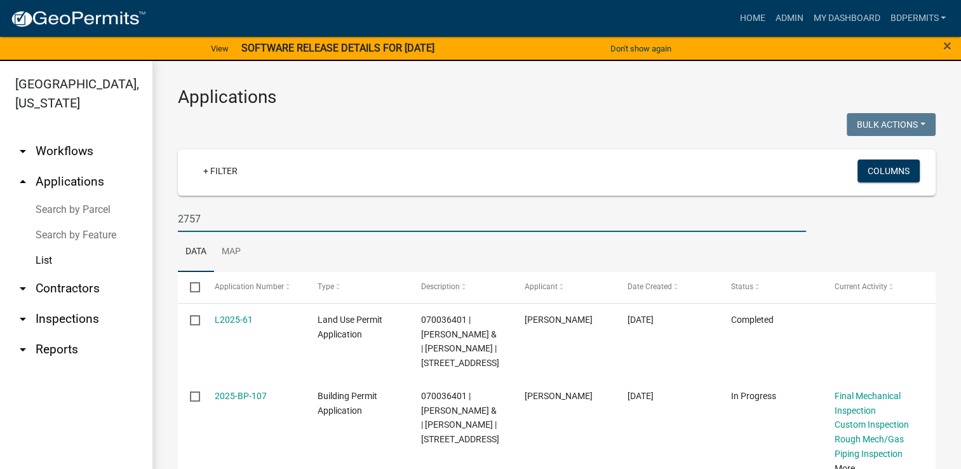
click at [257, 401] on link "2025-BP-107" at bounding box center [241, 396] width 52 height 10
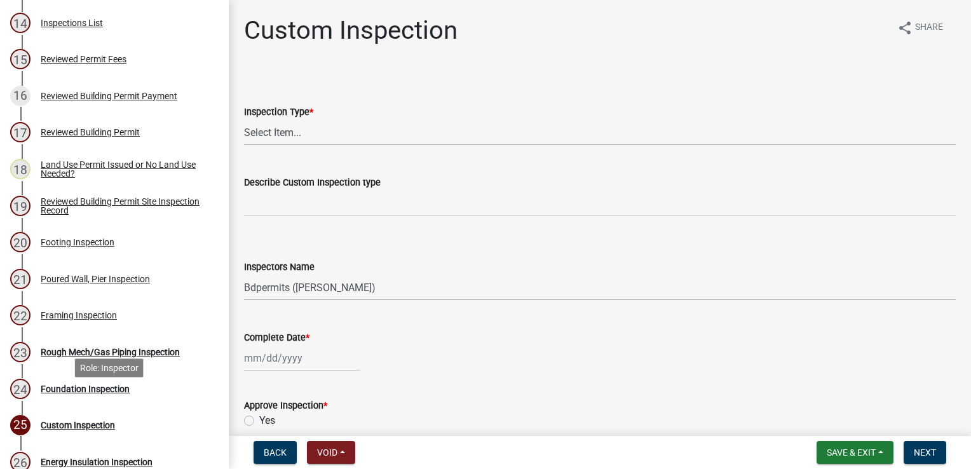
scroll to position [635, 0]
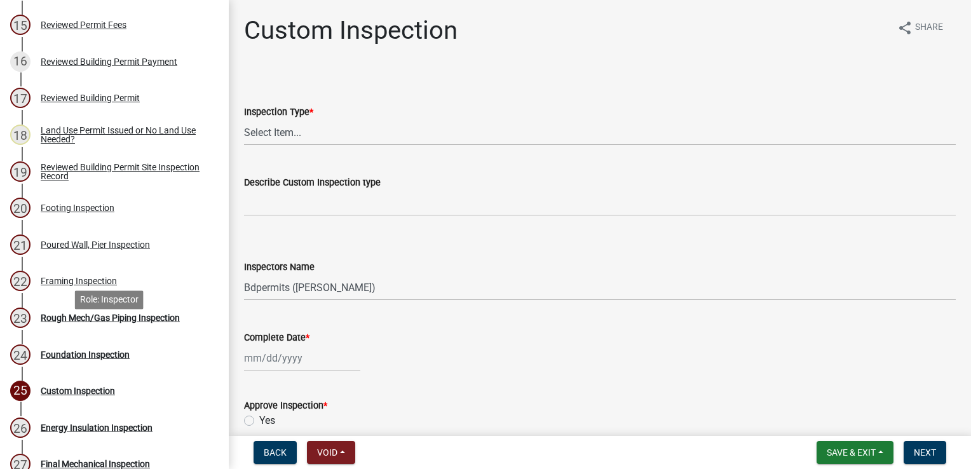
click at [146, 322] on div "Rough Mech/Gas Piping Inspection" at bounding box center [110, 317] width 139 height 9
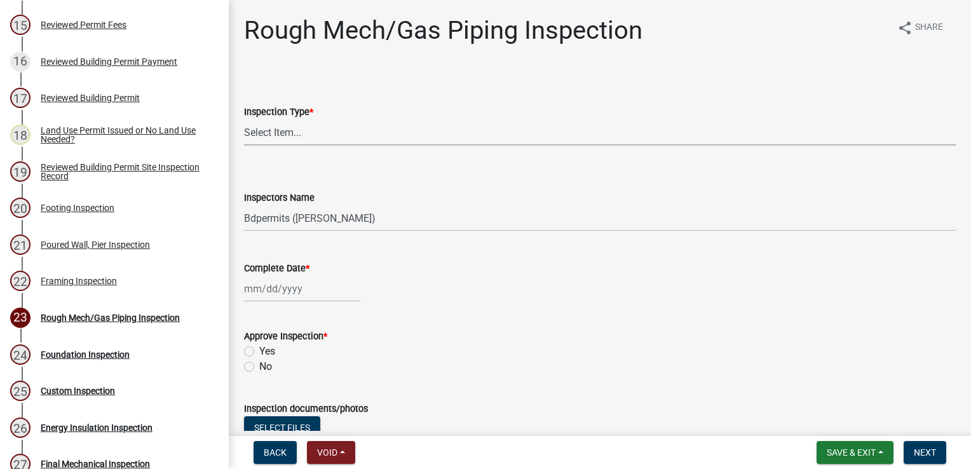
click at [291, 130] on select "Select Item... Rough Mech/Gas Piping" at bounding box center [600, 132] width 712 height 26
click at [244, 119] on select "Select Item... Rough Mech/Gas Piping" at bounding box center [600, 132] width 712 height 26
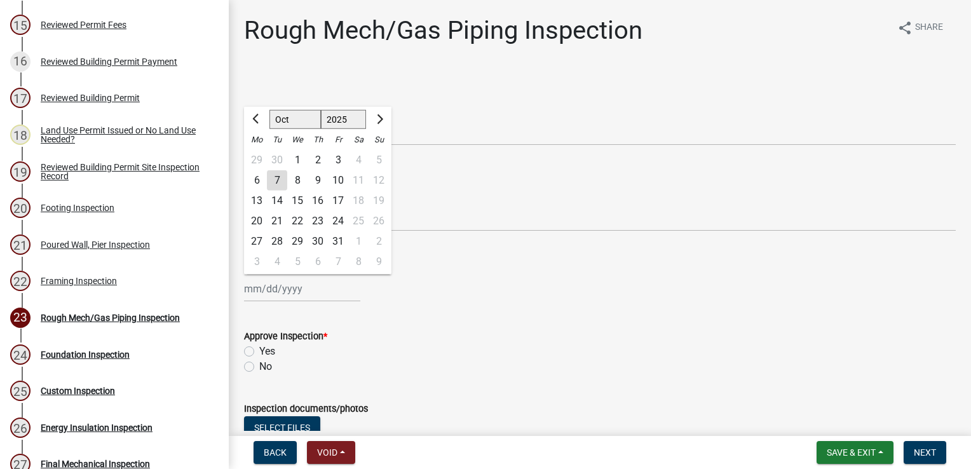
click at [290, 290] on div "[PERSON_NAME] Feb Mar Apr [PERSON_NAME][DATE] Oct Nov [DATE] 1526 1527 1528 152…" at bounding box center [302, 289] width 116 height 26
click at [273, 177] on div "7" at bounding box center [277, 180] width 20 height 20
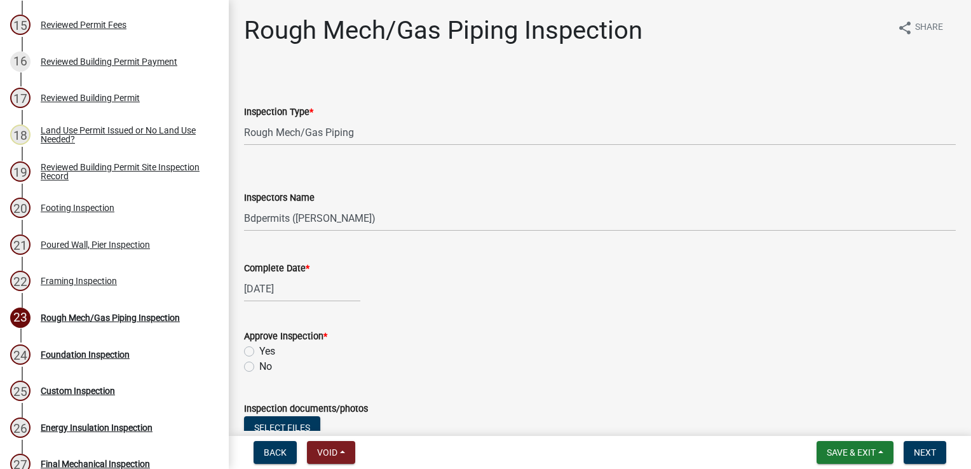
click at [259, 353] on label "Yes" at bounding box center [267, 351] width 16 height 15
click at [259, 352] on input "Yes" at bounding box center [263, 348] width 8 height 8
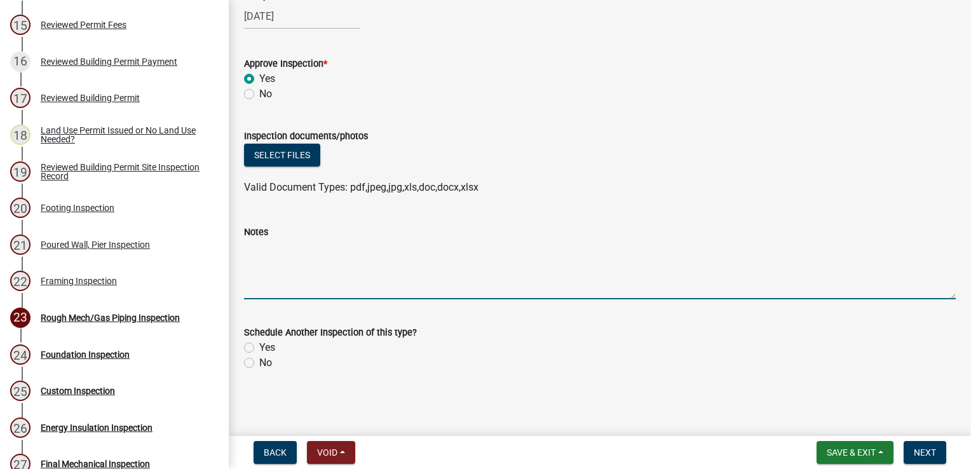
click at [273, 253] on textarea "Notes" at bounding box center [600, 270] width 712 height 60
drag, startPoint x: 248, startPoint y: 368, endPoint x: 254, endPoint y: 356, distance: 13.1
click at [248, 367] on div "No" at bounding box center [600, 362] width 712 height 15
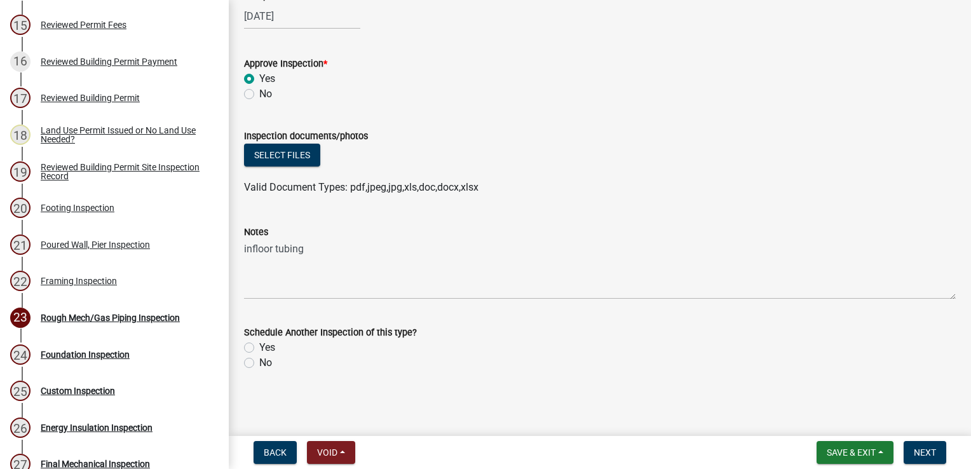
click at [259, 359] on label "No" at bounding box center [265, 362] width 13 height 15
click at [259, 359] on input "No" at bounding box center [263, 359] width 8 height 8
click at [918, 452] on span "Next" at bounding box center [925, 452] width 22 height 10
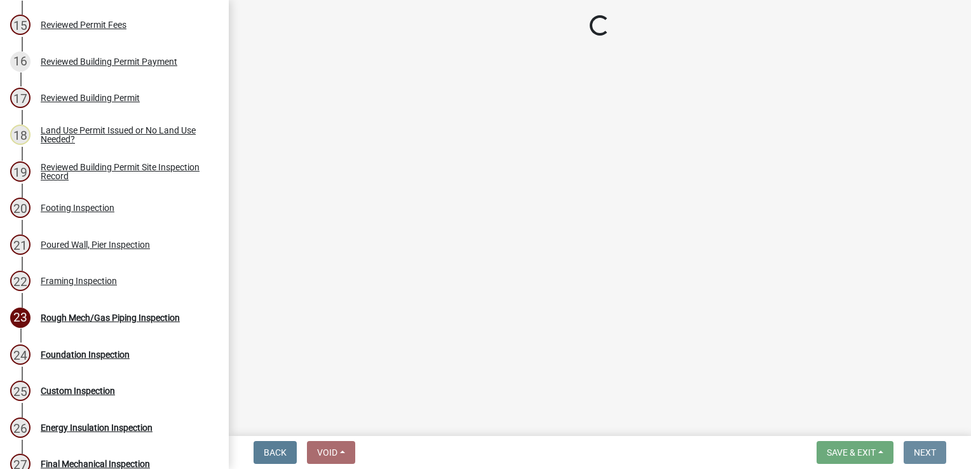
scroll to position [0, 0]
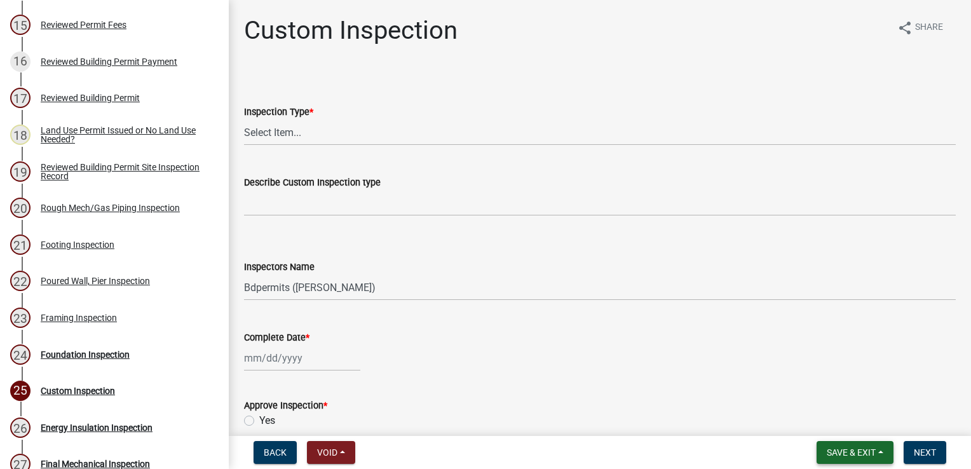
click at [874, 451] on span "Save & Exit" at bounding box center [851, 452] width 49 height 10
click at [846, 423] on button "Save & Exit" at bounding box center [843, 419] width 102 height 30
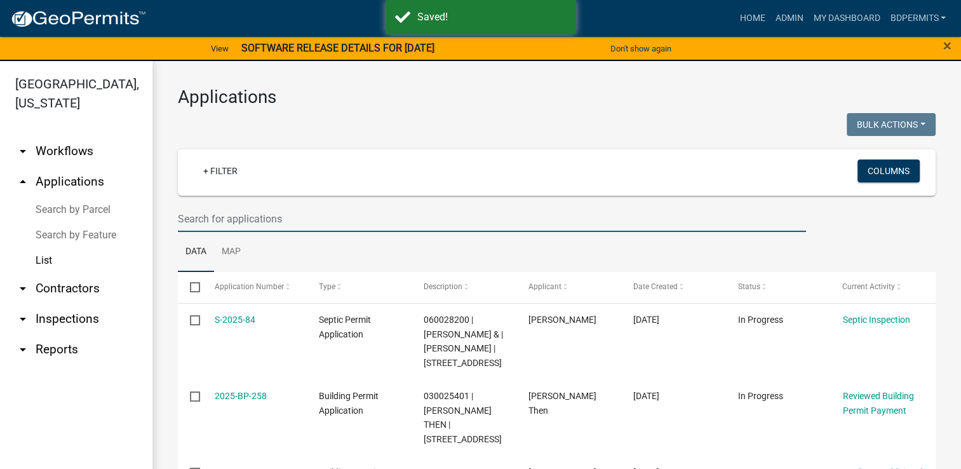
click at [272, 212] on input "text" at bounding box center [492, 219] width 628 height 26
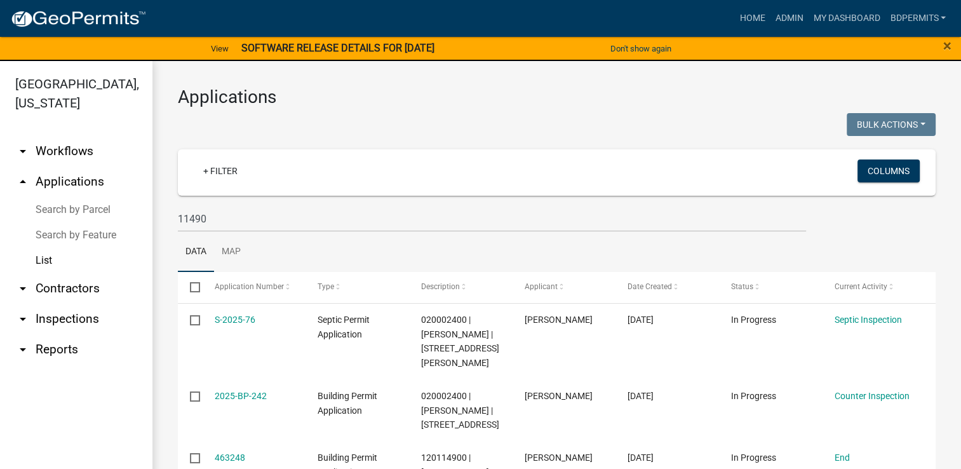
click at [260, 399] on link "2025-BP-242" at bounding box center [241, 396] width 52 height 10
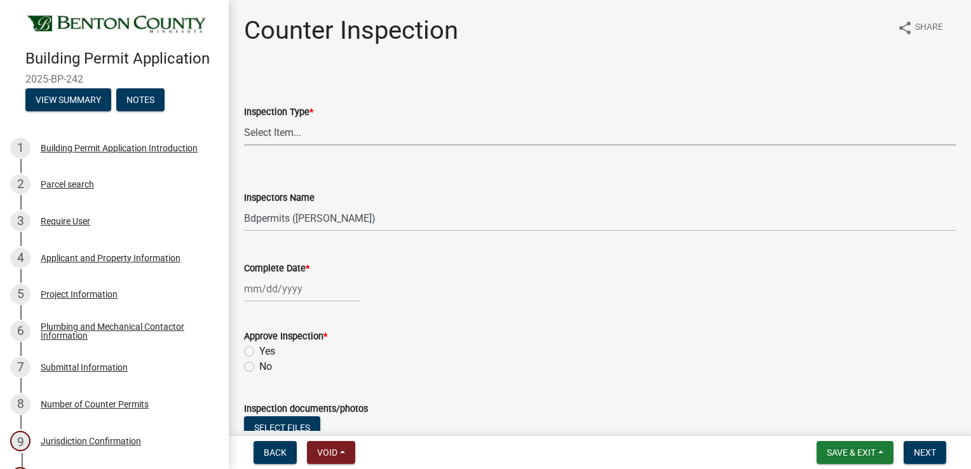
click at [274, 137] on select "Select Item... Furnace Water Heater Roofing Siding Windows Pressure Test - Sept…" at bounding box center [600, 132] width 712 height 26
click at [244, 119] on select "Select Item... Furnace Water Heater Roofing Siding Windows Pressure Test - Sept…" at bounding box center [600, 132] width 712 height 26
click at [266, 287] on div at bounding box center [302, 289] width 116 height 26
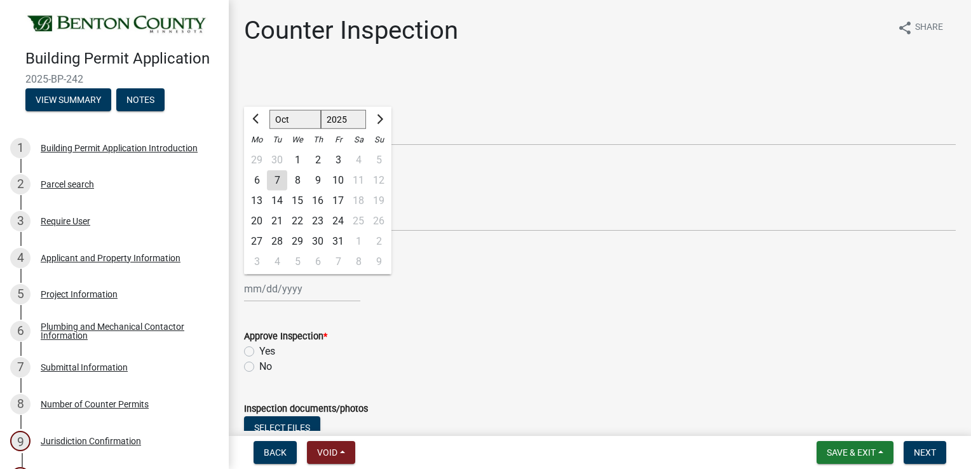
click at [276, 182] on div "7" at bounding box center [277, 180] width 20 height 20
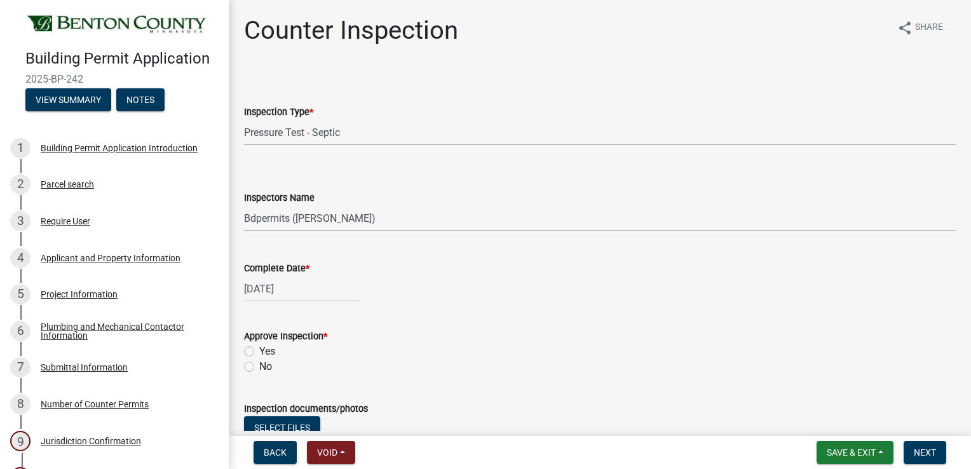
click at [259, 350] on label "Yes" at bounding box center [267, 351] width 16 height 15
click at [259, 350] on input "Yes" at bounding box center [263, 348] width 8 height 8
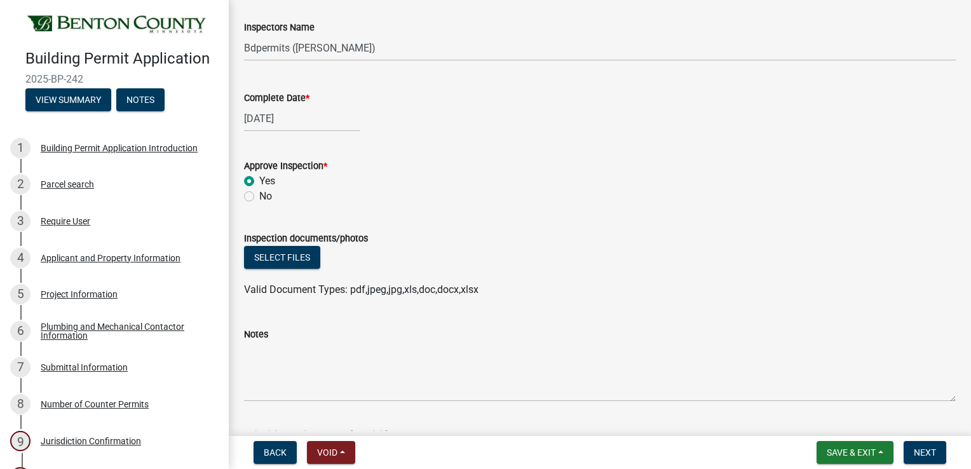
scroll to position [273, 0]
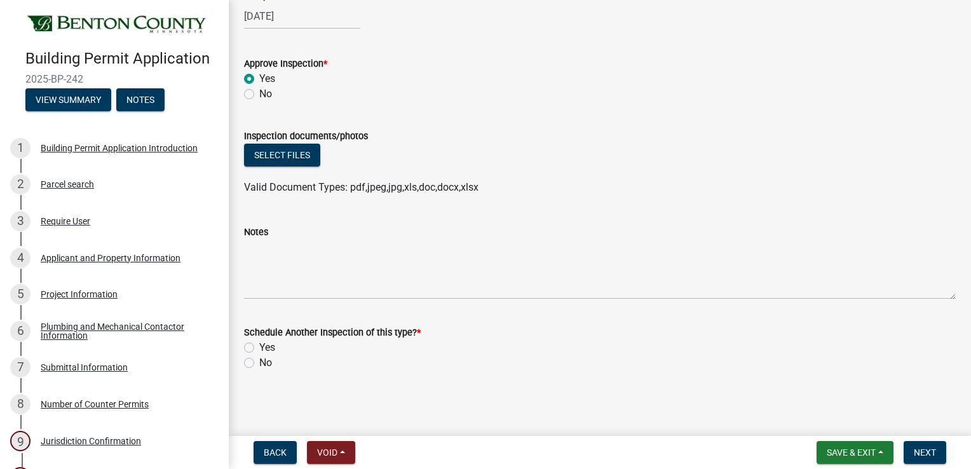
click at [259, 363] on label "No" at bounding box center [265, 362] width 13 height 15
click at [259, 363] on input "No" at bounding box center [263, 359] width 8 height 8
click at [921, 452] on span "Next" at bounding box center [925, 452] width 22 height 10
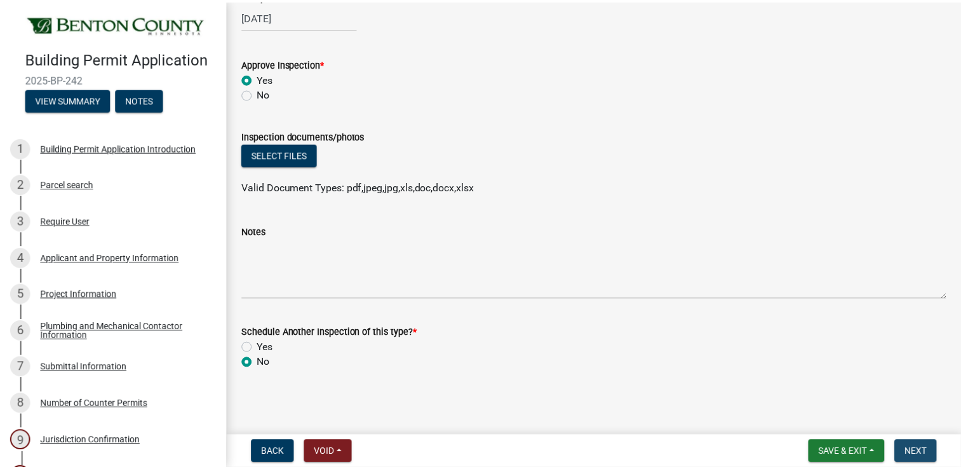
scroll to position [0, 0]
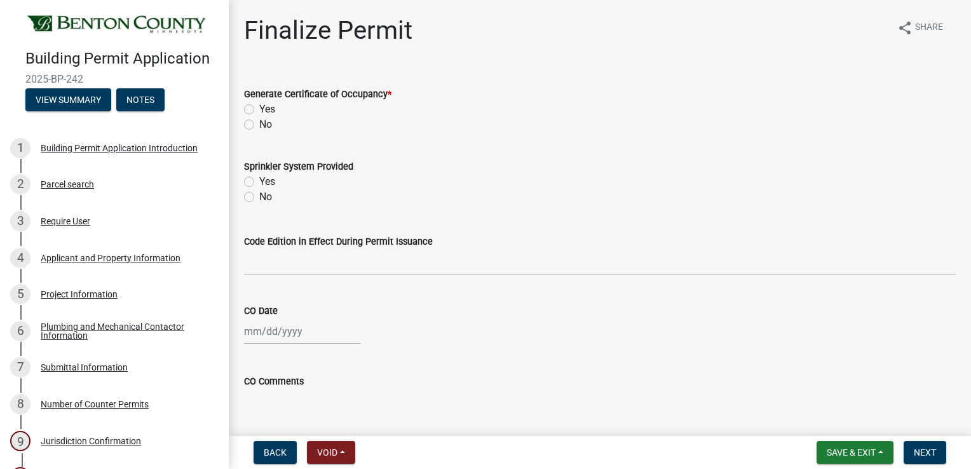
click at [259, 122] on label "No" at bounding box center [265, 124] width 13 height 15
click at [259, 122] on input "No" at bounding box center [263, 121] width 8 height 8
click at [921, 447] on span "Next" at bounding box center [925, 452] width 22 height 10
